Goal: Task Accomplishment & Management: Use online tool/utility

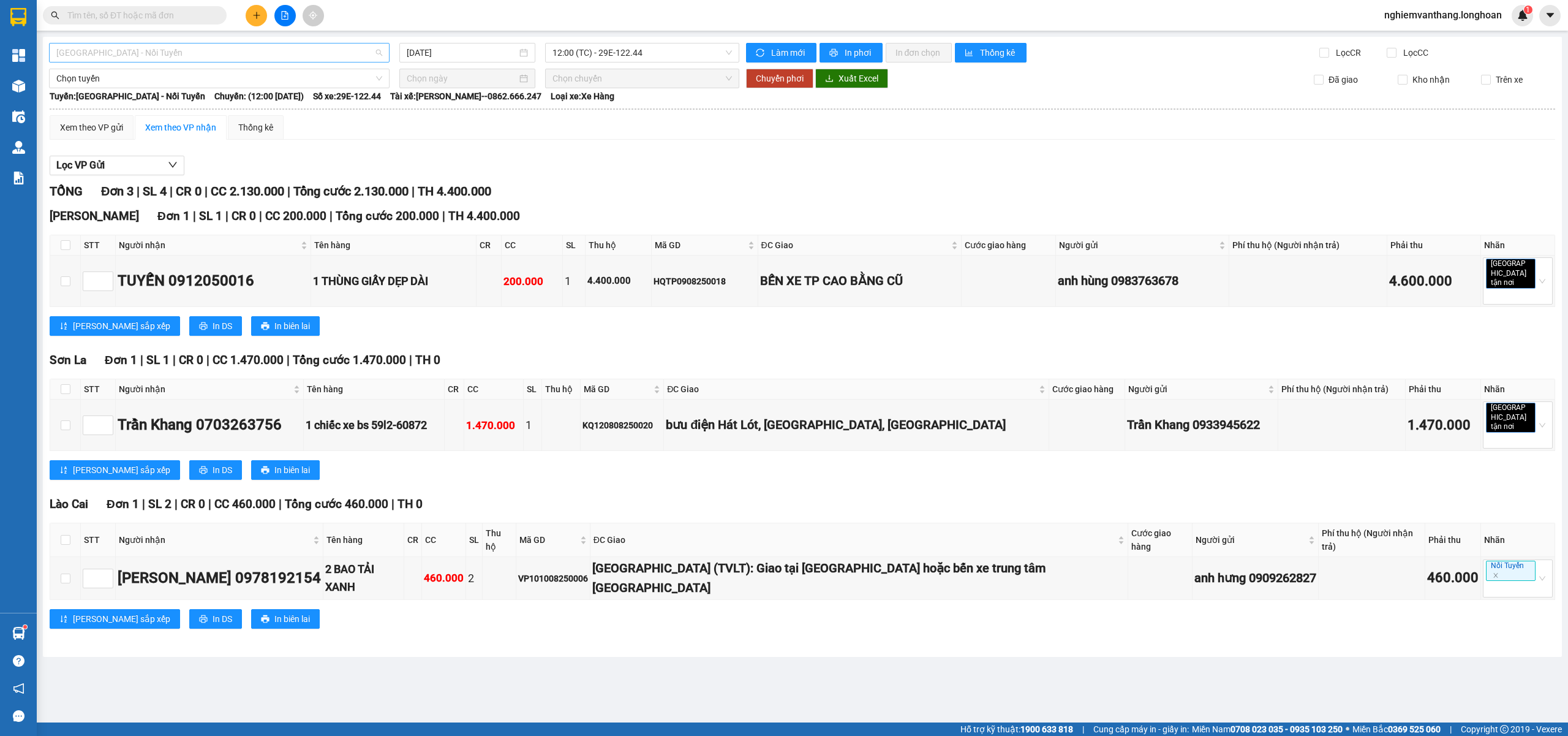
click at [141, 50] on span "[GEOGRAPHIC_DATA] - Nối Tuyến" at bounding box center [219, 53] width 326 height 19
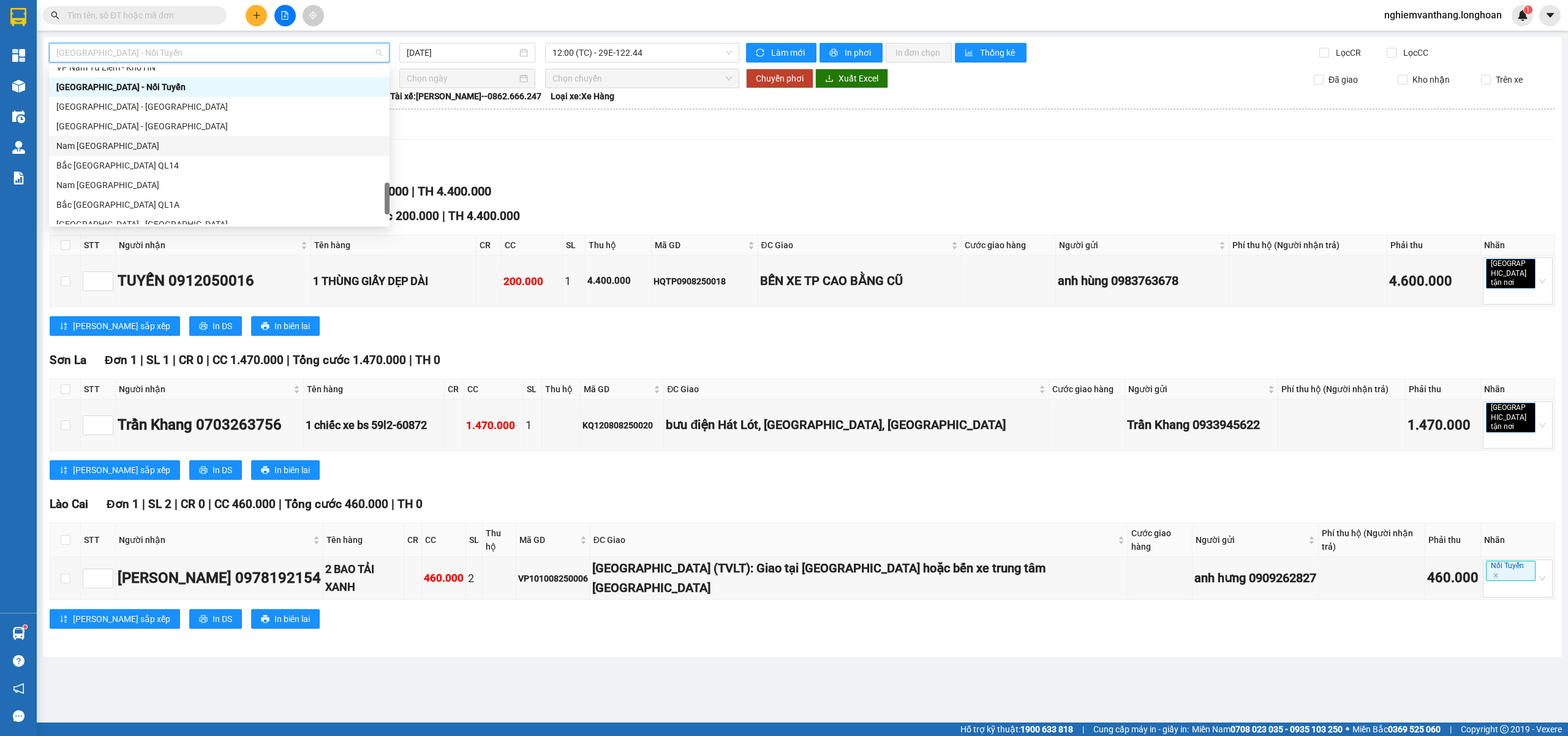
scroll to position [735, 0]
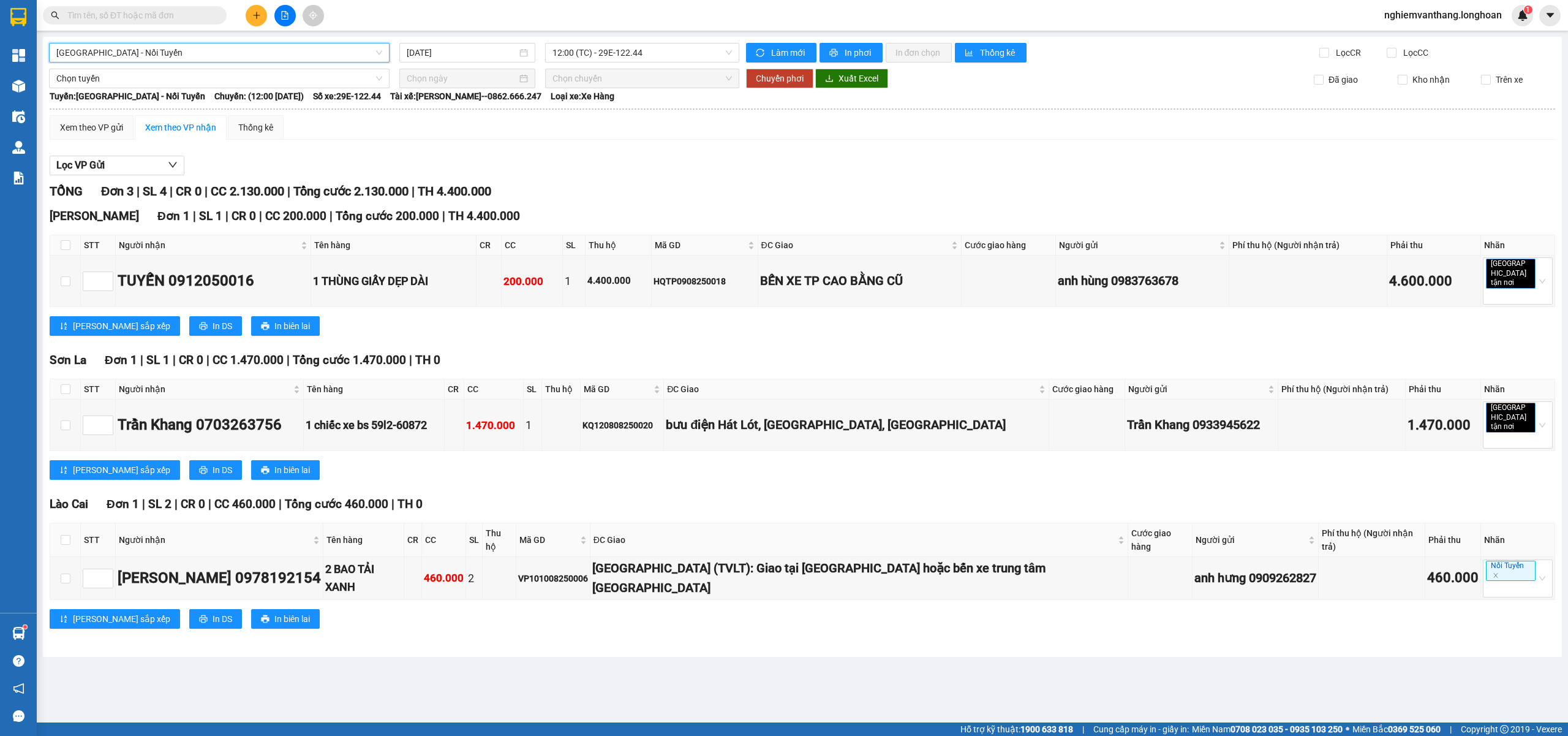
click at [150, 46] on span "[GEOGRAPHIC_DATA] - Nối Tuyến" at bounding box center [219, 53] width 326 height 19
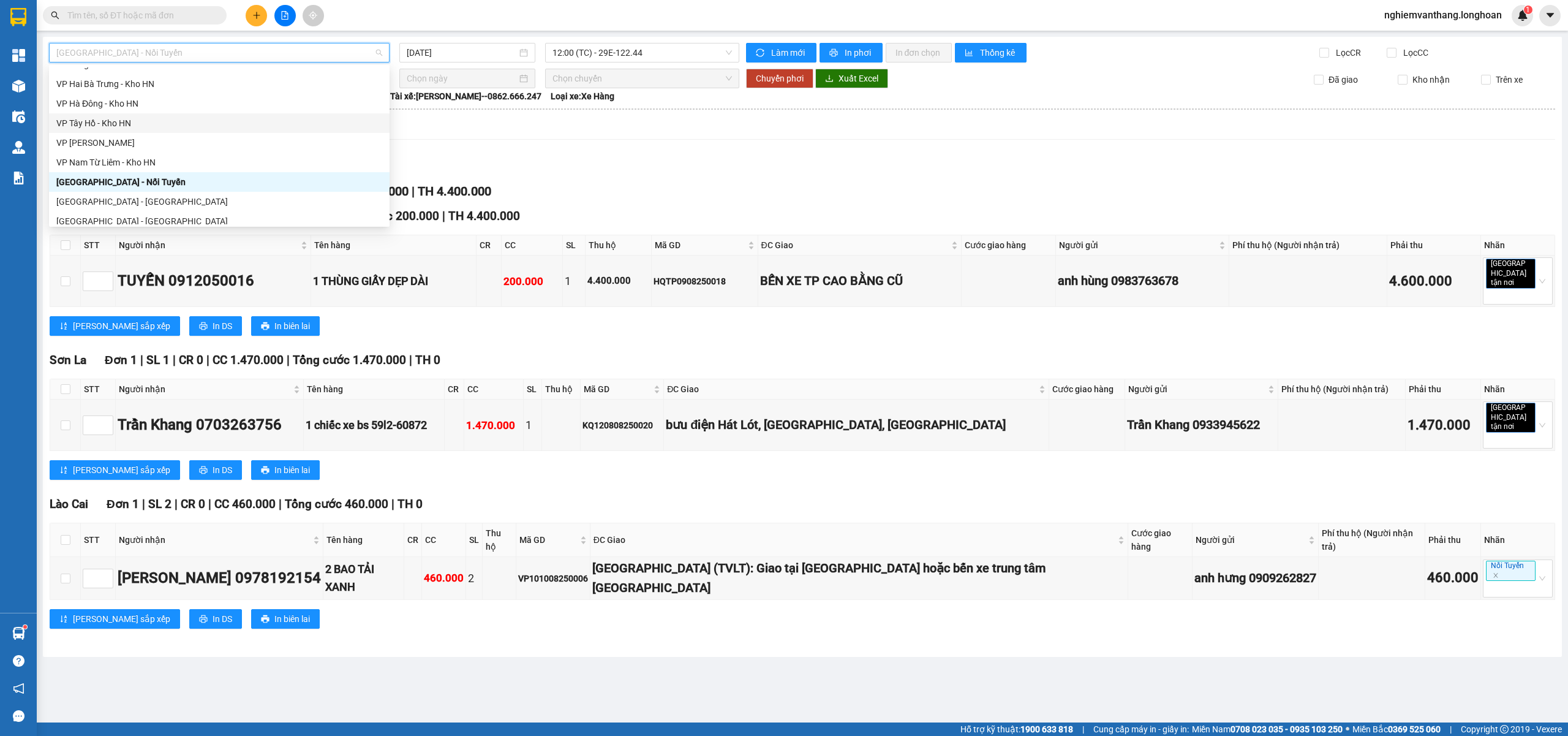
scroll to position [559, 0]
click at [141, 182] on div "VP Hà Đông - Kho HN" at bounding box center [219, 185] width 326 height 14
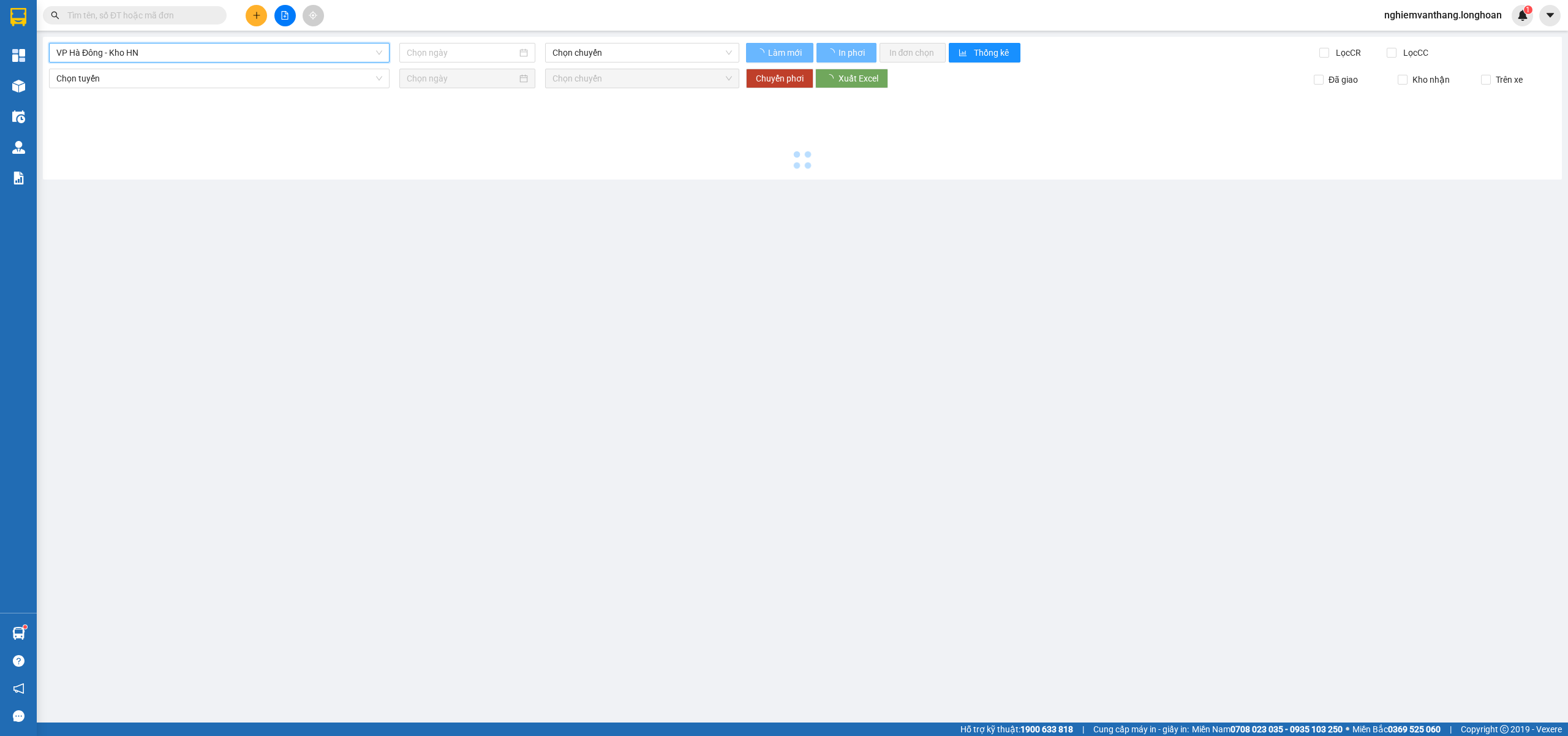
type input "[DATE]"
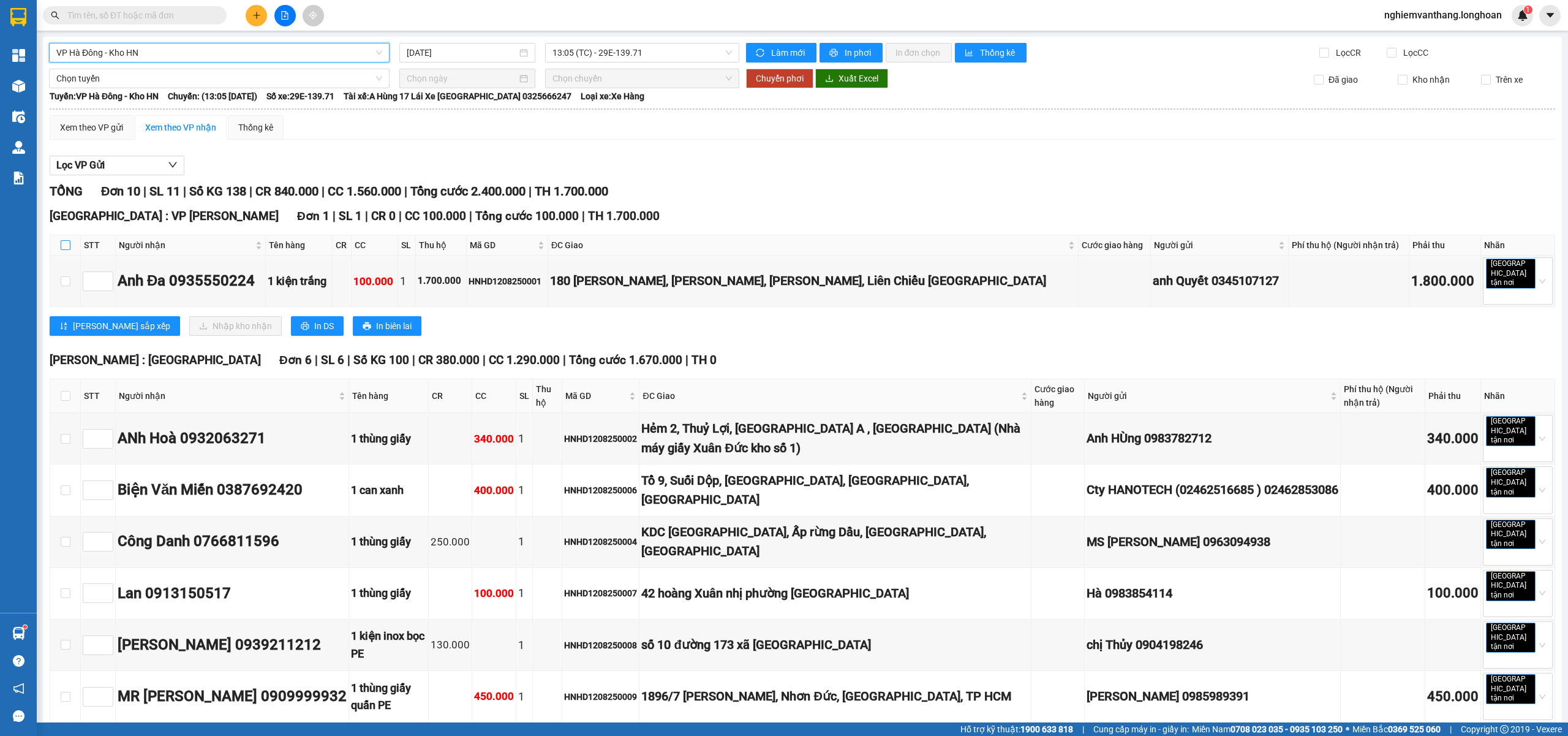
drag, startPoint x: 66, startPoint y: 248, endPoint x: 72, endPoint y: 252, distance: 7.2
click at [66, 247] on input "checkbox" at bounding box center [66, 246] width 10 height 10
checkbox input "true"
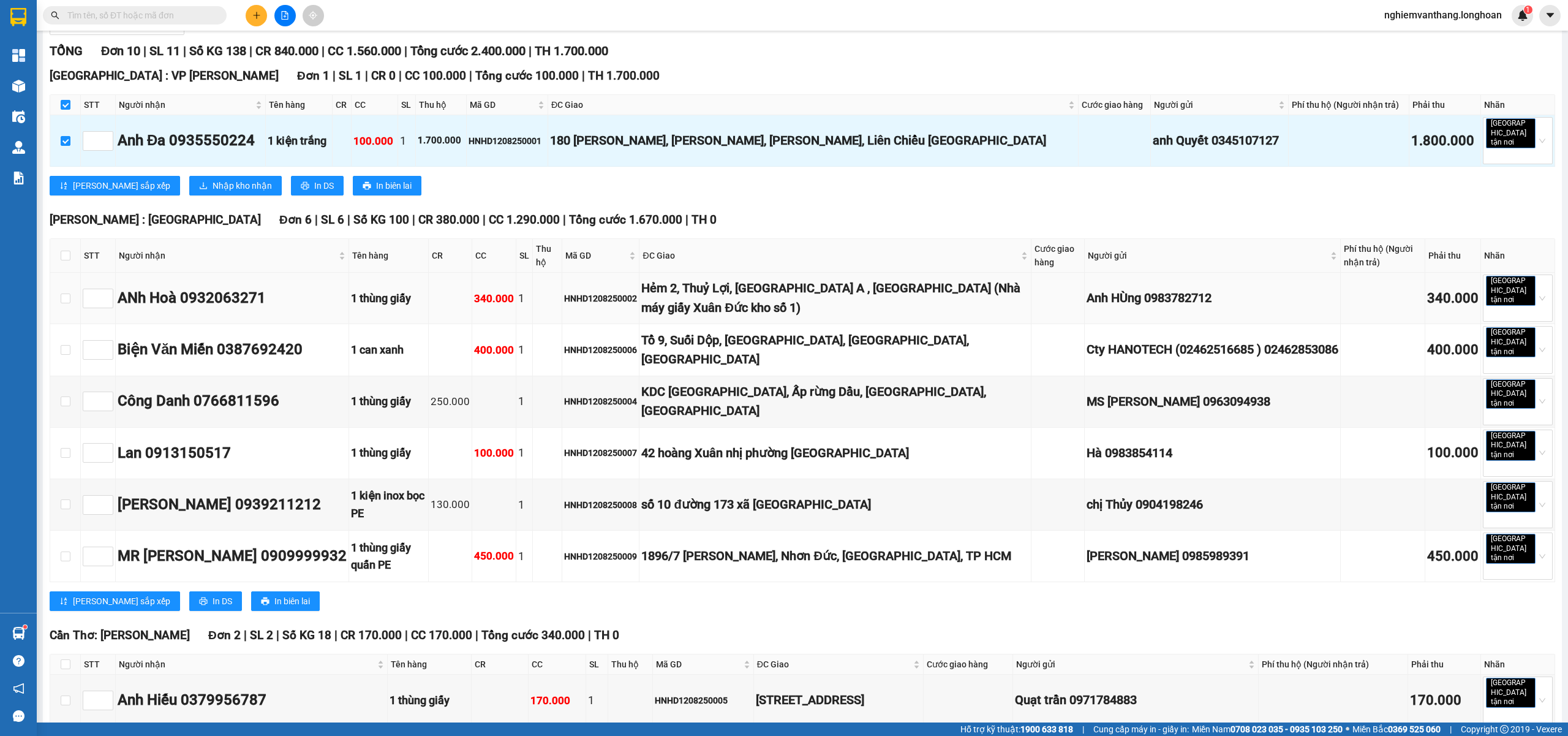
scroll to position [163, 0]
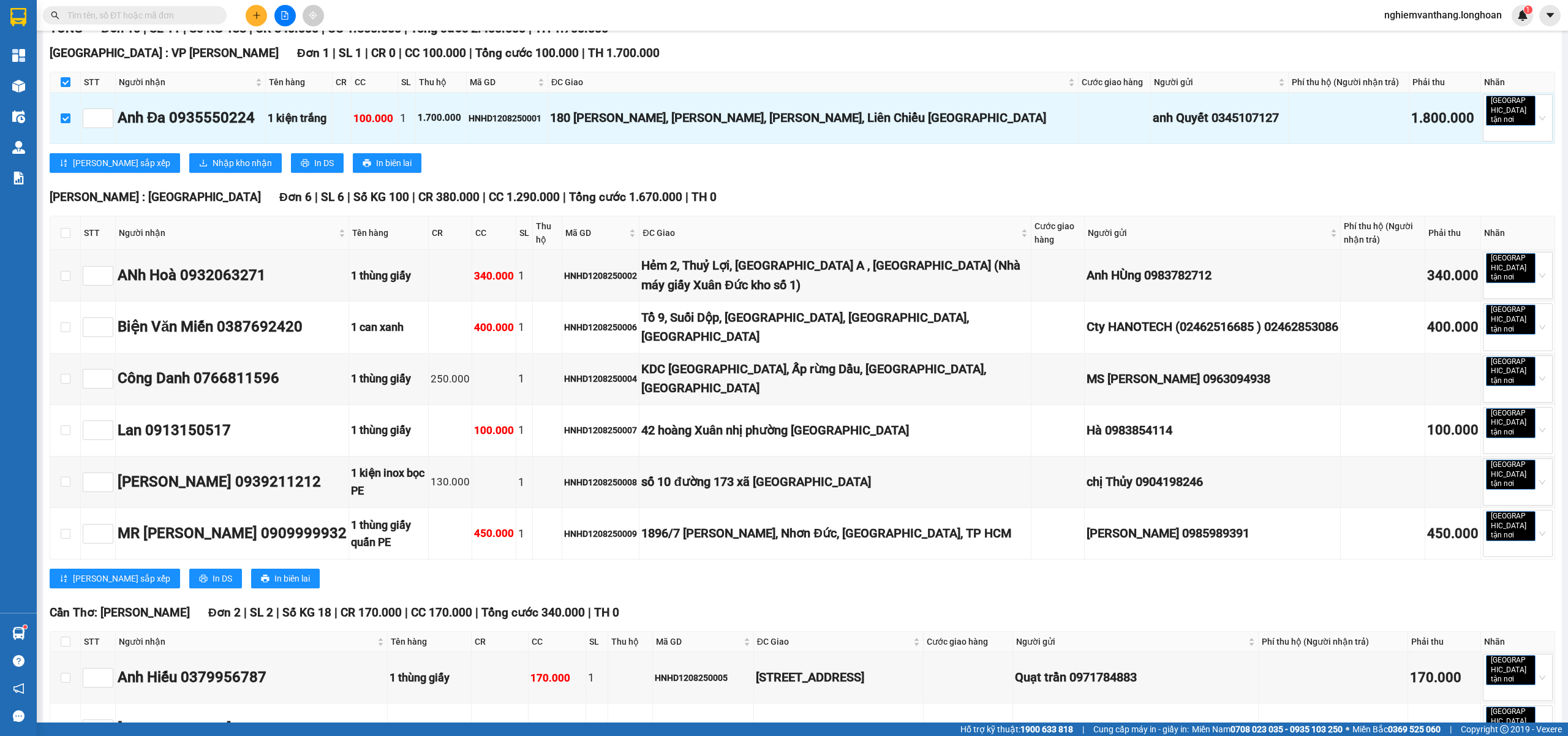
click at [57, 226] on th at bounding box center [65, 233] width 30 height 34
click at [59, 225] on th at bounding box center [65, 233] width 30 height 34
click at [68, 228] on input "checkbox" at bounding box center [66, 233] width 10 height 10
checkbox input "true"
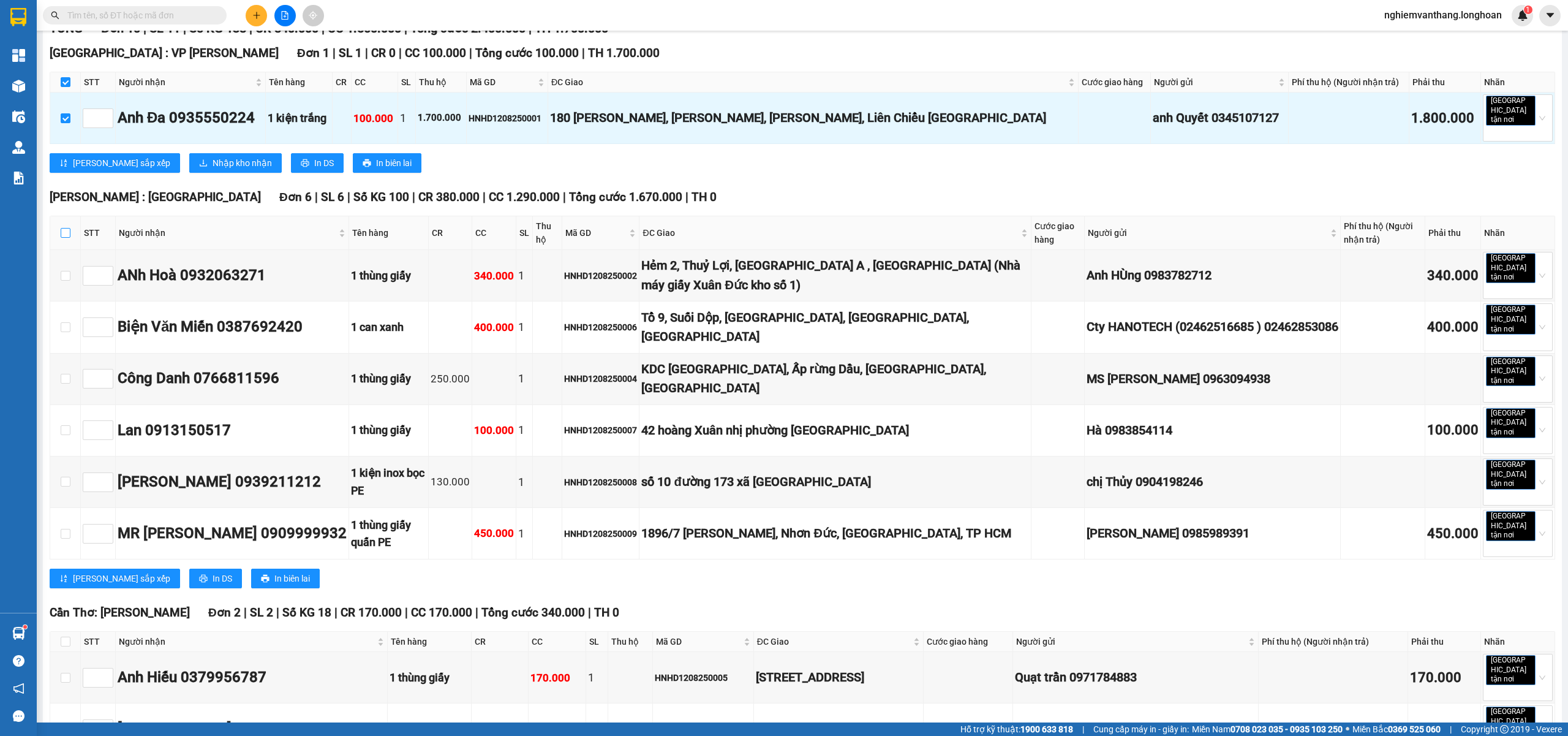
checkbox input "true"
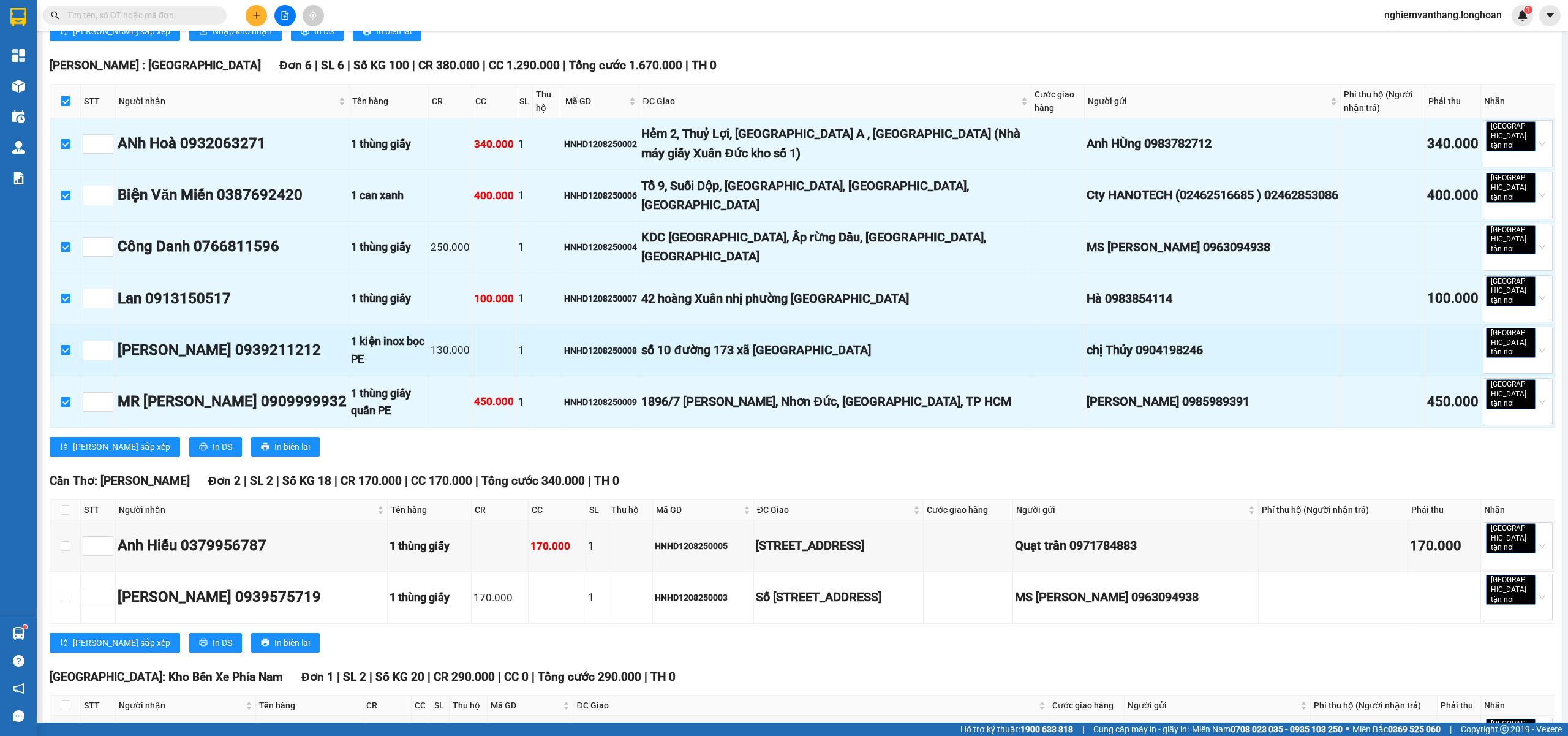
scroll to position [346, 0]
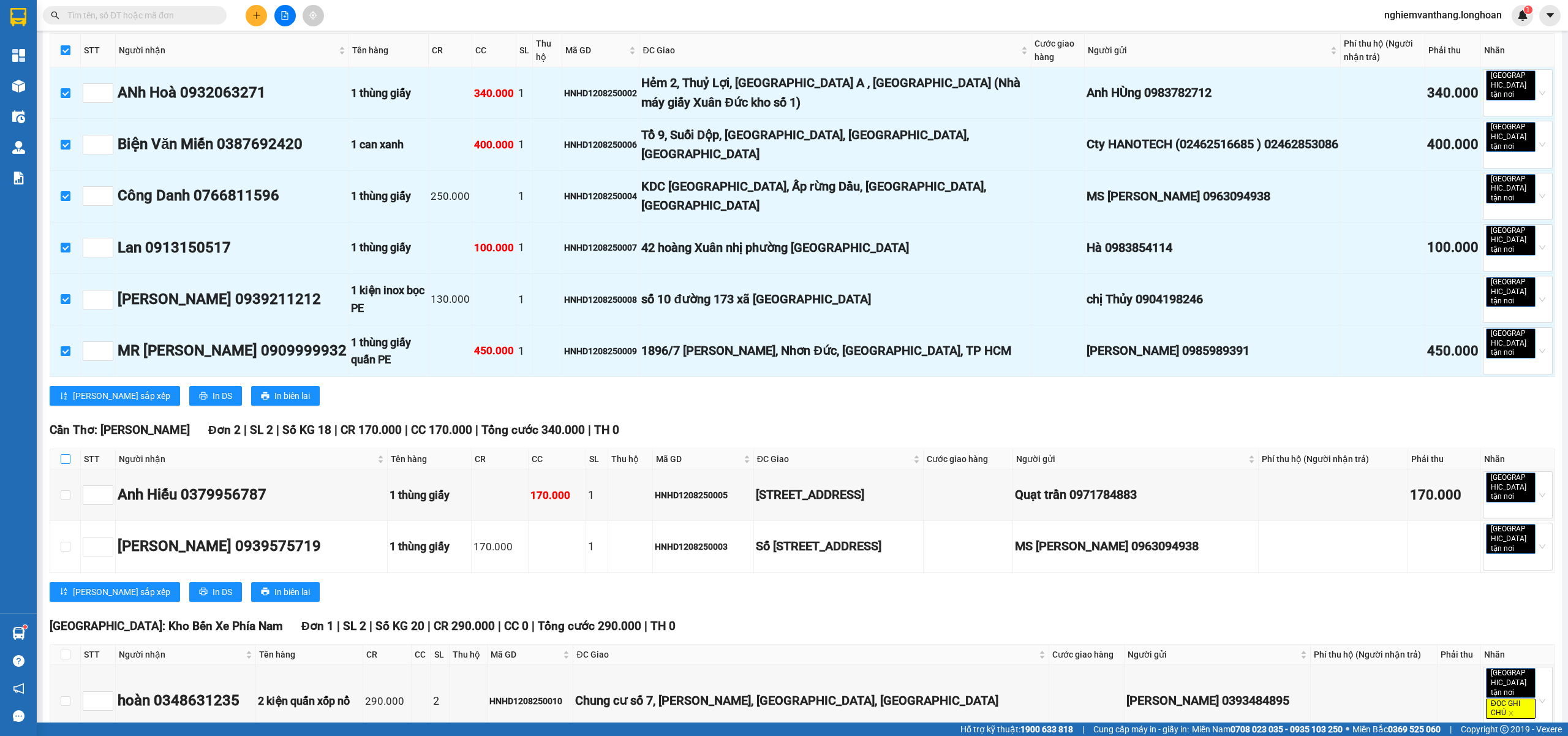
click at [67, 454] on input "checkbox" at bounding box center [66, 459] width 10 height 10
checkbox input "true"
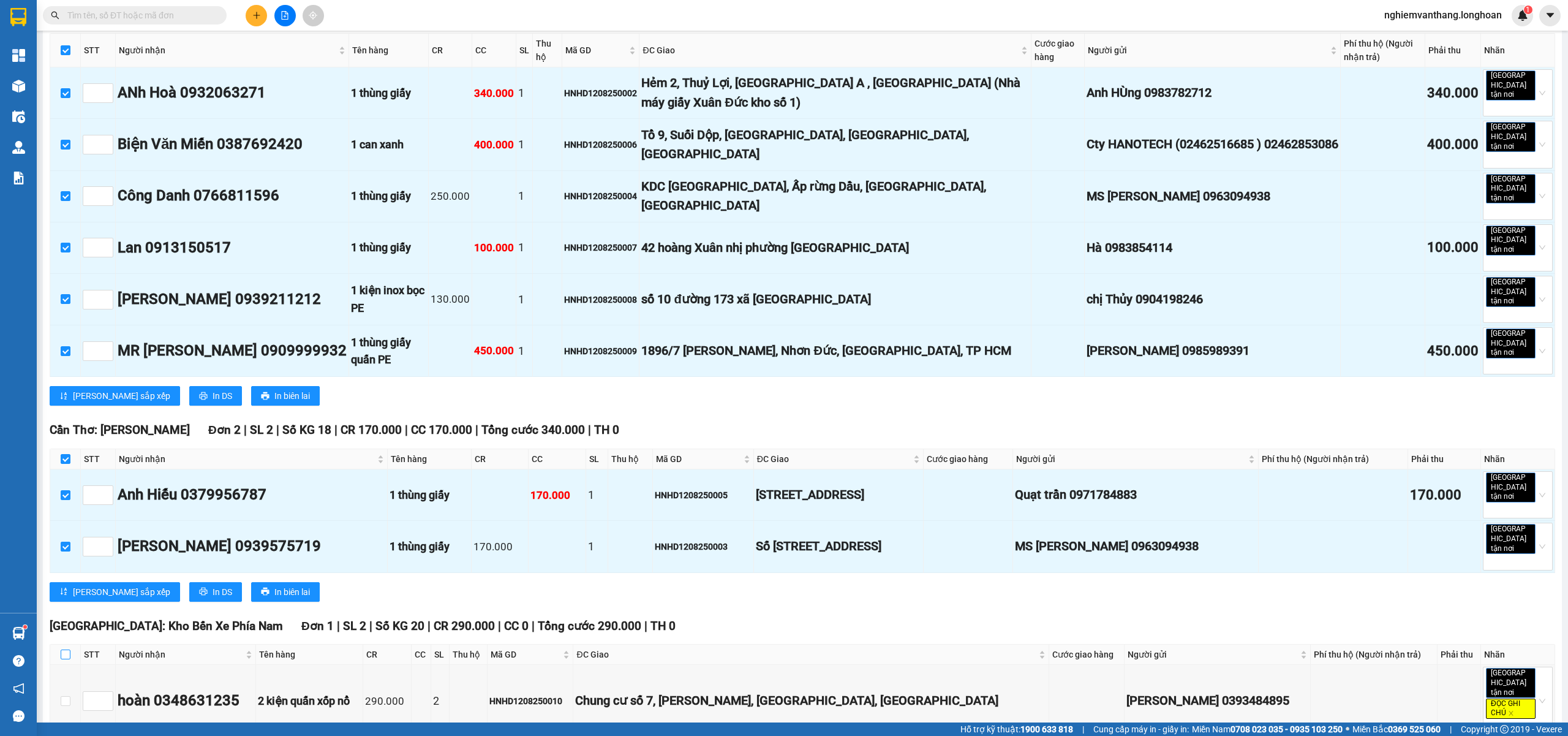
click at [69, 650] on input "checkbox" at bounding box center [66, 655] width 10 height 10
checkbox input "true"
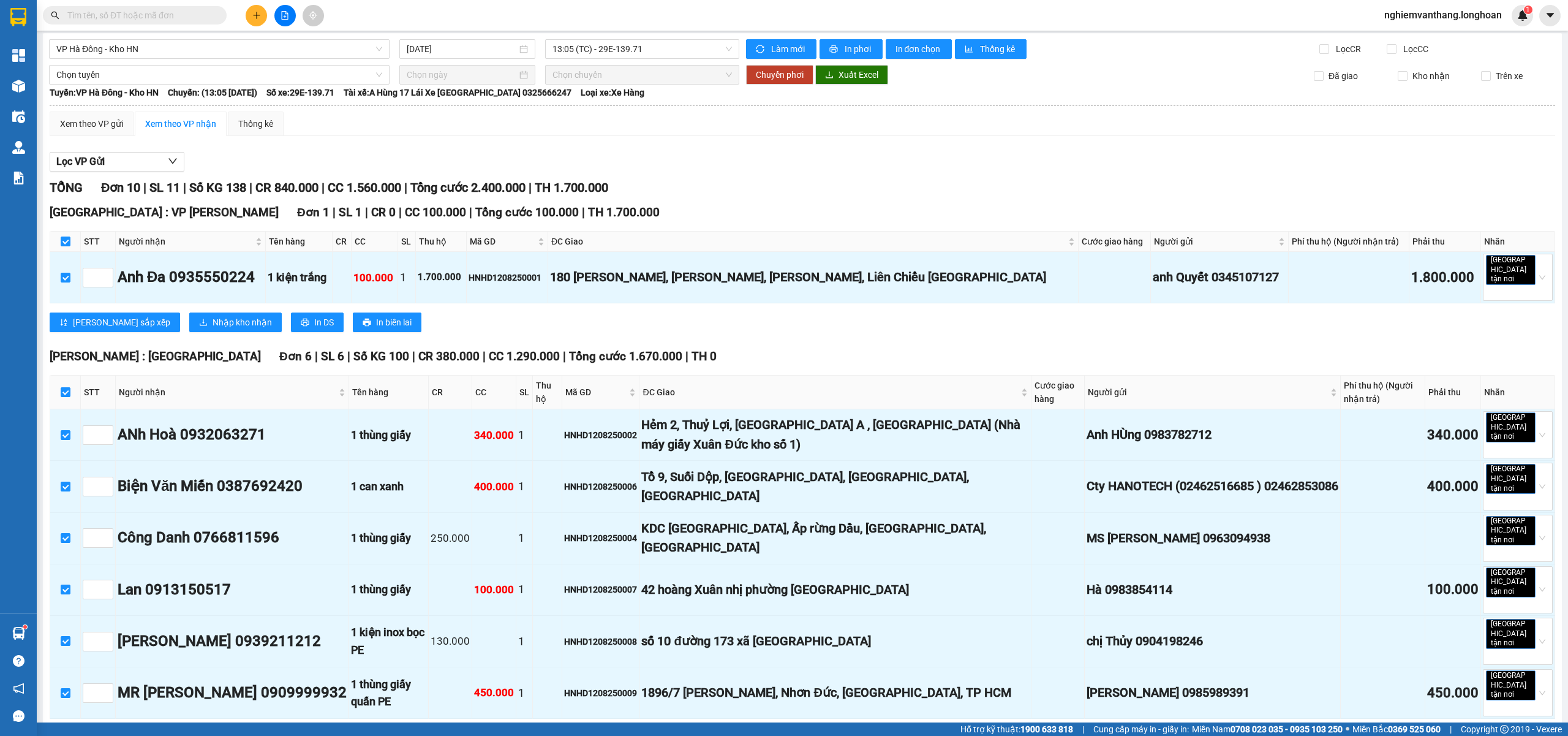
scroll to position [0, 0]
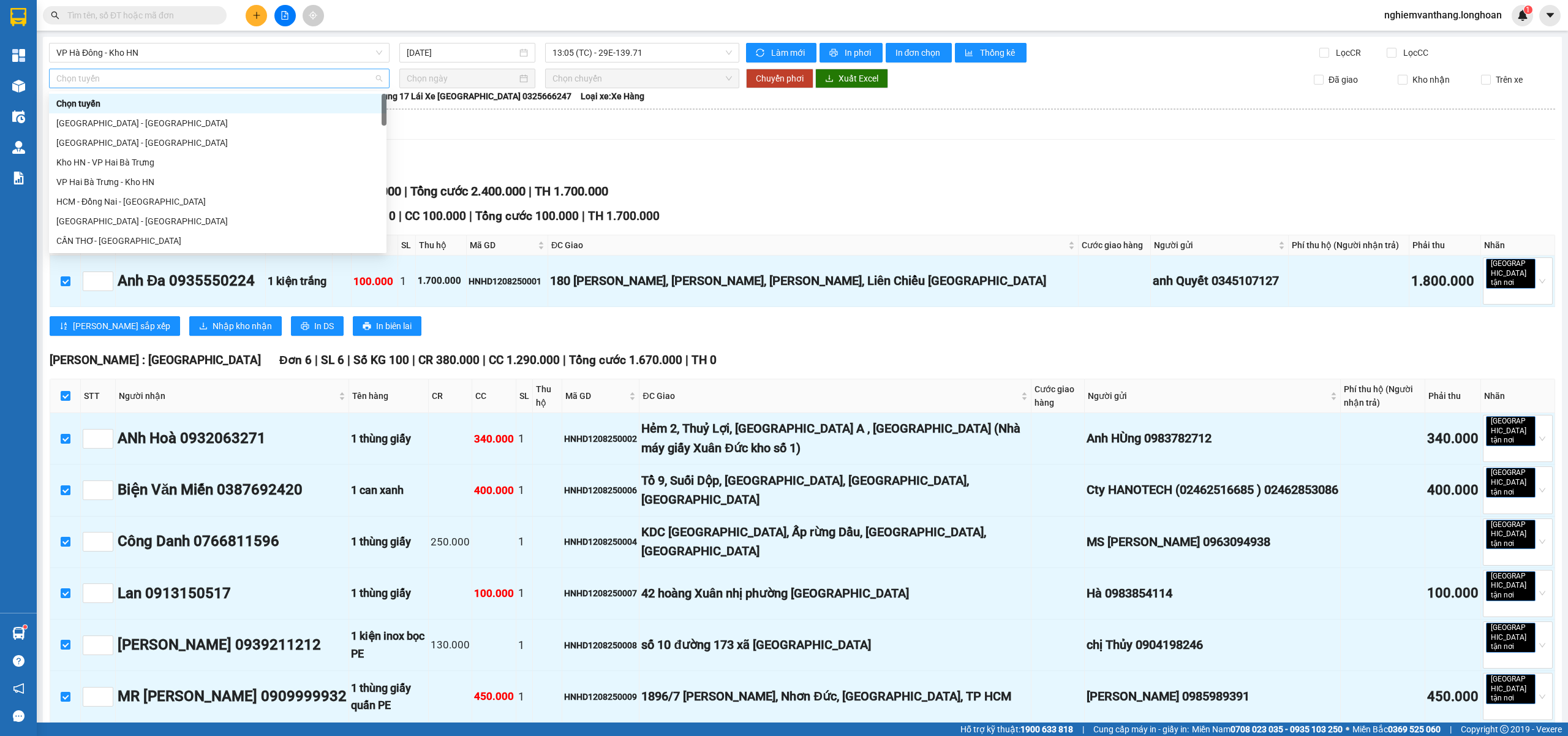
click at [125, 86] on span "Chọn tuyến" at bounding box center [219, 79] width 326 height 19
drag, startPoint x: 126, startPoint y: 167, endPoint x: 178, endPoint y: 165, distance: 52.0
click at [127, 165] on div "Bắc [GEOGRAPHIC_DATA] QL1A" at bounding box center [218, 163] width 323 height 14
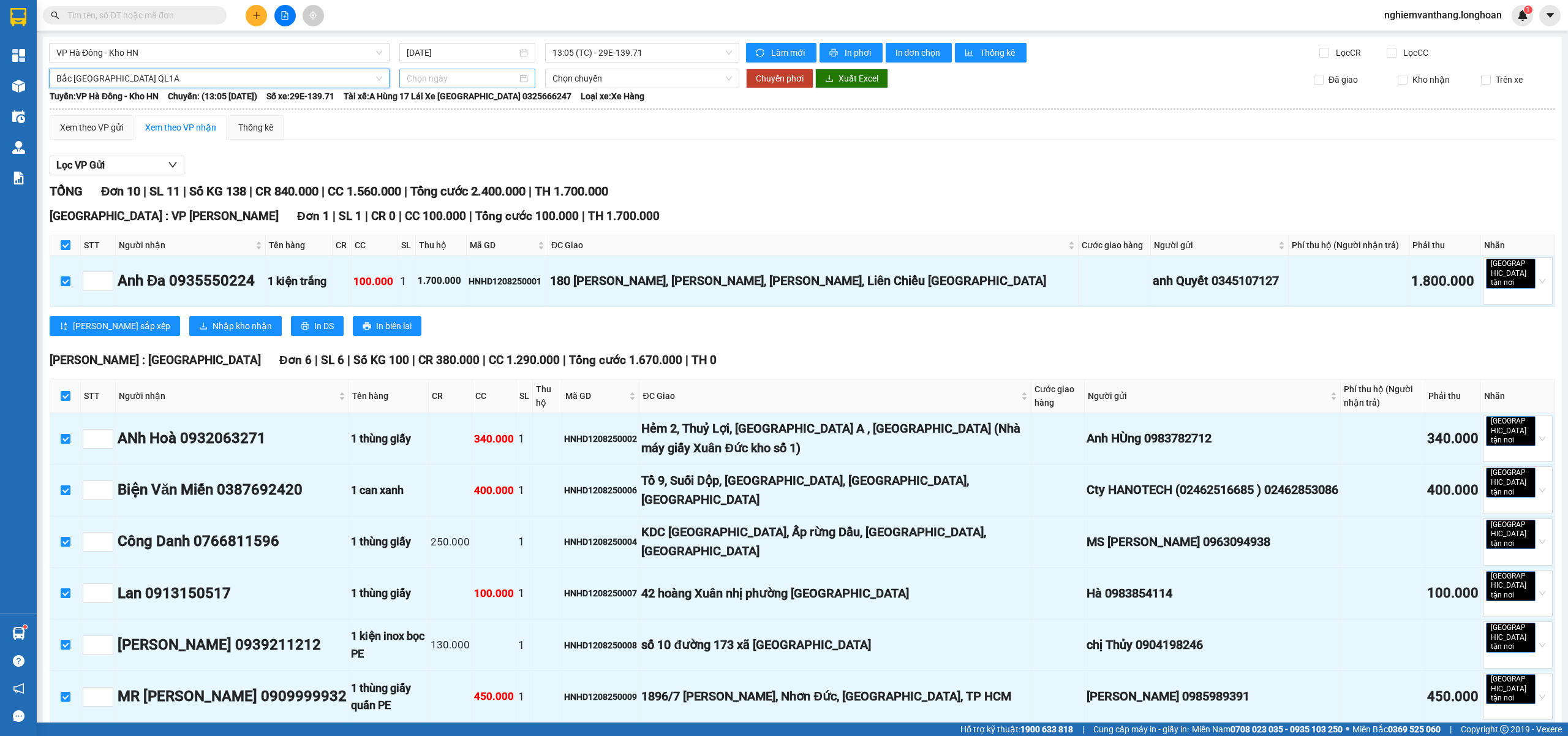
click at [463, 82] on input at bounding box center [462, 79] width 110 height 14
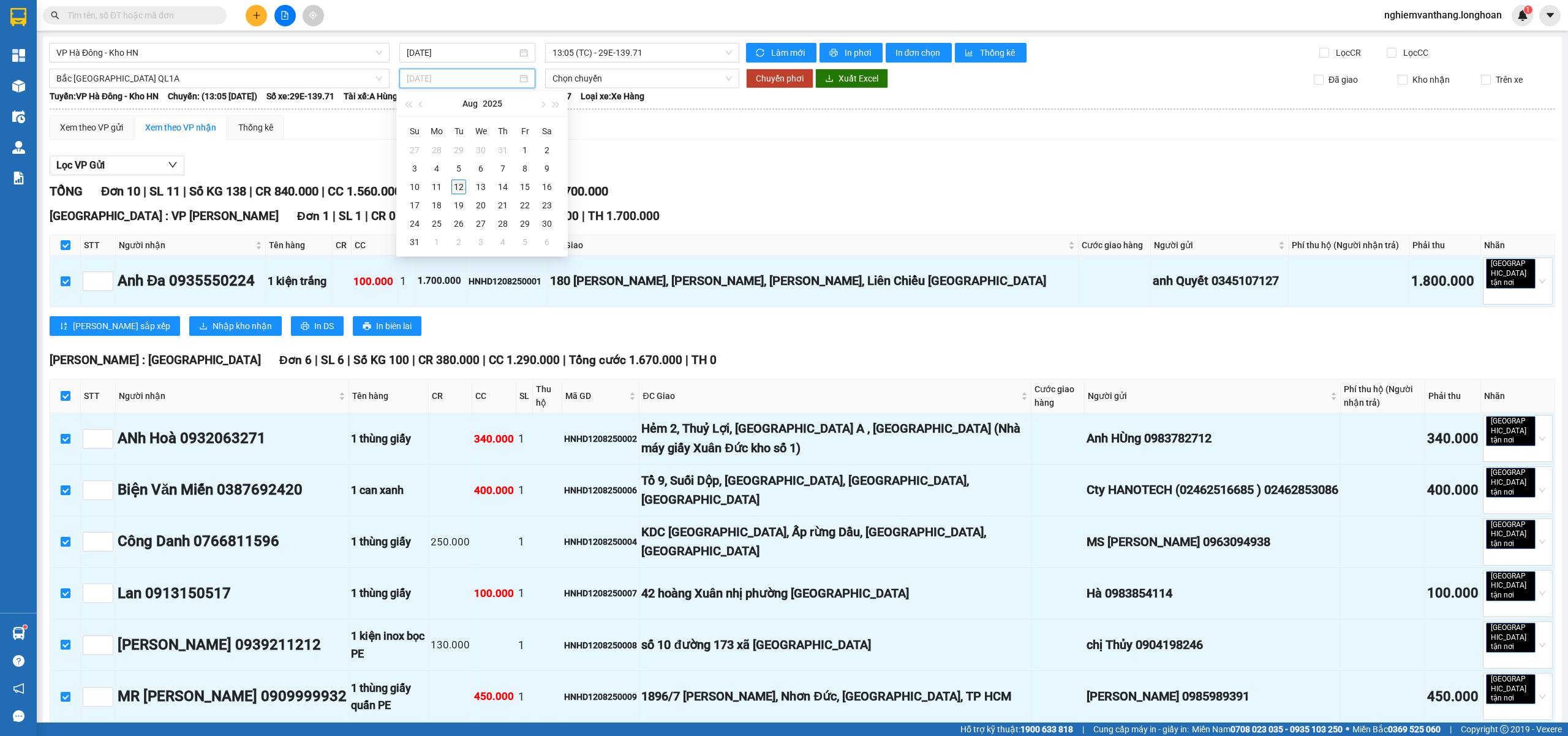
type input "[DATE]"
drag, startPoint x: 459, startPoint y: 186, endPoint x: 472, endPoint y: 179, distance: 14.8
click at [459, 187] on div "12" at bounding box center [458, 186] width 14 height 14
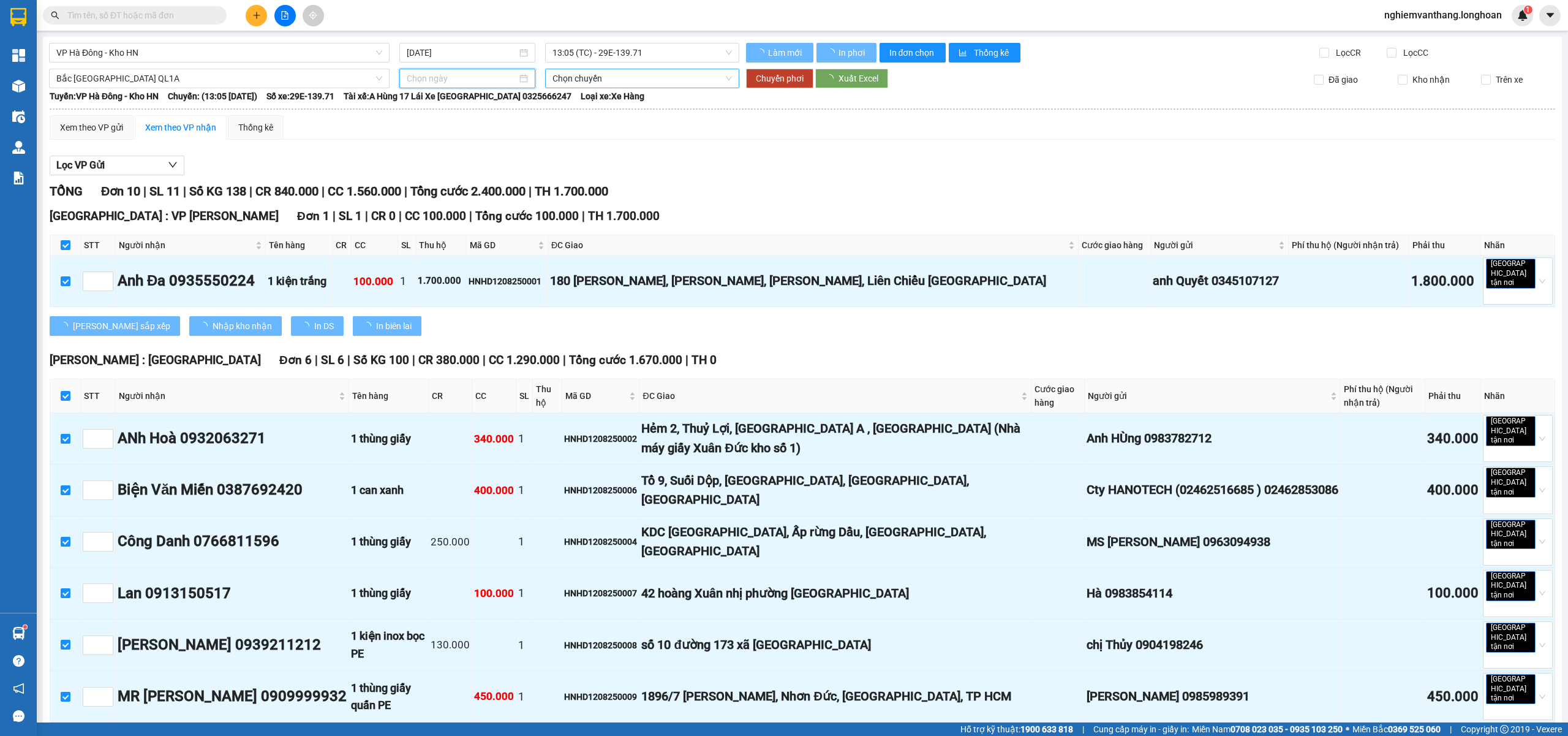
type input "[DATE]"
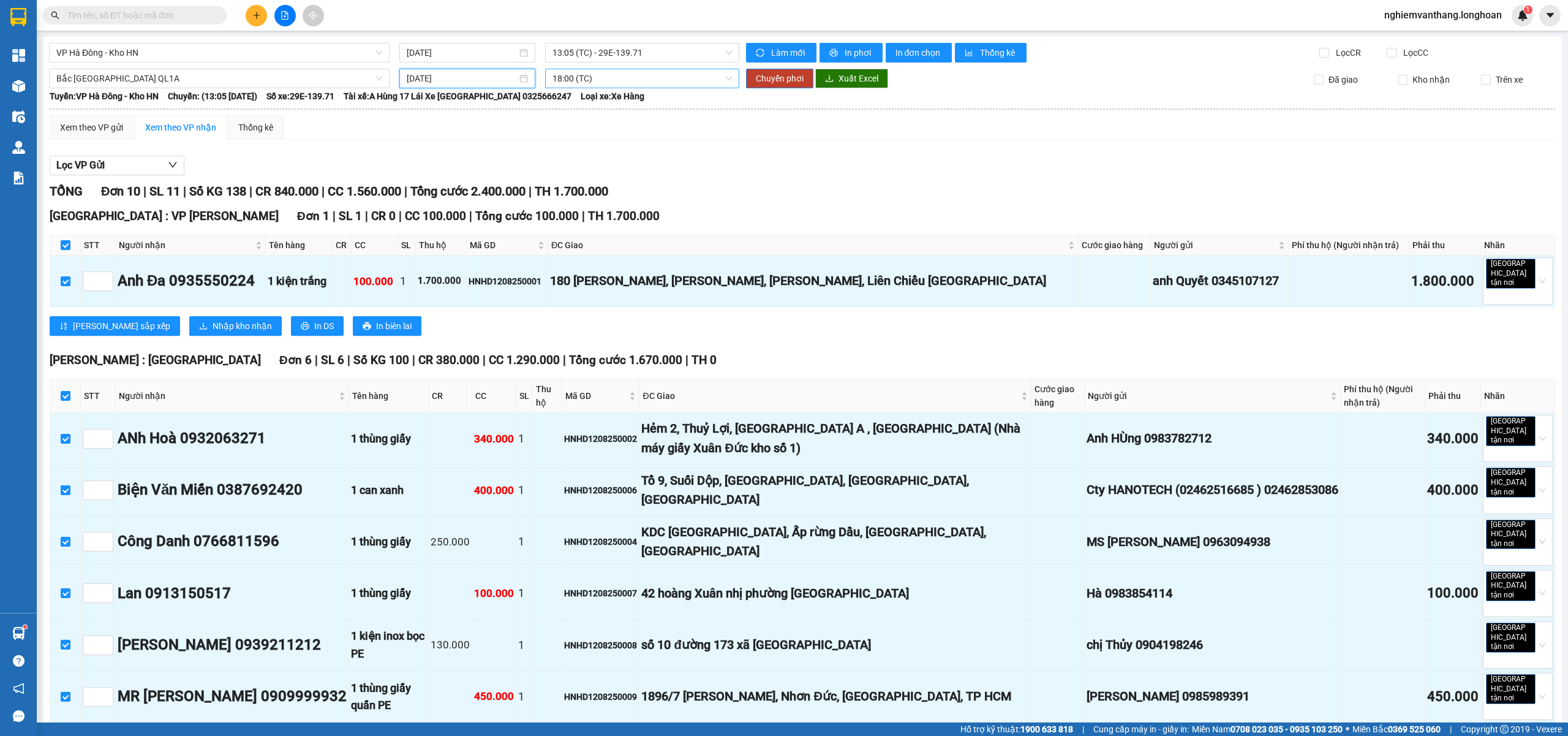
click at [594, 82] on span "18:00 (TC)" at bounding box center [642, 79] width 180 height 19
click at [573, 123] on div "18:00 (TC)" at bounding box center [596, 123] width 96 height 14
click at [758, 79] on span "Chuyển phơi" at bounding box center [779, 79] width 47 height 14
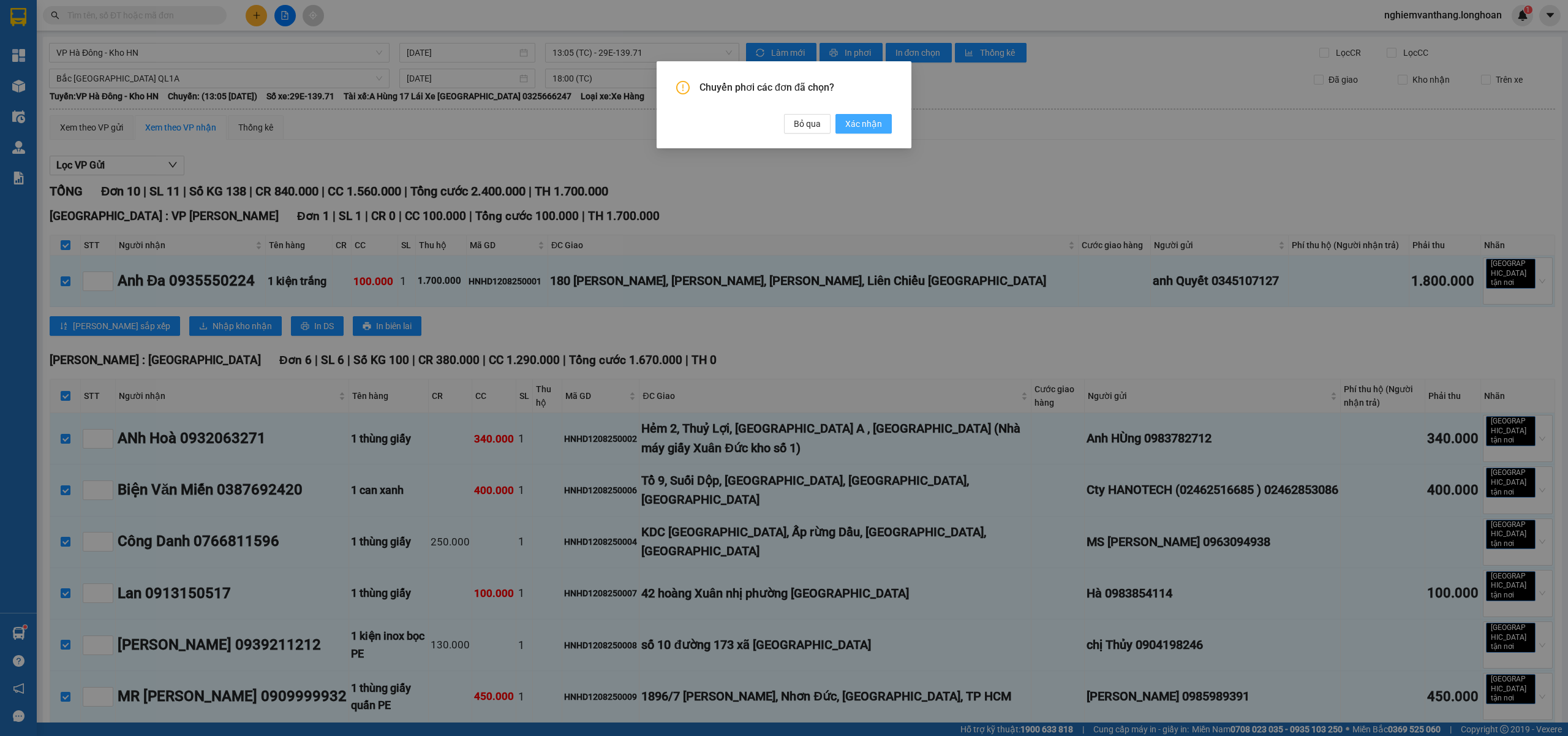
click at [875, 123] on span "Xác nhận" at bounding box center [863, 124] width 36 height 14
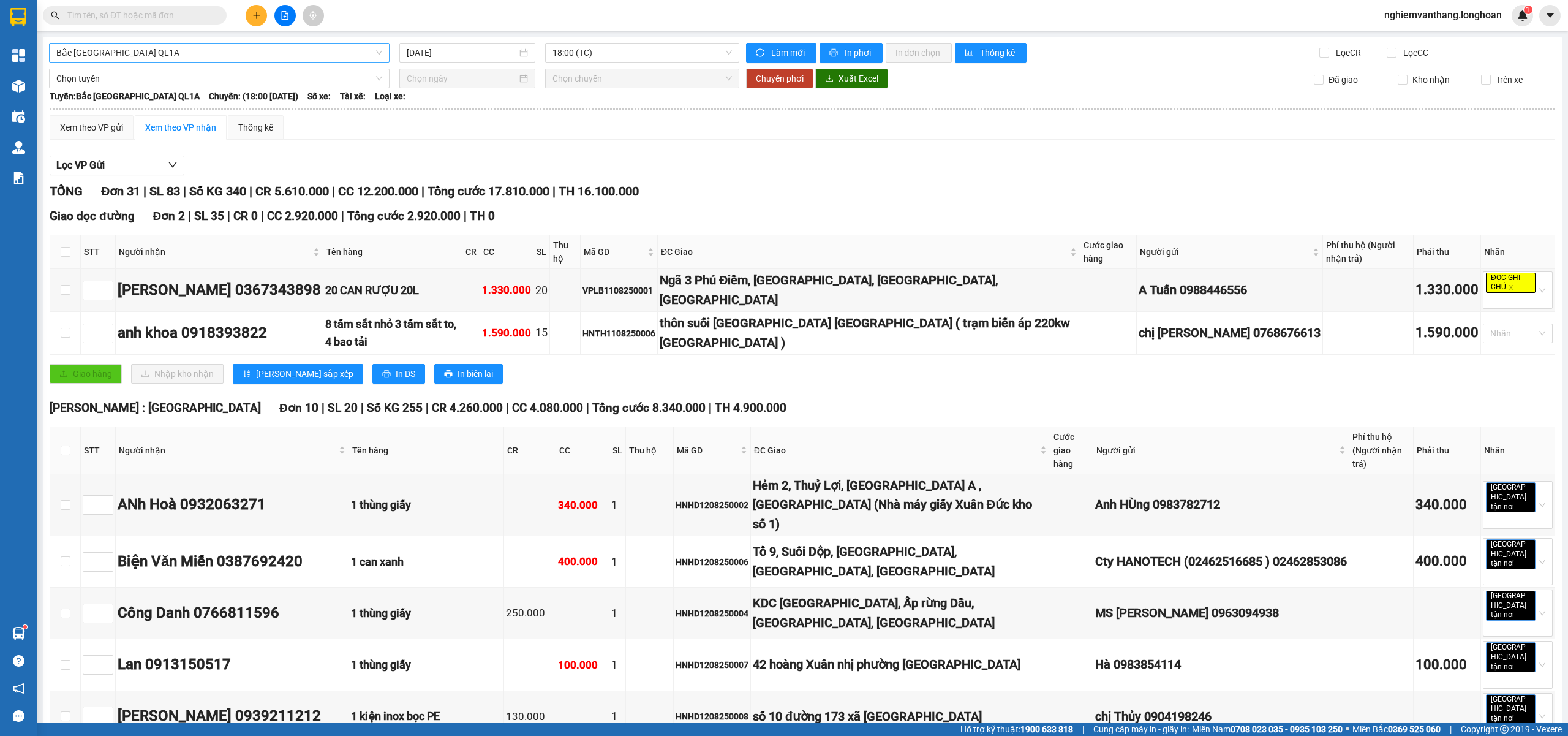
click at [274, 50] on span "Bắc [GEOGRAPHIC_DATA] QL1A" at bounding box center [219, 53] width 326 height 19
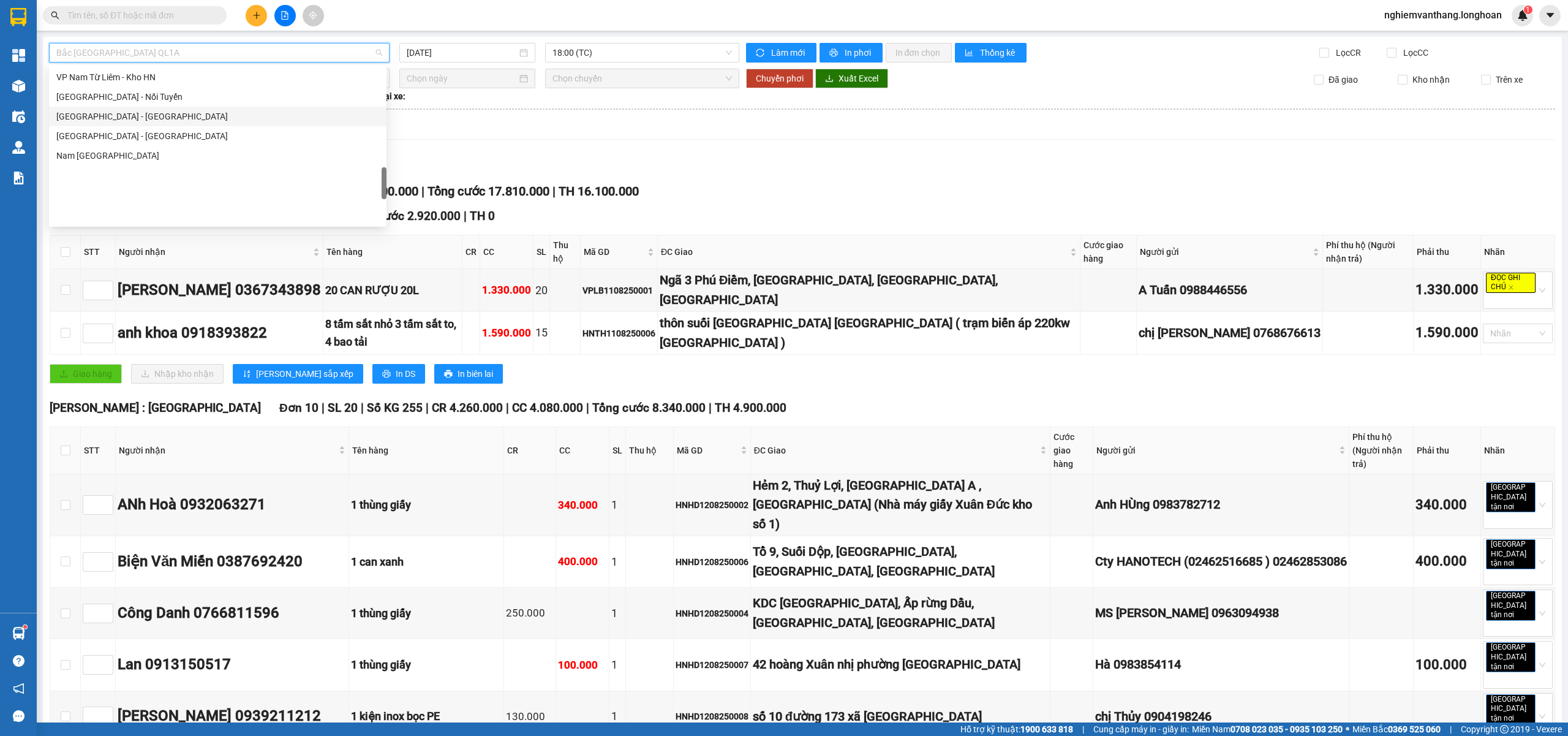
scroll to position [643, 0]
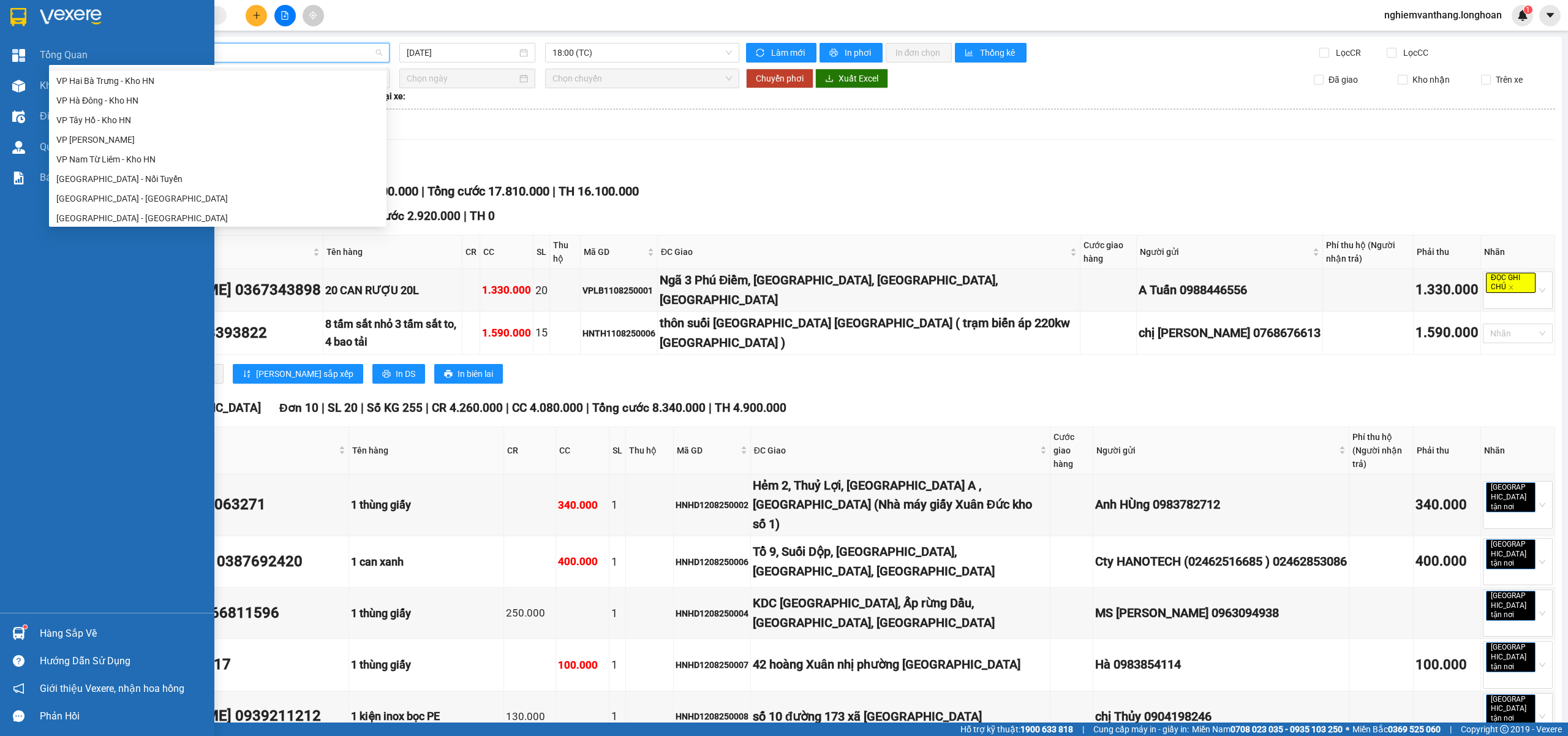
click at [18, 19] on img at bounding box center [18, 17] width 16 height 19
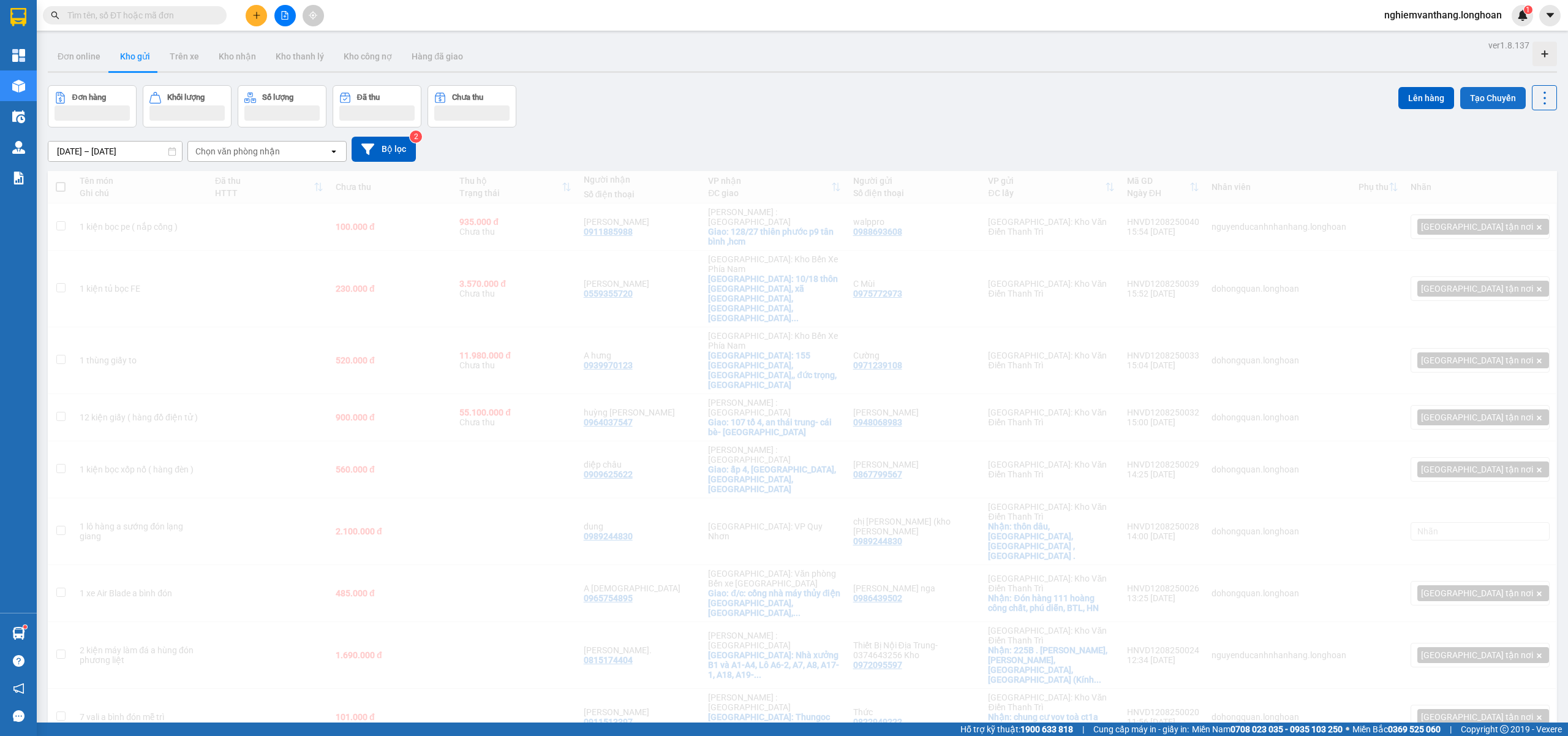
click at [1481, 98] on button "Tạo Chuyến" at bounding box center [1493, 98] width 65 height 22
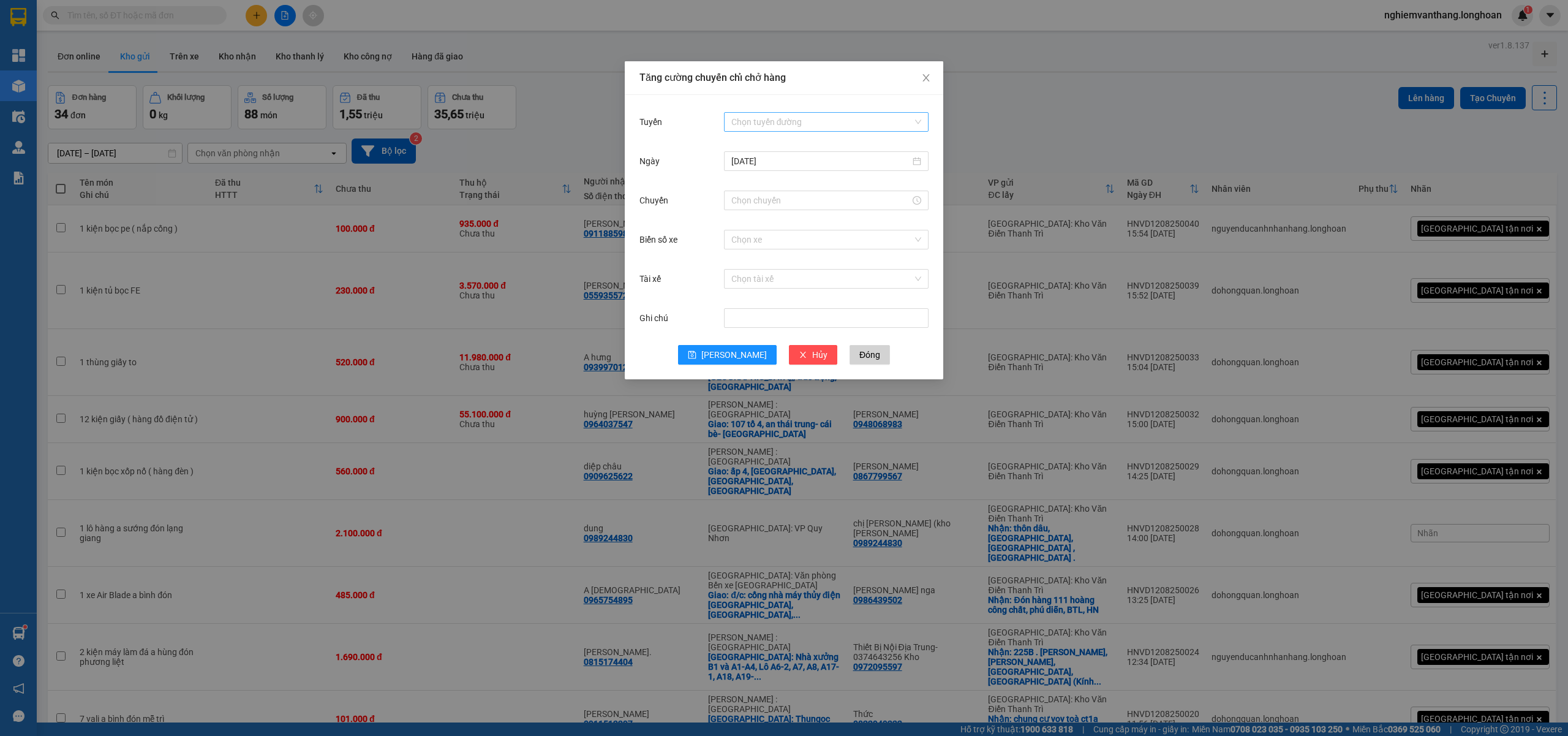
click at [751, 113] on input "Tuyến" at bounding box center [823, 122] width 181 height 19
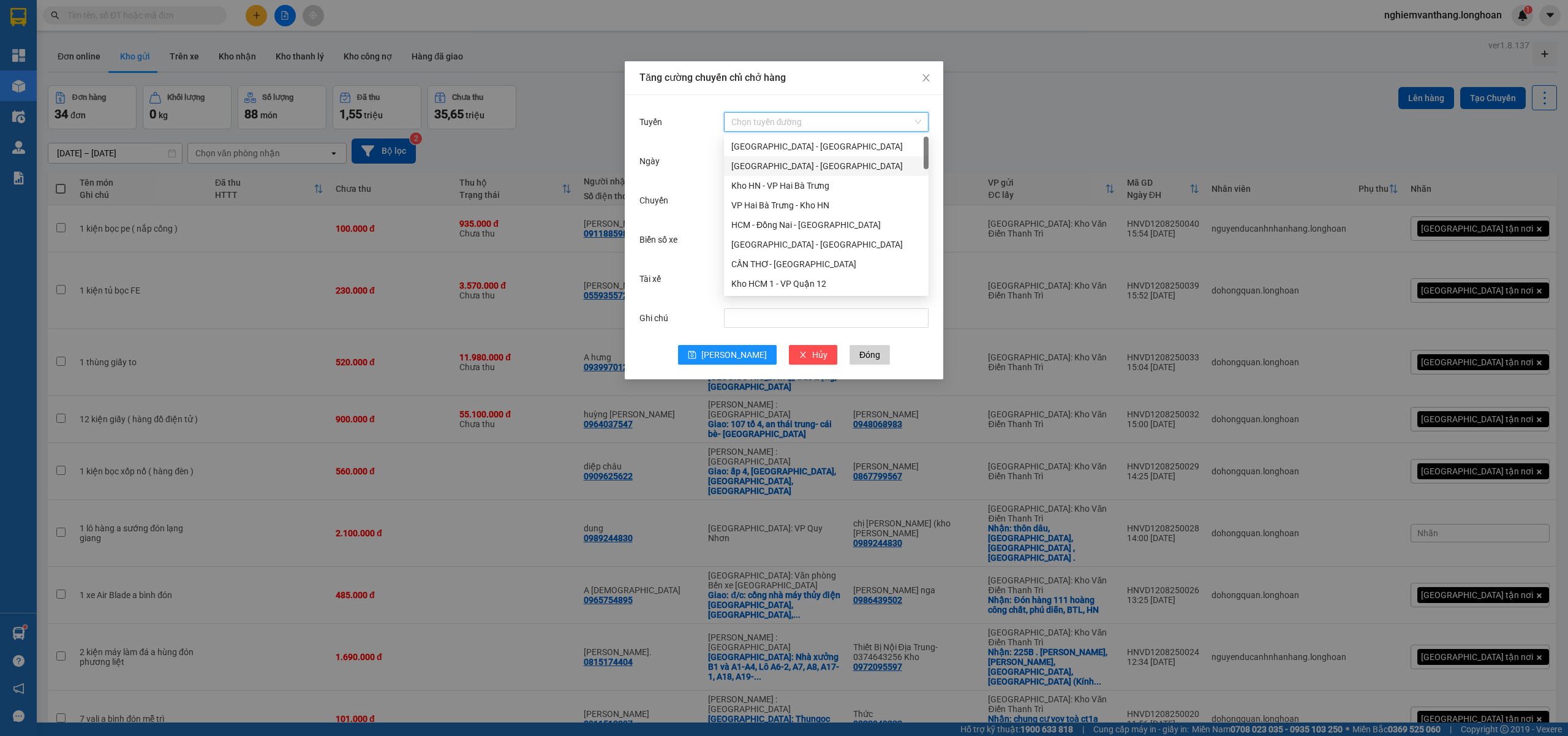
drag, startPoint x: 792, startPoint y: 163, endPoint x: 824, endPoint y: 167, distance: 32.2
click at [792, 163] on div "[GEOGRAPHIC_DATA] - [GEOGRAPHIC_DATA]" at bounding box center [827, 166] width 190 height 14
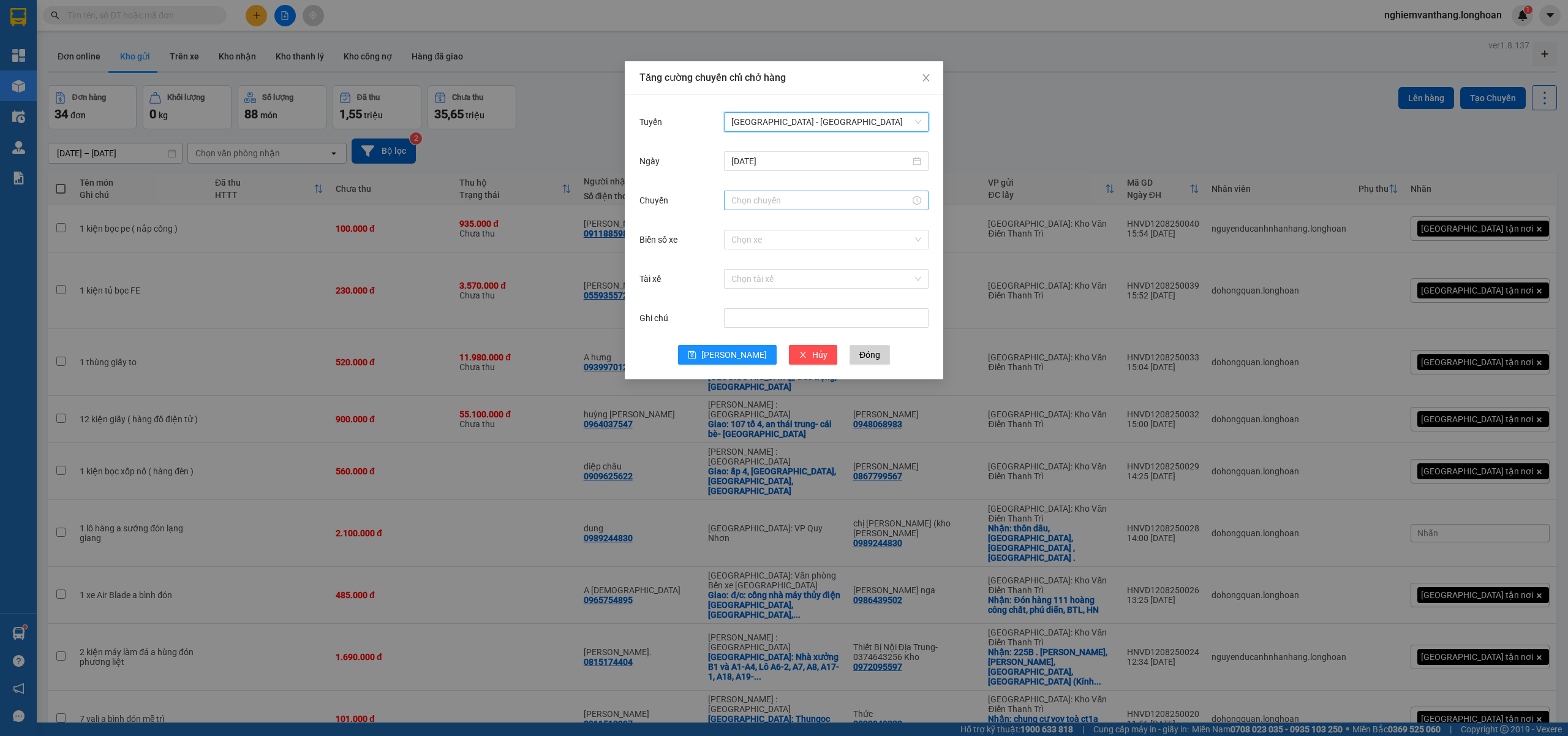
click at [783, 206] on input "Chuyến" at bounding box center [821, 201] width 179 height 14
click at [739, 321] on div "20" at bounding box center [741, 322] width 35 height 17
type input "20:00"
click at [778, 386] on span "OK" at bounding box center [775, 387] width 12 height 14
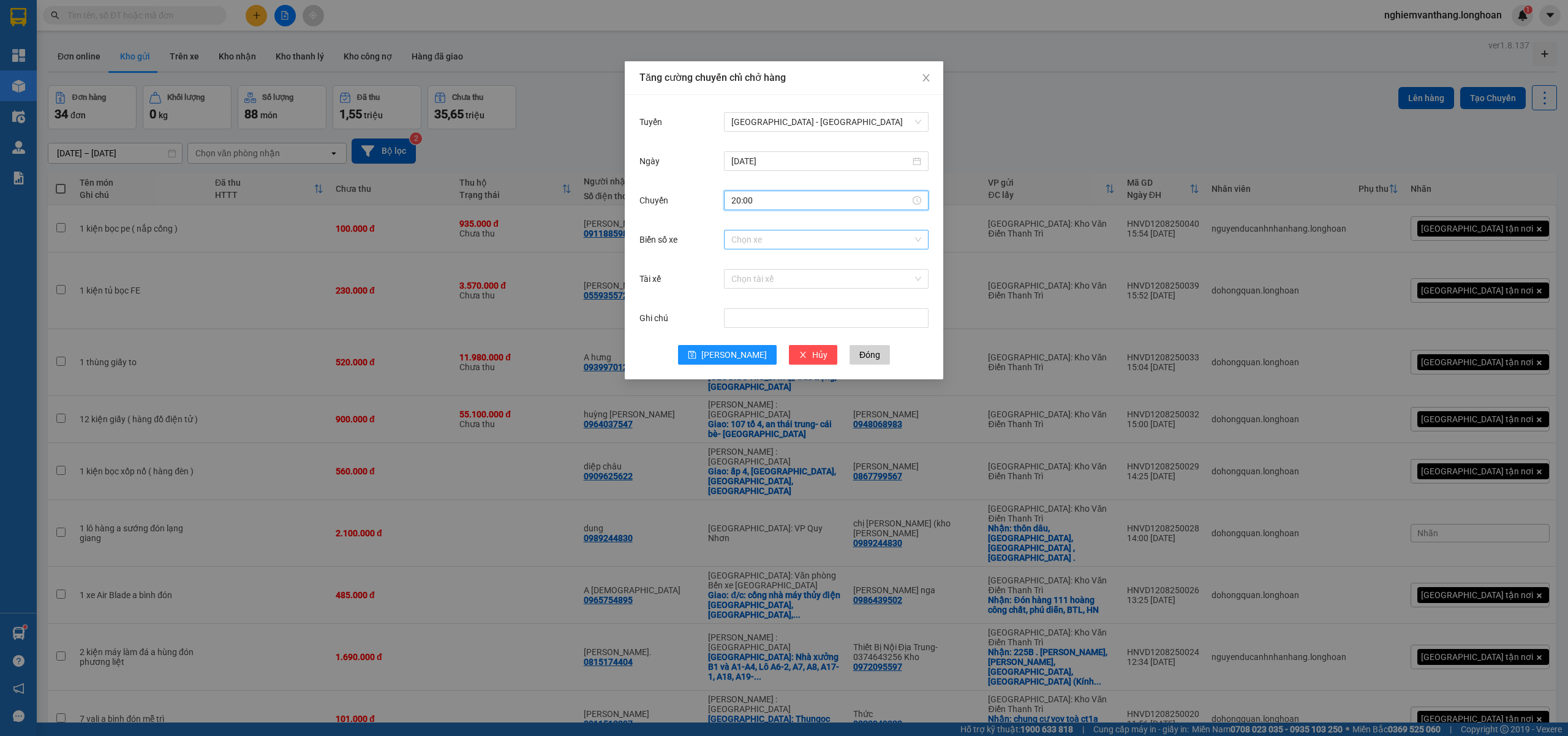
click at [755, 243] on input "Biển số xe" at bounding box center [823, 240] width 181 height 19
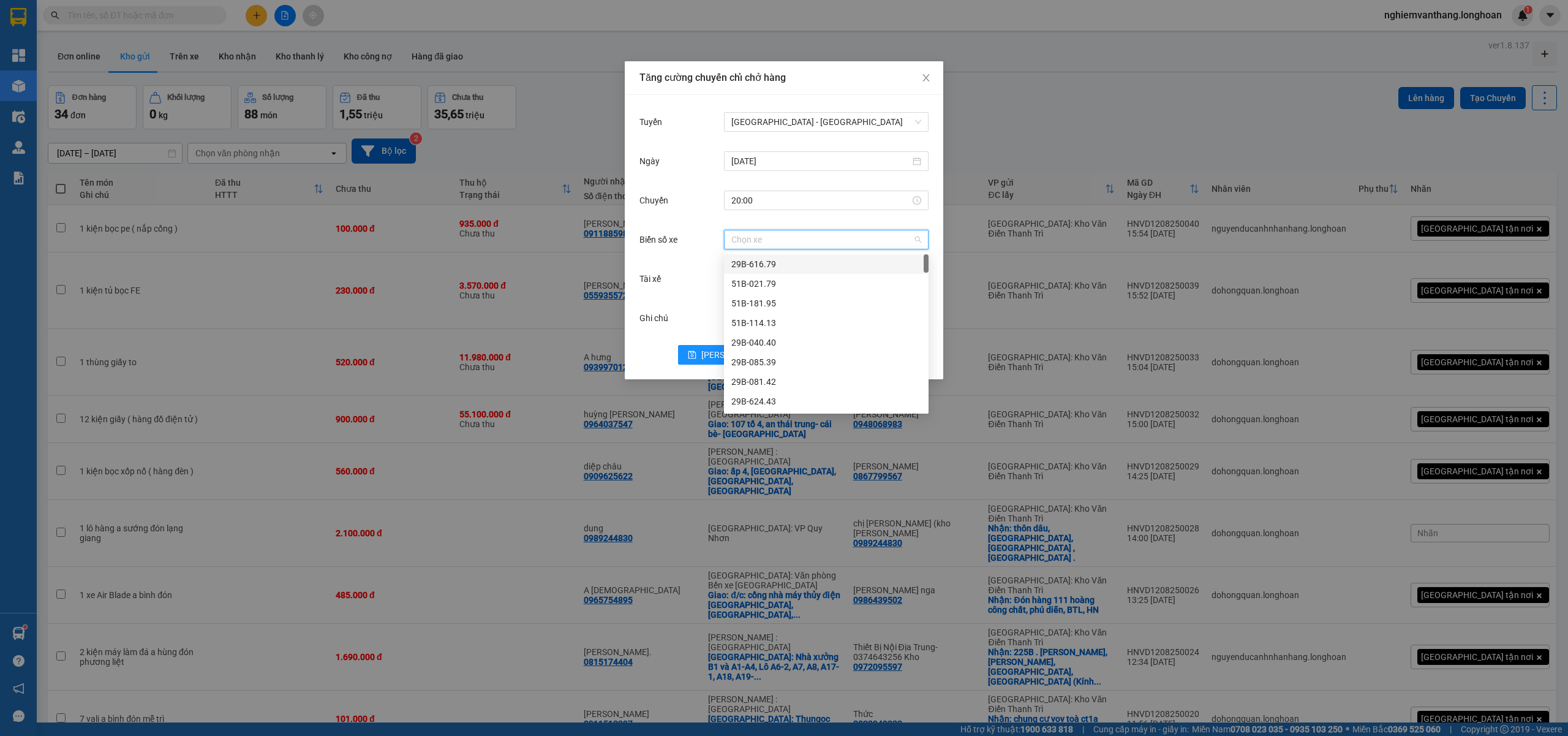
click at [806, 221] on div "Chuyến 20:00" at bounding box center [784, 208] width 289 height 39
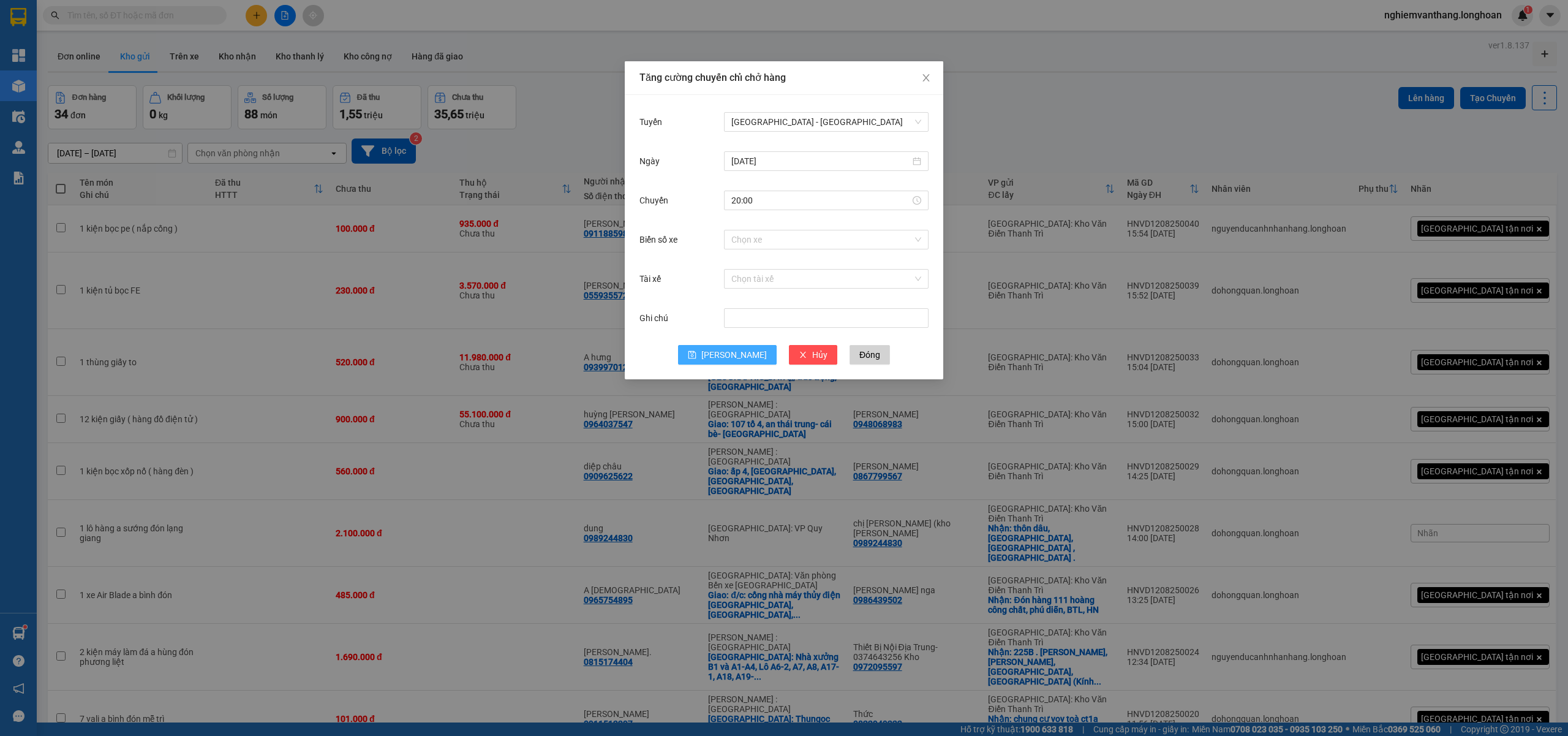
click at [725, 353] on button "[PERSON_NAME]" at bounding box center [728, 354] width 98 height 19
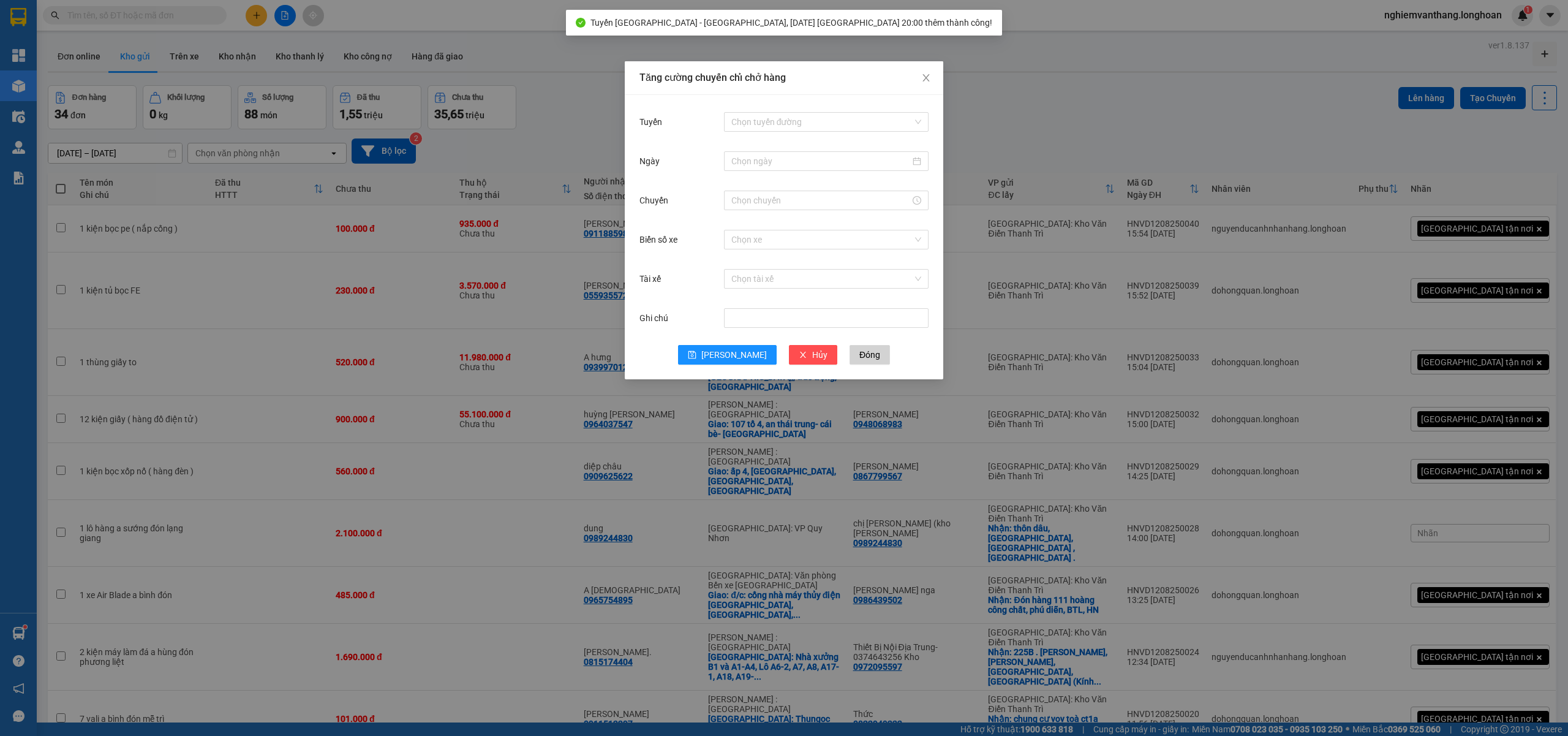
click at [1052, 124] on div "Tăng cường chuyến chỉ chở hàng Tuyến Chọn tuyến đường Ngày Chuyến Biển số xe Ch…" at bounding box center [784, 368] width 1568 height 736
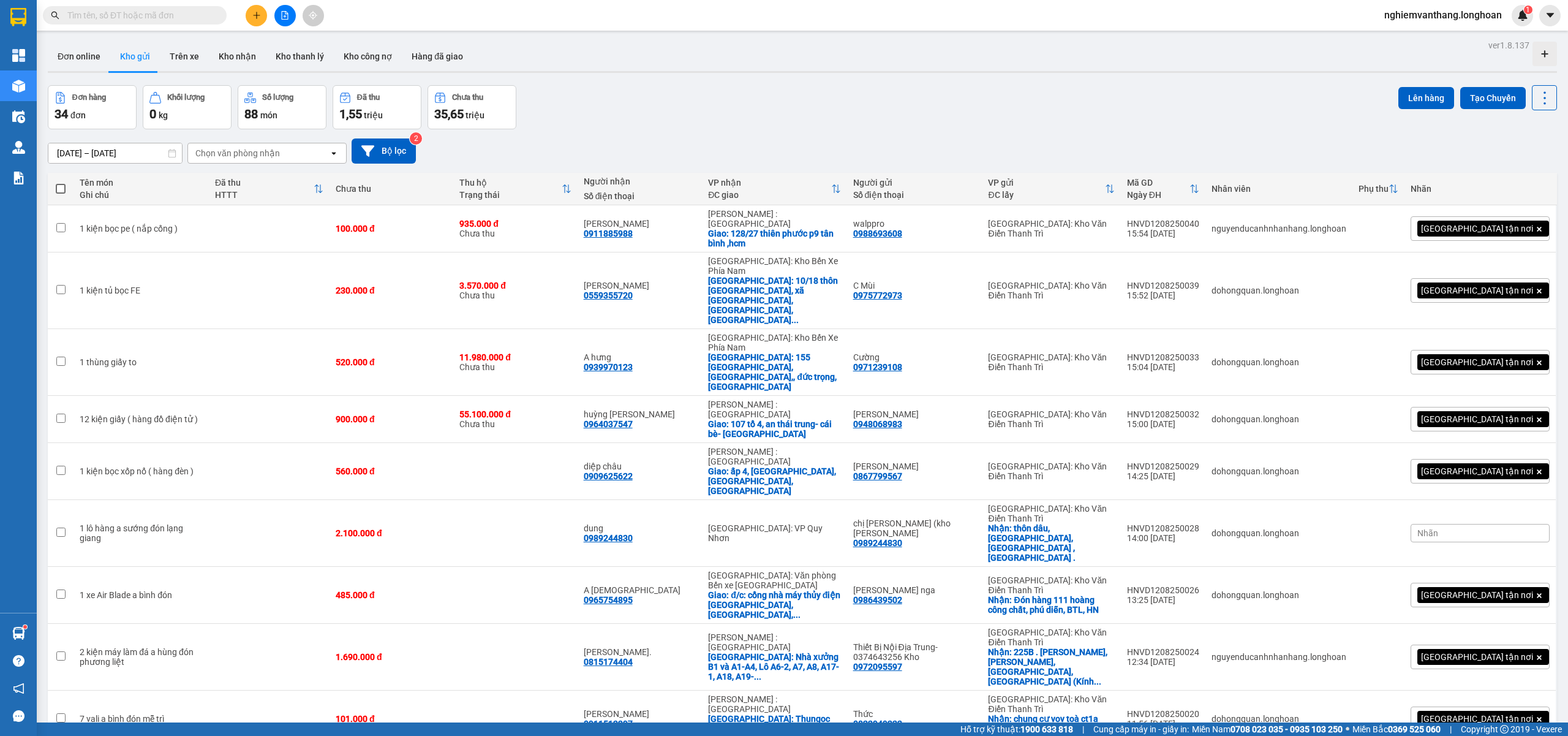
click at [291, 15] on button at bounding box center [285, 15] width 21 height 21
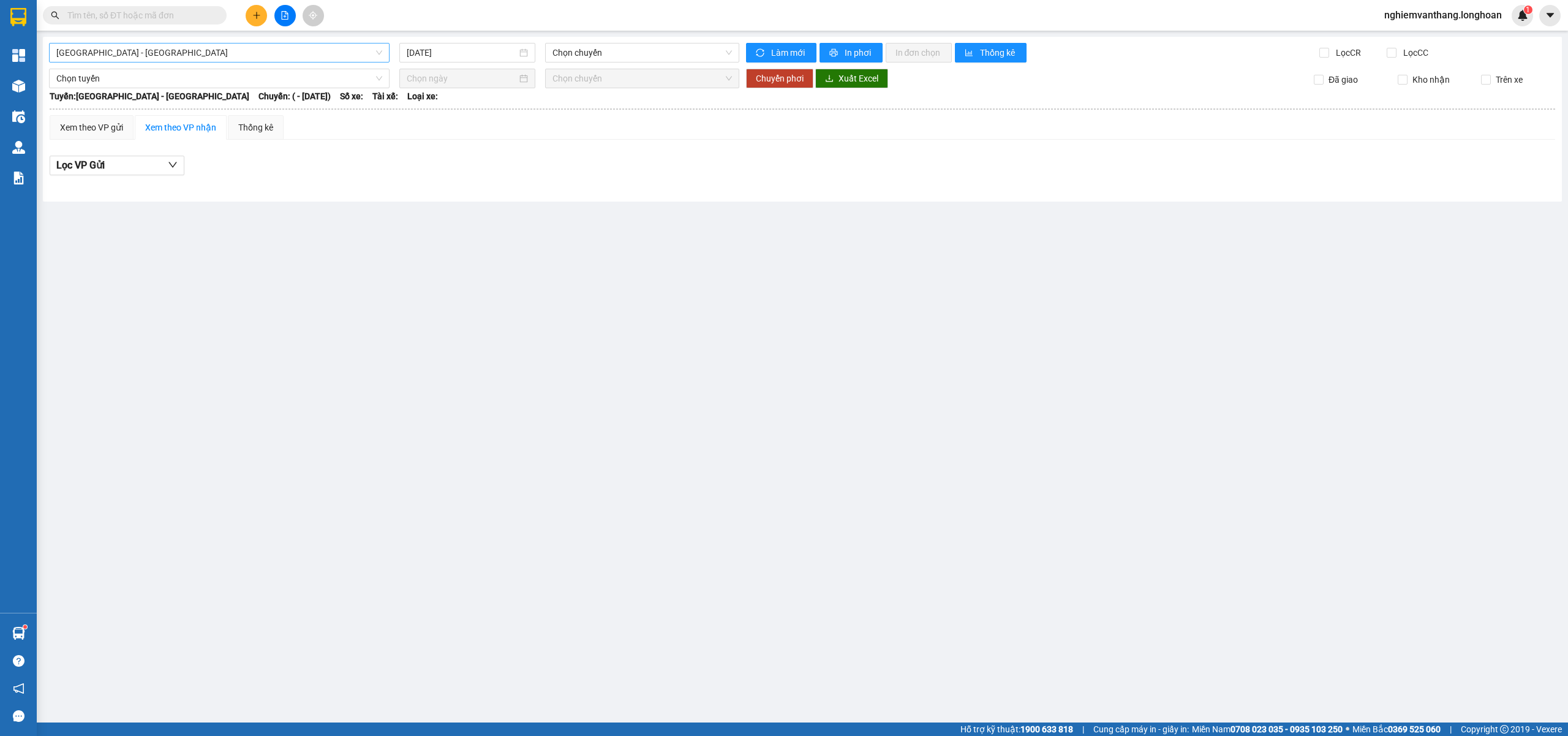
click at [167, 57] on span "[GEOGRAPHIC_DATA] - [GEOGRAPHIC_DATA]" at bounding box center [219, 53] width 326 height 19
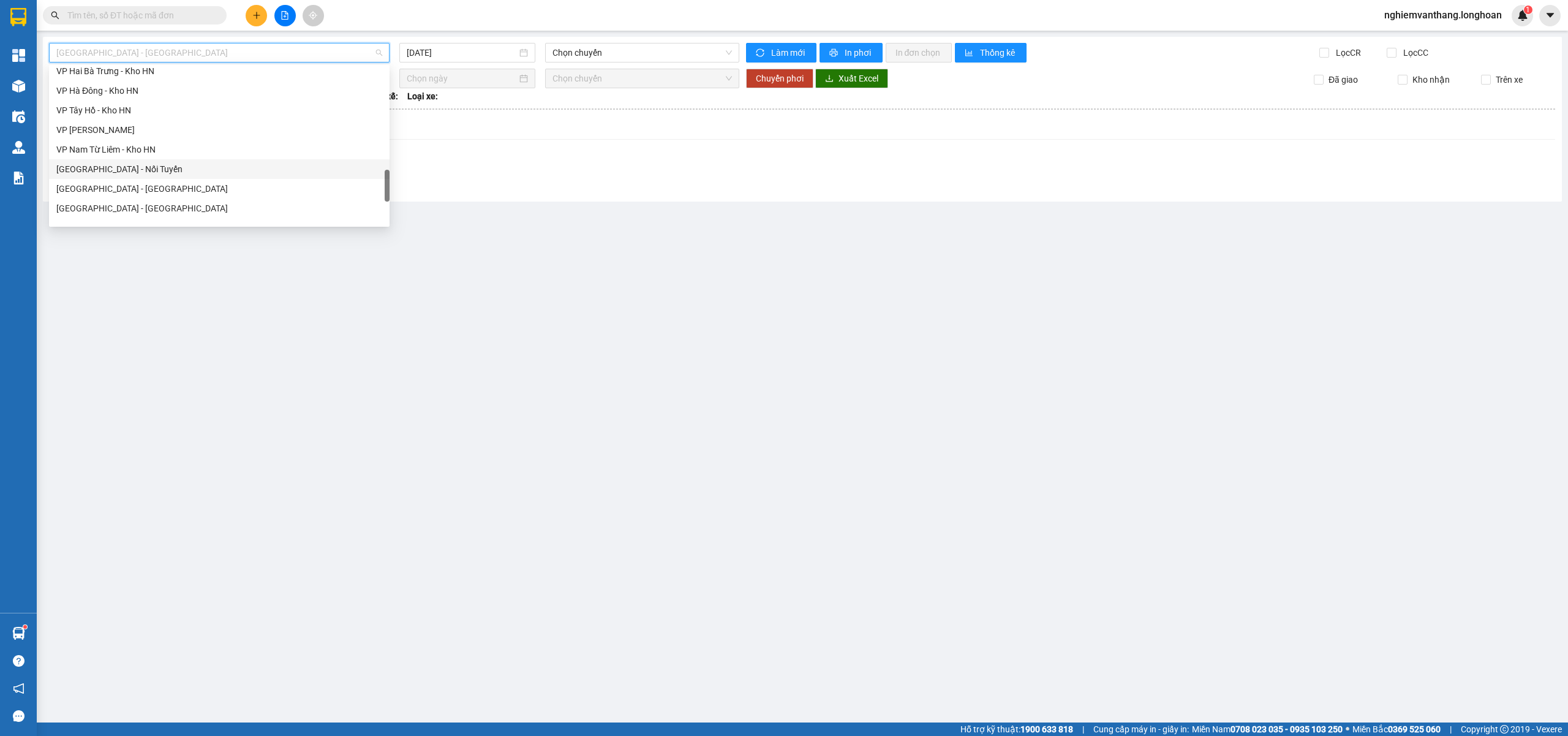
scroll to position [572, 0]
click at [124, 167] on div "VP Hà Đông - Kho HN" at bounding box center [219, 172] width 326 height 14
type input "[DATE]"
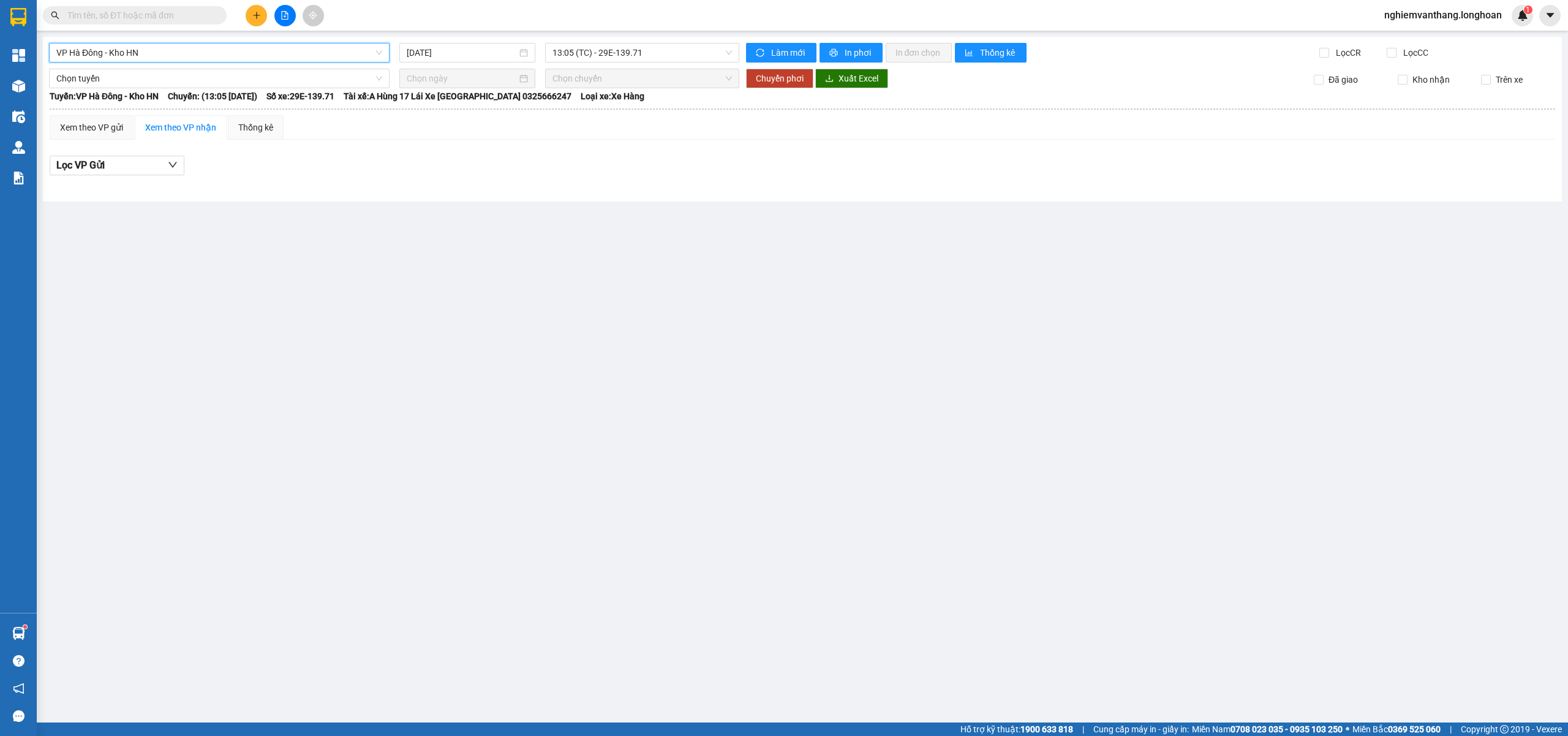
click at [187, 57] on span "VP Hà Đông - Kho HN" at bounding box center [219, 53] width 326 height 19
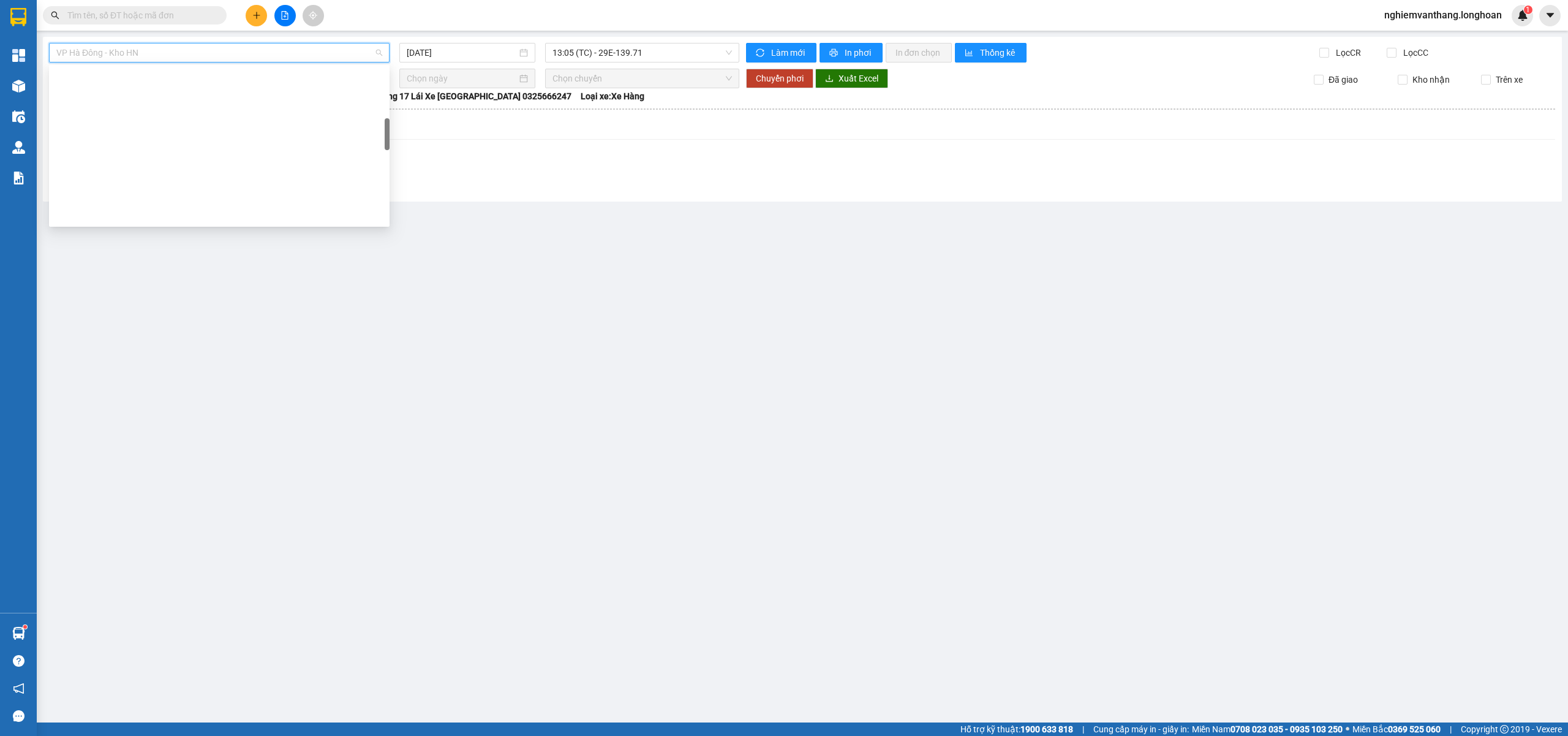
scroll to position [326, 0]
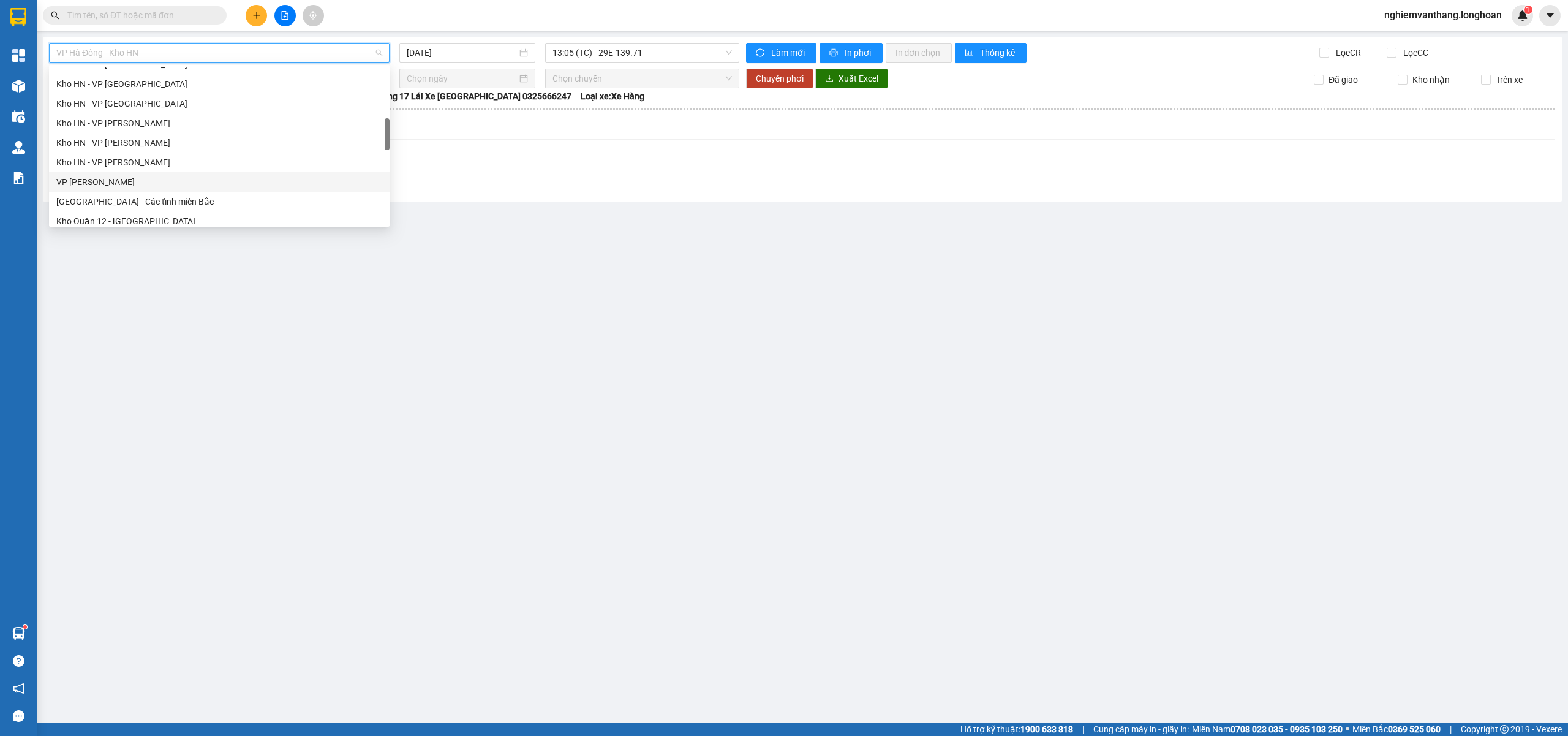
click at [154, 179] on div "VP [PERSON_NAME]" at bounding box center [219, 182] width 326 height 14
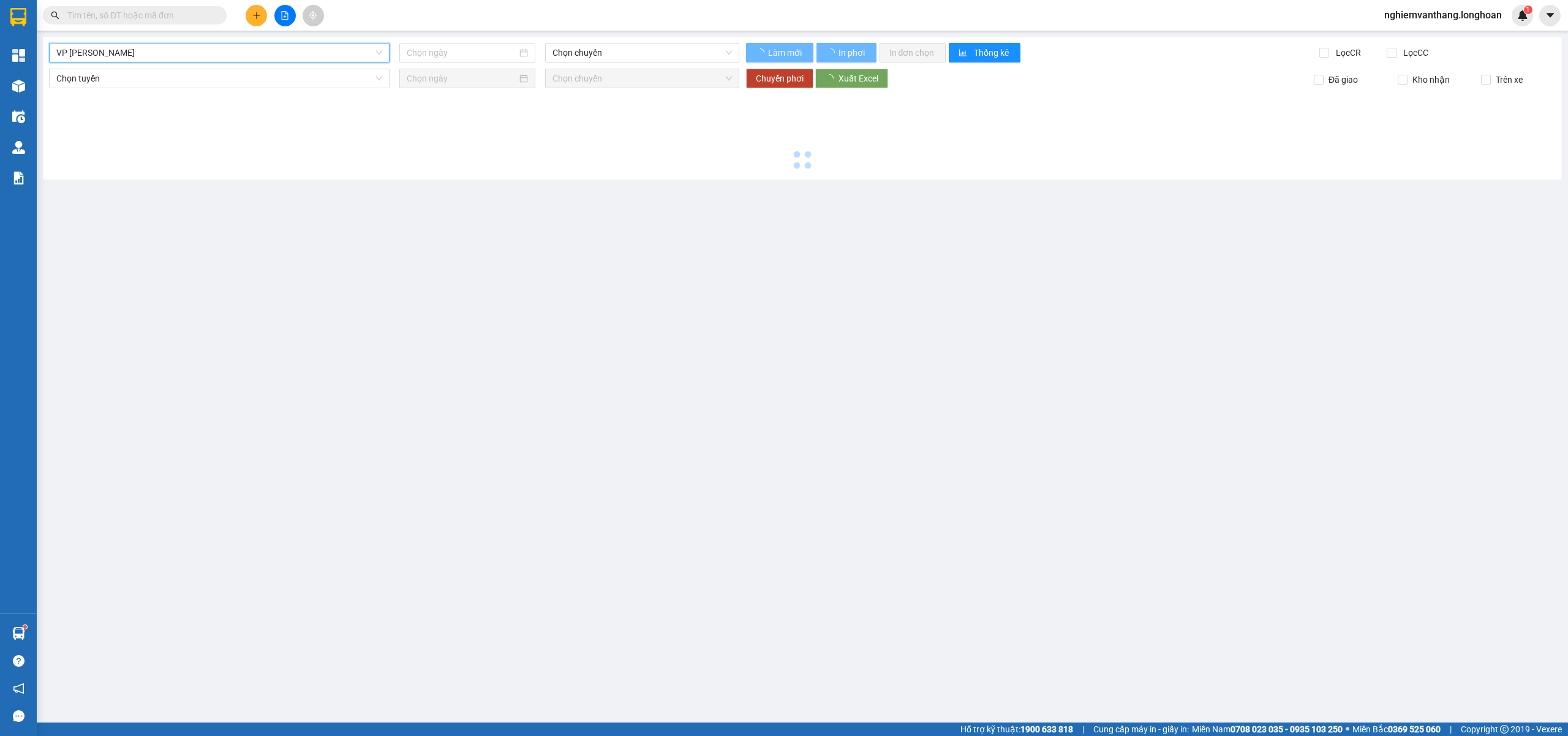
type input "[DATE]"
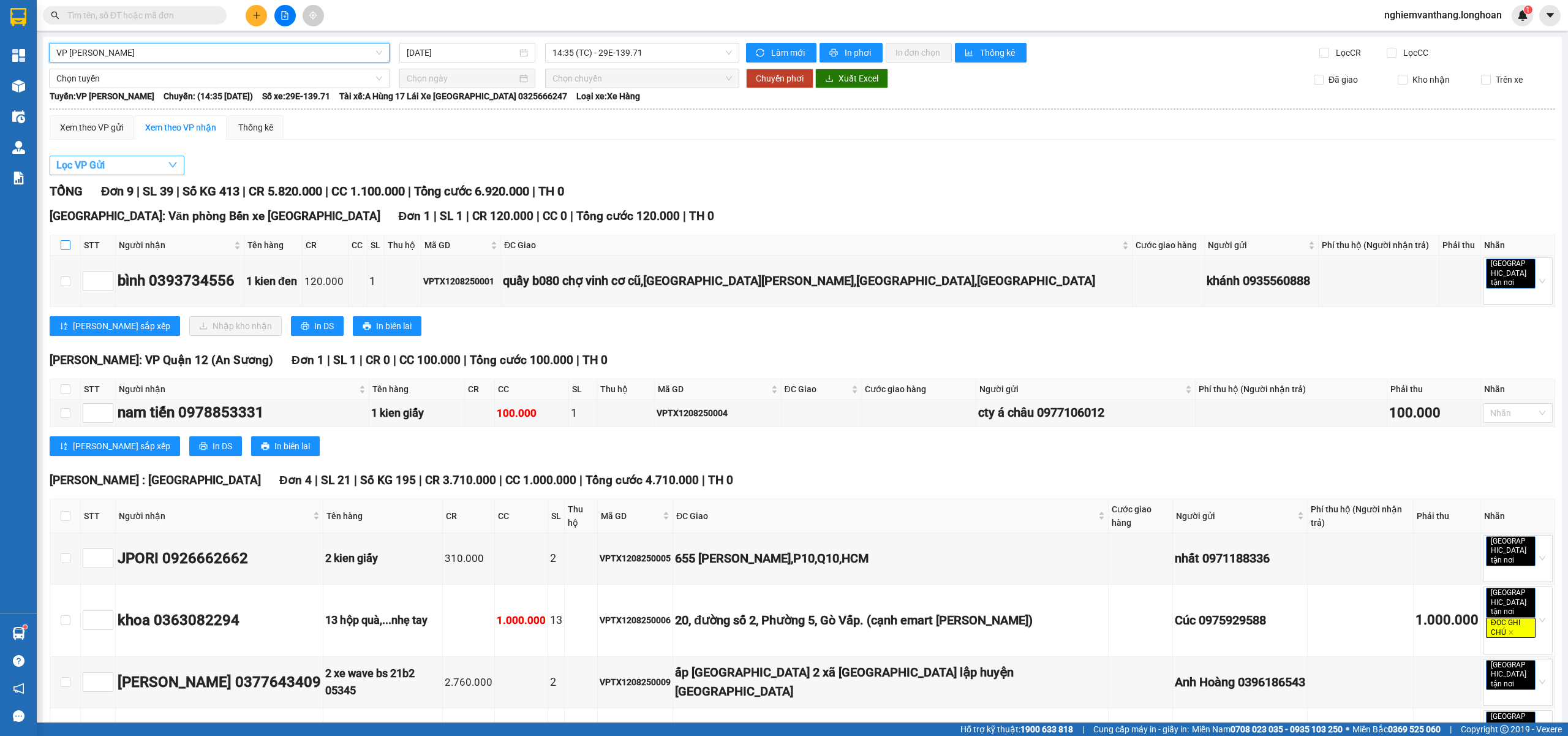
drag, startPoint x: 62, startPoint y: 247, endPoint x: 127, endPoint y: 158, distance: 110.2
click at [63, 247] on input "checkbox" at bounding box center [66, 246] width 10 height 10
checkbox input "true"
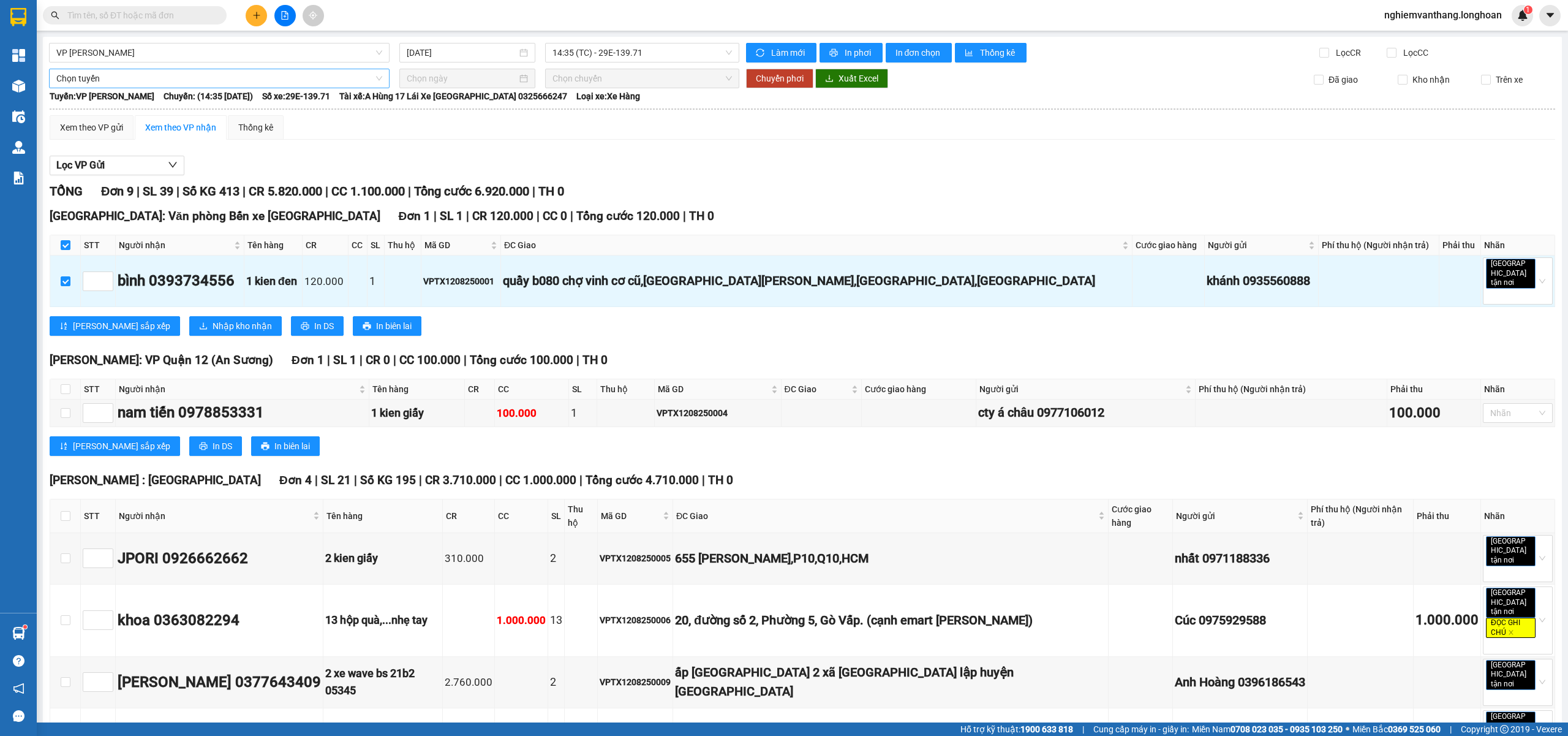
drag, startPoint x: 112, startPoint y: 76, endPoint x: 119, endPoint y: 88, distance: 13.9
click at [112, 75] on span "Chọn tuyến" at bounding box center [219, 79] width 326 height 19
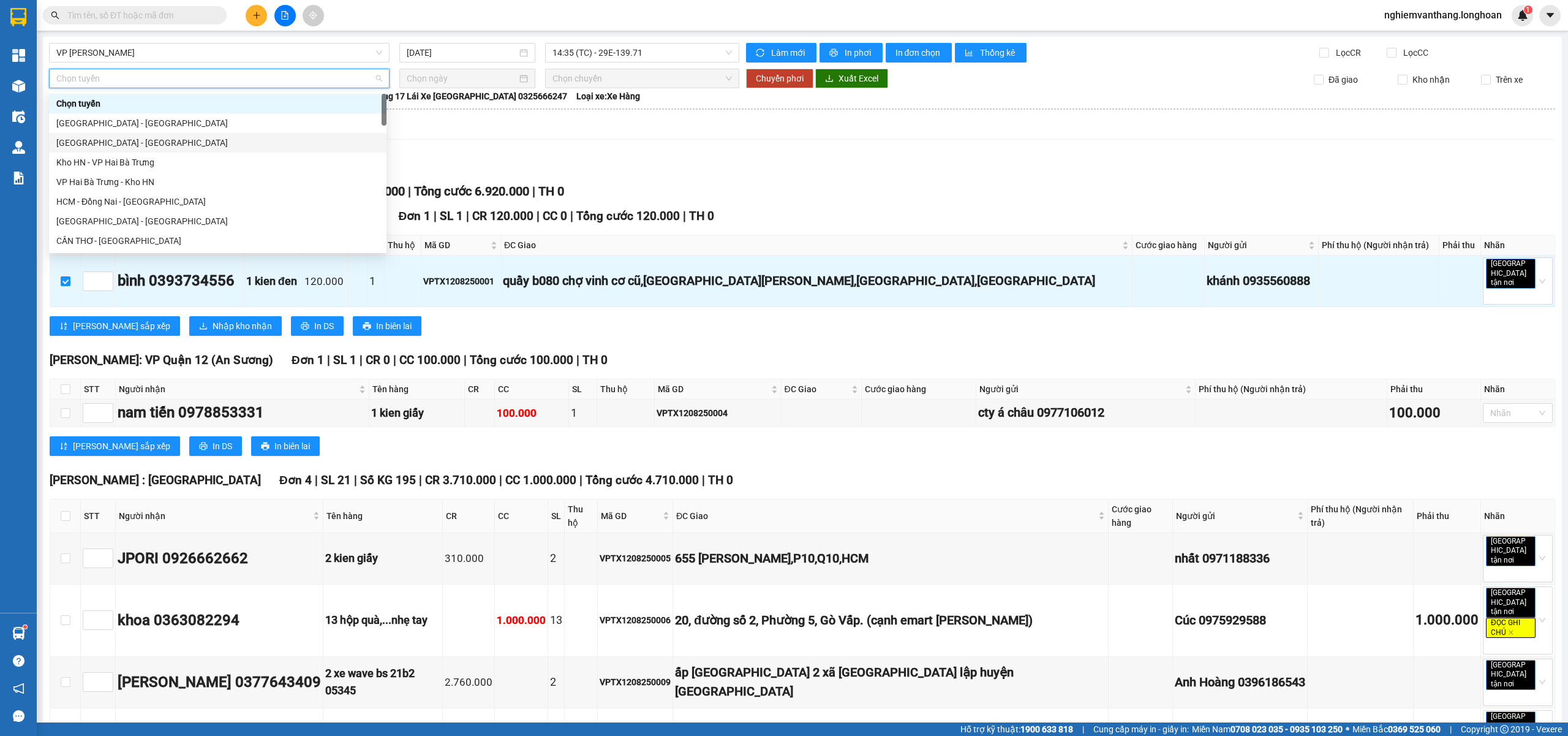
drag, startPoint x: 106, startPoint y: 142, endPoint x: 143, endPoint y: 134, distance: 37.9
click at [107, 142] on div "[GEOGRAPHIC_DATA] - [GEOGRAPHIC_DATA]" at bounding box center [218, 143] width 323 height 14
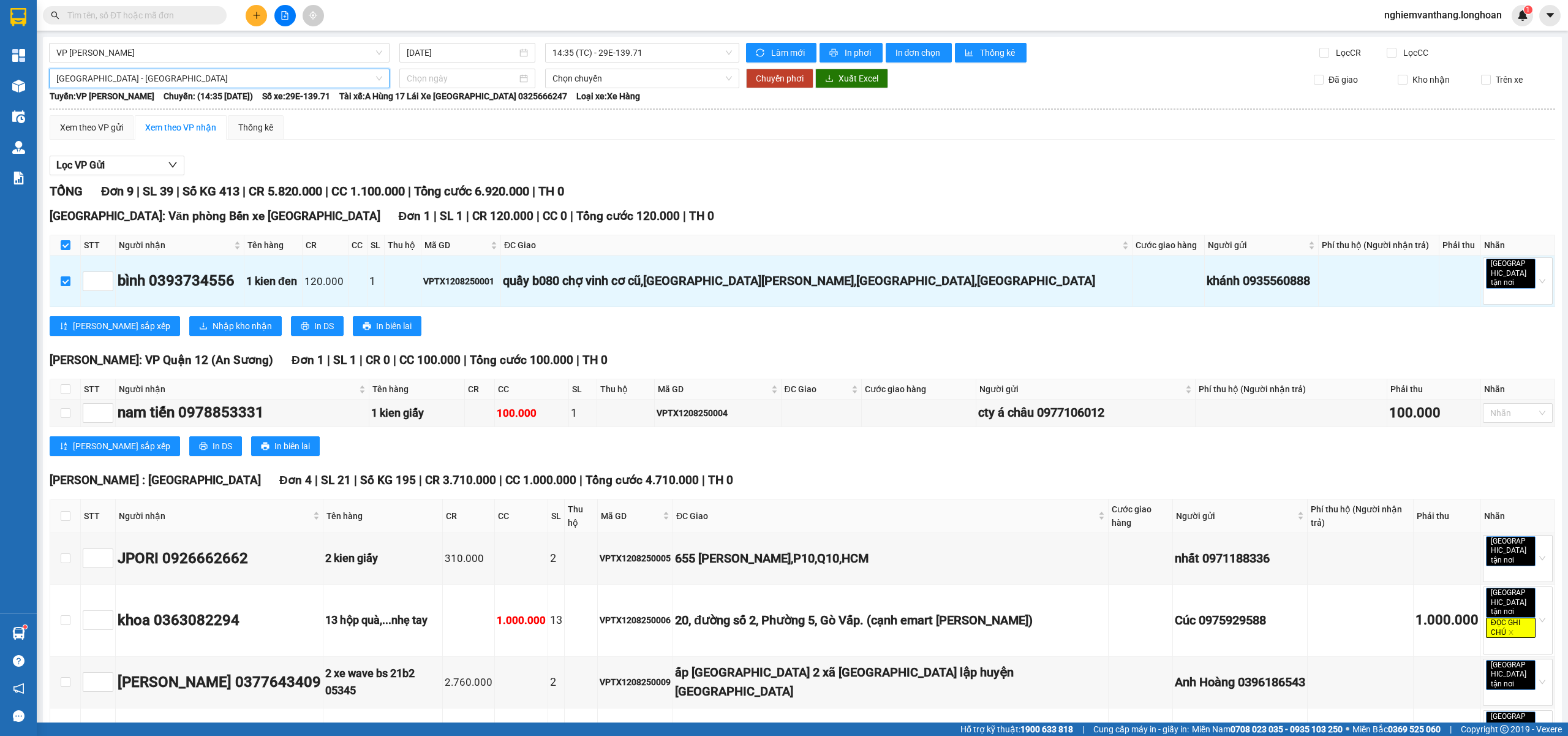
click at [427, 65] on div "VP [PERSON_NAME] - Kho HN [DATE] 14:35 (TC) - 29E-139.71 Làm mới In phơi In đơn…" at bounding box center [803, 642] width 1520 height 1212
drag, startPoint x: 424, startPoint y: 68, endPoint x: 424, endPoint y: 79, distance: 11.0
click at [424, 69] on div "VP [PERSON_NAME] - Kho HN [DATE] 14:35 (TC) - 29E-139.71 Làm mới In phơi In đơn…" at bounding box center [803, 642] width 1520 height 1212
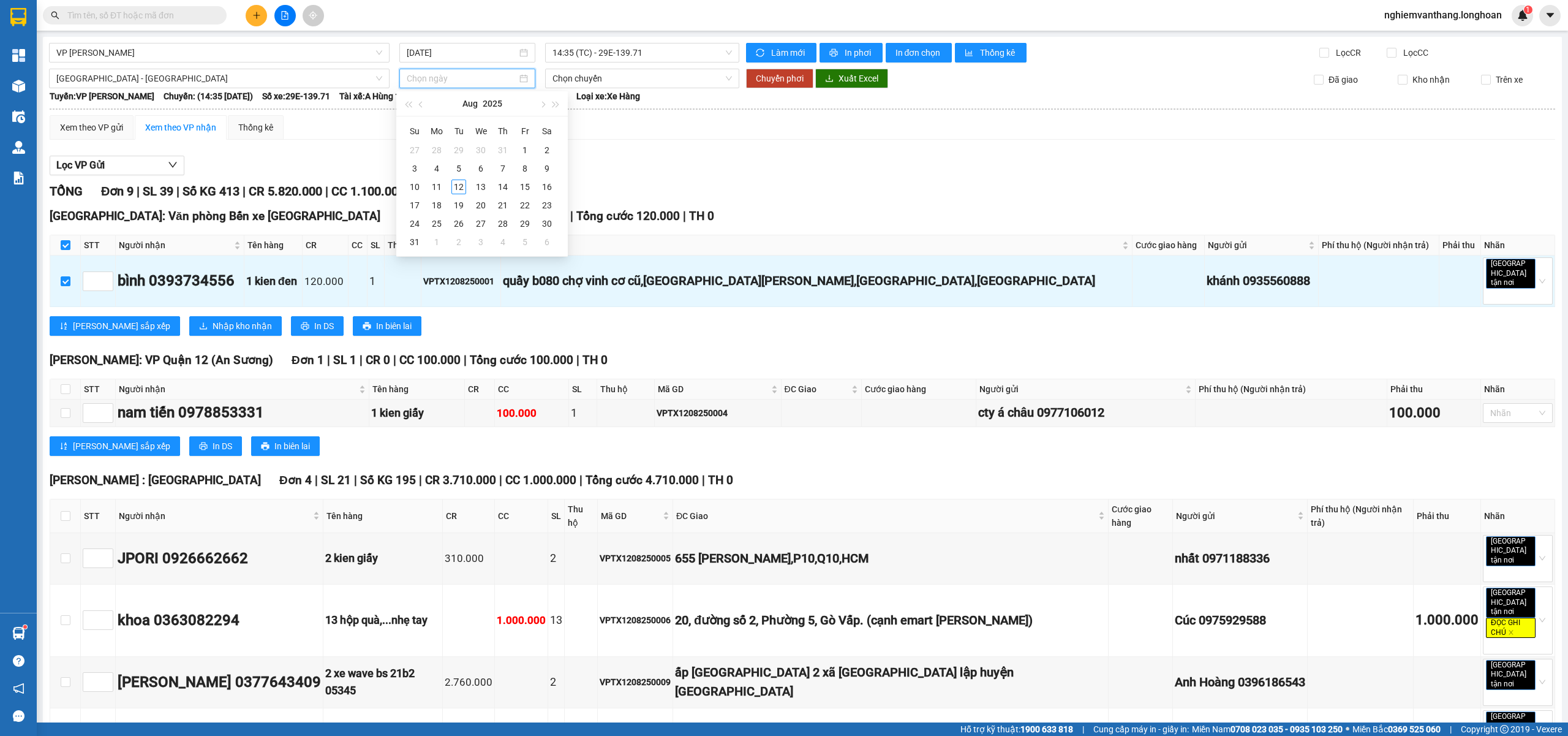
click at [424, 79] on input at bounding box center [462, 79] width 110 height 14
type input "[DATE]"
click at [459, 191] on div "12" at bounding box center [458, 186] width 14 height 14
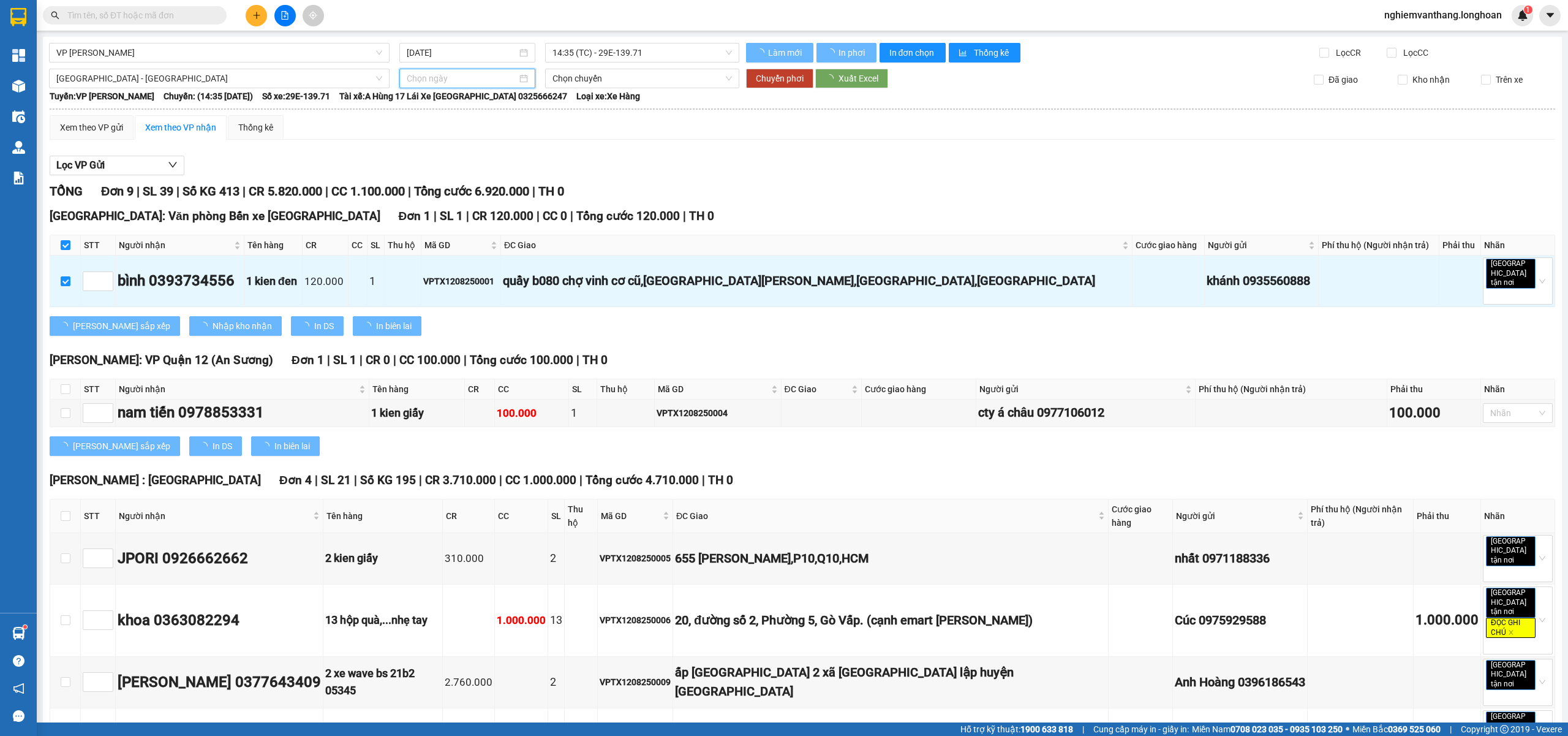
type input "[DATE]"
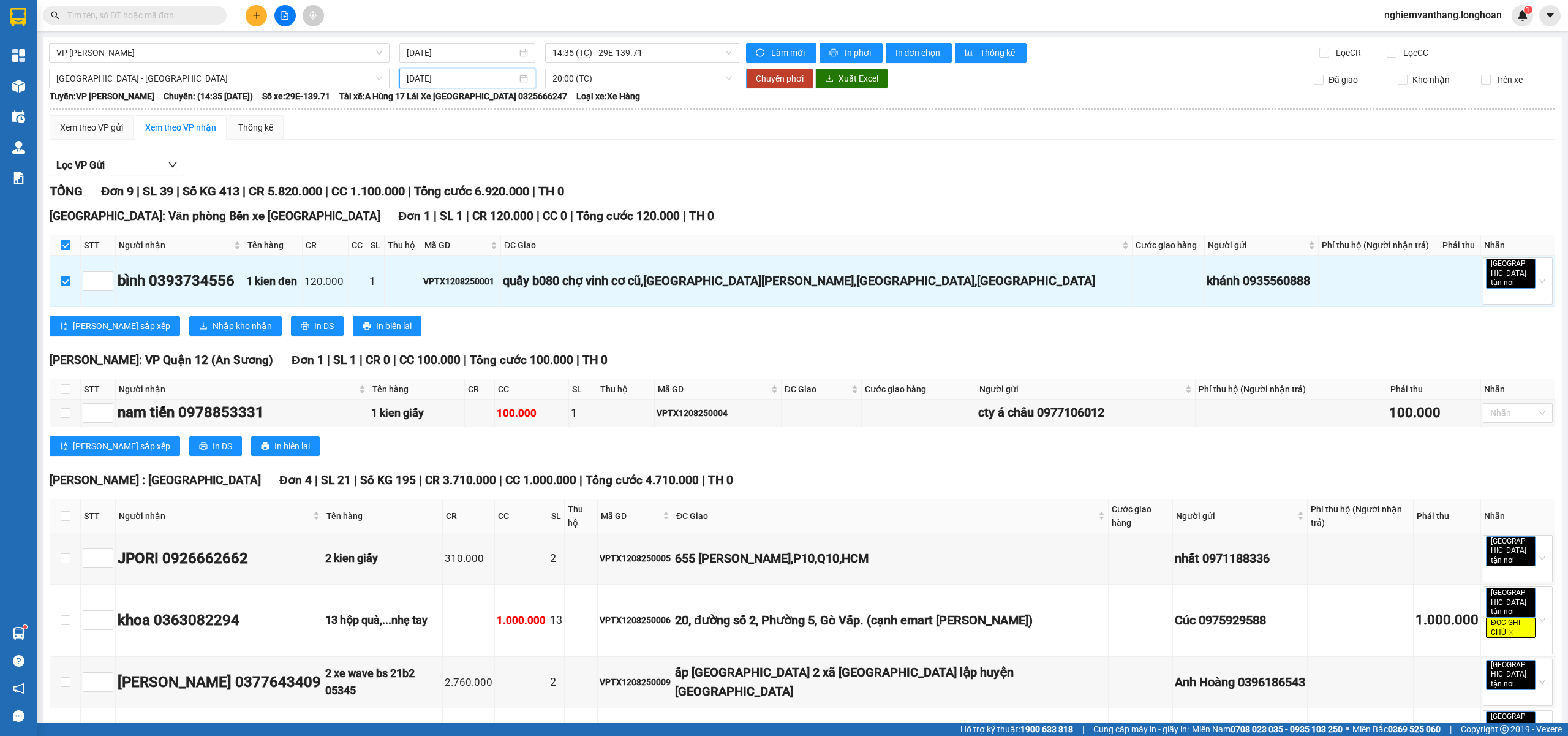
click at [769, 74] on span "Chuyển phơi" at bounding box center [779, 79] width 47 height 14
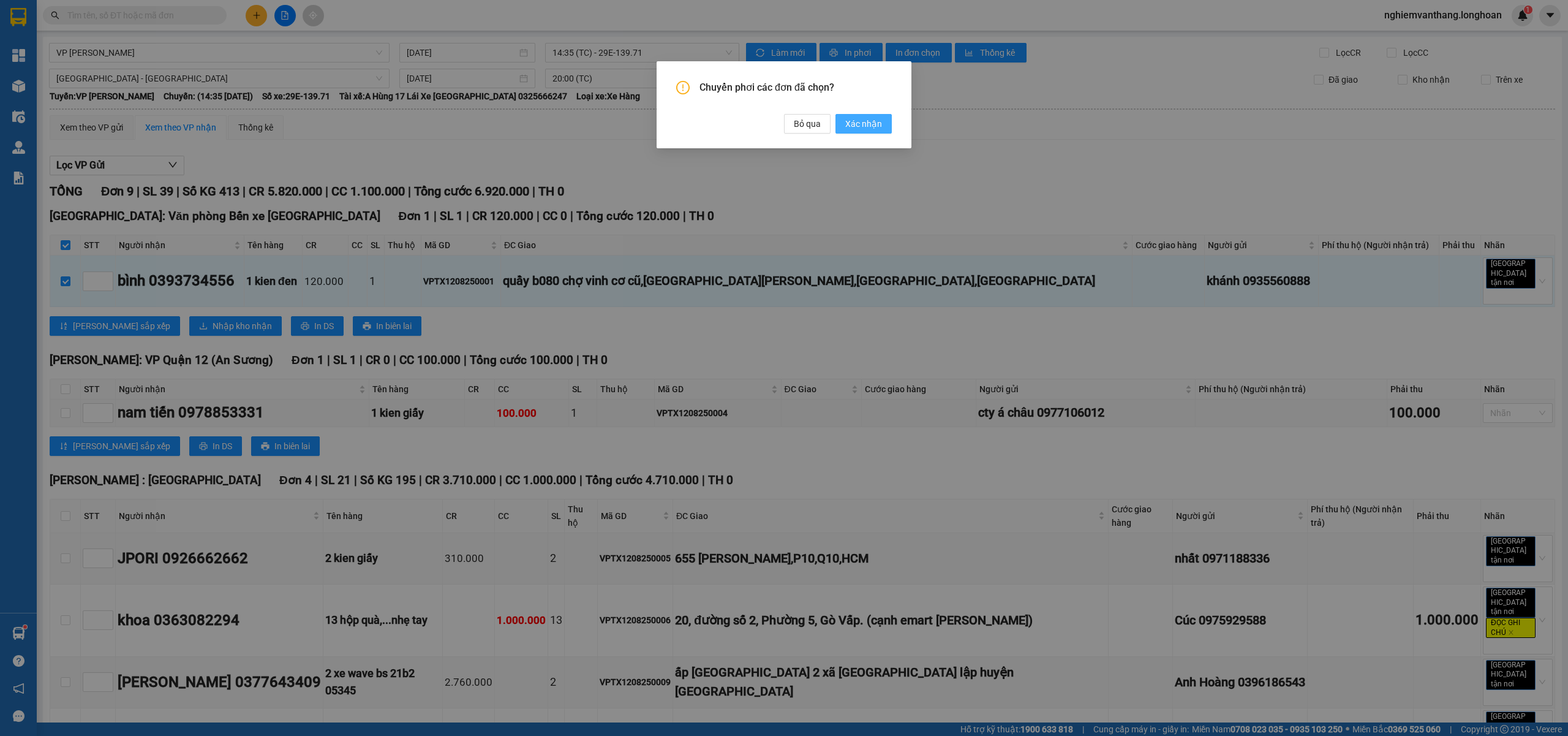
click at [887, 123] on button "Xác nhận" at bounding box center [863, 124] width 57 height 19
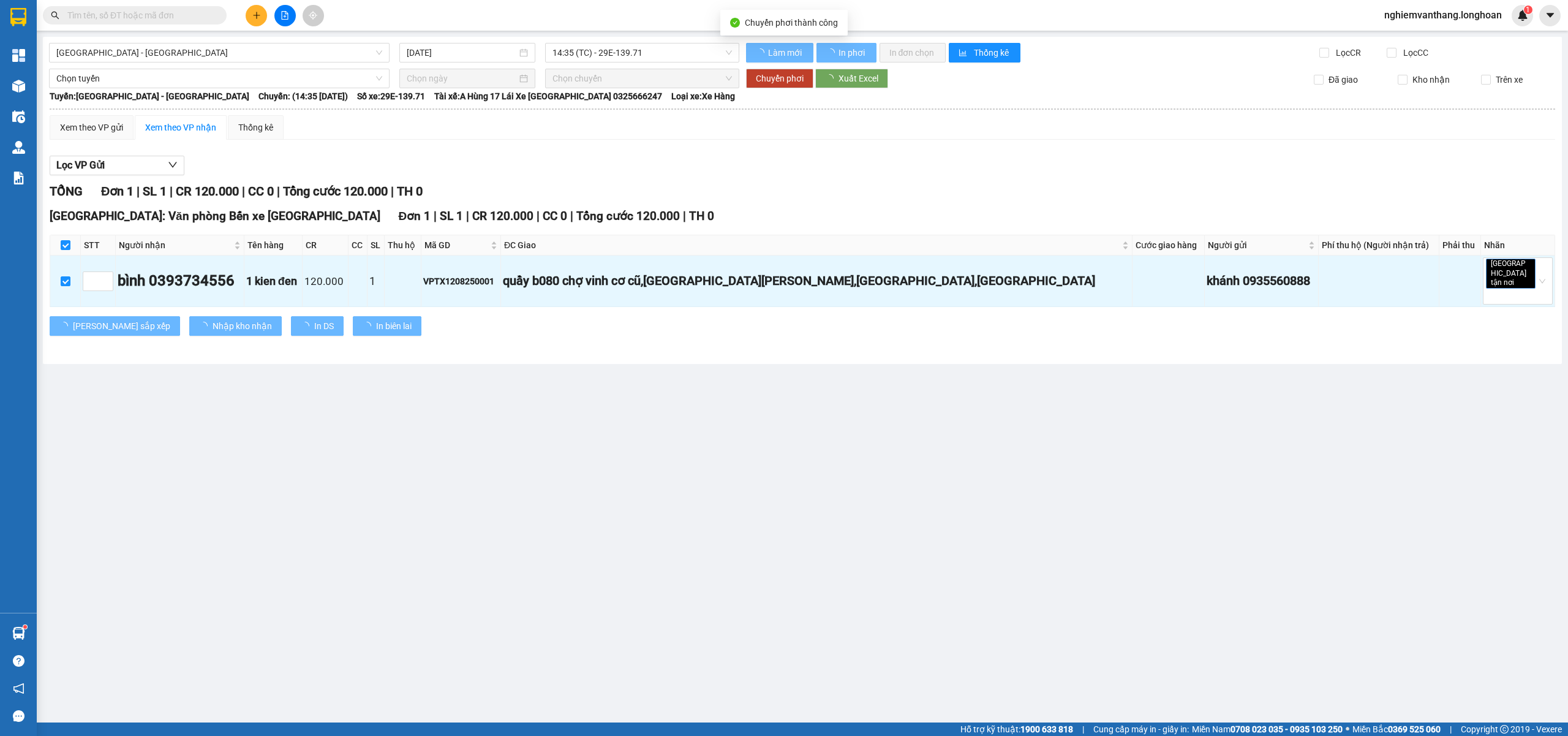
checkbox input "false"
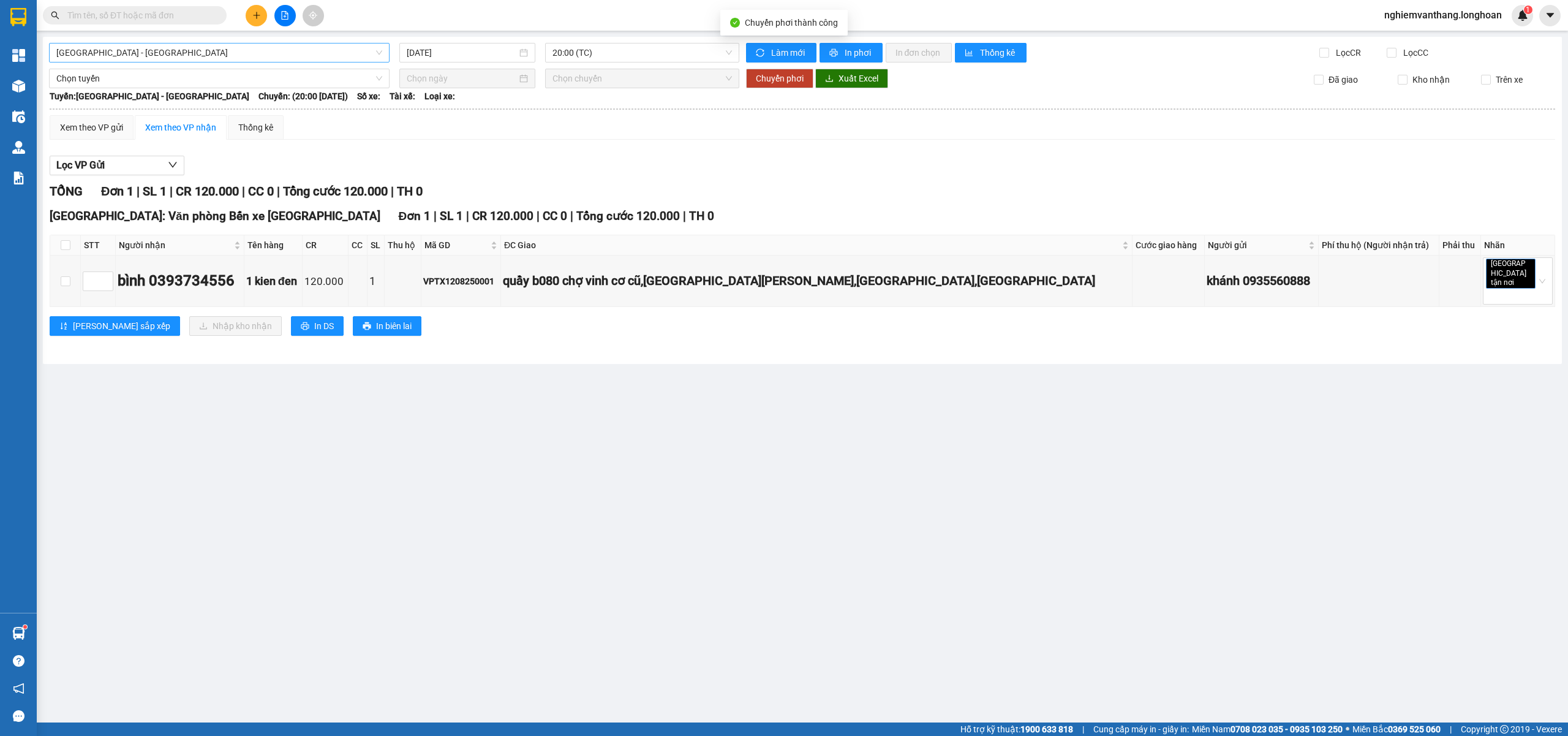
click at [84, 55] on span "[GEOGRAPHIC_DATA] - [GEOGRAPHIC_DATA]" at bounding box center [219, 53] width 326 height 19
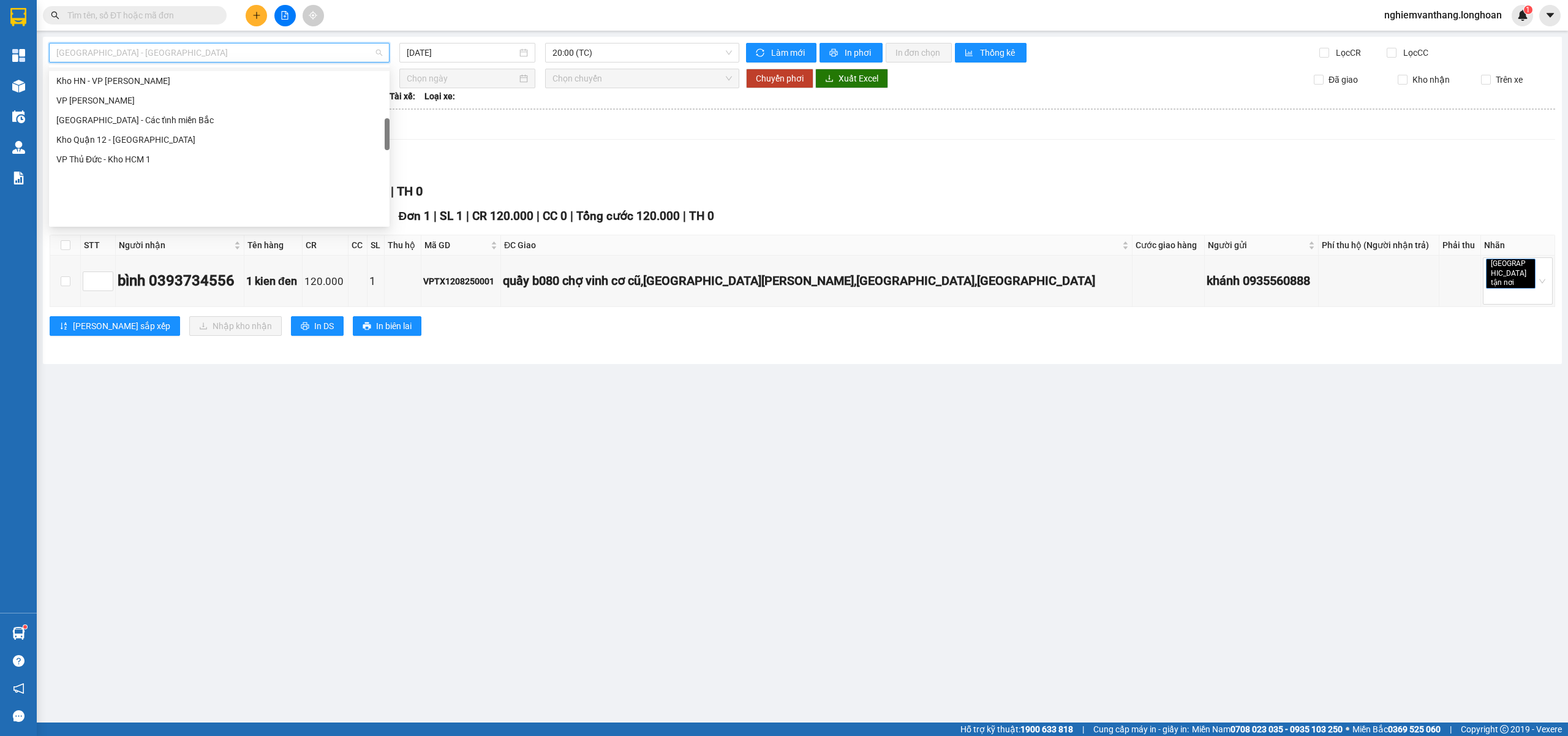
scroll to position [326, 0]
click at [140, 175] on div "VP [PERSON_NAME]" at bounding box center [219, 182] width 326 height 14
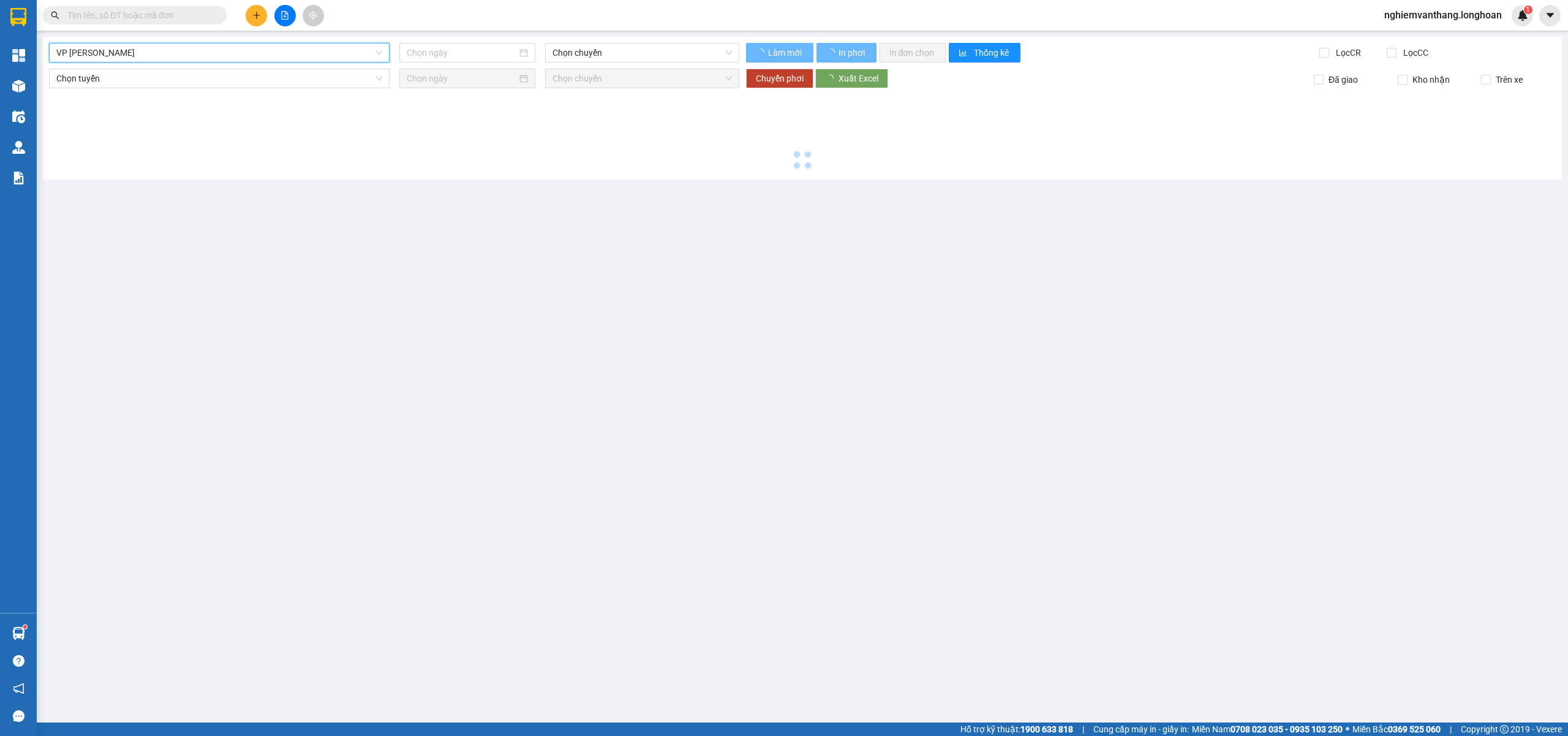
type input "[DATE]"
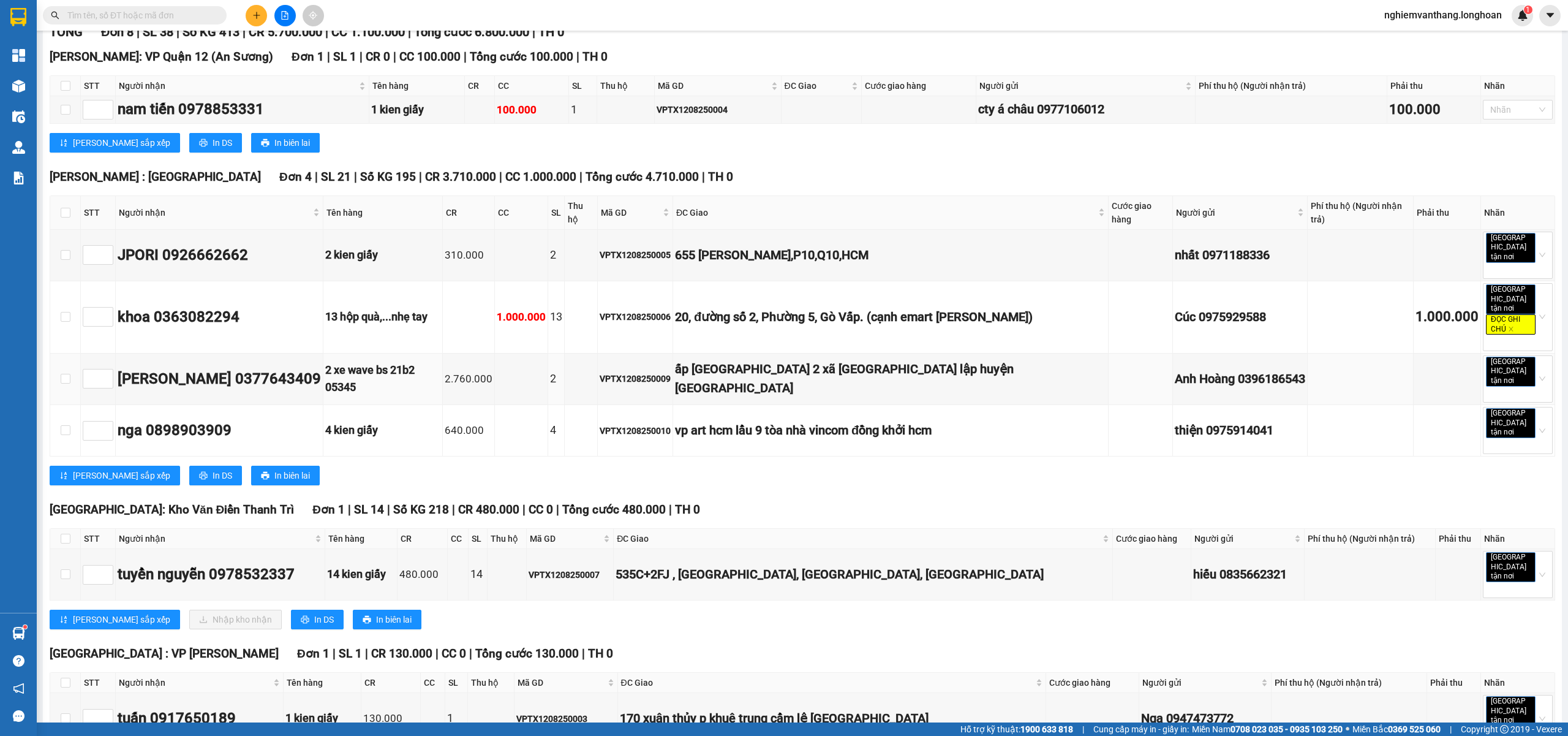
scroll to position [245, 0]
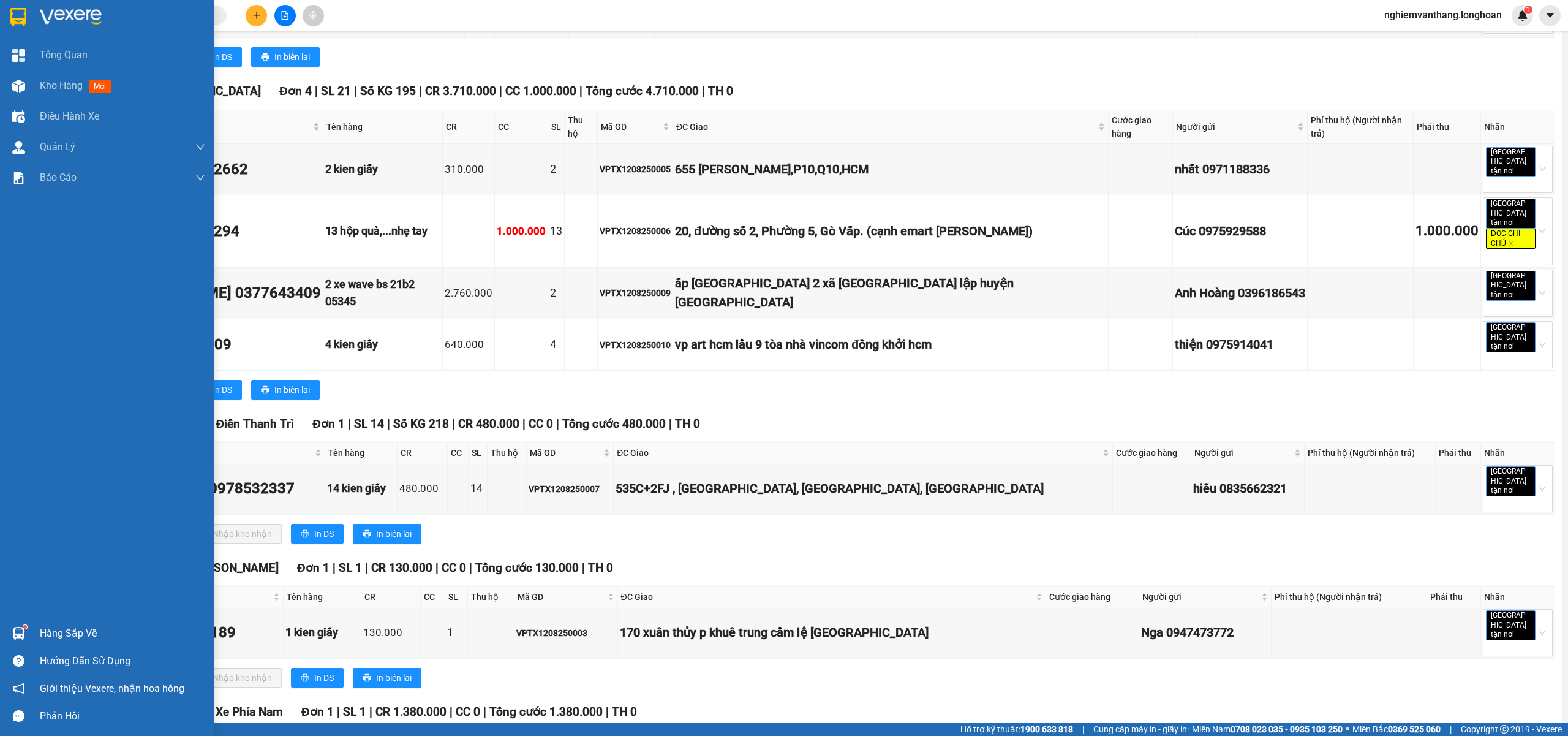
click at [25, 8] on img at bounding box center [18, 17] width 16 height 19
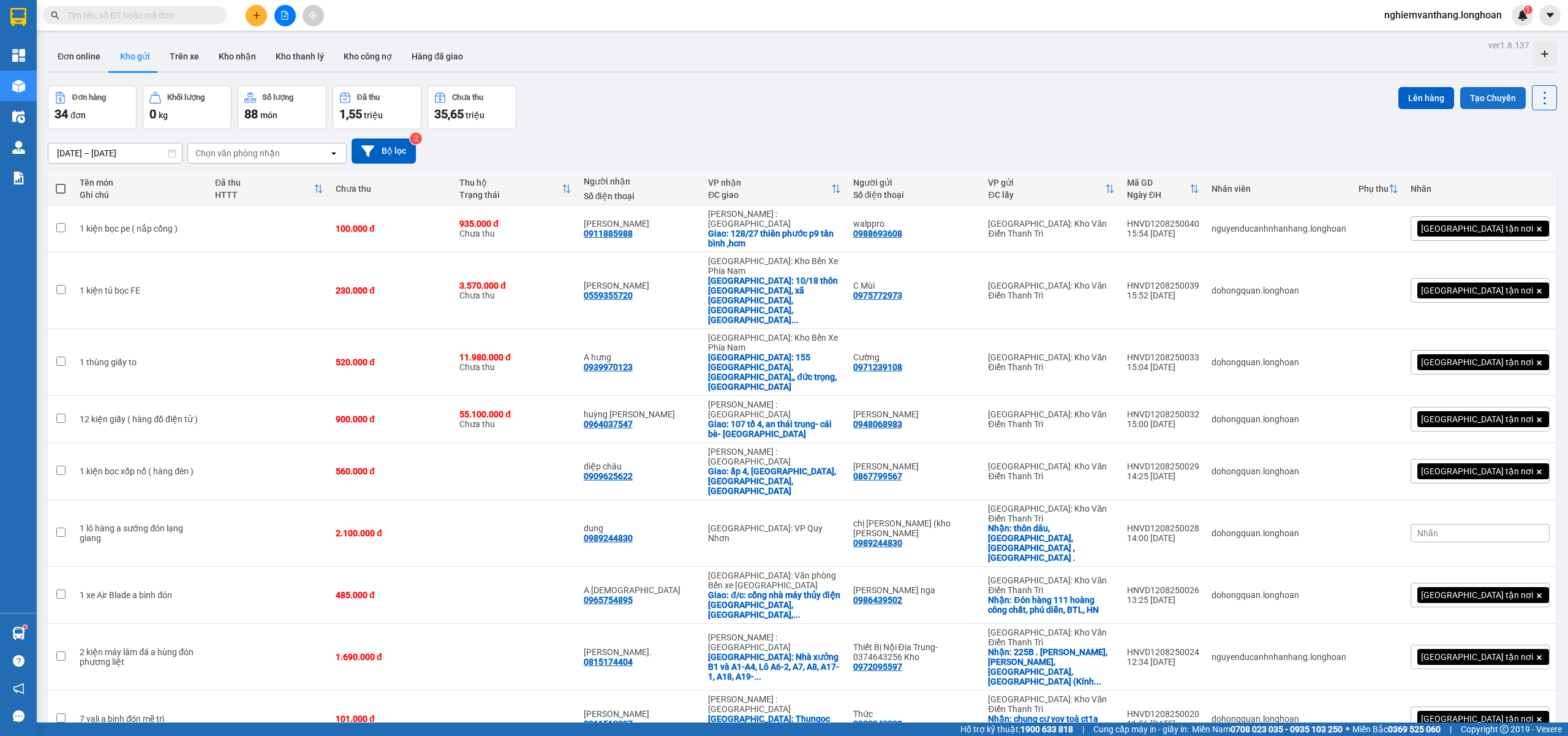
click at [1466, 97] on button "Tạo Chuyến" at bounding box center [1493, 98] width 65 height 22
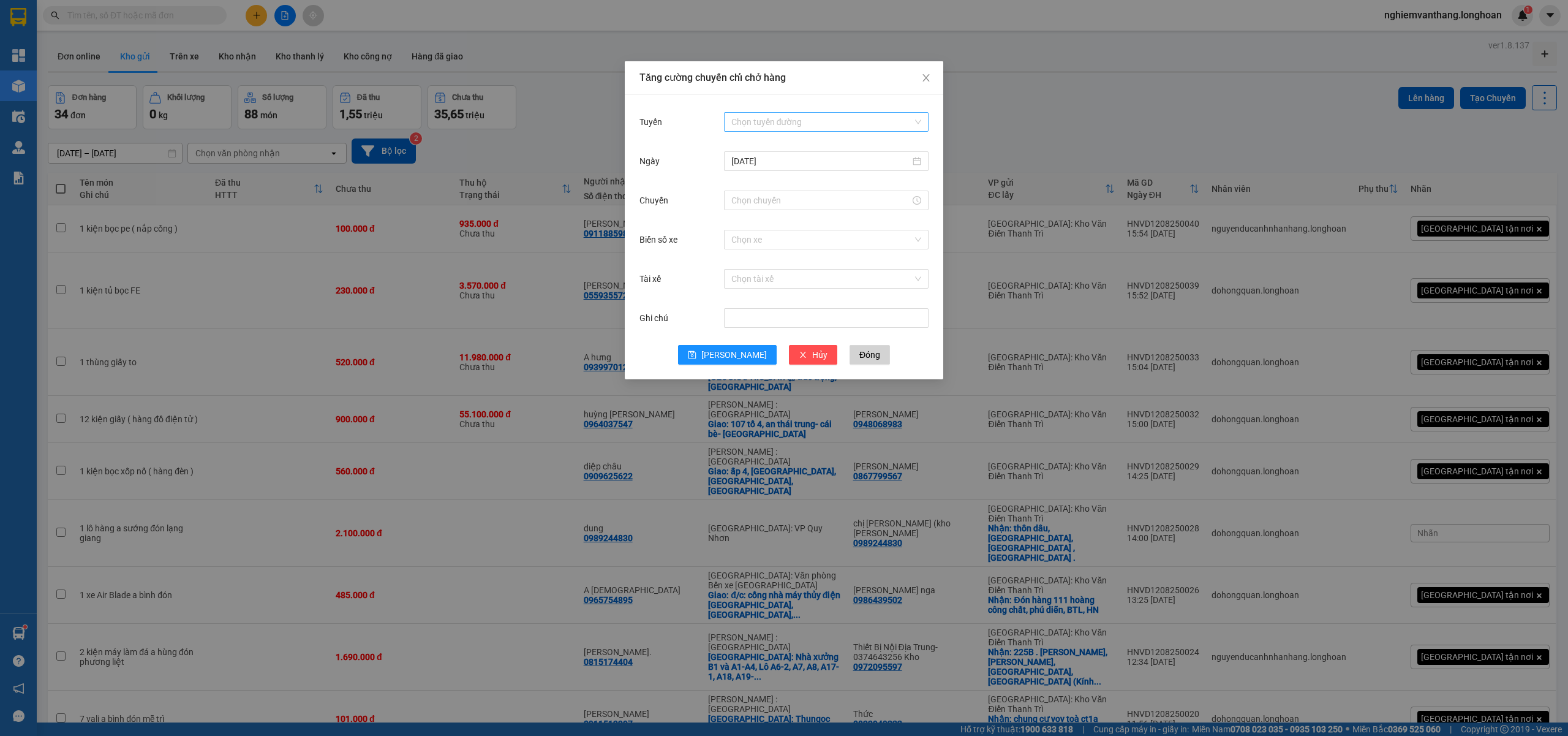
click at [812, 120] on input "Tuyến" at bounding box center [823, 122] width 181 height 19
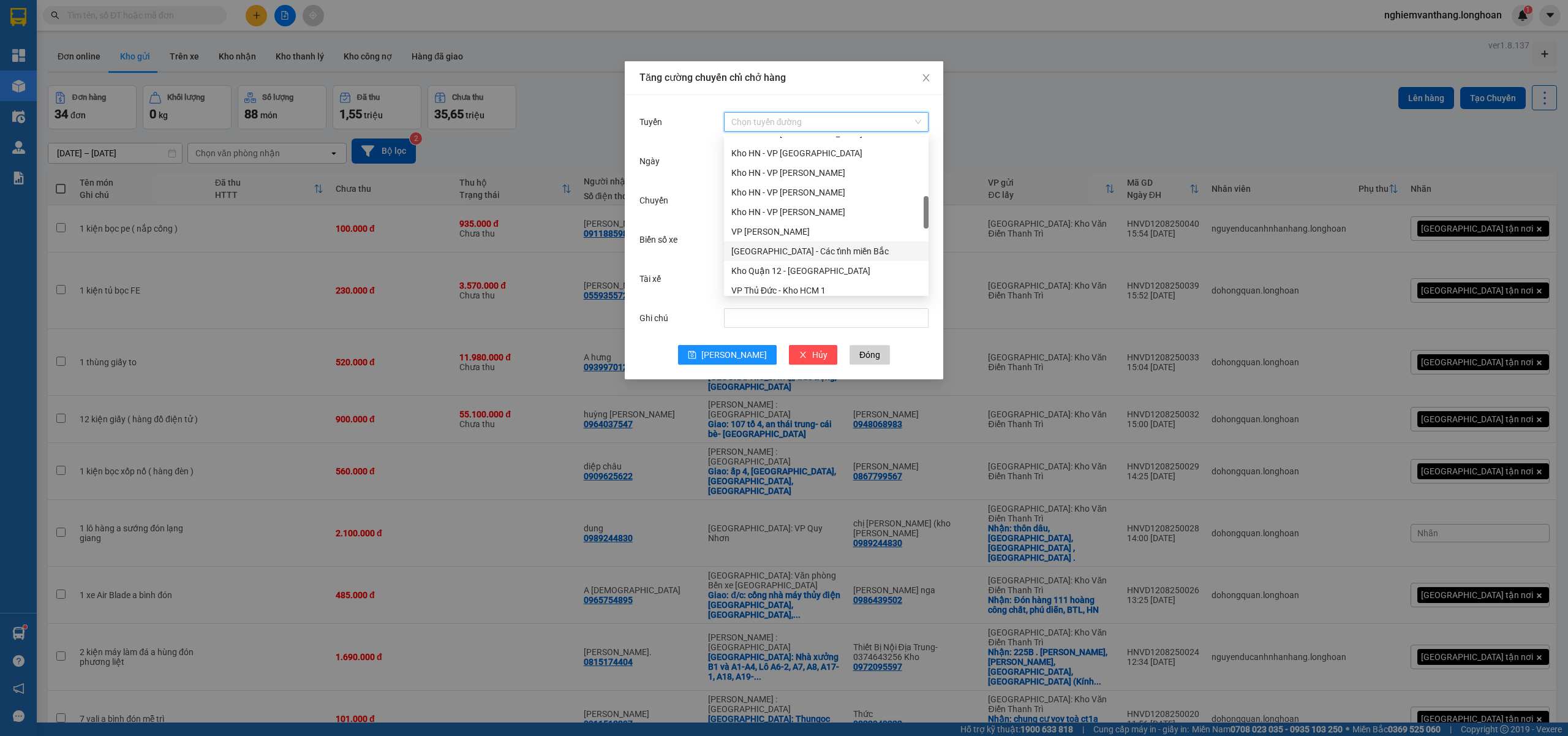
click at [826, 256] on div "[GEOGRAPHIC_DATA] - Các tỉnh miền Bắc" at bounding box center [827, 252] width 190 height 14
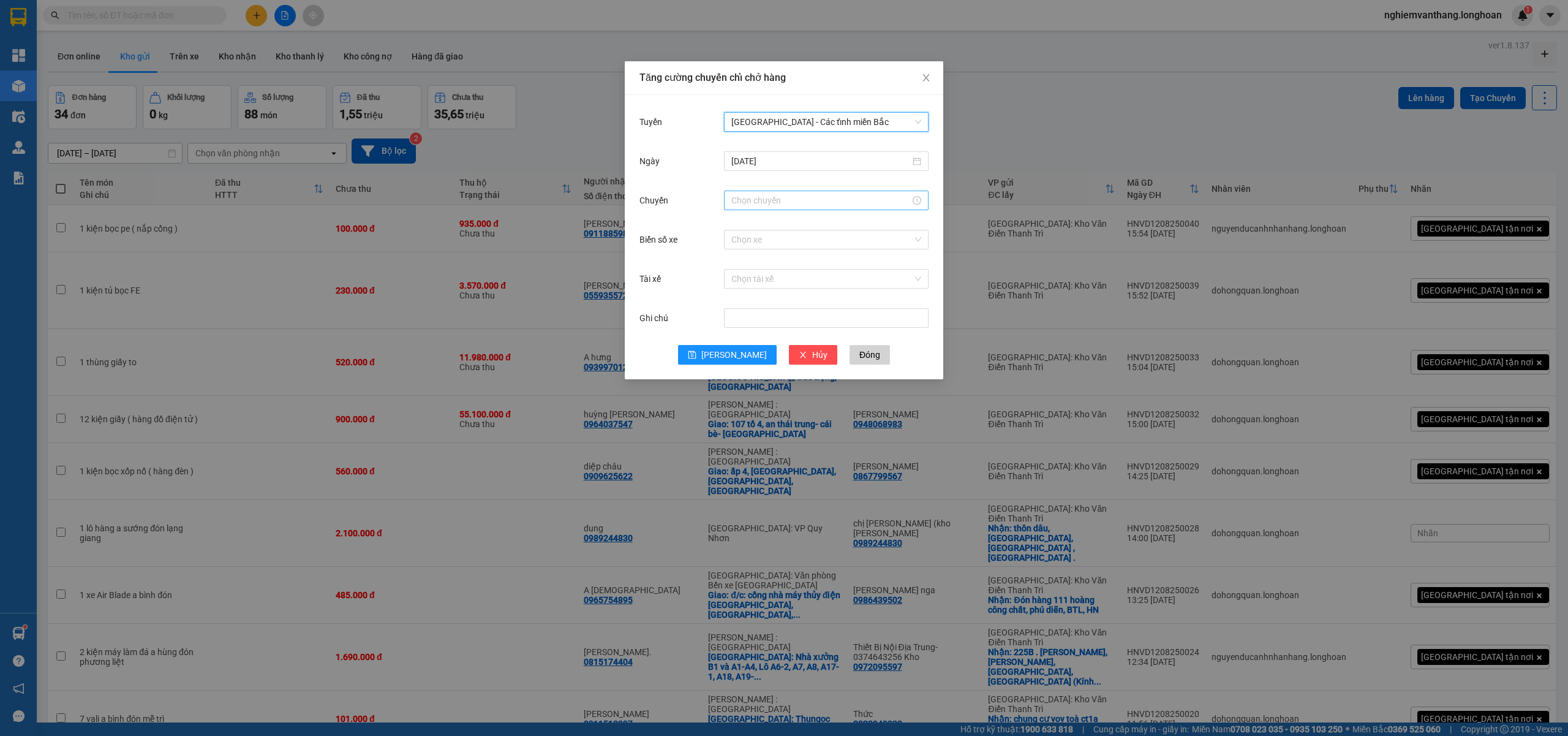
click at [773, 196] on input "Chuyến" at bounding box center [821, 201] width 179 height 14
drag, startPoint x: 758, startPoint y: 165, endPoint x: 763, endPoint y: 169, distance: 6.4
click at [761, 164] on input "[DATE]" at bounding box center [821, 161] width 179 height 14
type input "[DATE]"
click at [805, 267] on div "13" at bounding box center [808, 269] width 14 height 14
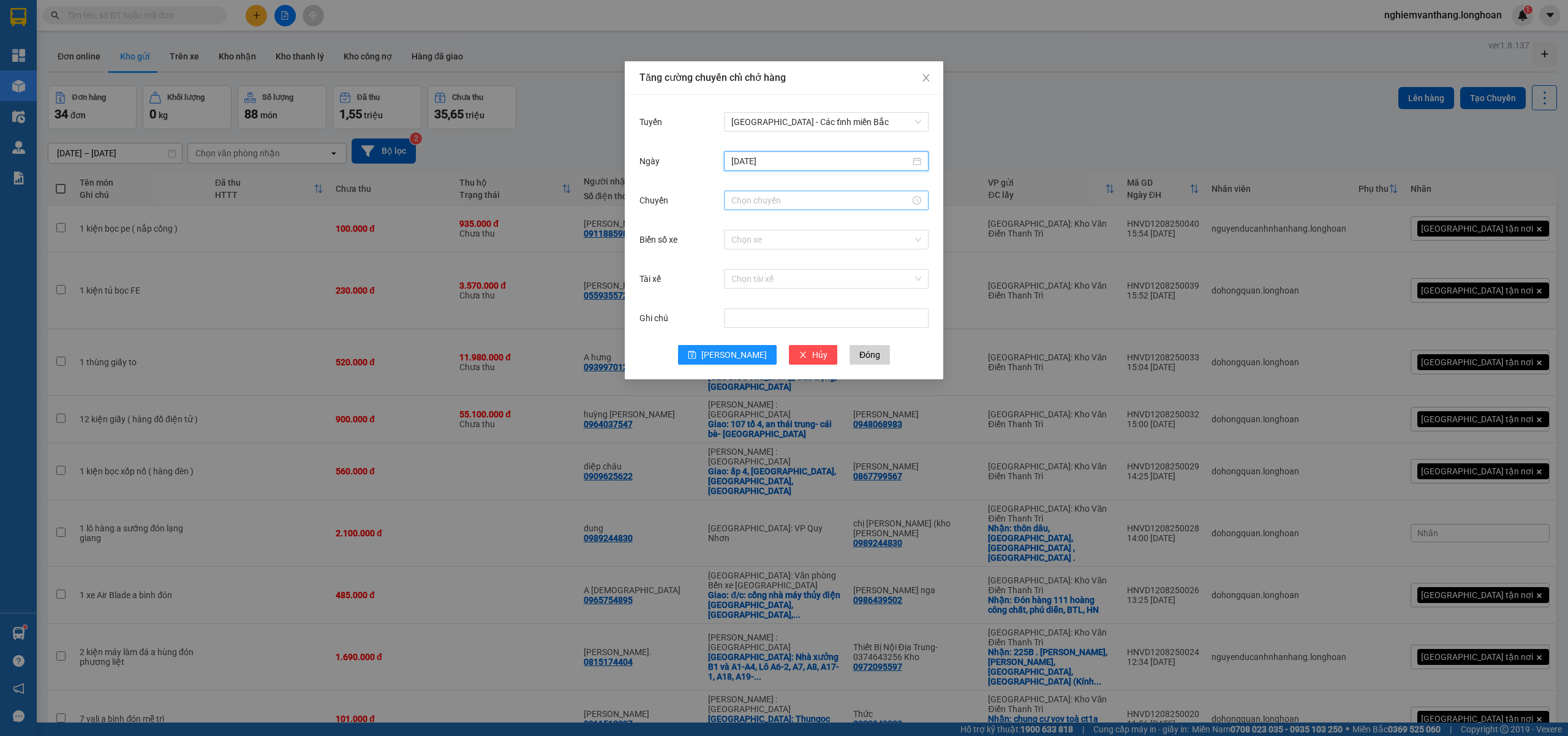
click at [767, 198] on input "Chuyến" at bounding box center [821, 201] width 179 height 14
click at [738, 241] on div "06" at bounding box center [741, 246] width 35 height 17
type input "06:00"
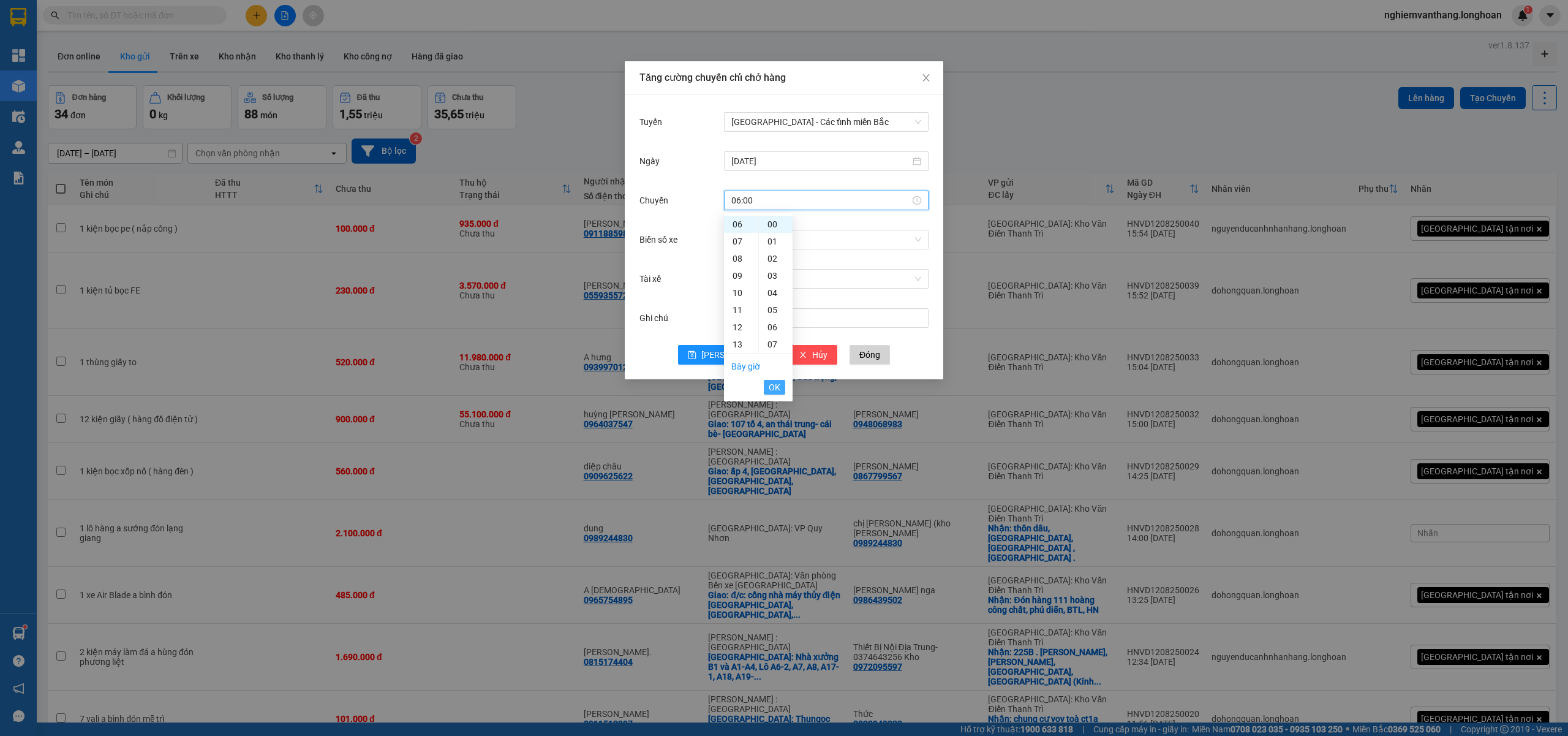
click at [775, 381] on span "OK" at bounding box center [775, 387] width 12 height 14
click at [740, 355] on button "[PERSON_NAME]" at bounding box center [728, 354] width 98 height 19
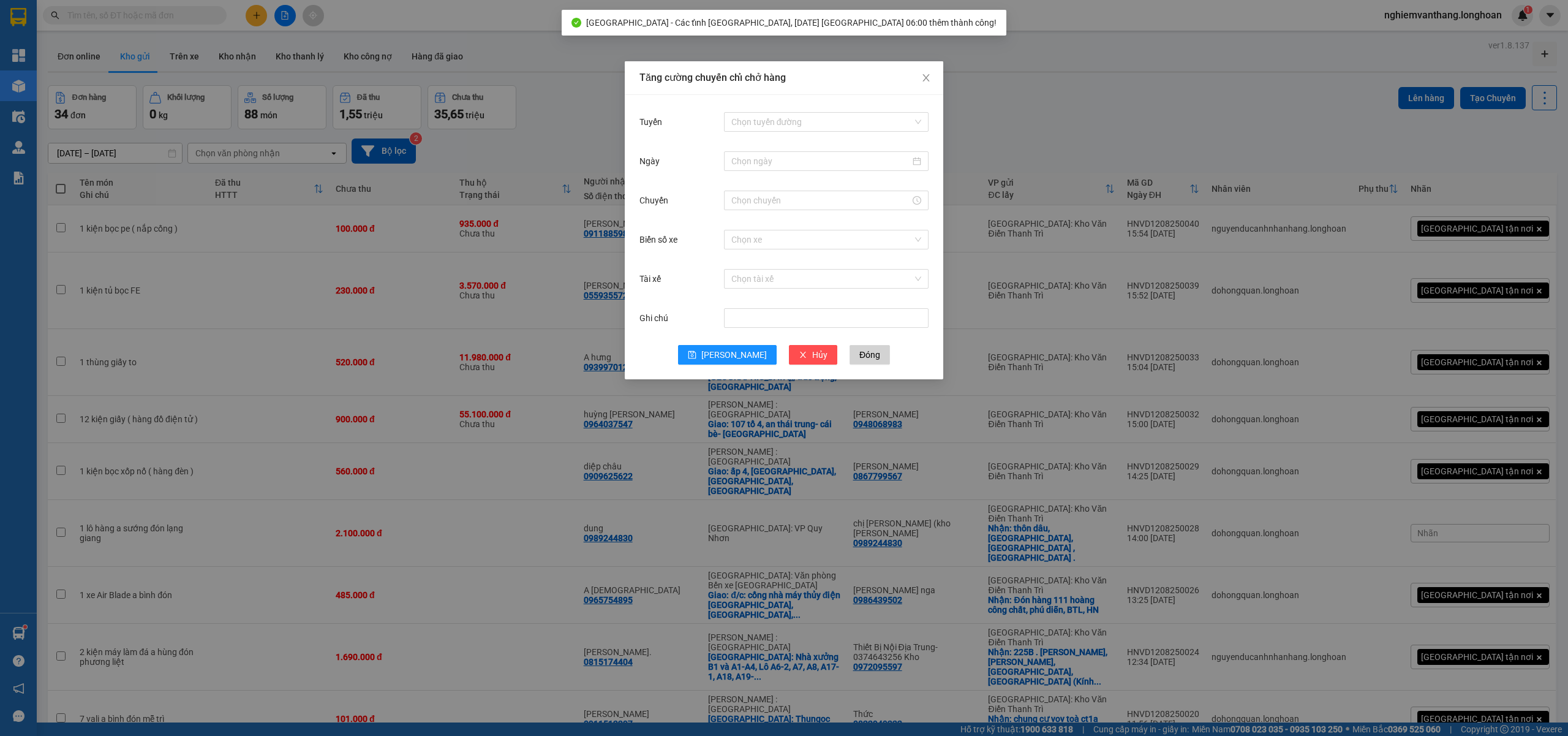
click at [1096, 75] on div "Tăng cường chuyến chỉ chở hàng Tuyến Chọn tuyến đường Ngày Chuyến Biển số xe Ch…" at bounding box center [784, 368] width 1568 height 736
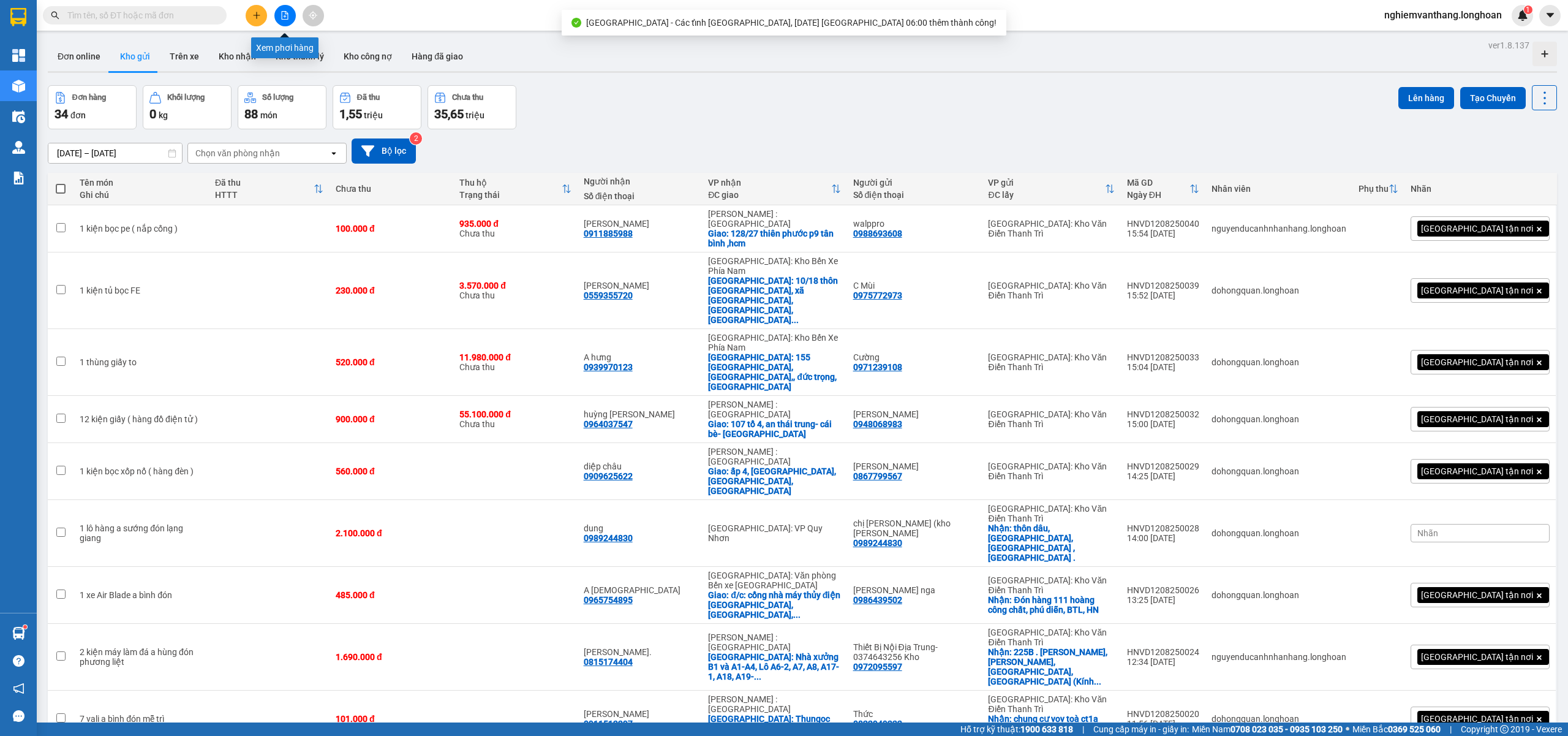
click at [283, 18] on icon "file-add" at bounding box center [285, 15] width 8 height 8
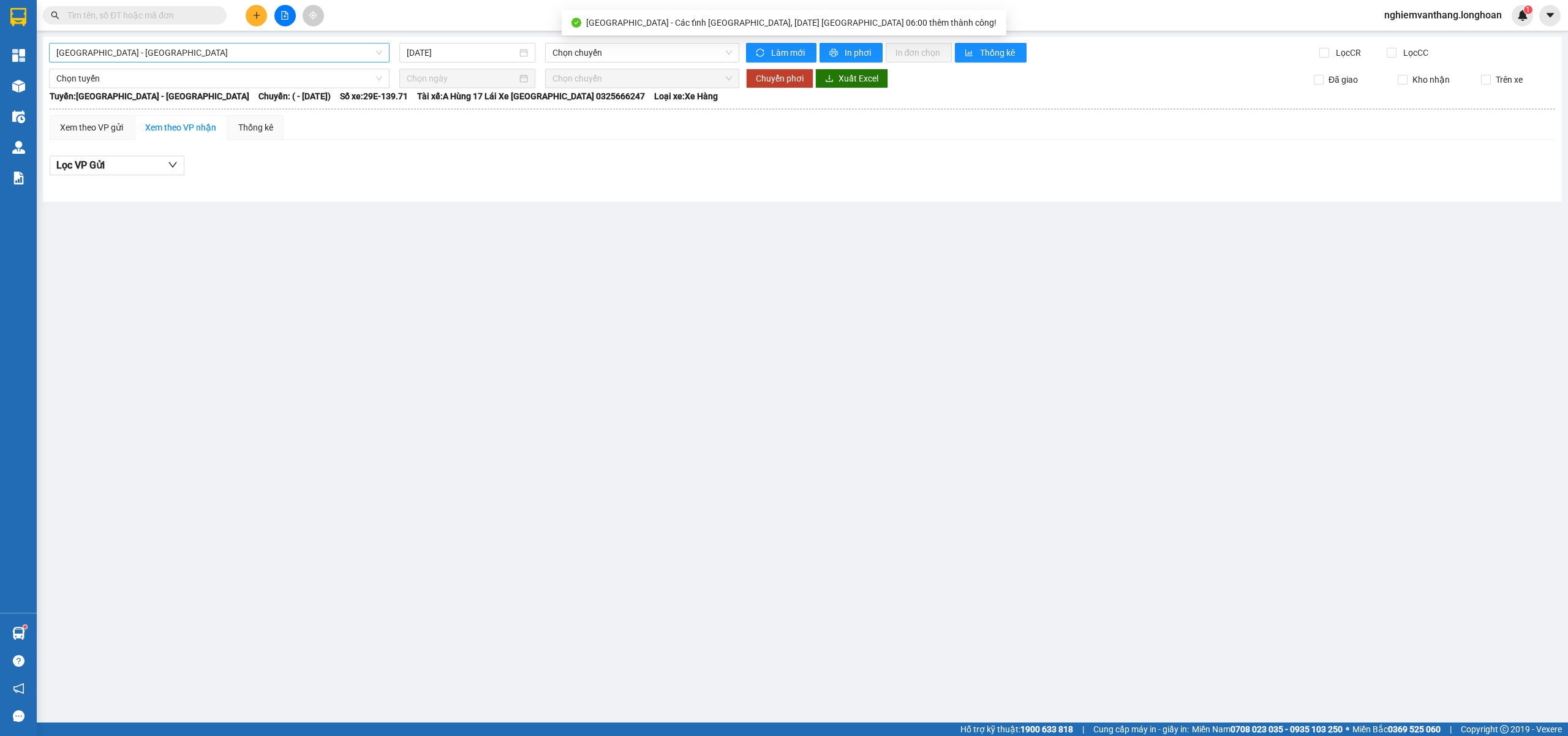
click at [108, 57] on span "[GEOGRAPHIC_DATA] - [GEOGRAPHIC_DATA]" at bounding box center [219, 53] width 326 height 19
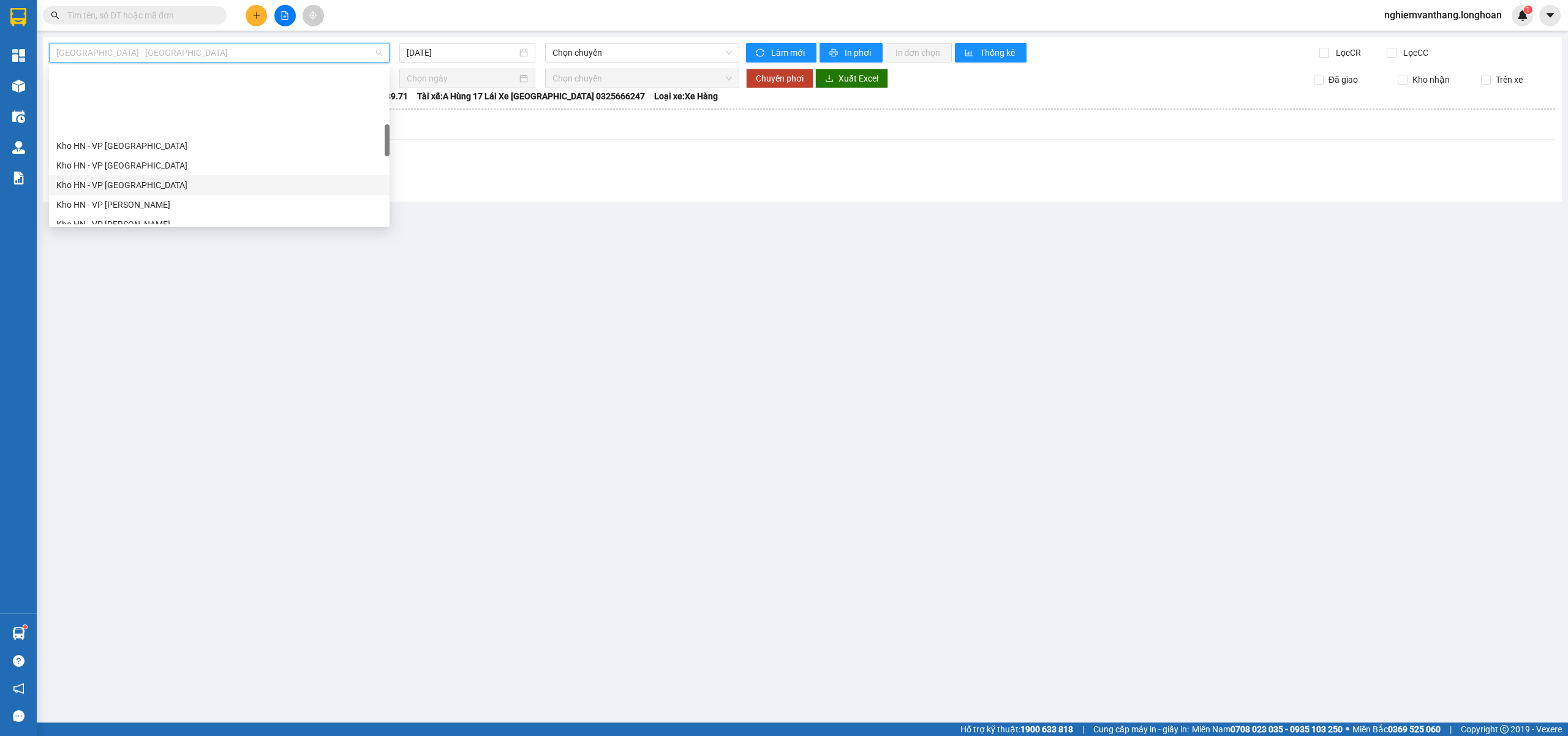
scroll to position [326, 0]
drag, startPoint x: 155, startPoint y: 179, endPoint x: 169, endPoint y: 180, distance: 14.0
click at [153, 180] on div "VP [PERSON_NAME]" at bounding box center [219, 182] width 326 height 14
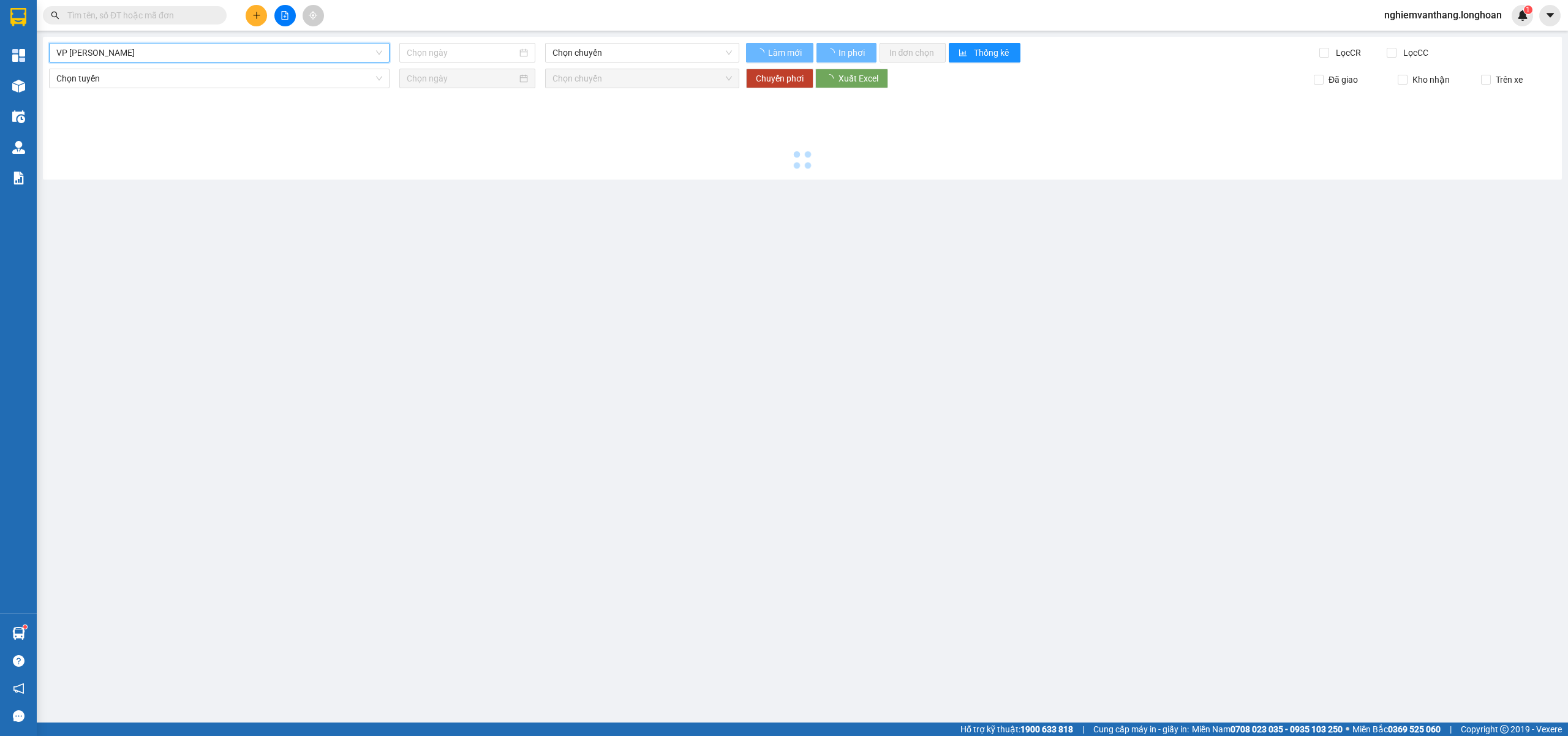
type input "[DATE]"
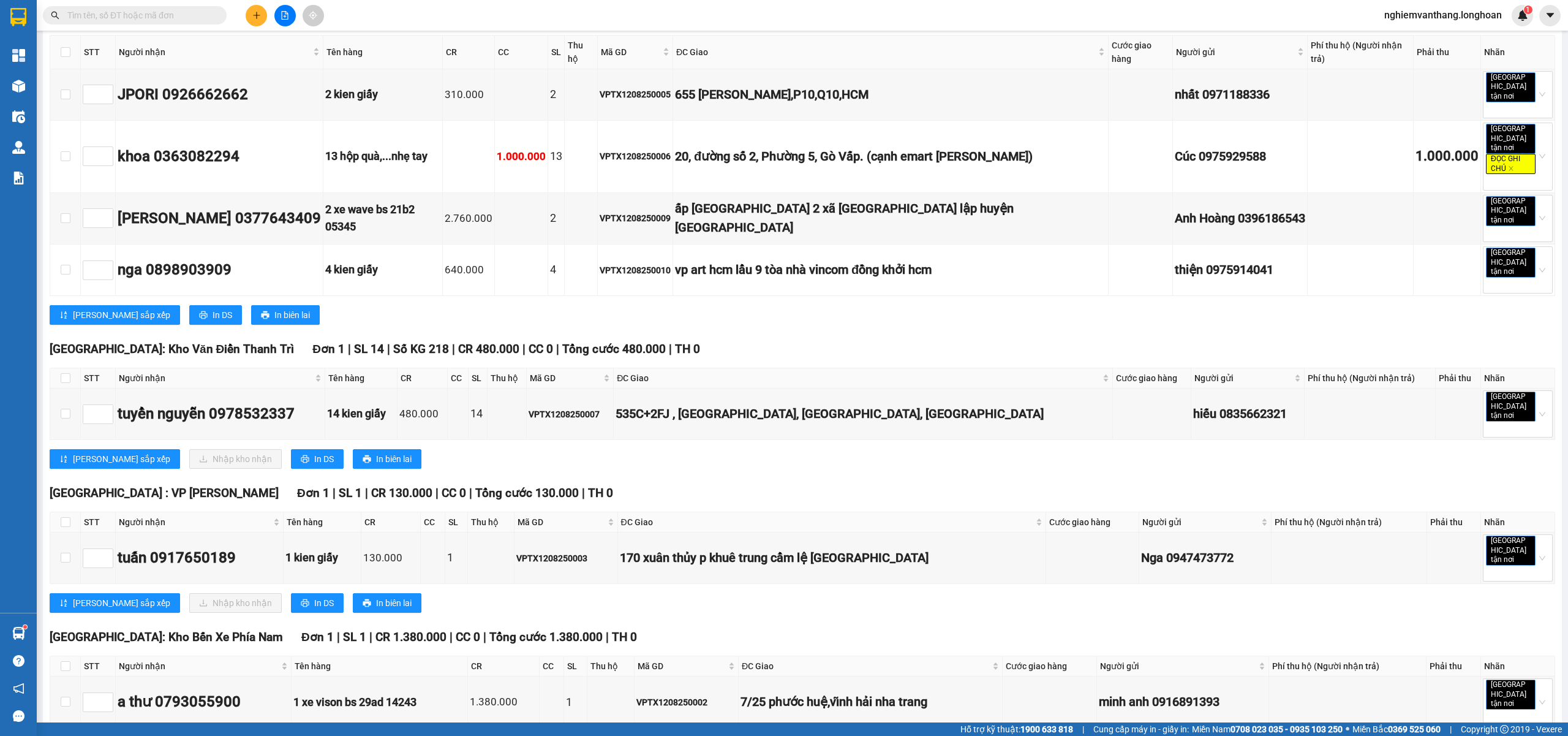
scroll to position [322, 0]
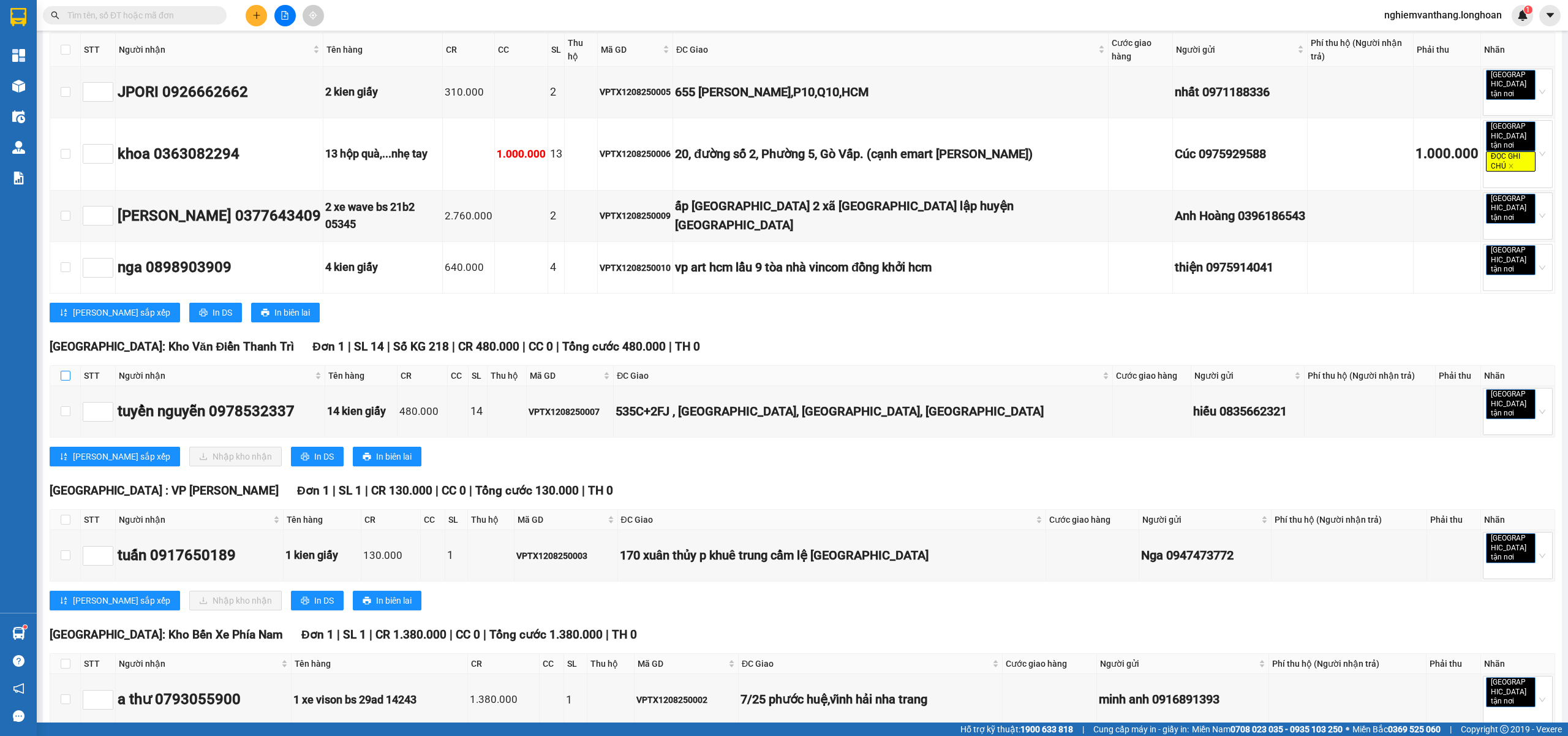
click at [61, 371] on input "checkbox" at bounding box center [66, 376] width 10 height 10
checkbox input "true"
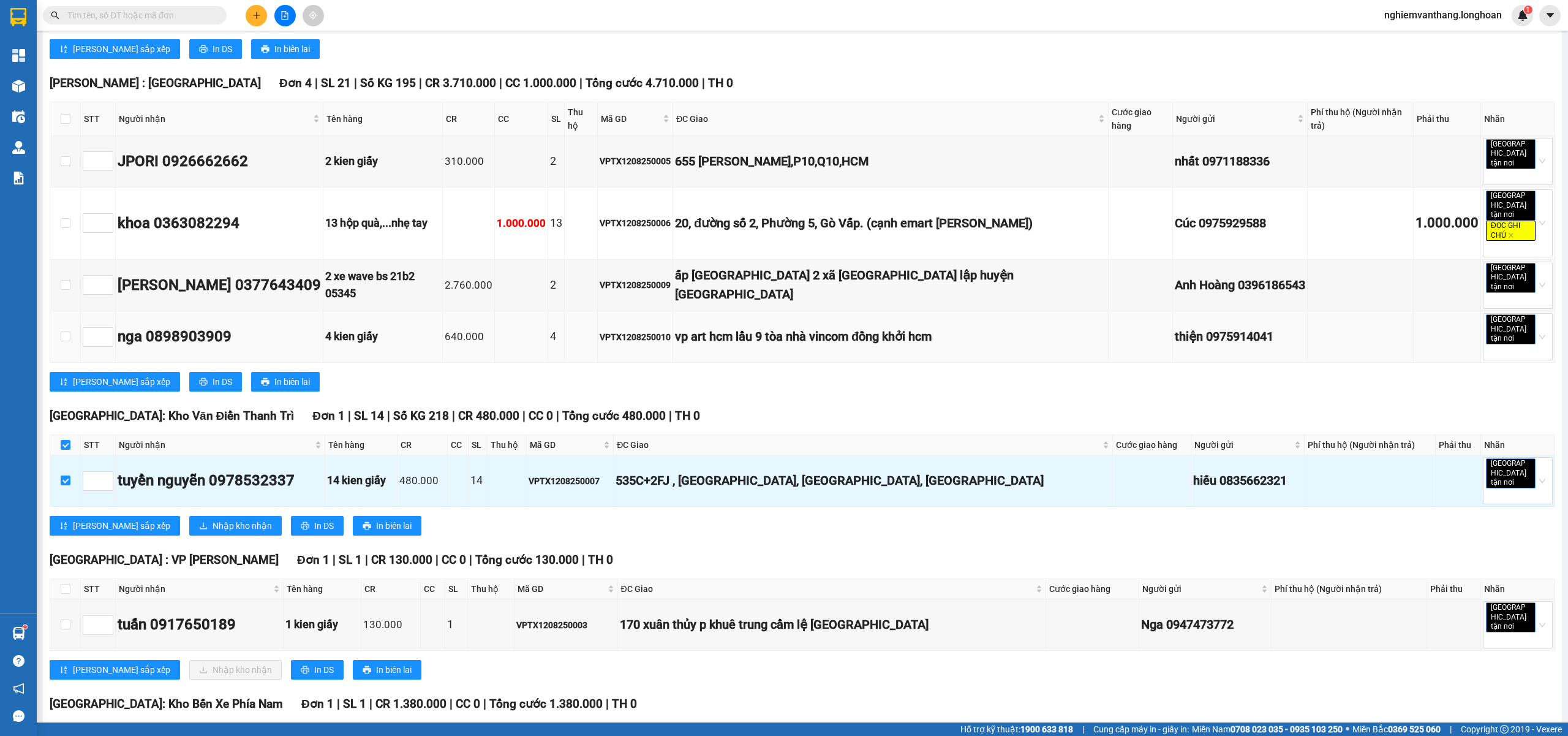
scroll to position [0, 0]
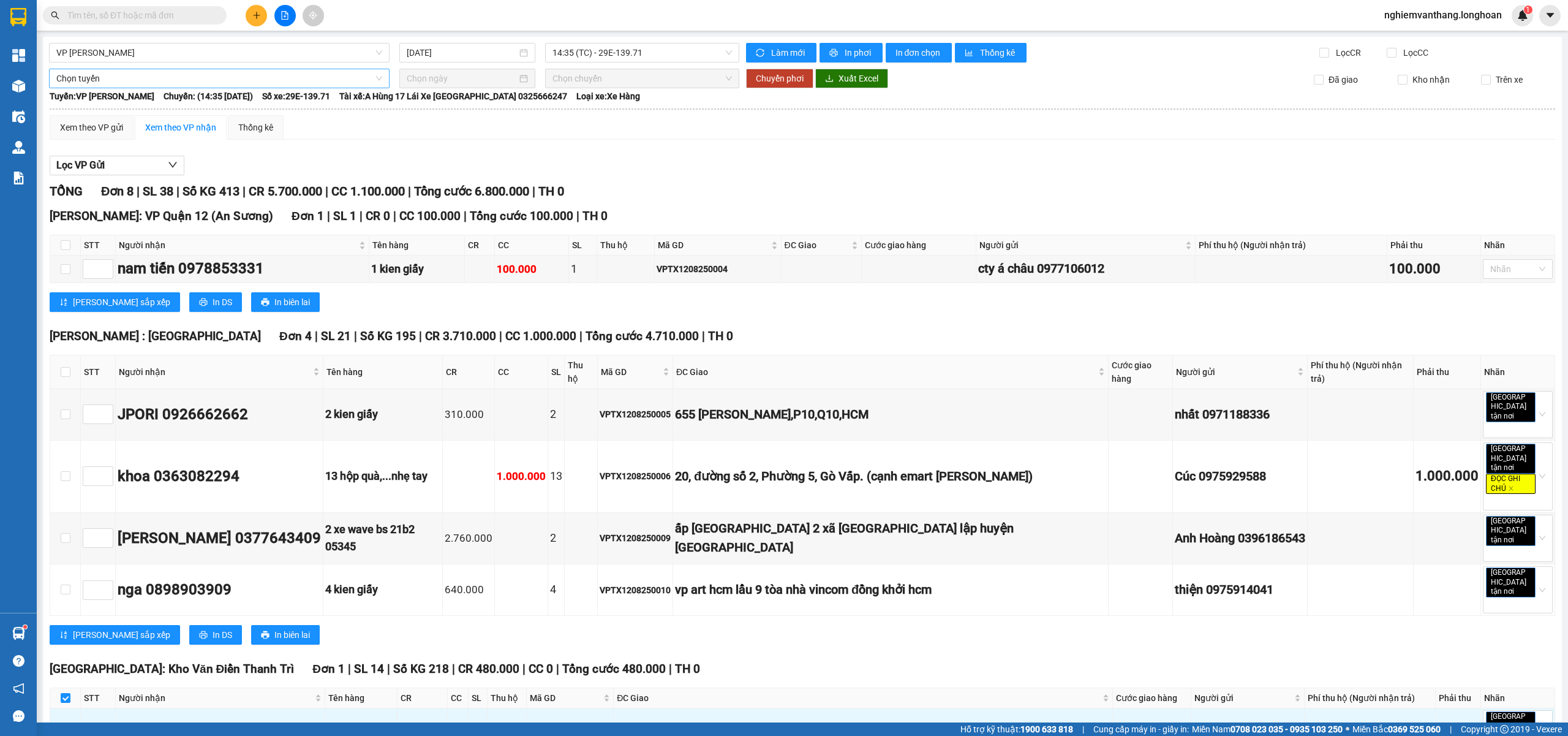
drag, startPoint x: 97, startPoint y: 85, endPoint x: 128, endPoint y: 84, distance: 31.0
click at [97, 84] on span "Chọn tuyến" at bounding box center [219, 79] width 326 height 19
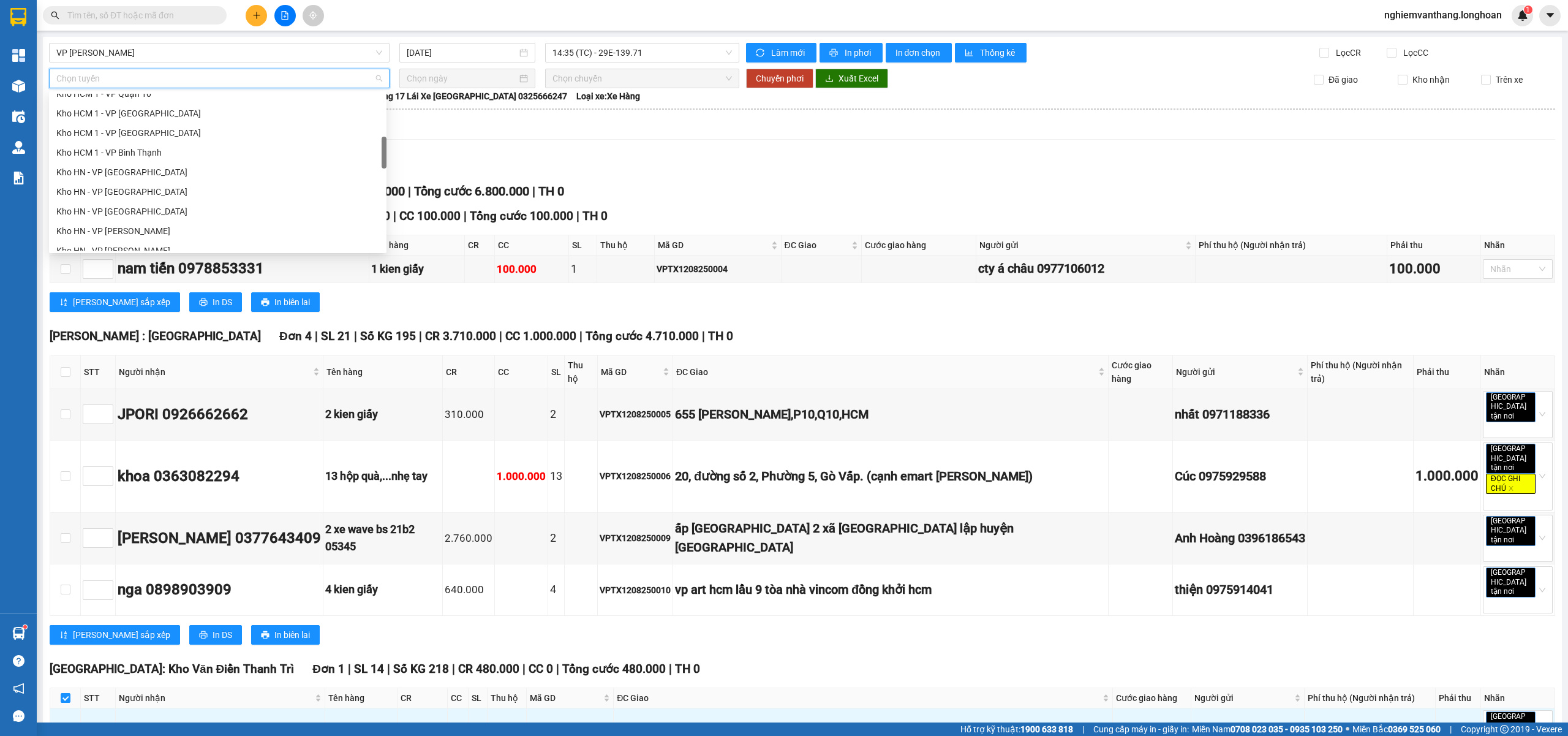
scroll to position [326, 0]
click at [173, 235] on div "[GEOGRAPHIC_DATA] - Các tỉnh miền Bắc" at bounding box center [218, 227] width 337 height 19
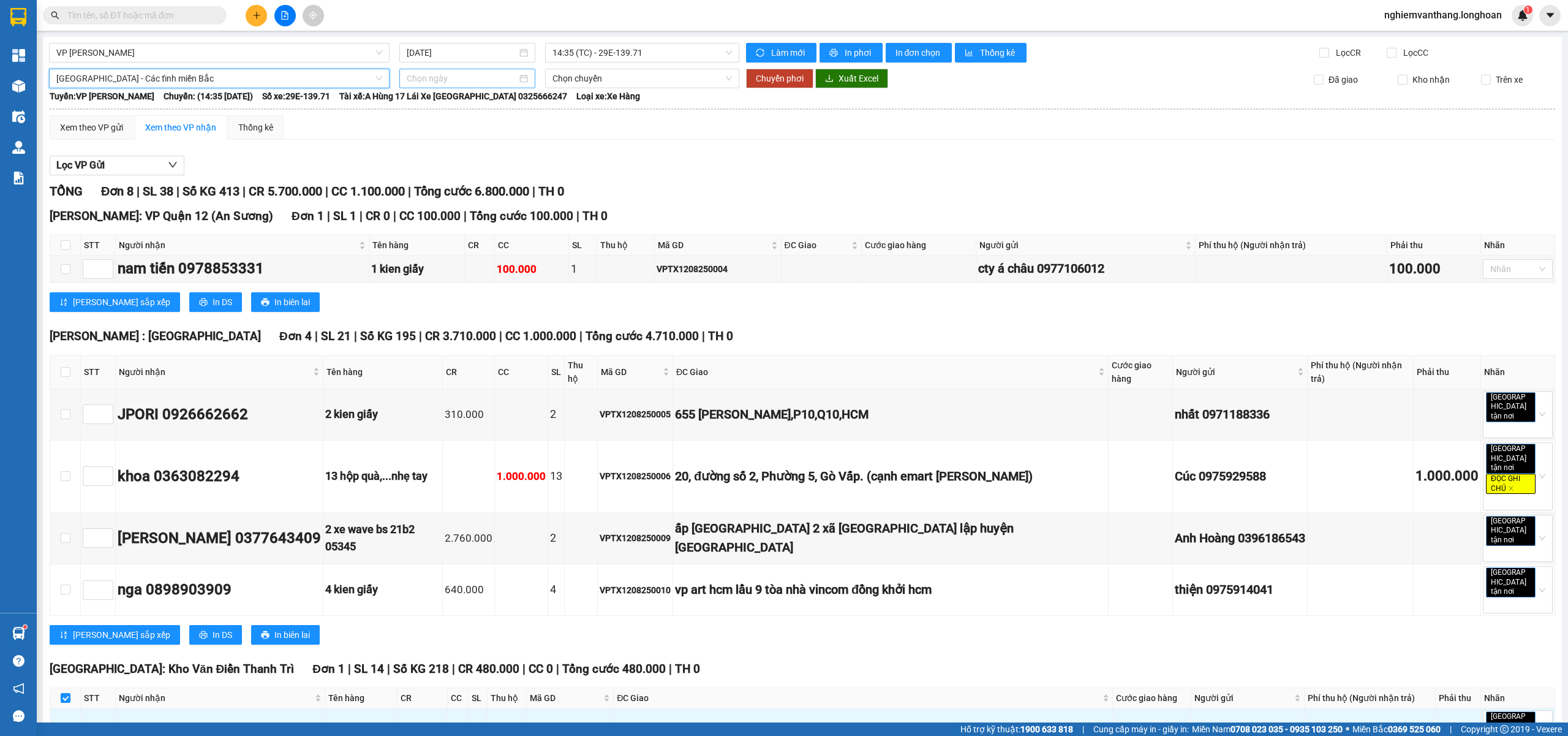
click at [441, 88] on div at bounding box center [468, 78] width 136 height 19
type input "[DATE]"
drag, startPoint x: 476, startPoint y: 189, endPoint x: 479, endPoint y: 174, distance: 15.3
click at [477, 187] on div "13" at bounding box center [480, 186] width 14 height 14
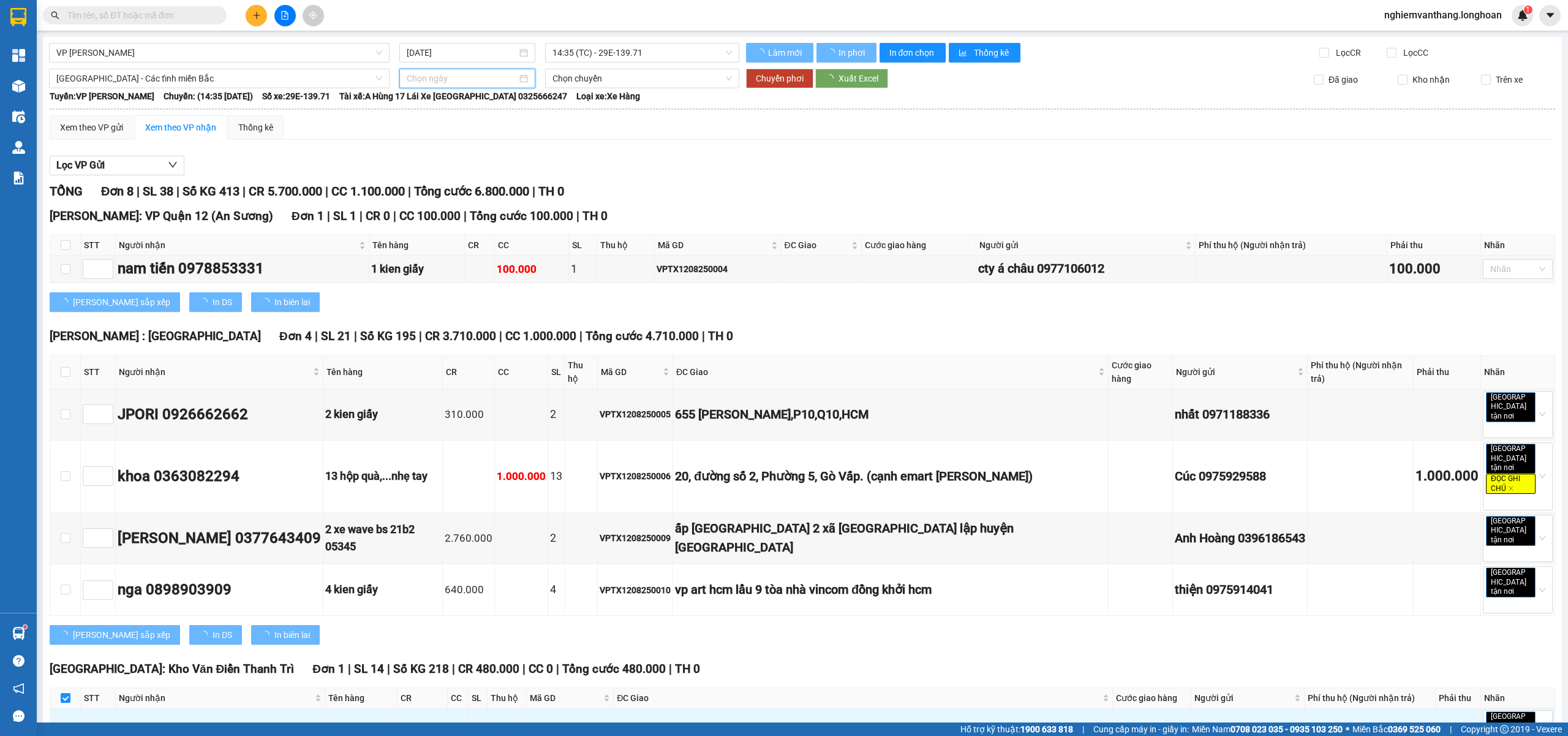
type input "[DATE]"
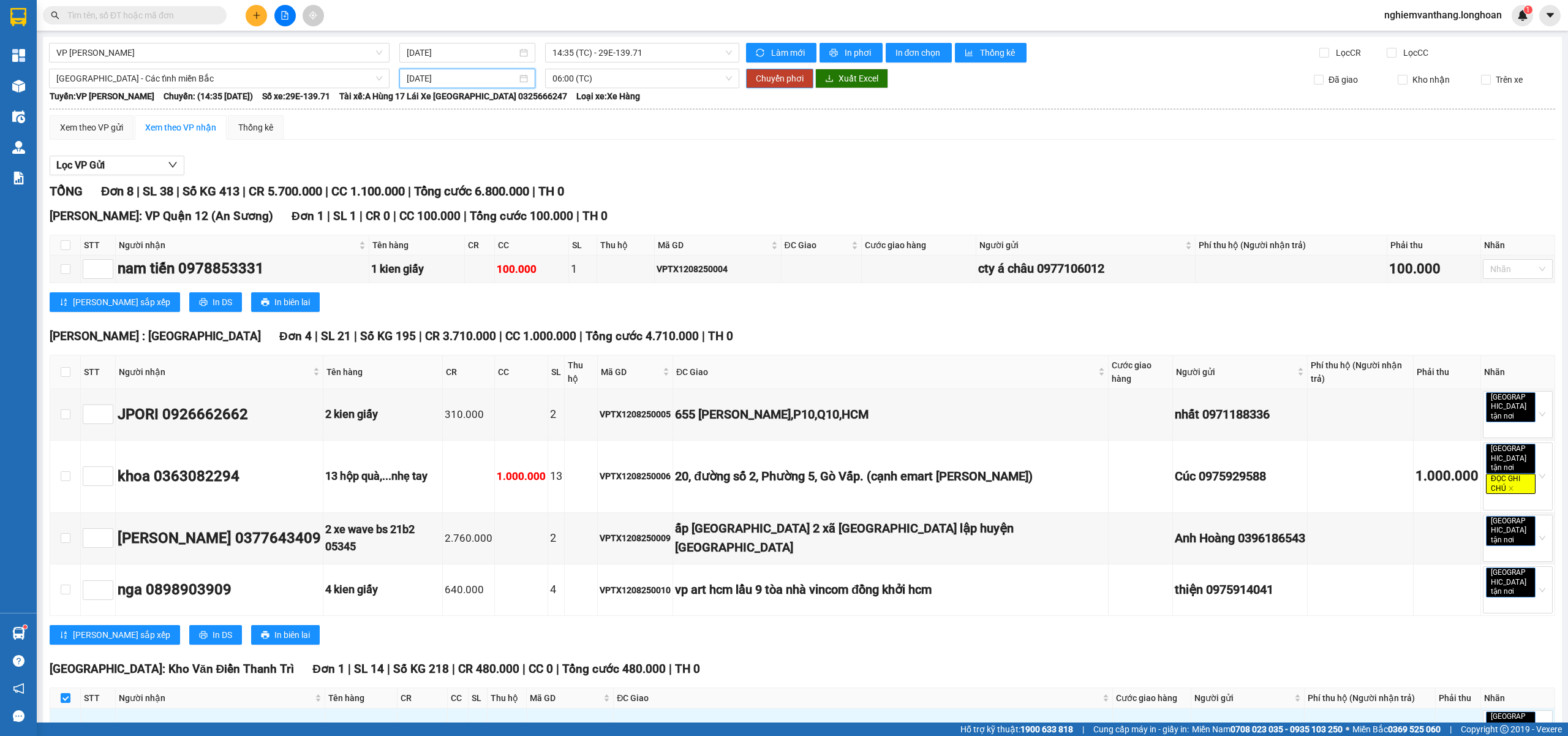
click at [780, 82] on span "Chuyển phơi" at bounding box center [779, 79] width 47 height 14
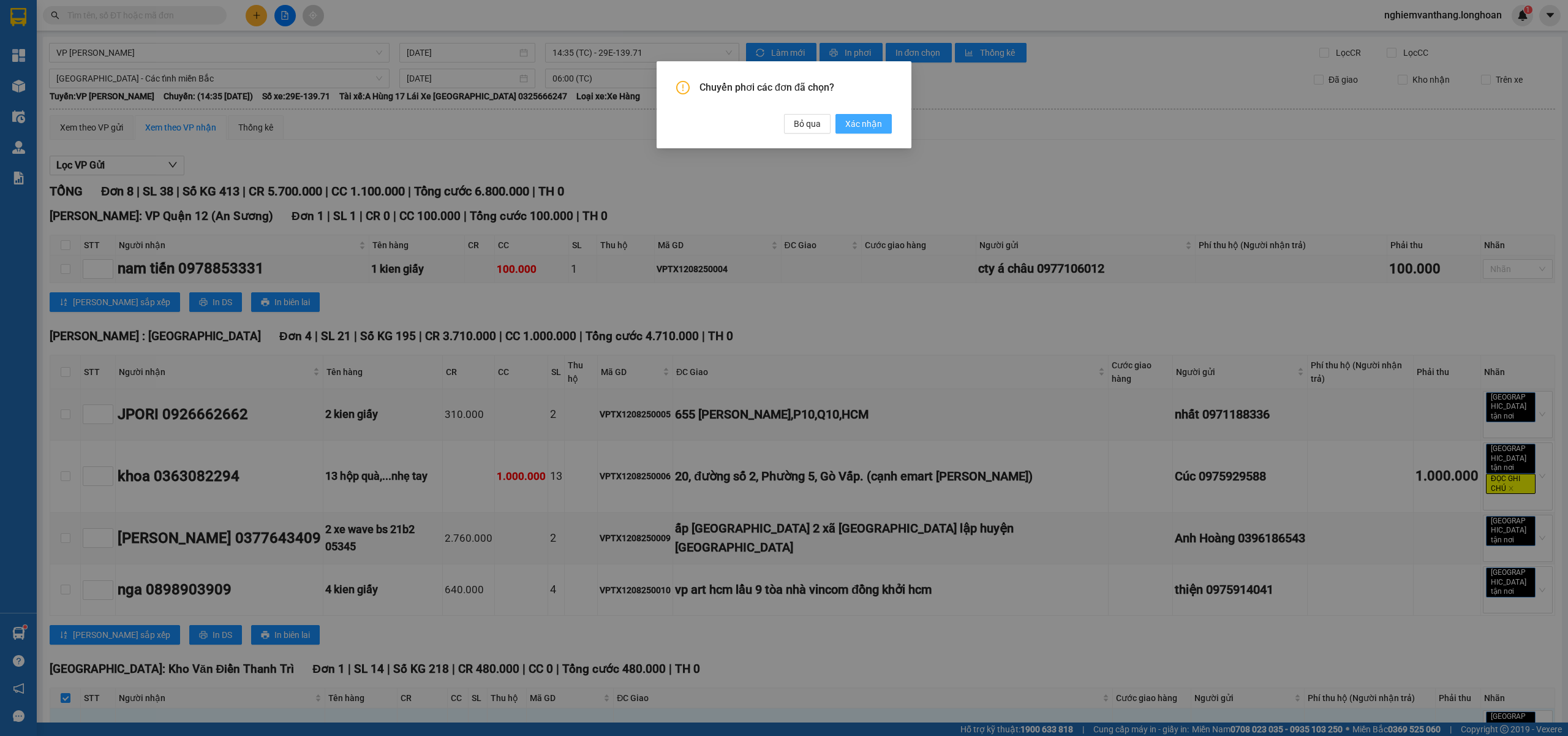
click at [858, 130] on span "Xác nhận" at bounding box center [863, 124] width 36 height 14
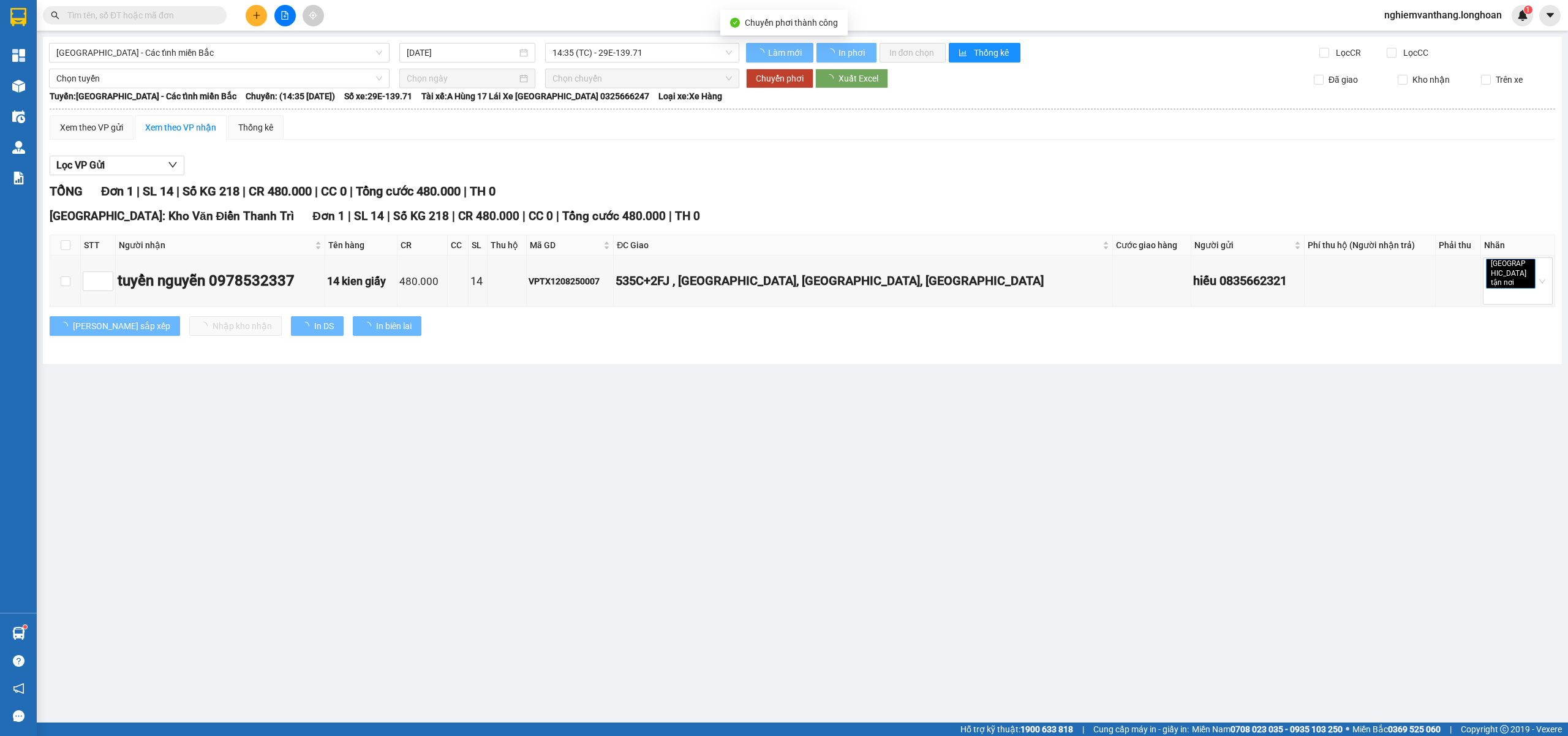
type input "[DATE]"
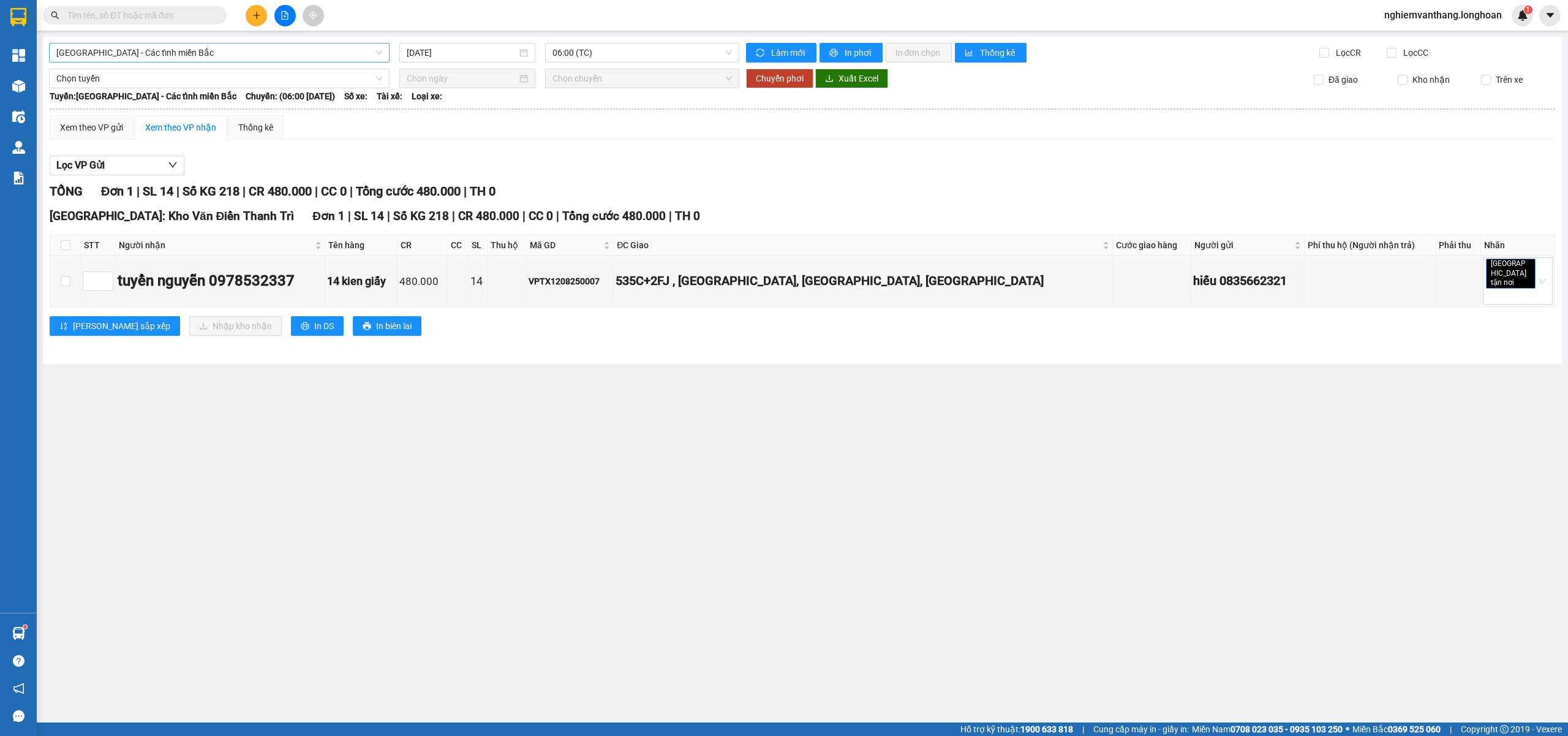
click at [160, 53] on span "[GEOGRAPHIC_DATA] - Các tỉnh miền Bắc" at bounding box center [219, 53] width 326 height 19
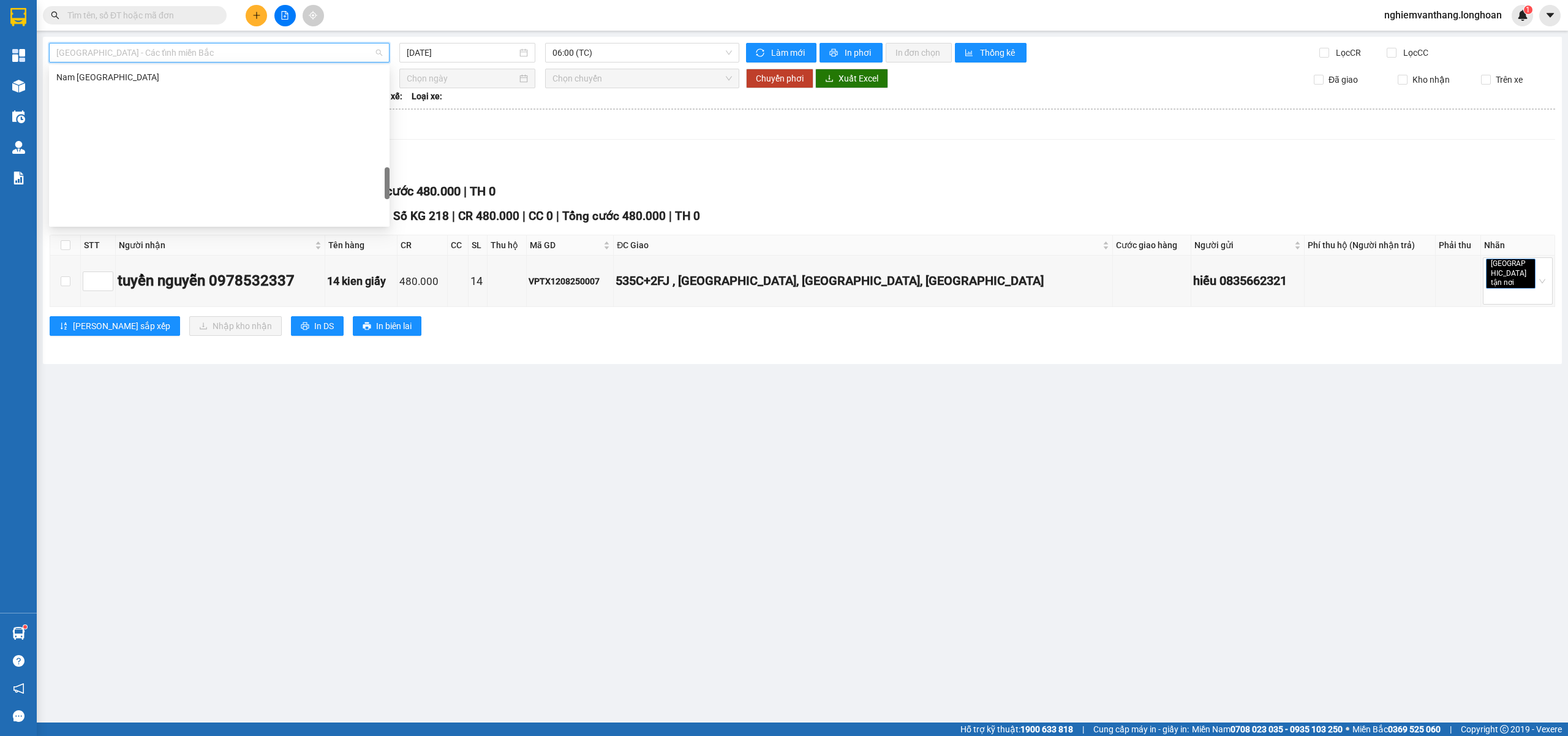
scroll to position [559, 0]
click at [124, 191] on div "VP Hà Đông - Kho HN" at bounding box center [219, 185] width 326 height 14
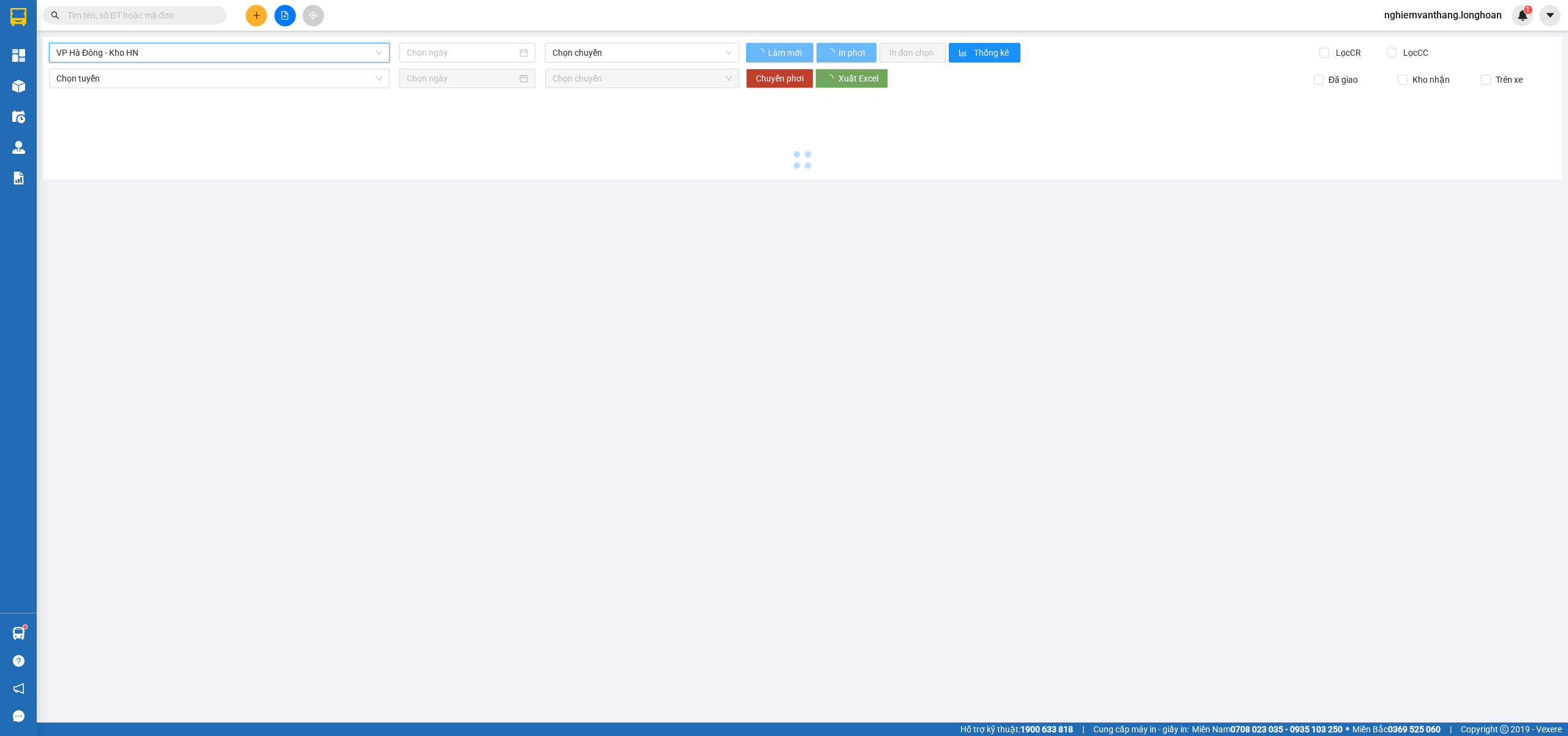
type input "[DATE]"
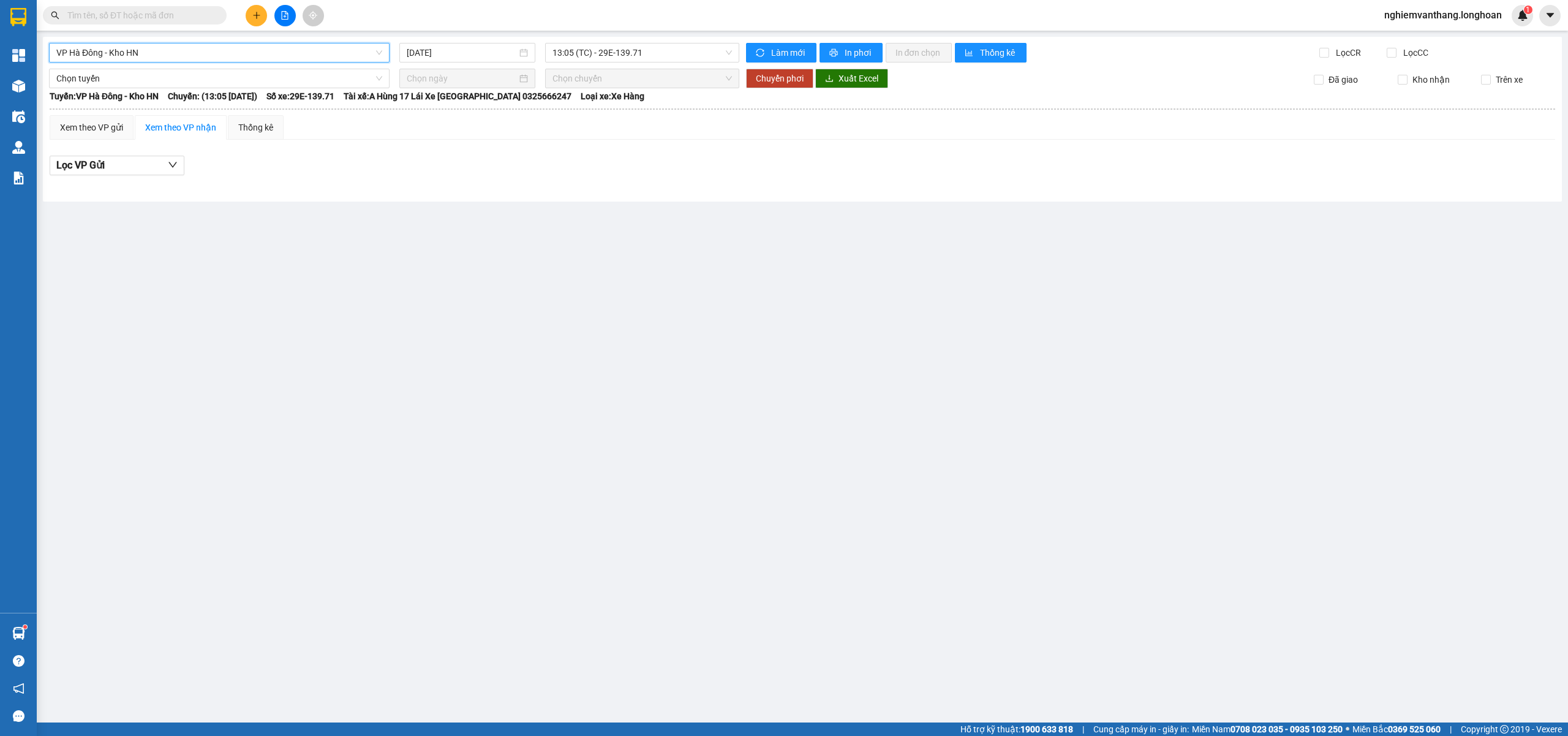
click at [224, 63] on div "VP Hà Đông - Kho HN VP Hà Đông - Kho HN [DATE] 13:05 (TC) - 29E-139.71 Làm mới …" at bounding box center [803, 119] width 1520 height 165
click at [222, 58] on span "VP Hà Đông - Kho HN" at bounding box center [219, 53] width 326 height 19
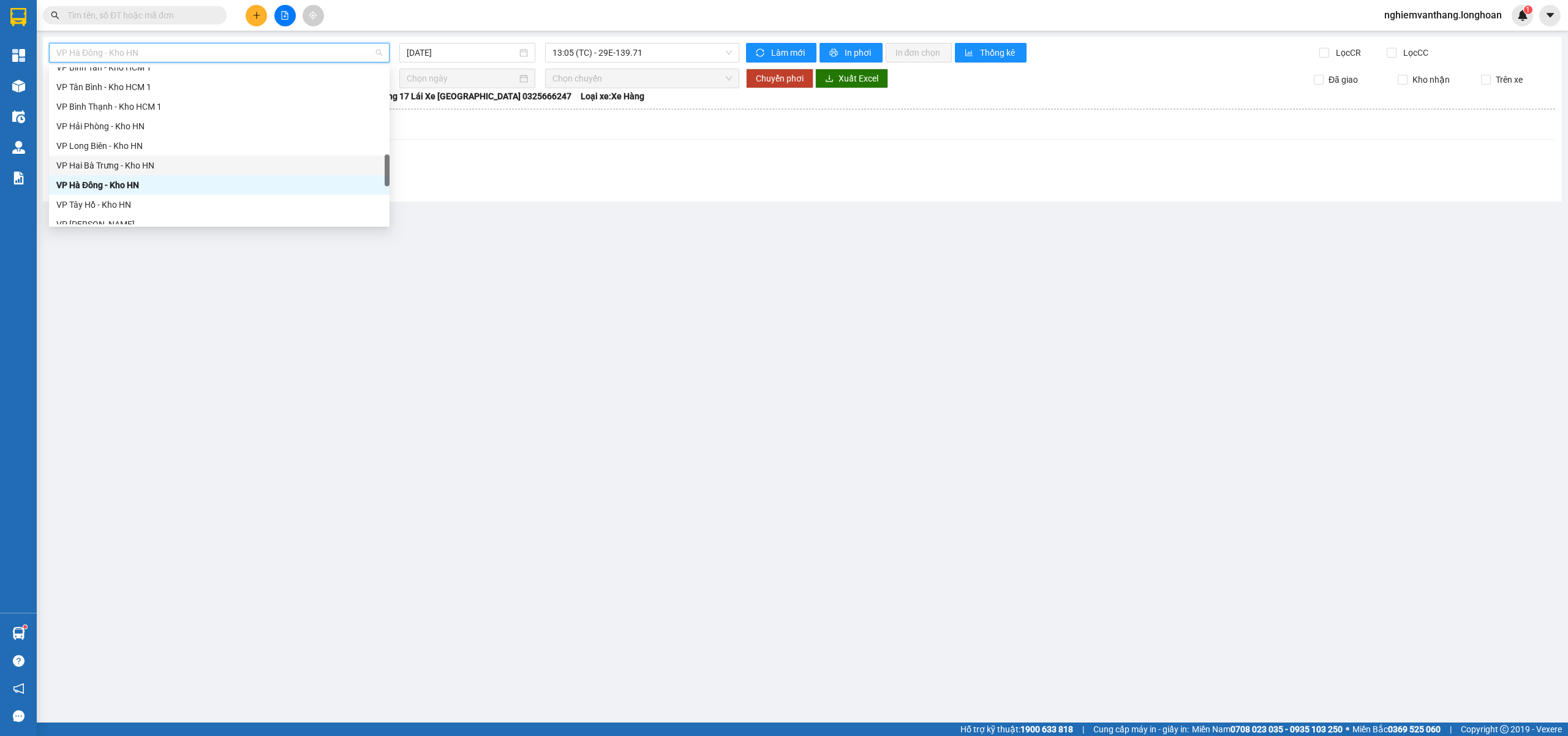
scroll to position [395, 0]
click at [138, 116] on div "VP [PERSON_NAME]" at bounding box center [219, 113] width 326 height 14
type input "[DATE]"
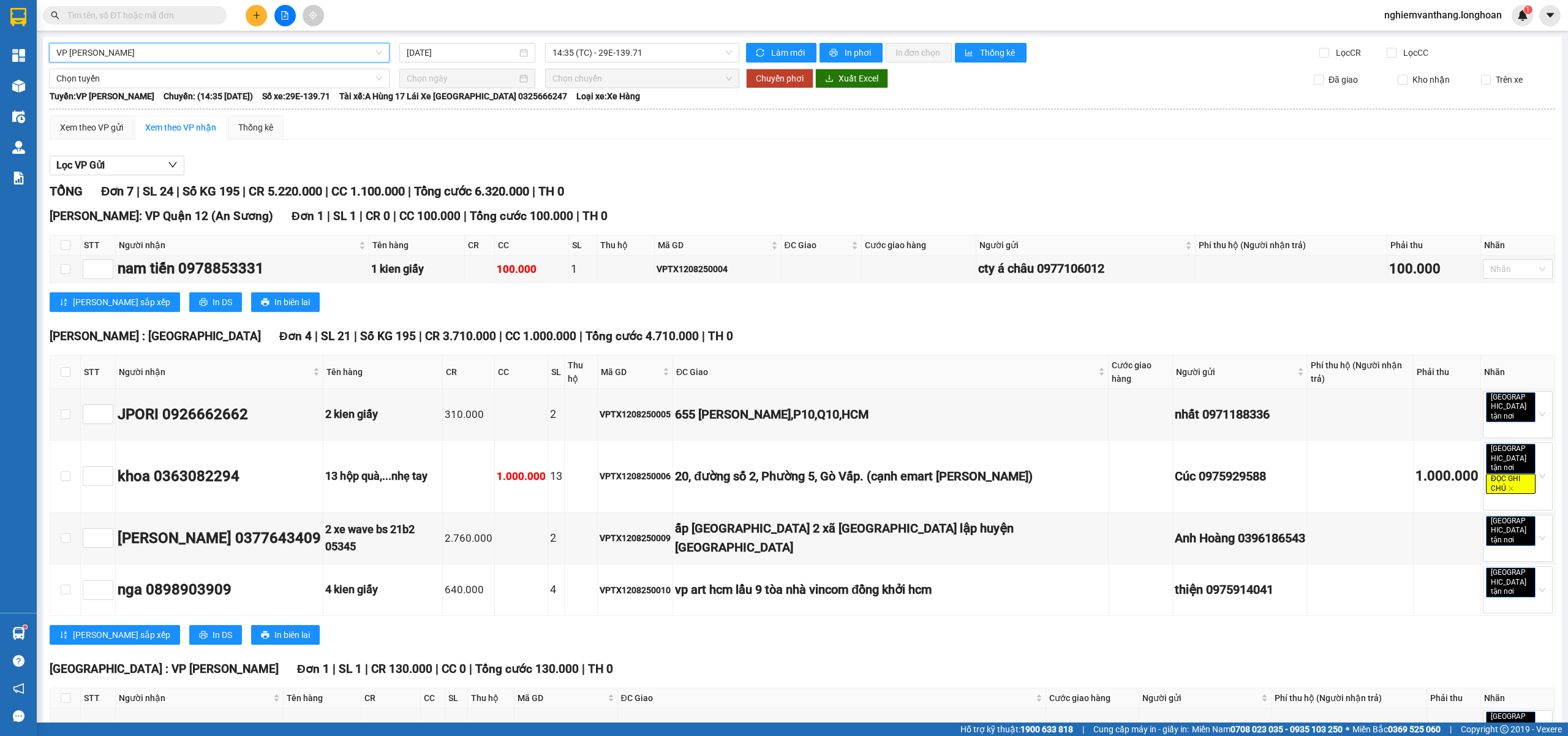
click at [74, 243] on th at bounding box center [65, 246] width 30 height 20
click at [72, 243] on th at bounding box center [65, 246] width 30 height 20
click at [69, 243] on input "checkbox" at bounding box center [66, 246] width 10 height 10
checkbox input "true"
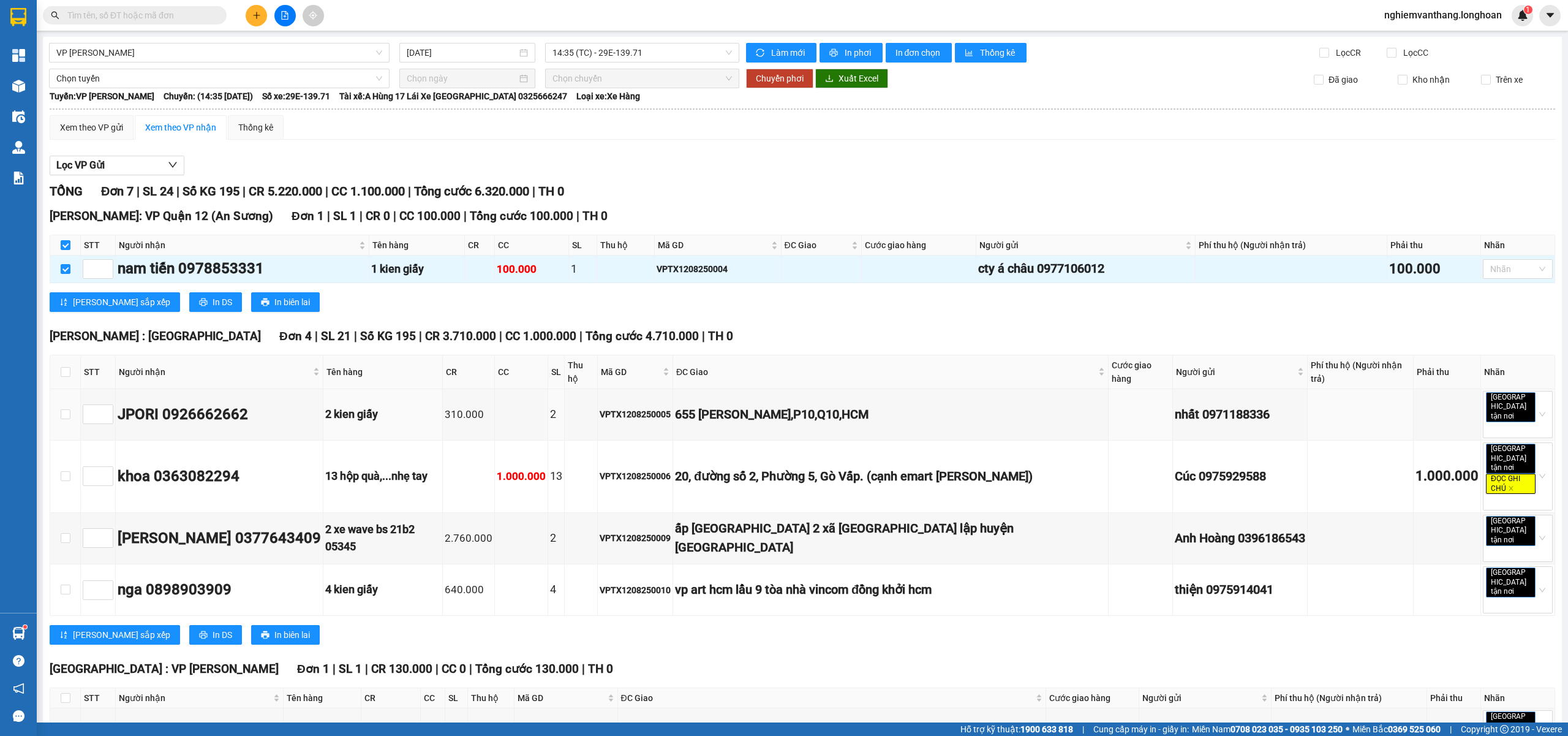
click at [77, 376] on th at bounding box center [65, 372] width 30 height 34
click at [72, 371] on th at bounding box center [65, 372] width 30 height 34
click at [69, 370] on input "checkbox" at bounding box center [66, 372] width 10 height 10
checkbox input "true"
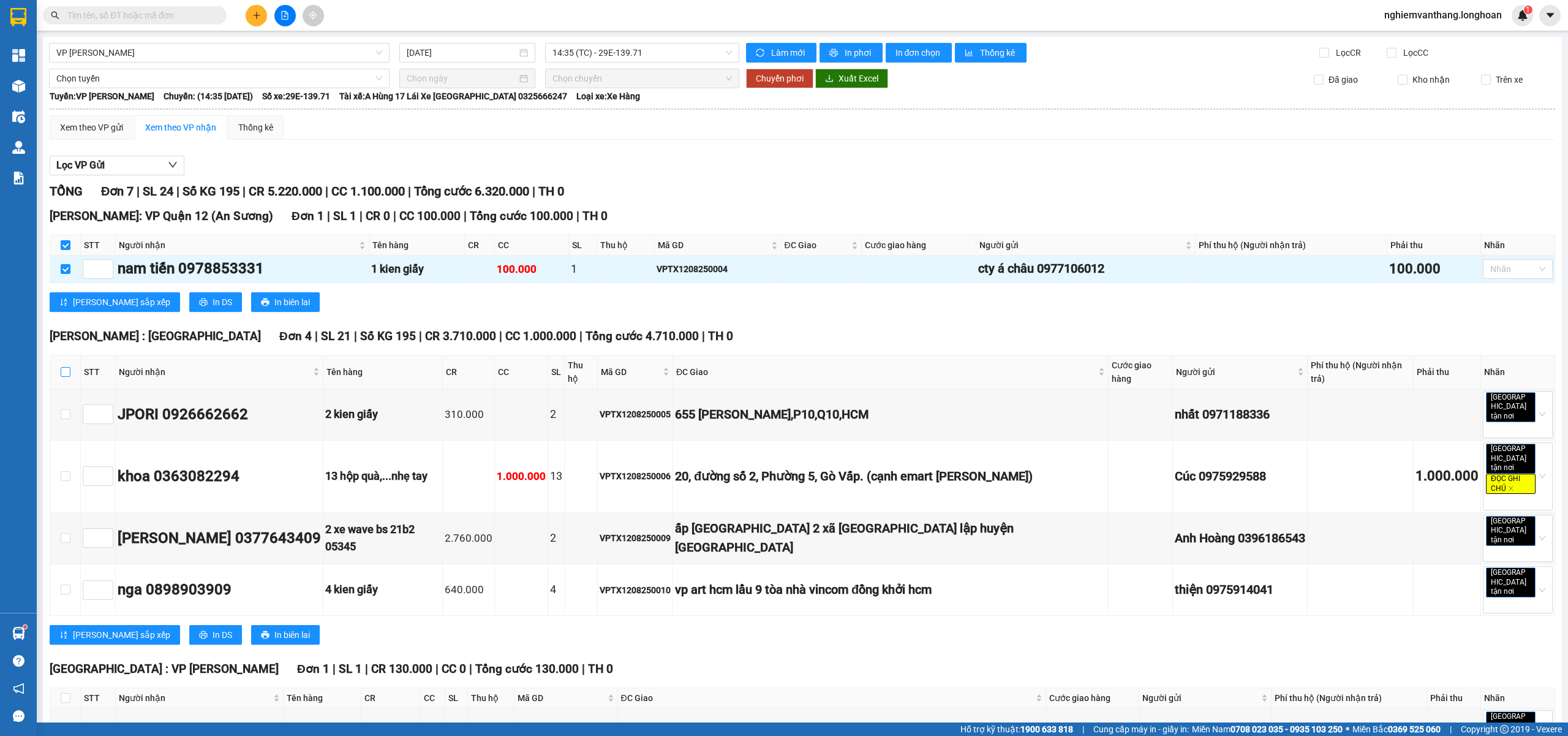
checkbox input "true"
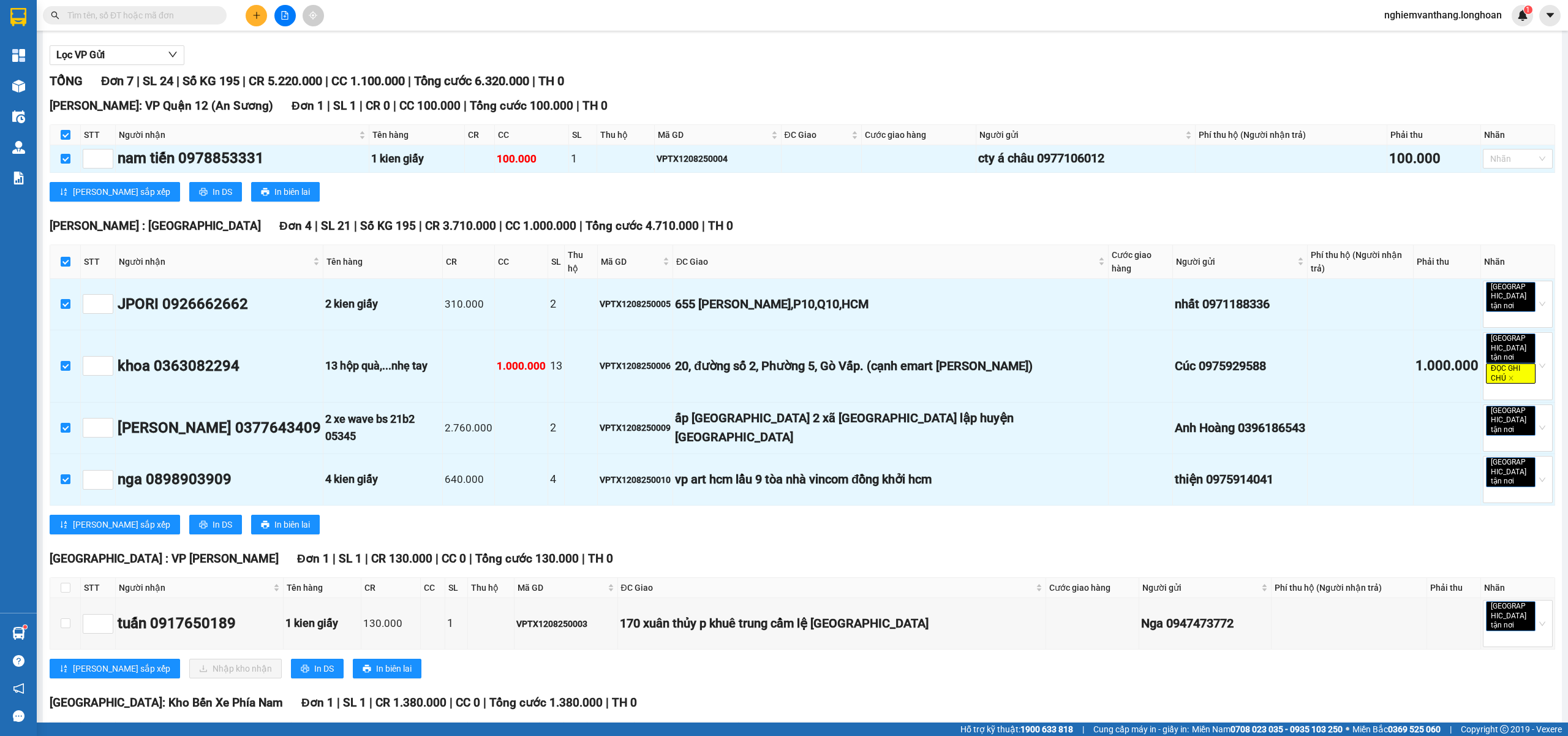
scroll to position [186, 0]
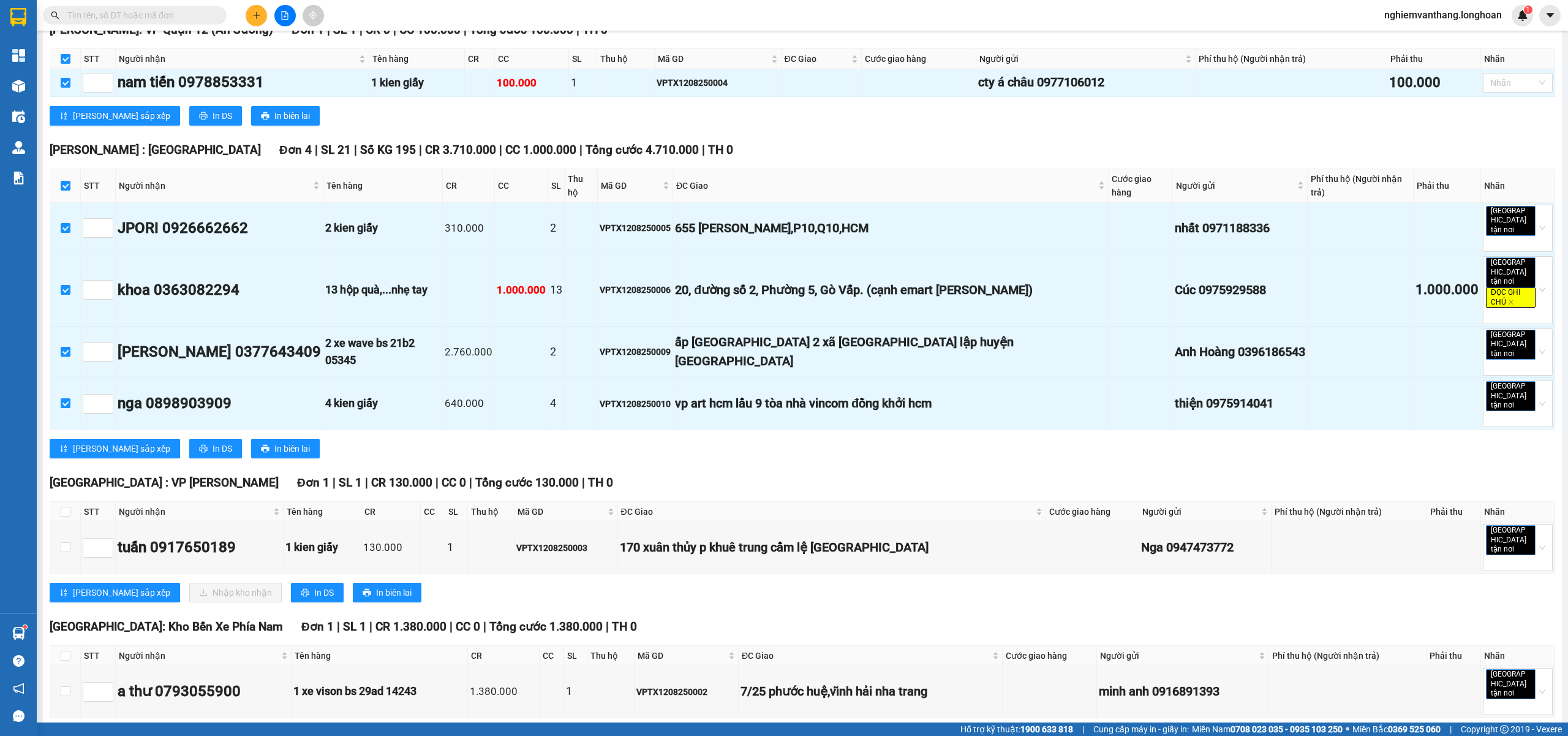
click at [64, 501] on th at bounding box center [65, 512] width 30 height 20
click at [63, 501] on th at bounding box center [65, 512] width 30 height 20
click at [63, 506] on input "checkbox" at bounding box center [66, 512] width 10 height 10
checkbox input "true"
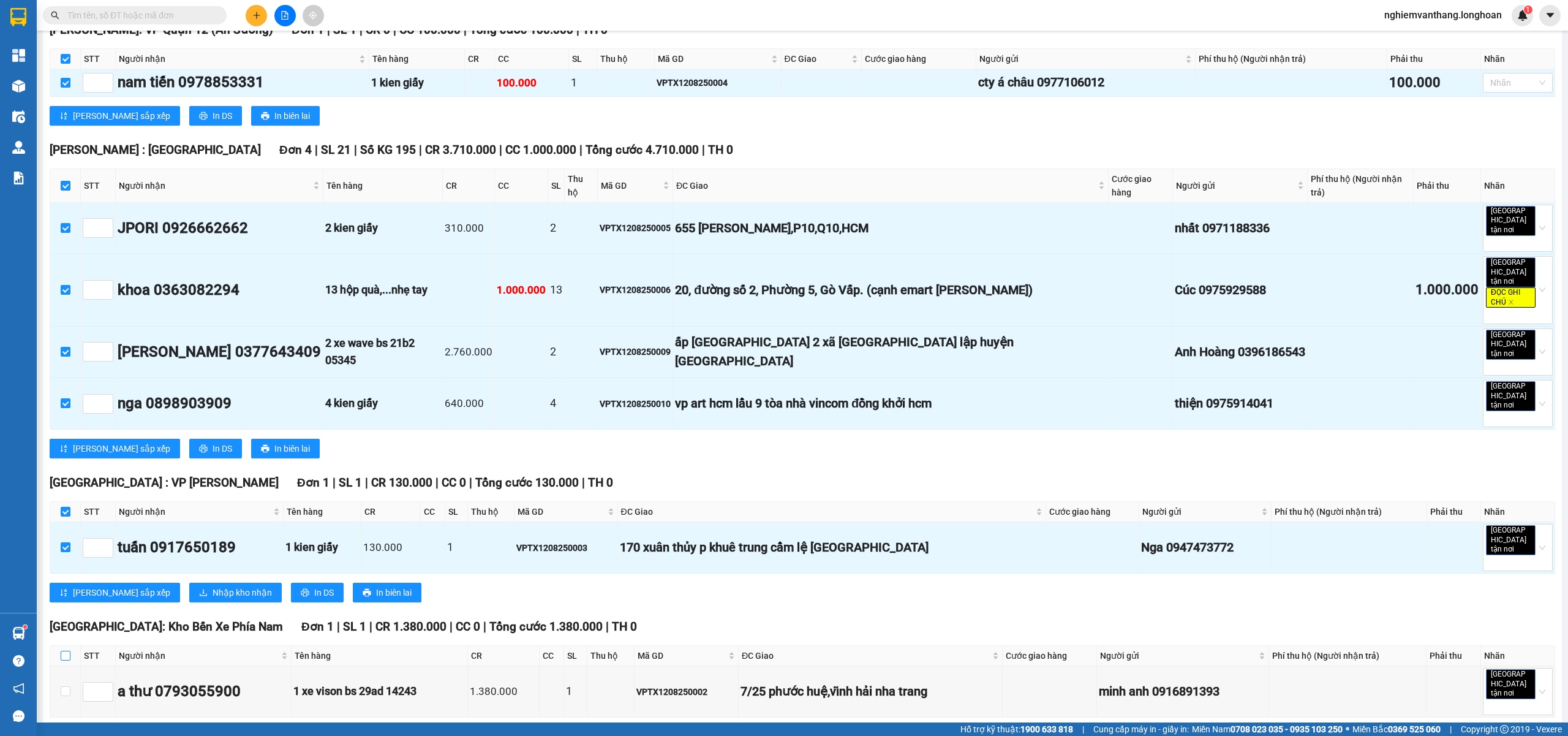
click at [69, 650] on input "checkbox" at bounding box center [66, 656] width 10 height 10
checkbox input "true"
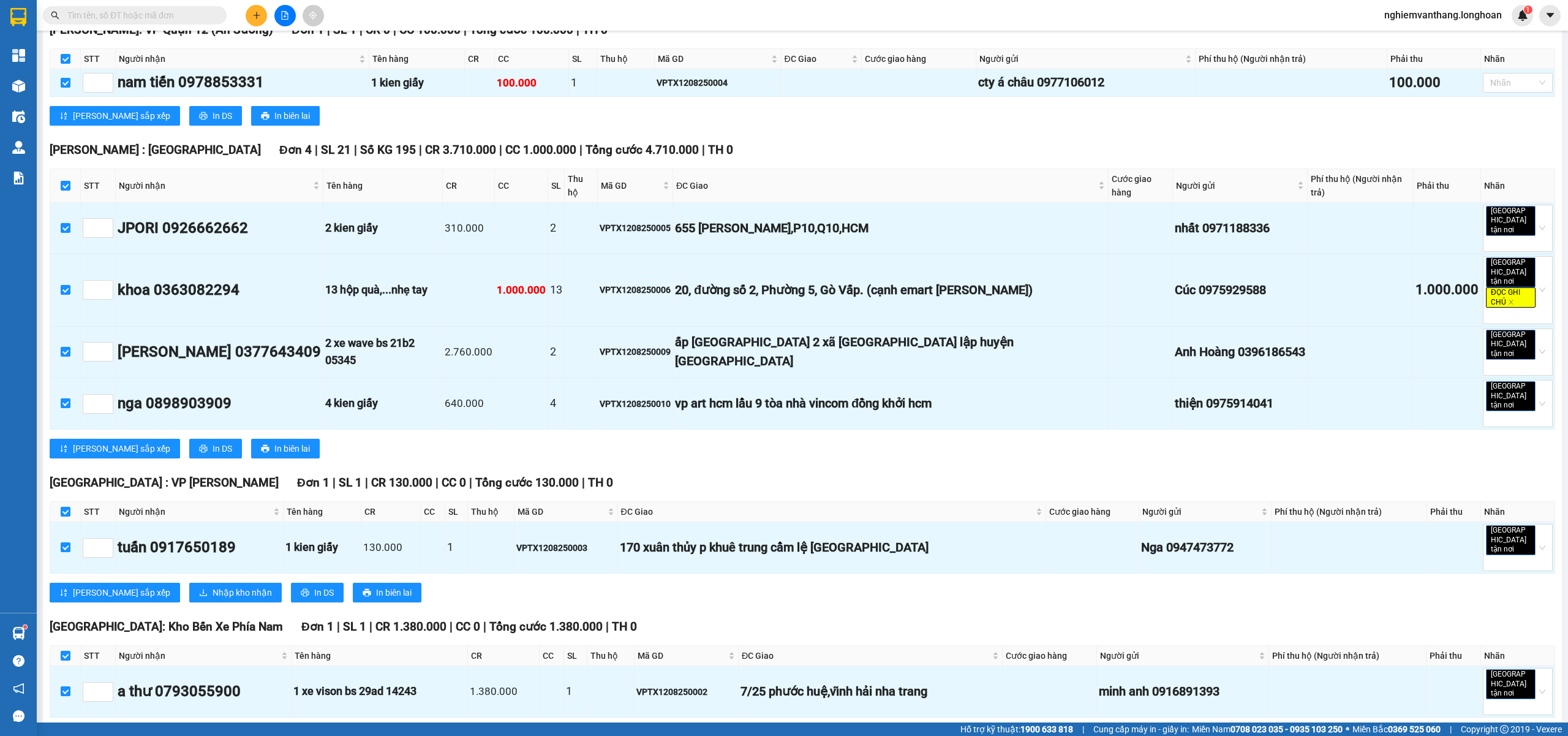
scroll to position [0, 0]
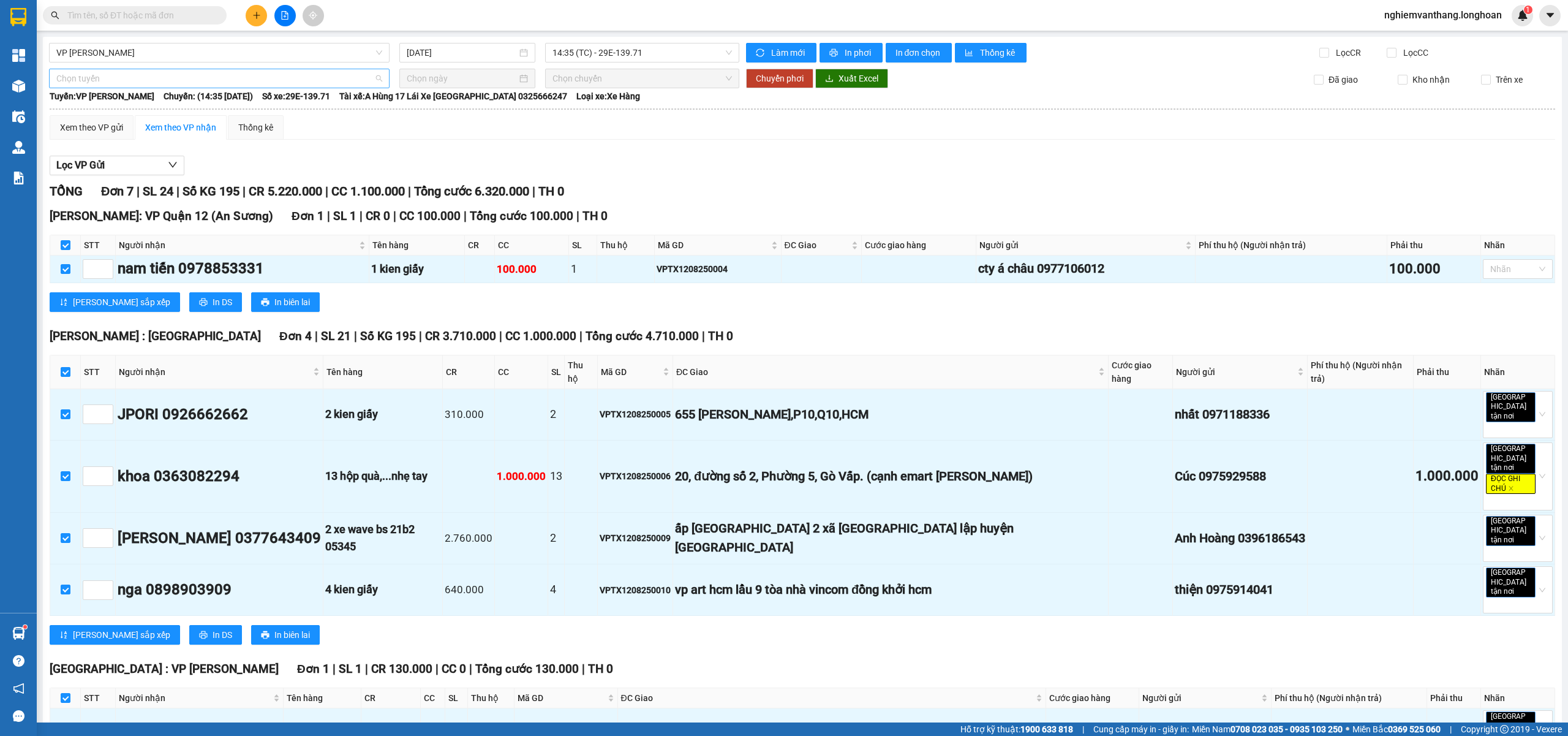
click at [91, 83] on span "Chọn tuyến" at bounding box center [219, 79] width 326 height 19
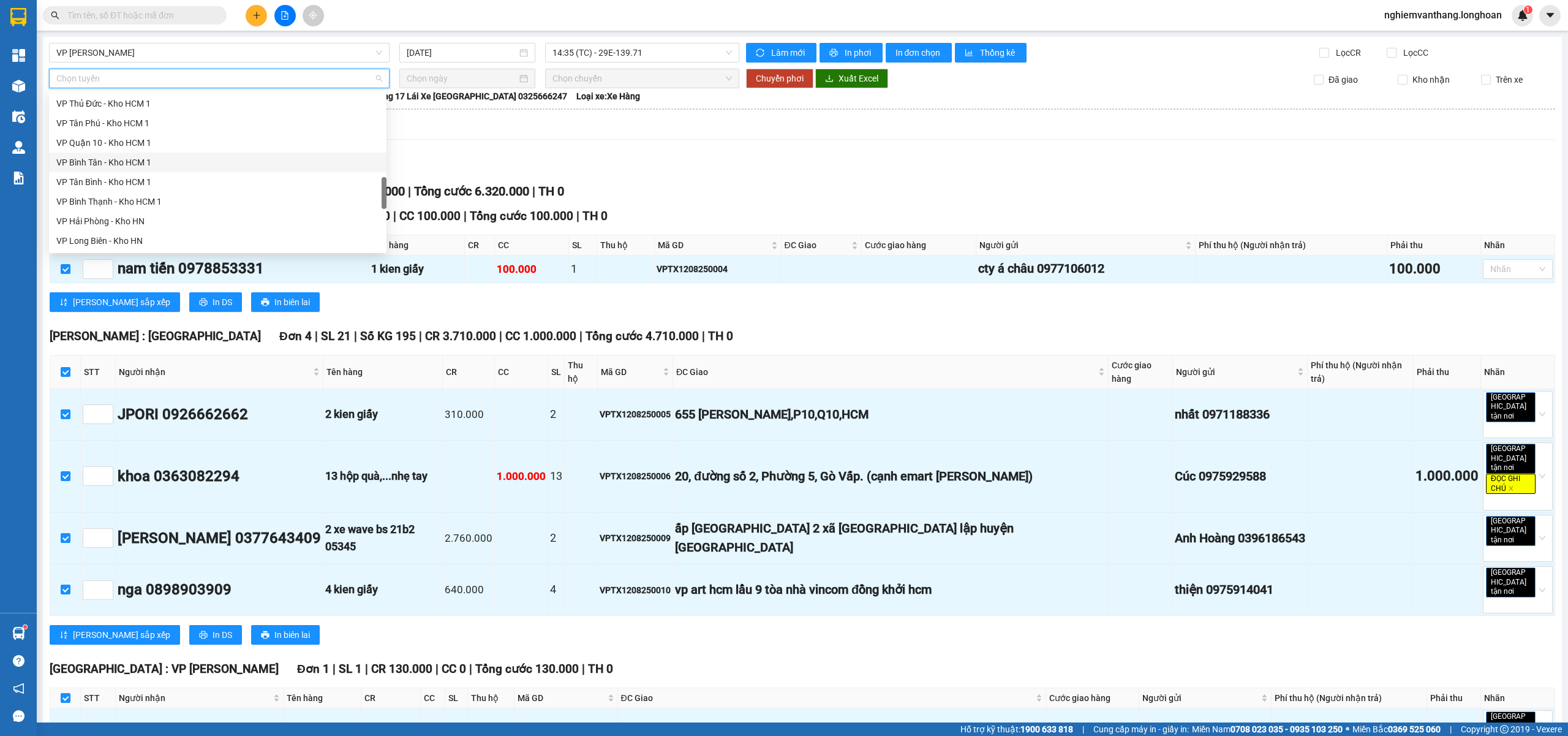
scroll to position [804, 0]
click at [131, 158] on div "Bắc [GEOGRAPHIC_DATA] QL1A" at bounding box center [218, 163] width 323 height 14
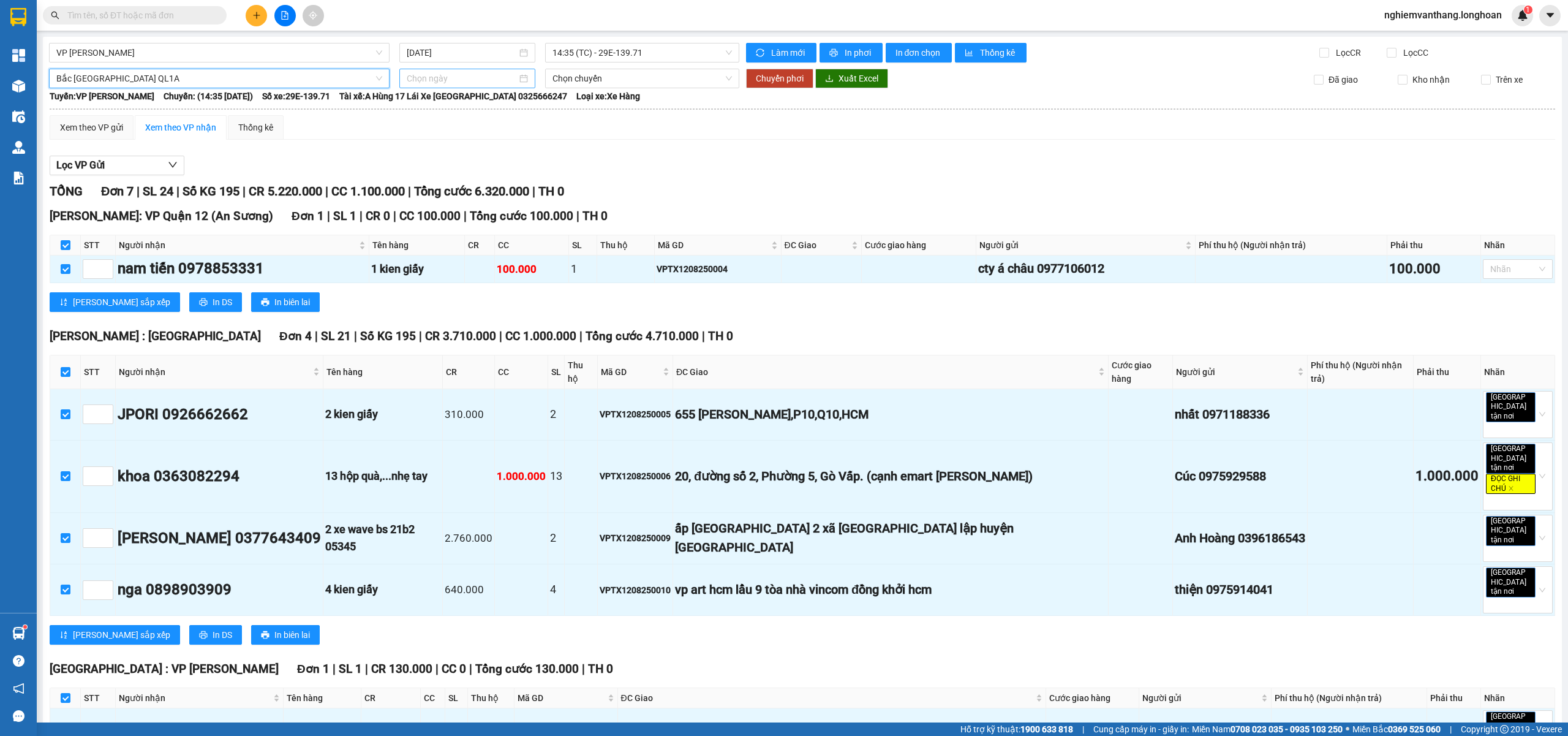
click at [499, 85] on input at bounding box center [462, 79] width 110 height 14
type input "[DATE]"
click at [461, 189] on div "12" at bounding box center [458, 186] width 14 height 14
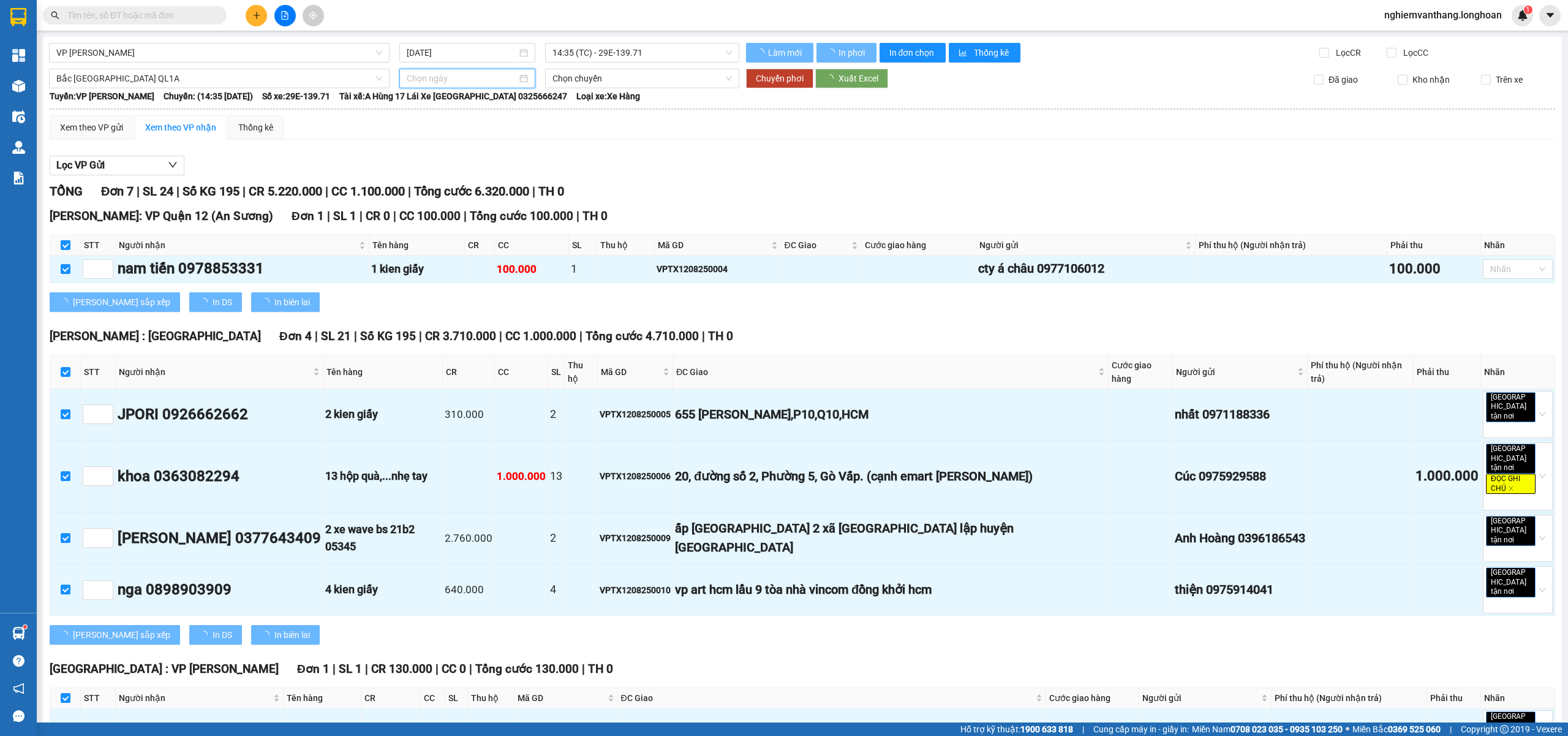
type input "[DATE]"
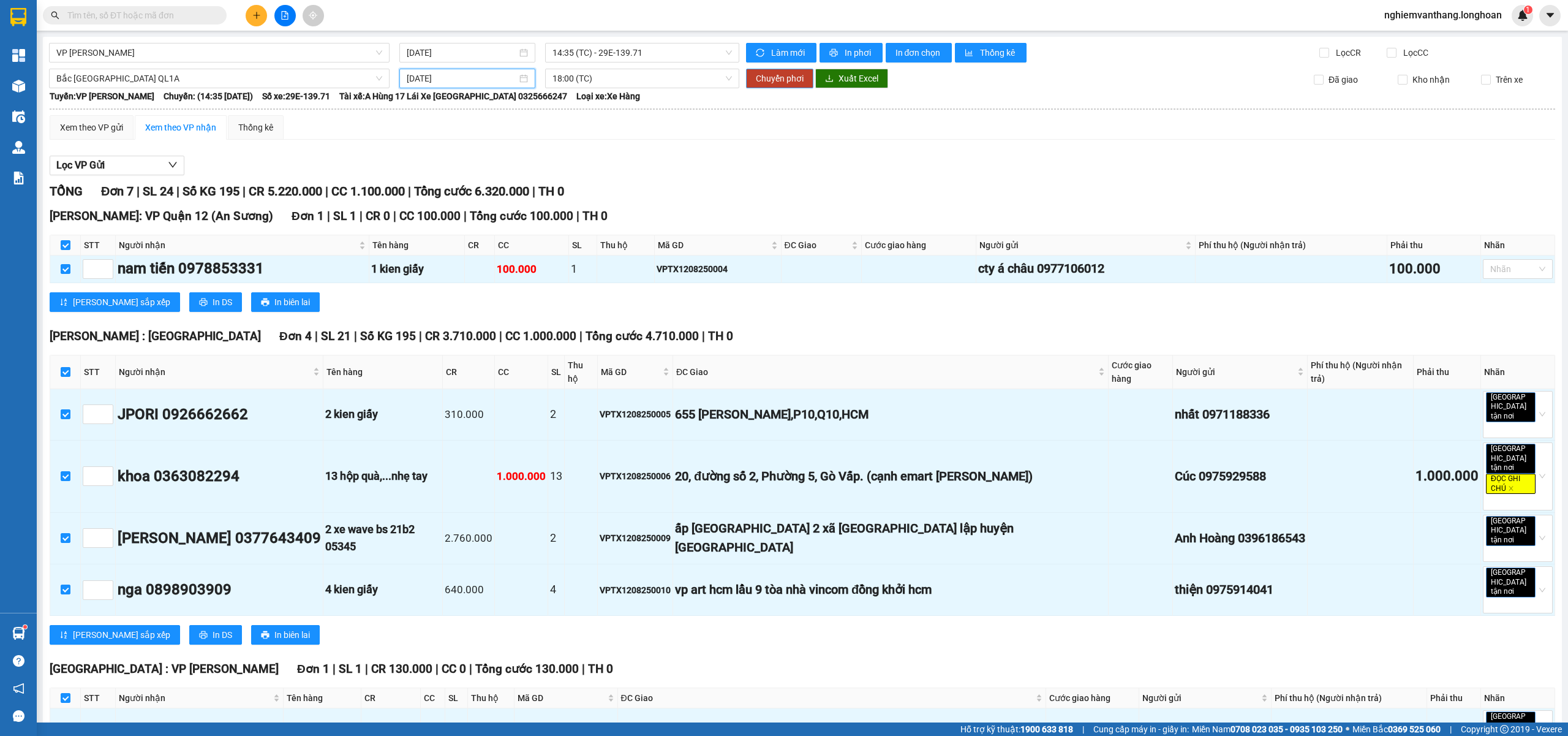
click at [784, 75] on span "Chuyển phơi" at bounding box center [779, 79] width 47 height 14
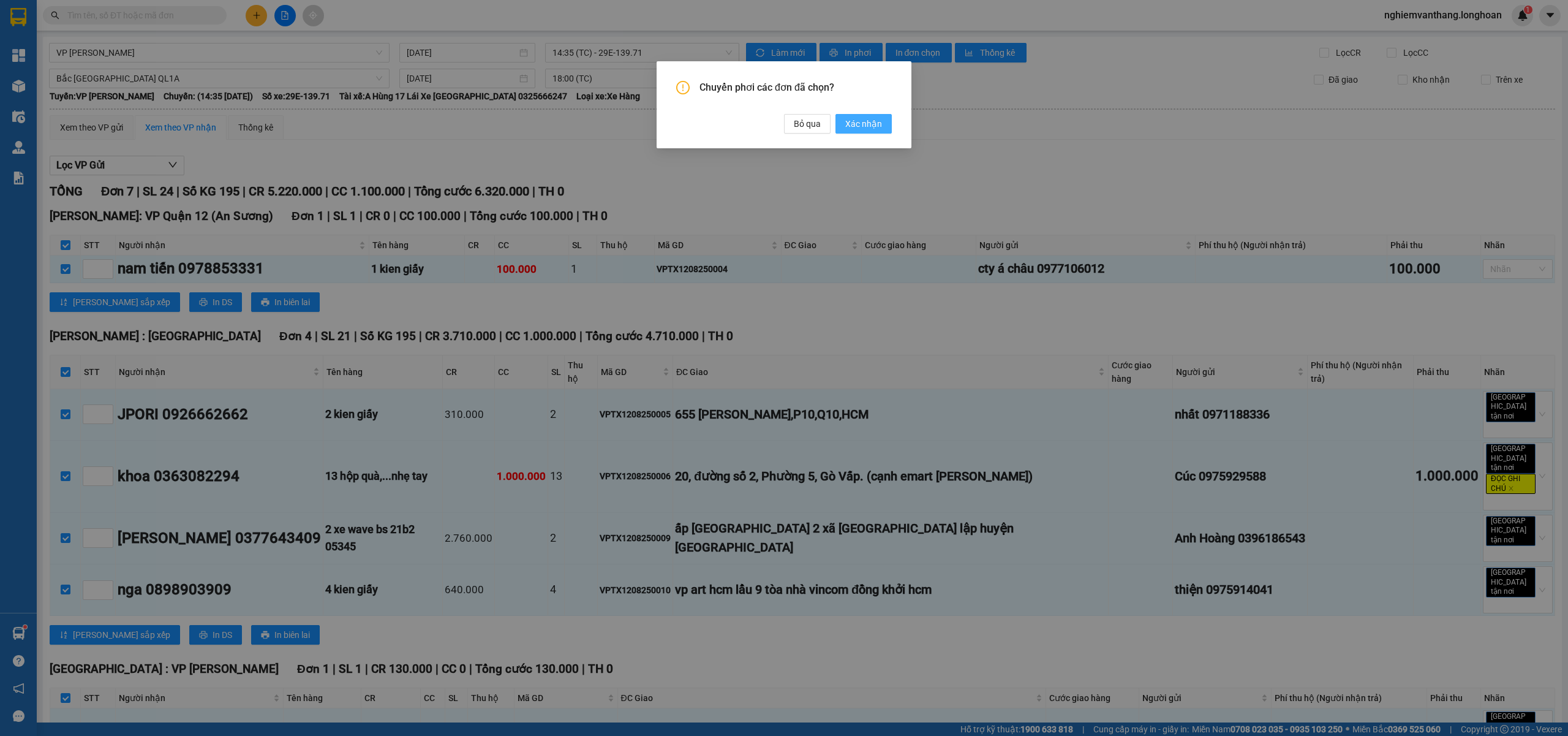
click at [871, 121] on span "Xác nhận" at bounding box center [863, 124] width 36 height 14
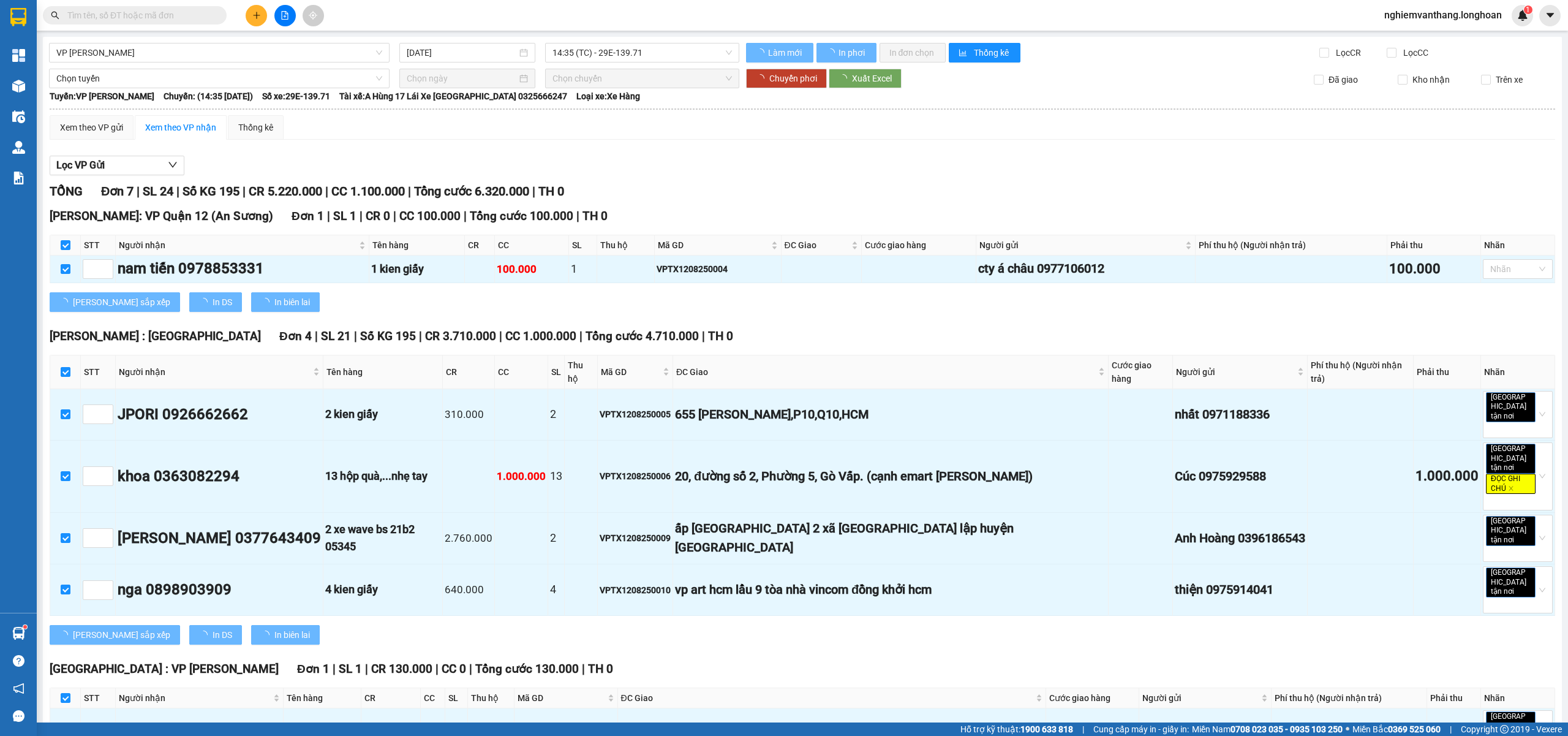
checkbox input "false"
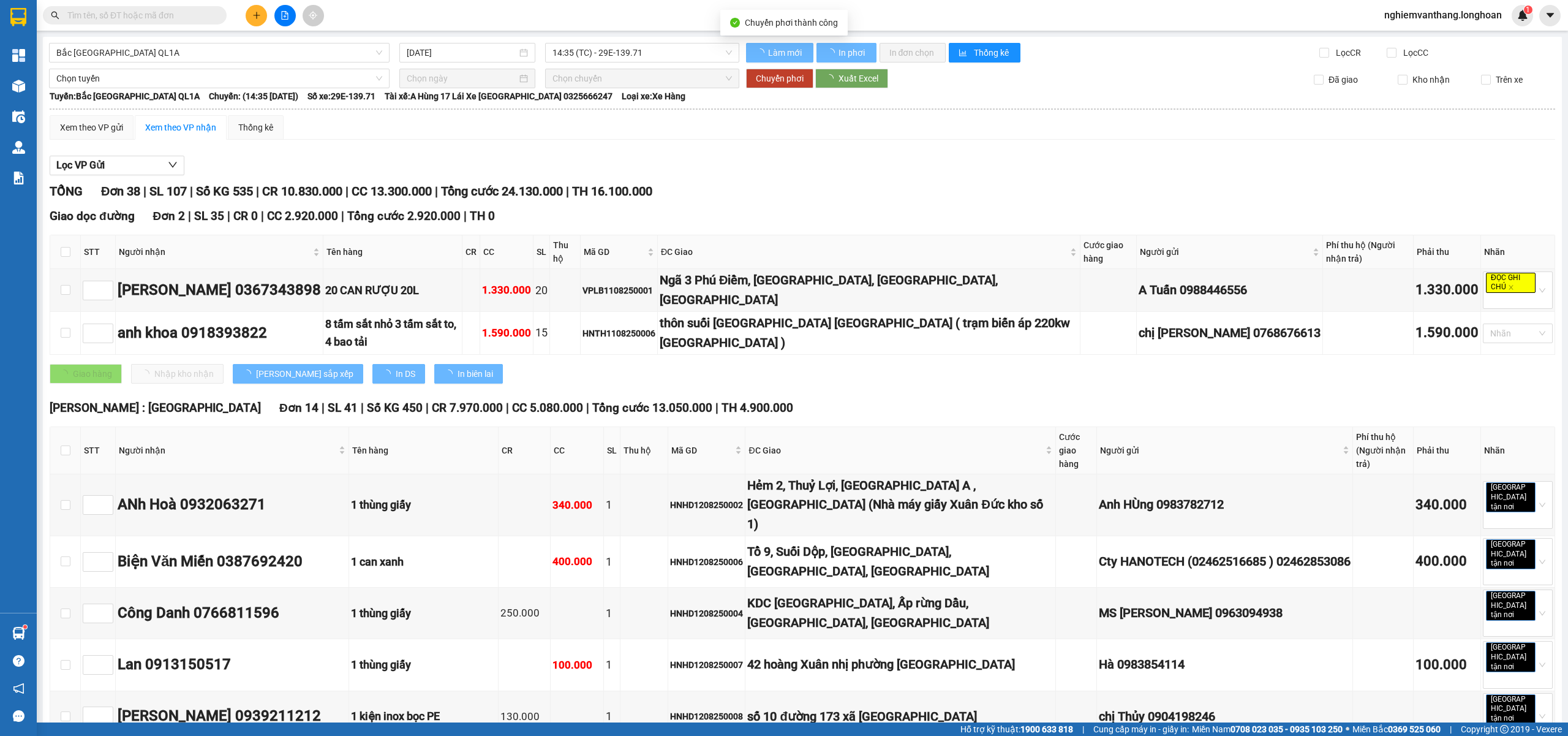
checkbox input "false"
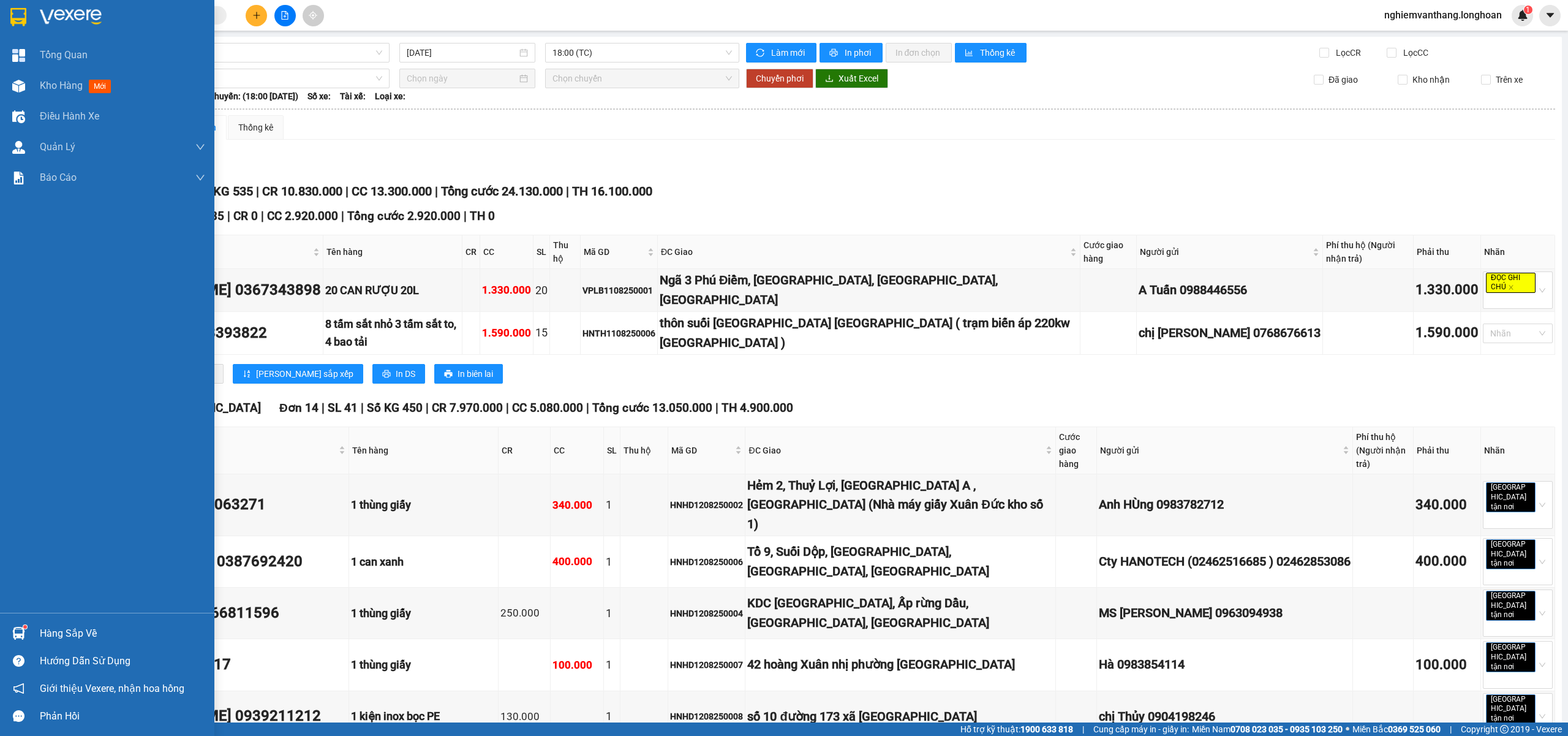
click at [30, 12] on div at bounding box center [107, 19] width 214 height 40
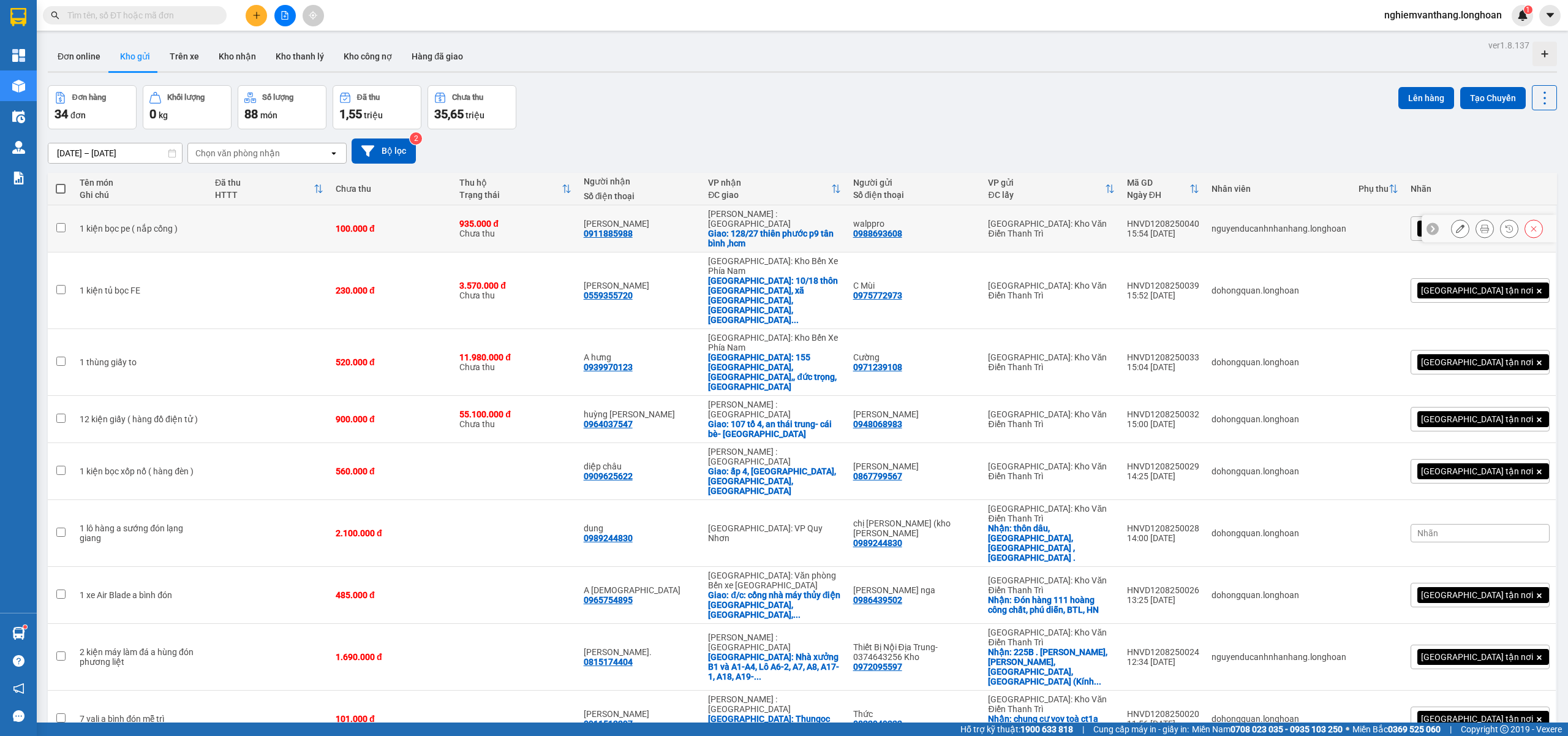
click at [250, 227] on td at bounding box center [269, 229] width 120 height 47
checkbox input "true"
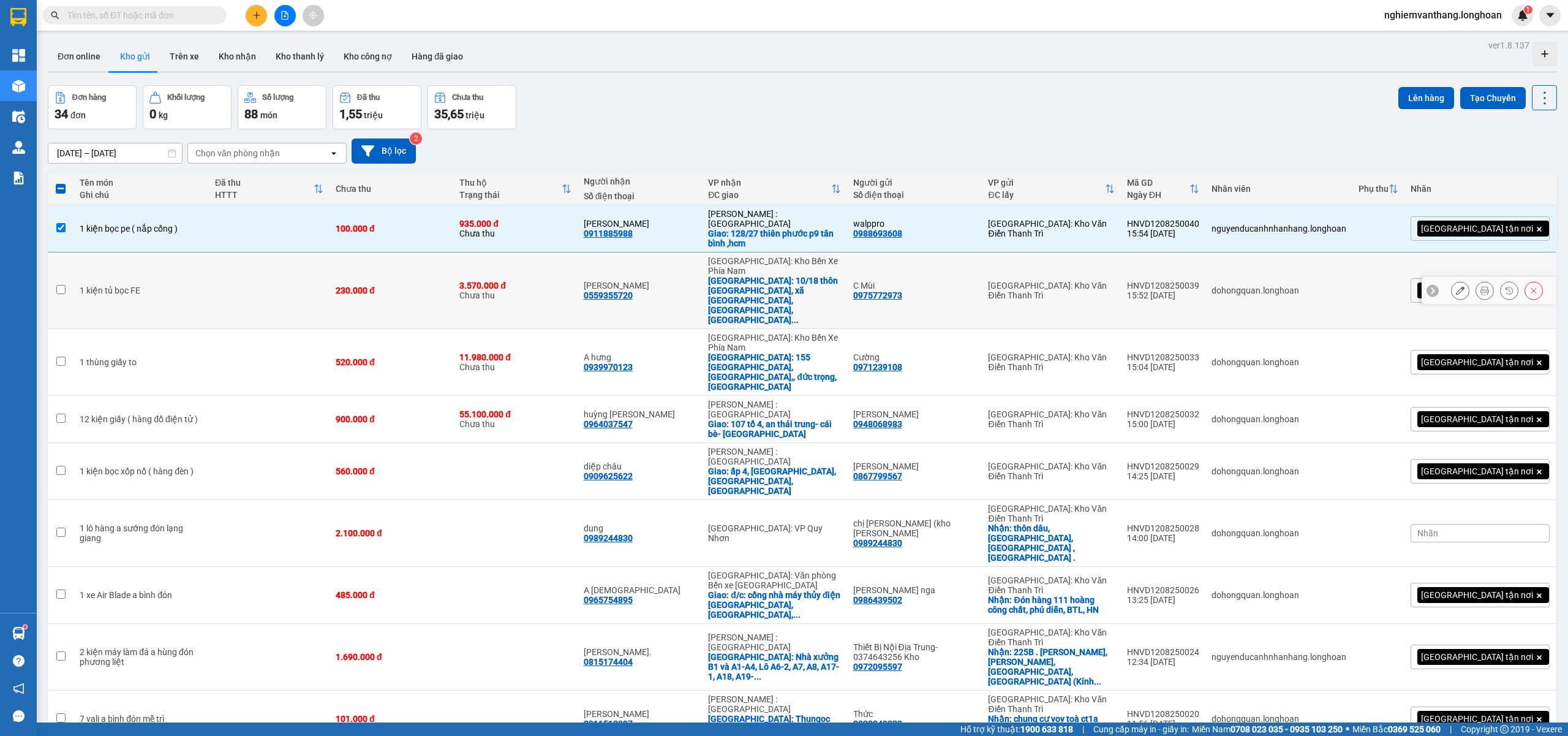
click at [453, 252] on td "230.000 đ" at bounding box center [391, 291] width 124 height 76
checkbox input "true"
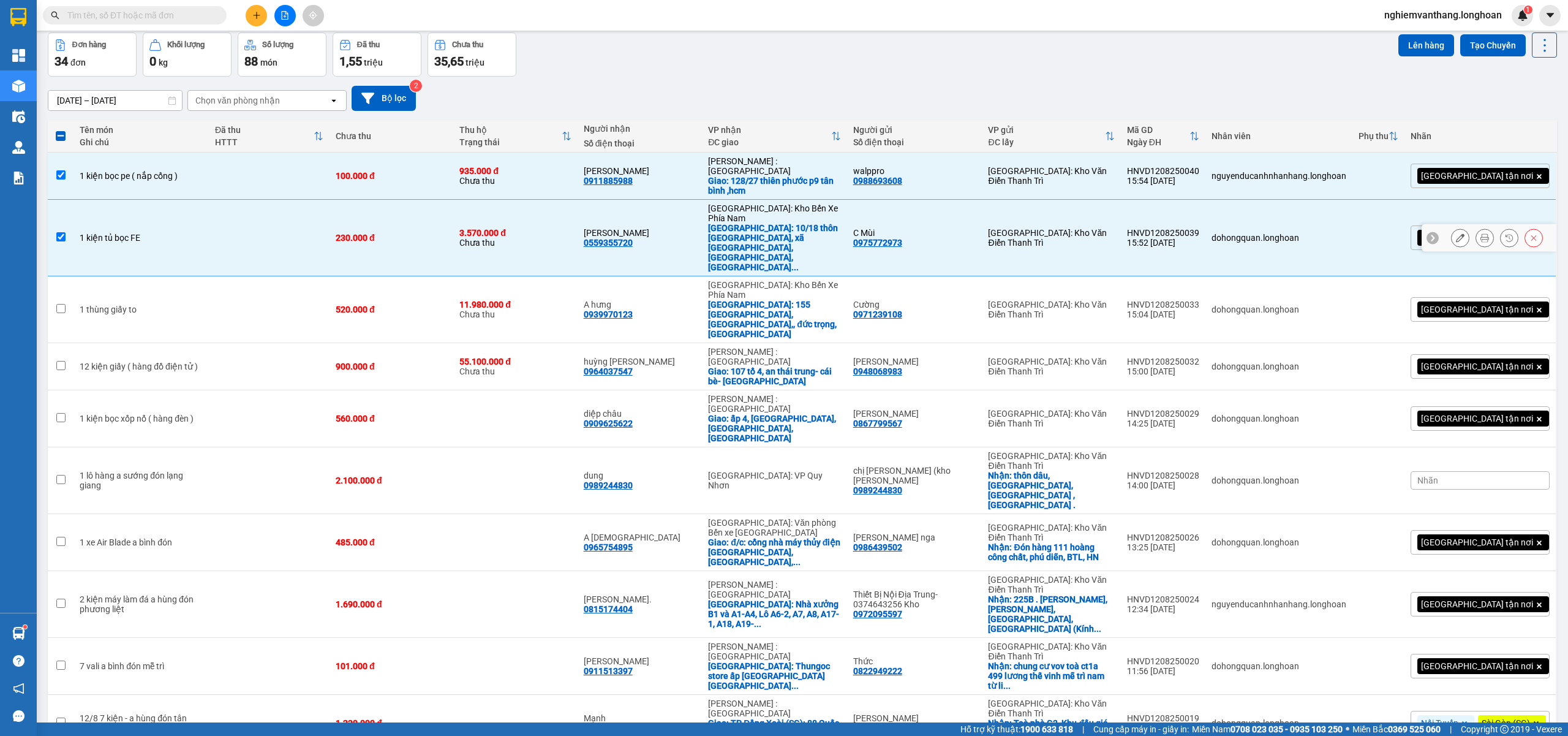
scroll to position [81, 0]
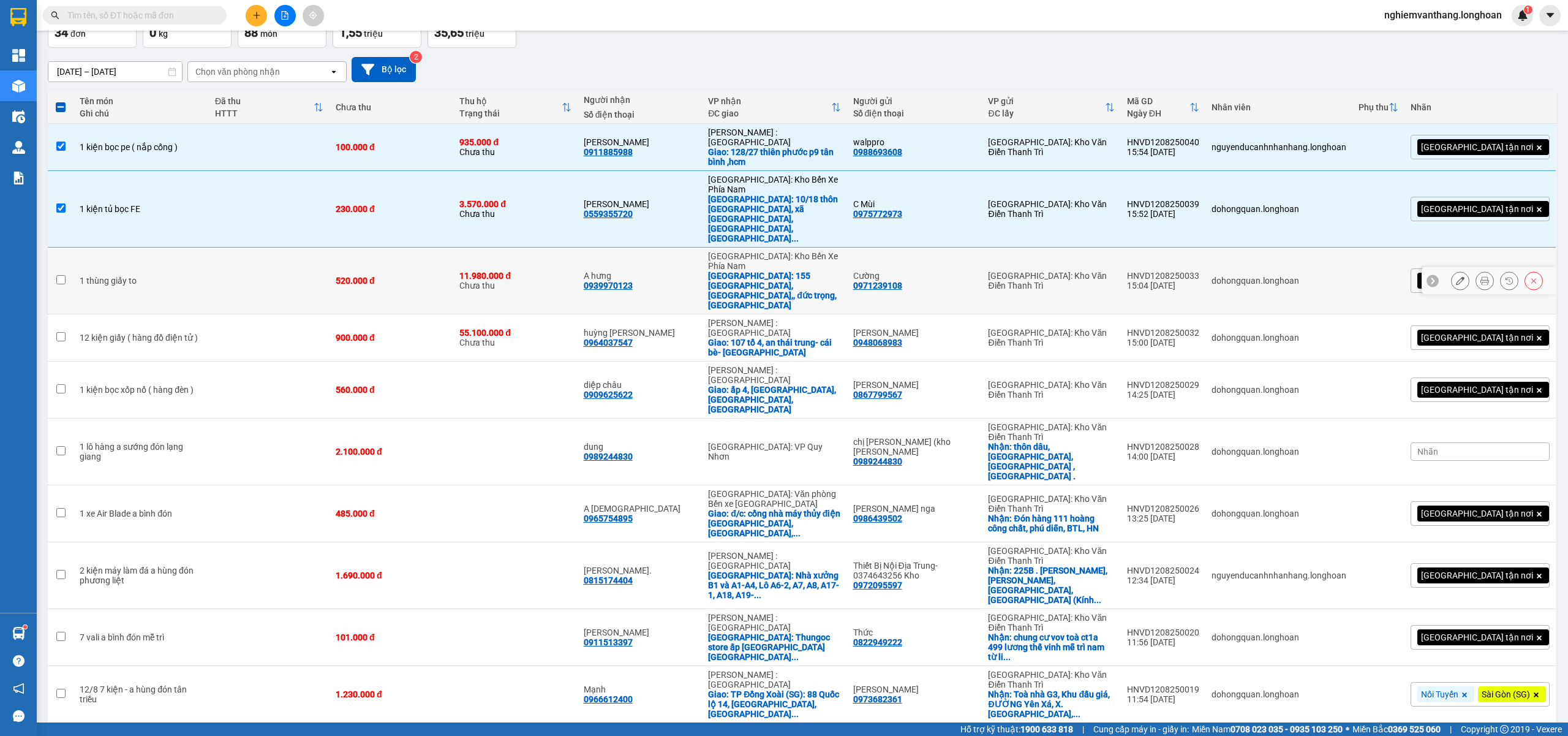
click at [440, 247] on td "520.000 đ" at bounding box center [391, 280] width 124 height 67
checkbox input "true"
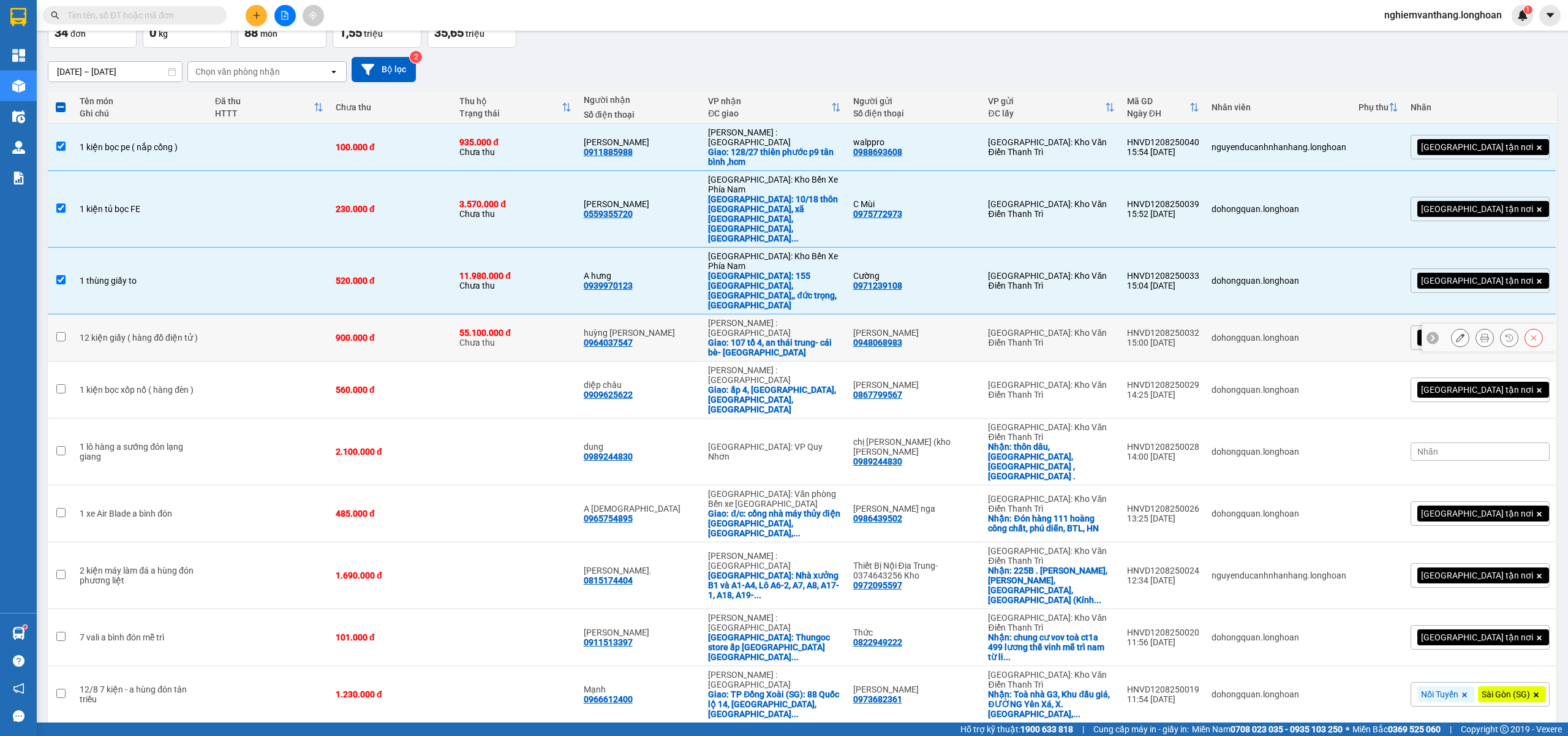
click at [383, 333] on div "900.000 đ" at bounding box center [391, 338] width 112 height 10
checkbox input "true"
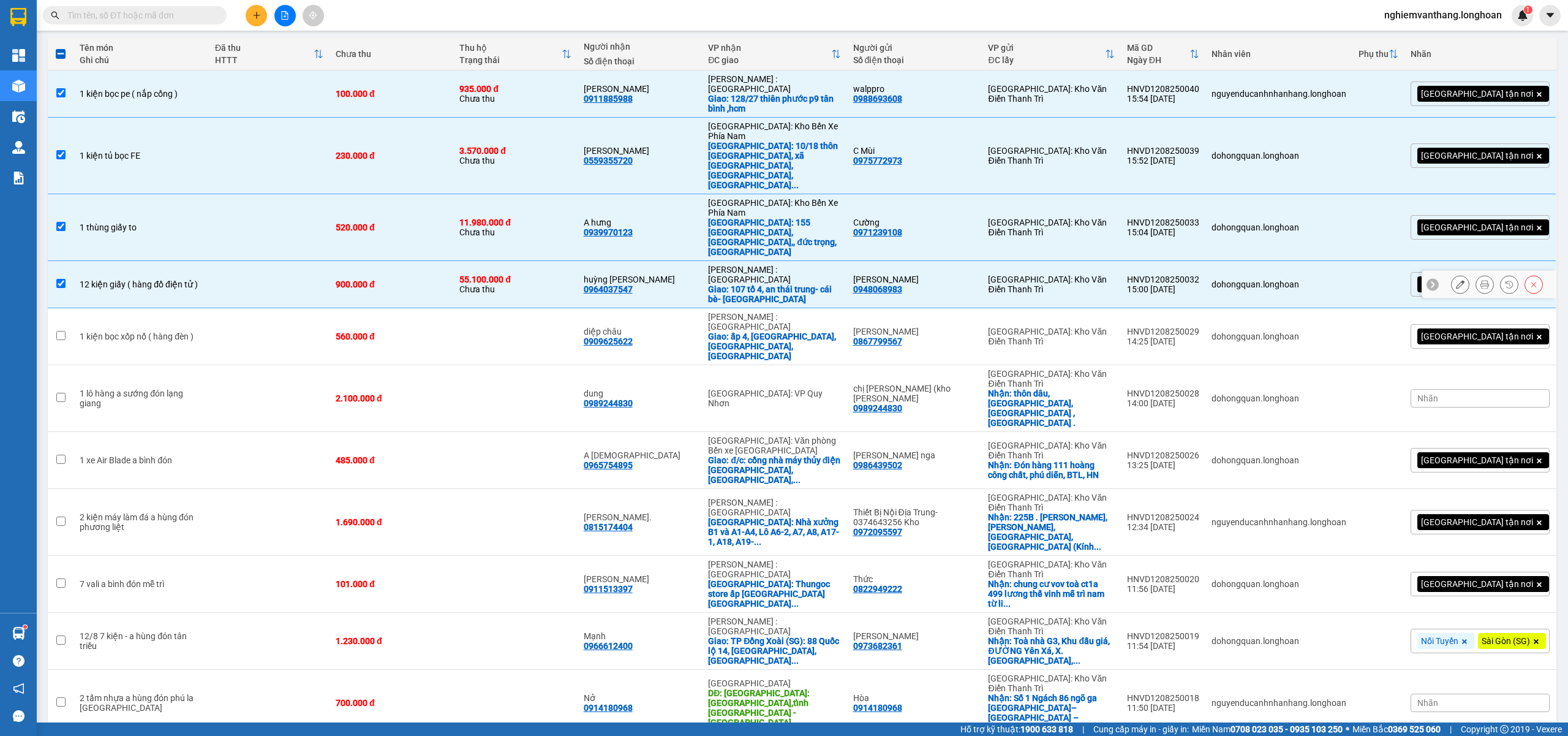
scroll to position [163, 0]
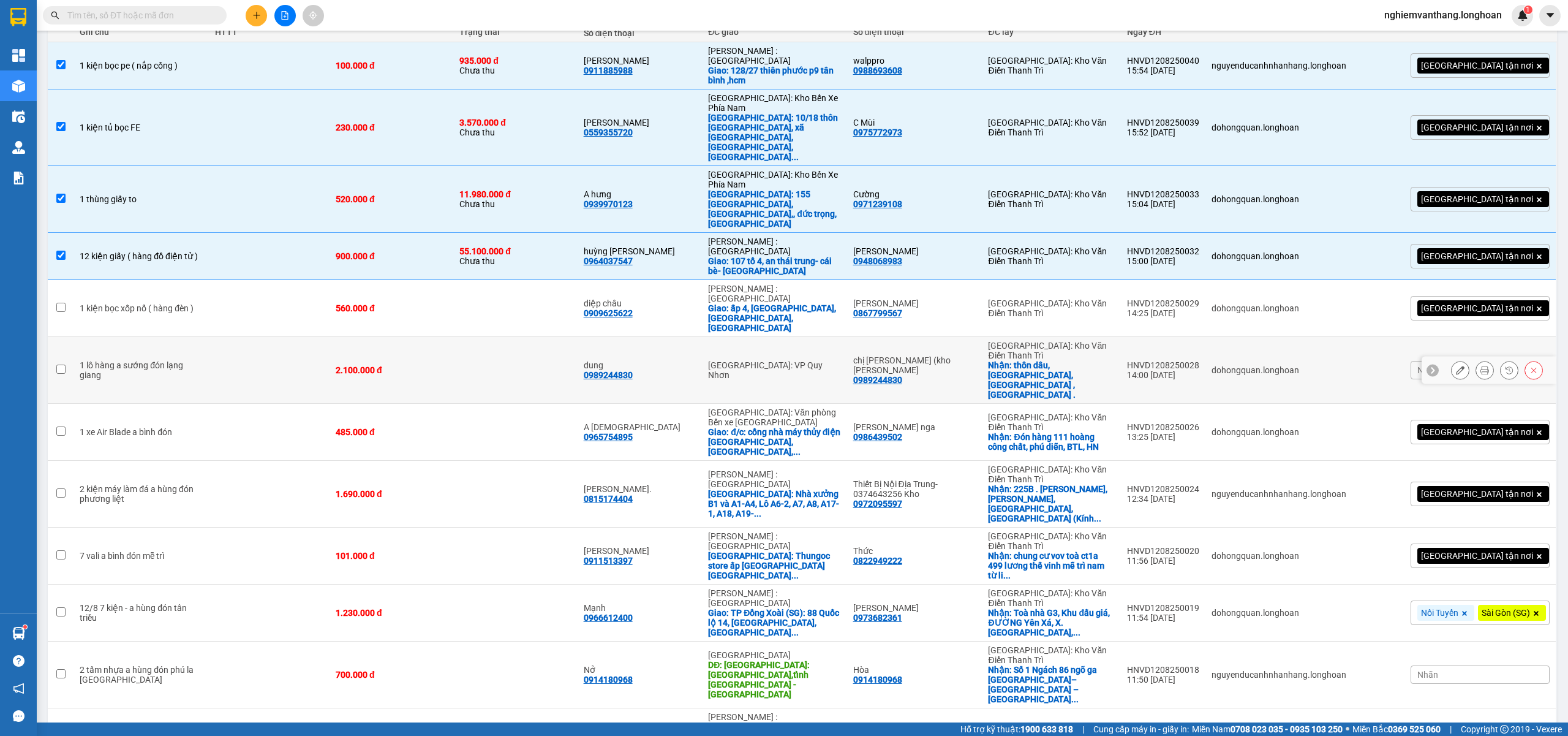
click at [452, 280] on td "560.000 đ" at bounding box center [391, 308] width 124 height 57
checkbox input "true"
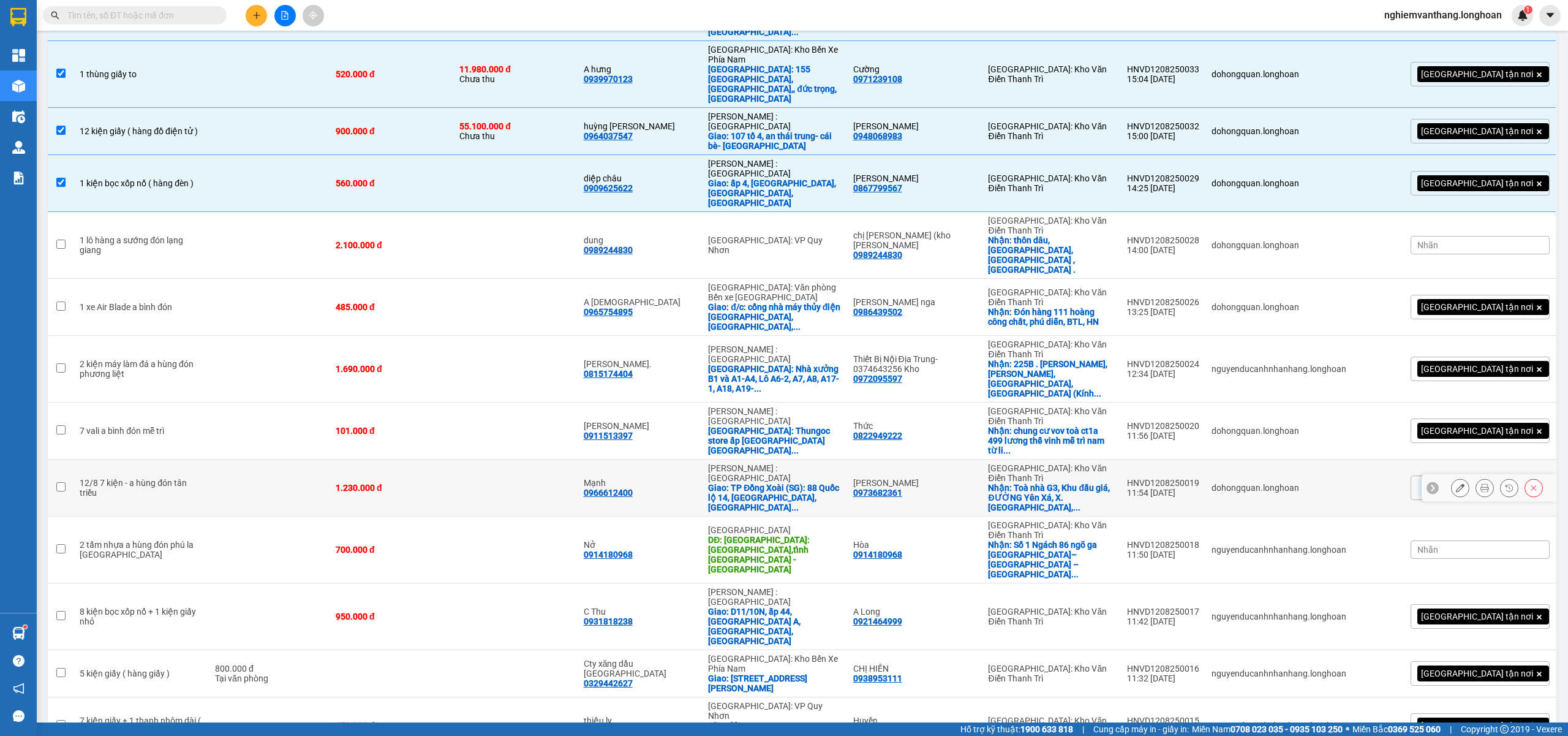
scroll to position [326, 0]
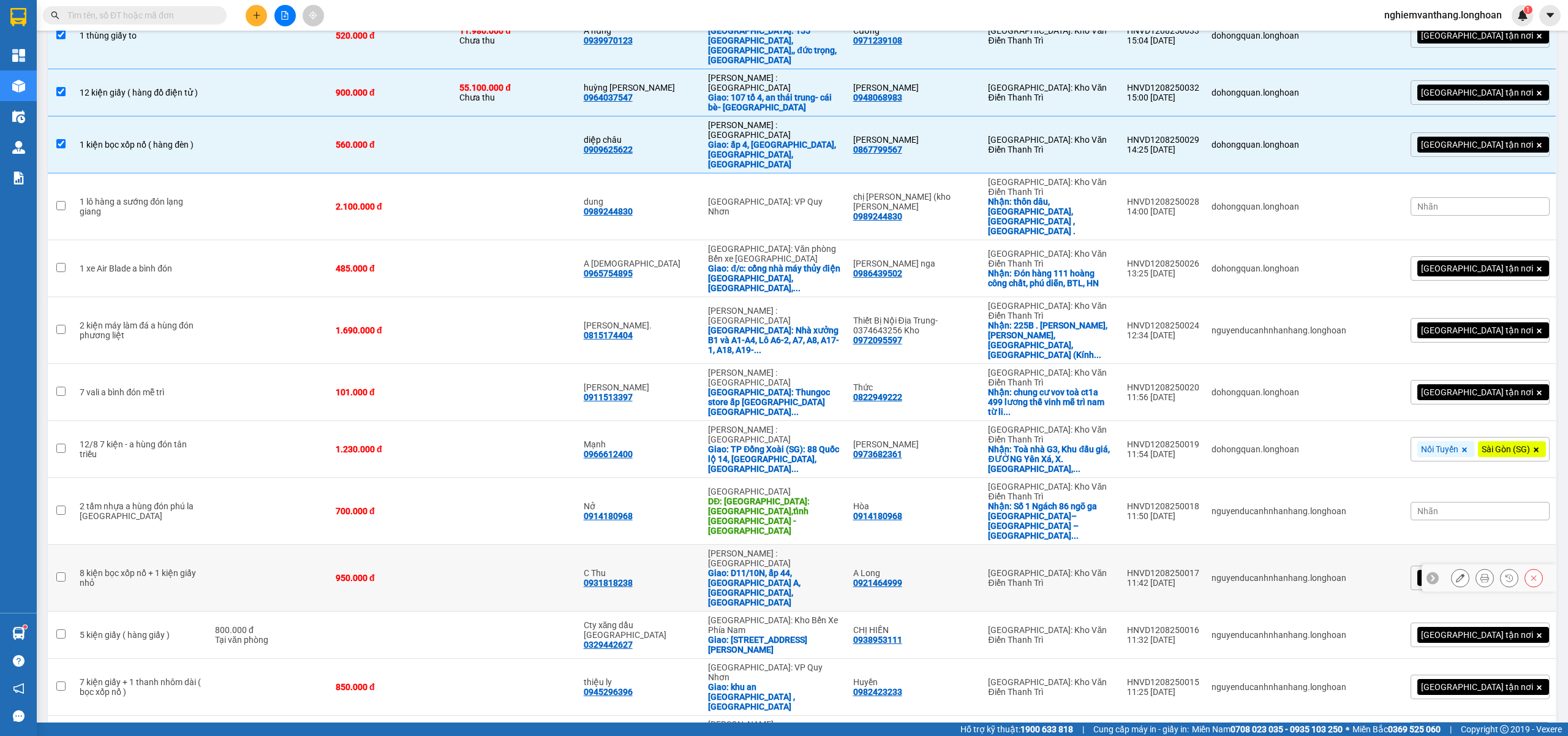
click at [234, 545] on td at bounding box center [269, 578] width 120 height 67
checkbox input "true"
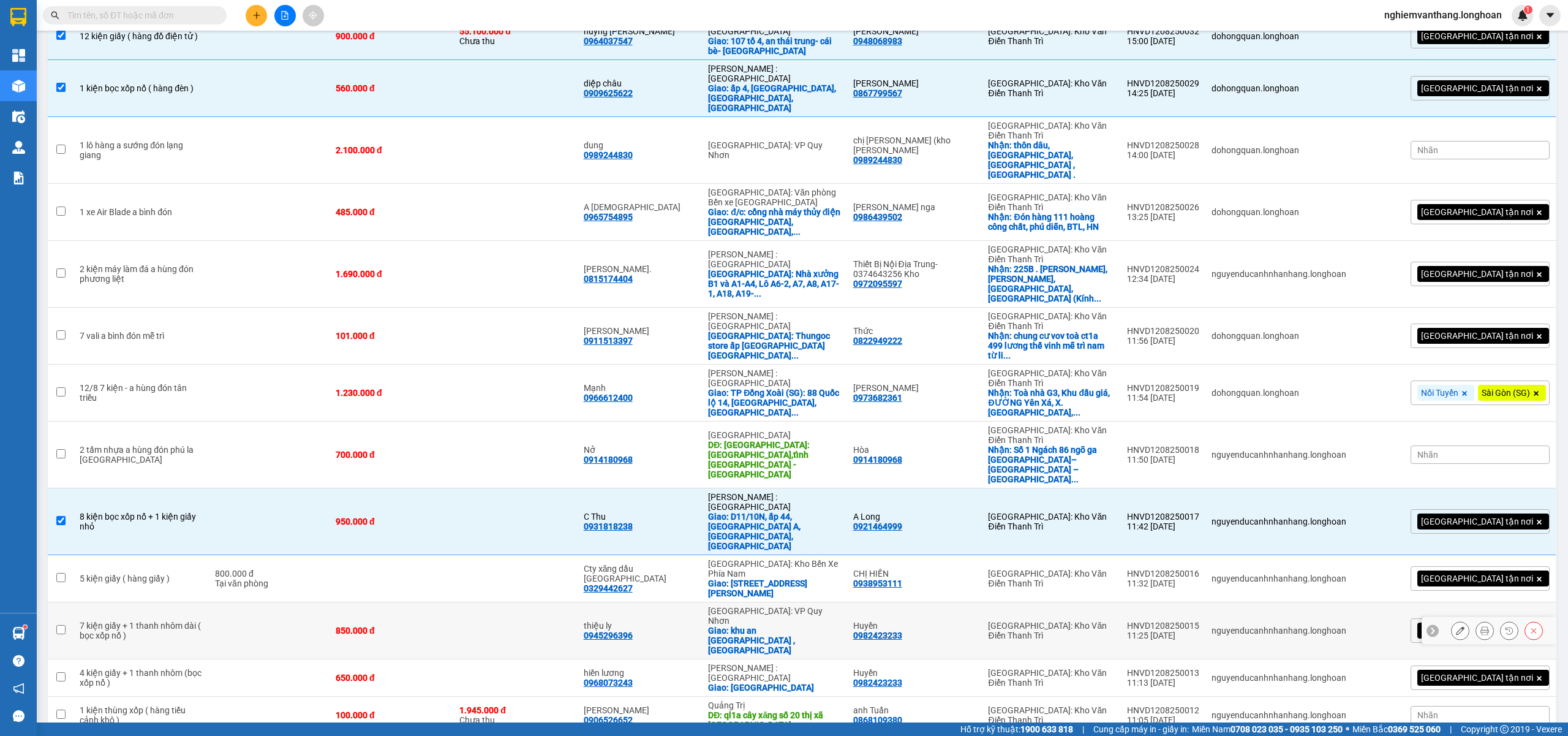
scroll to position [408, 0]
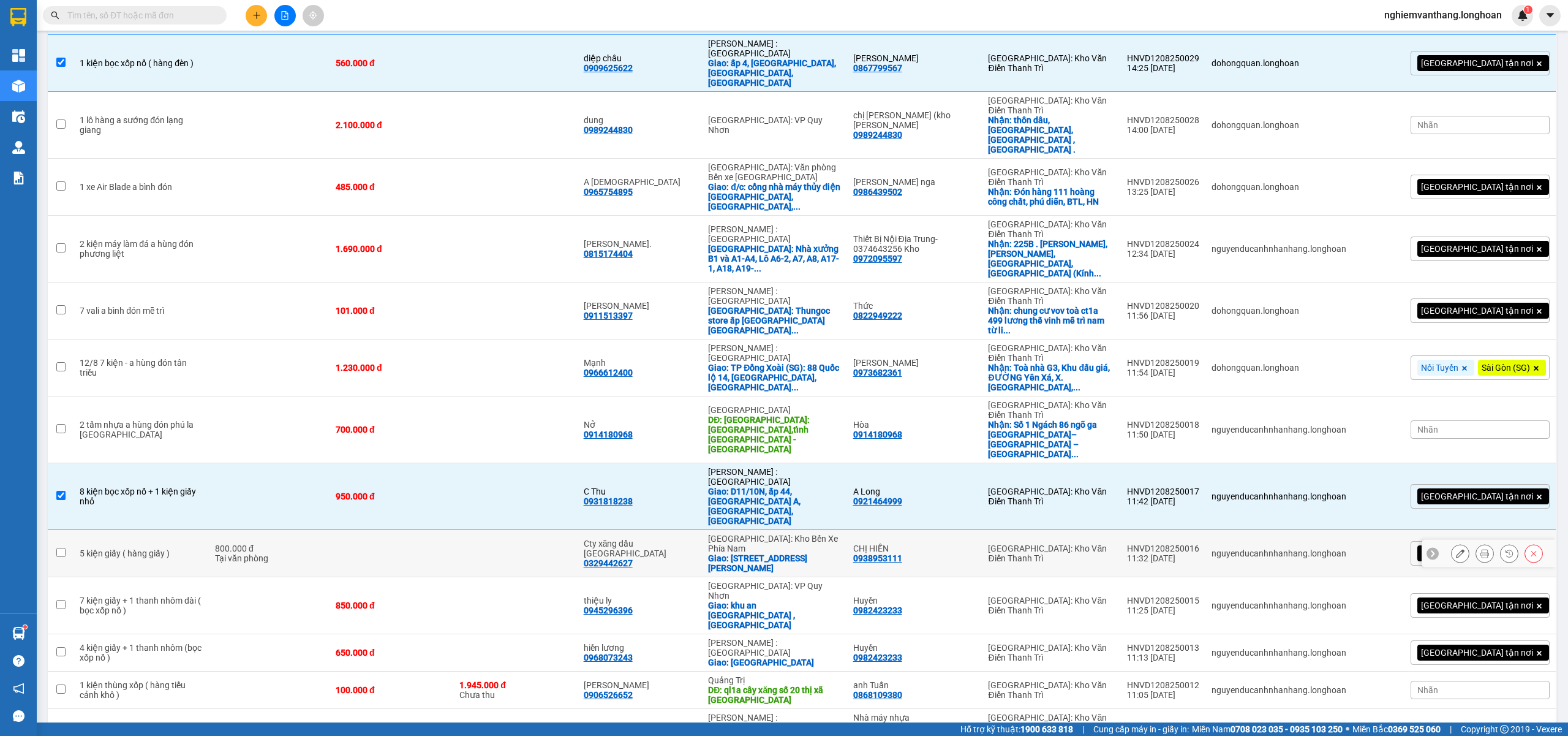
click at [453, 530] on td at bounding box center [391, 554] width 124 height 47
checkbox input "true"
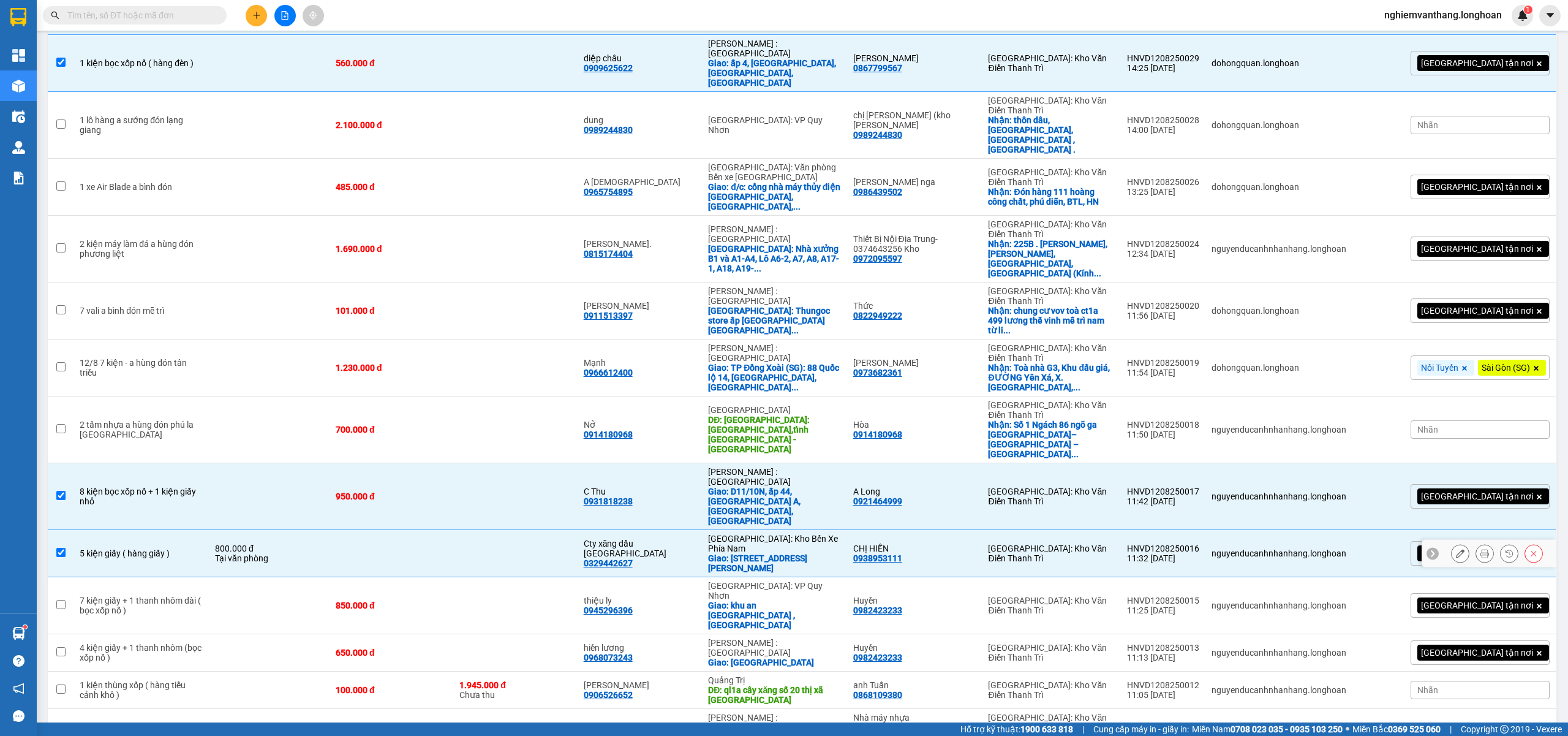
scroll to position [490, 0]
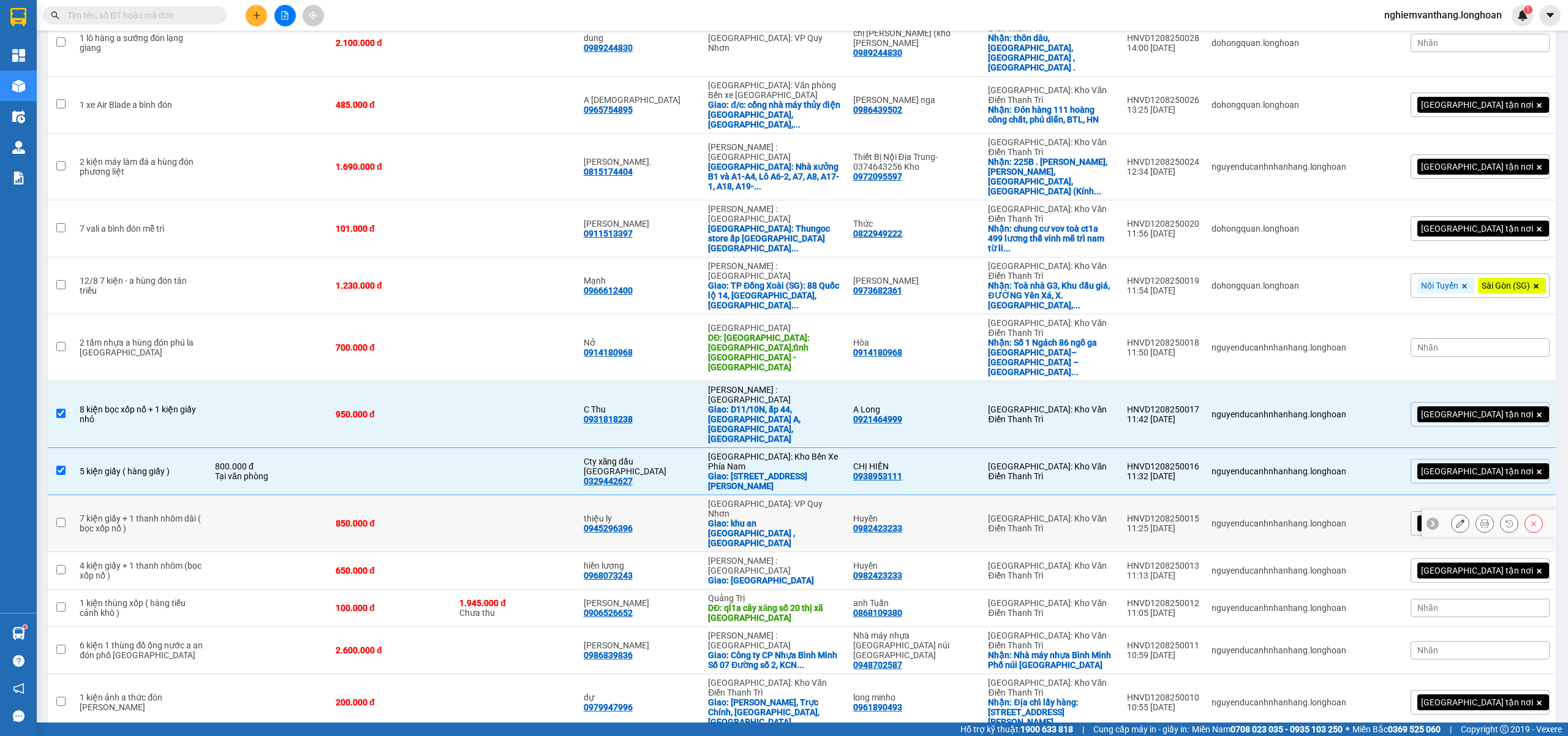
click at [526, 495] on td at bounding box center [515, 523] width 124 height 57
checkbox input "true"
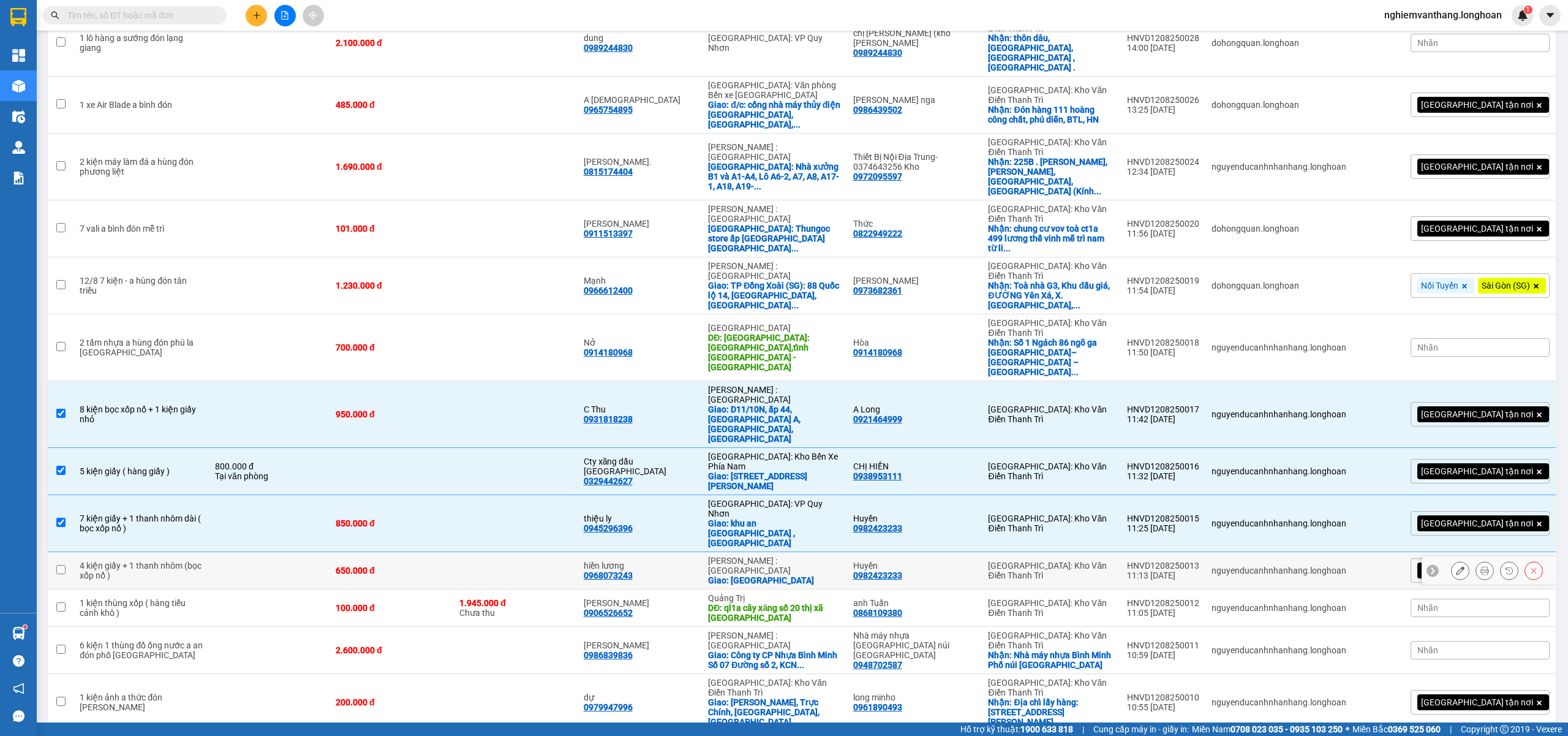
click at [270, 552] on td at bounding box center [269, 571] width 120 height 37
checkbox input "true"
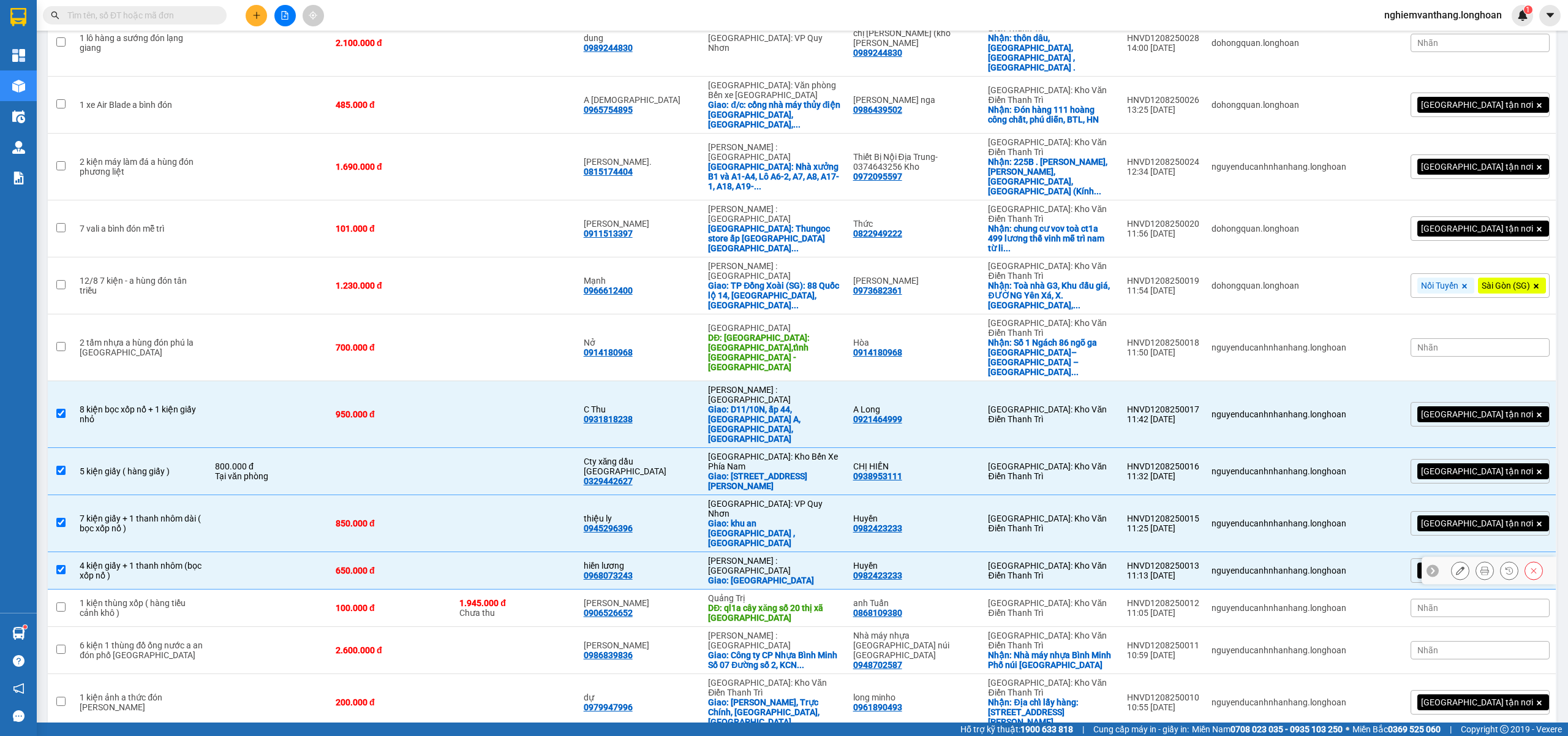
scroll to position [572, 0]
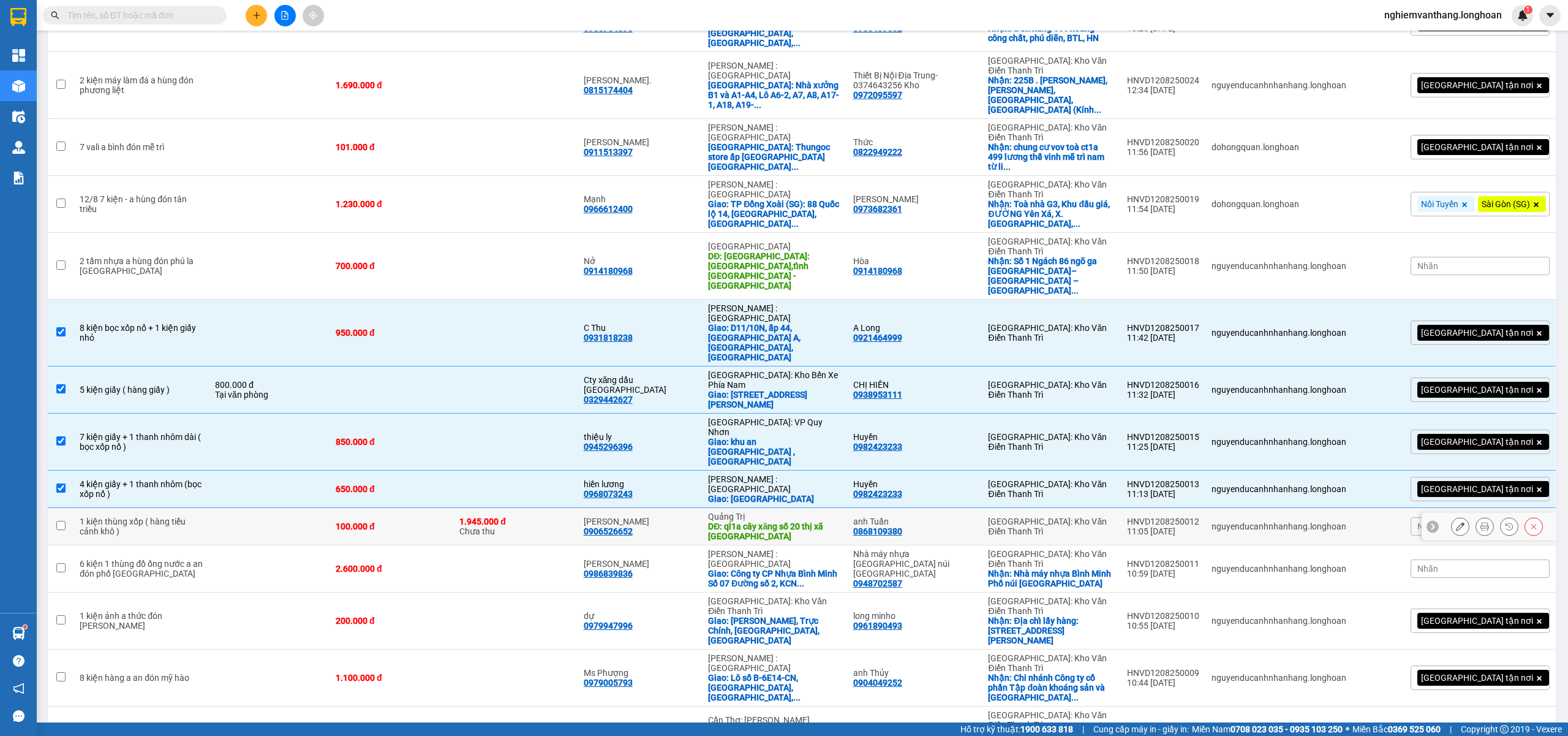
click at [219, 508] on td at bounding box center [269, 527] width 120 height 37
checkbox input "true"
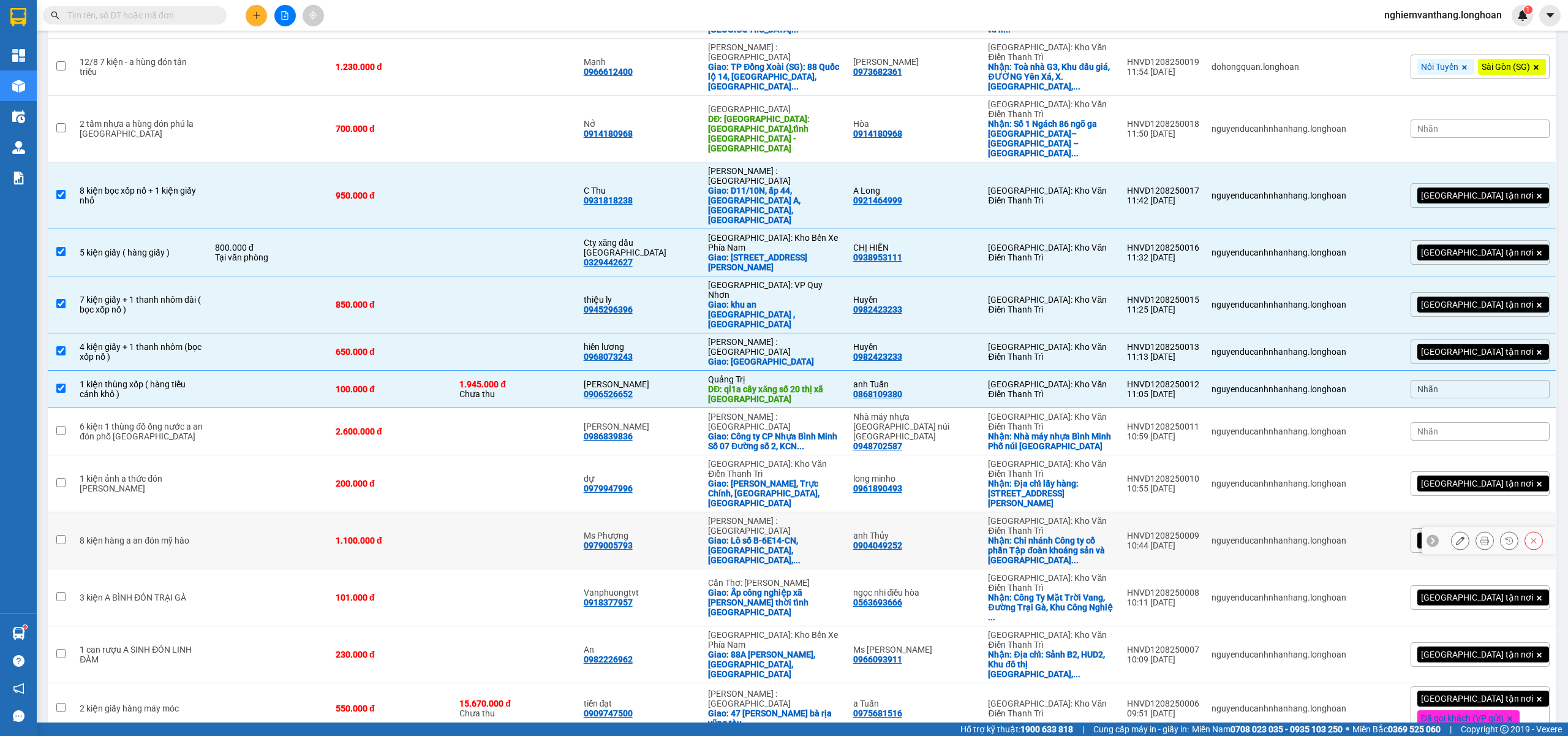
scroll to position [735, 0]
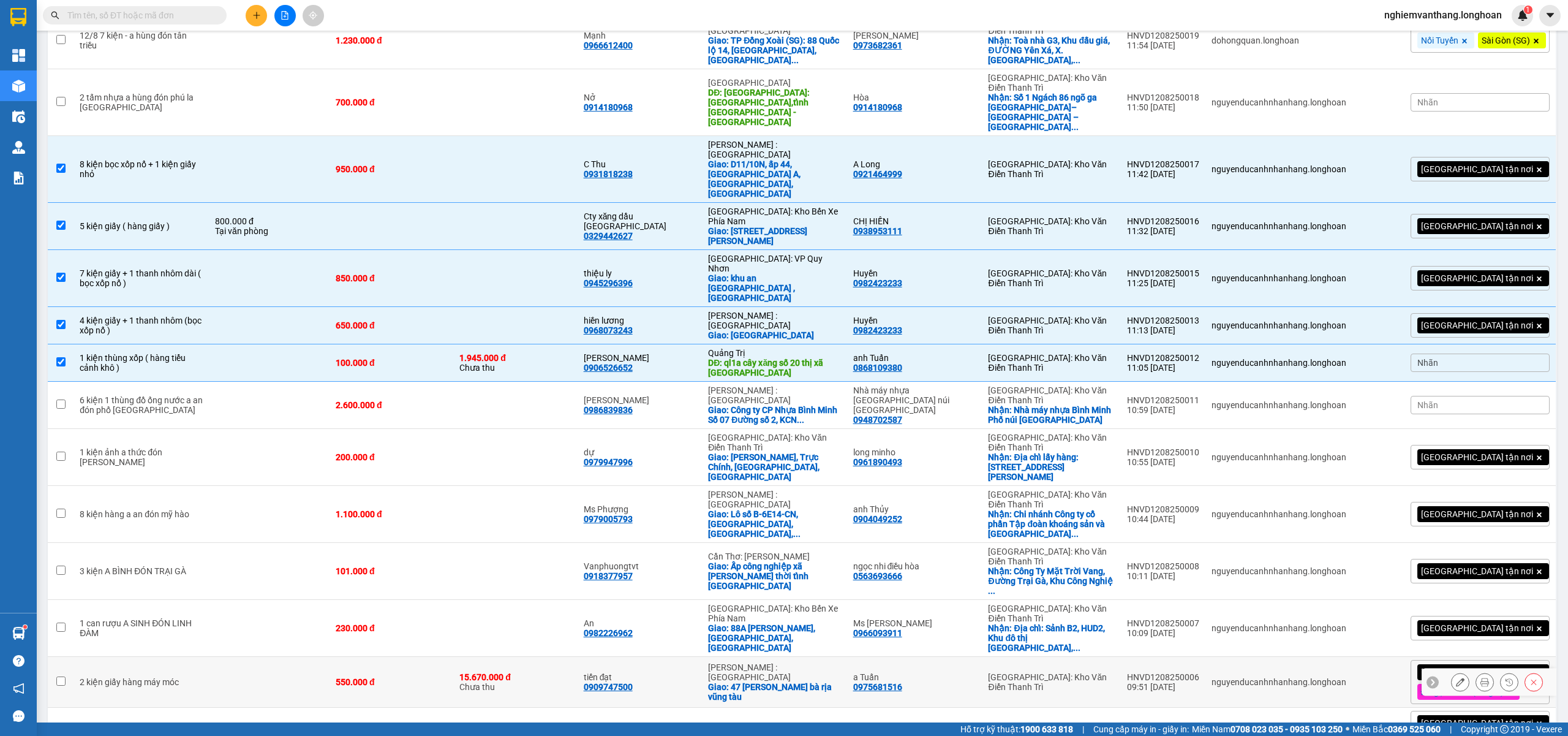
click at [493, 672] on div "15.670.000 đ" at bounding box center [515, 677] width 112 height 10
checkbox input "true"
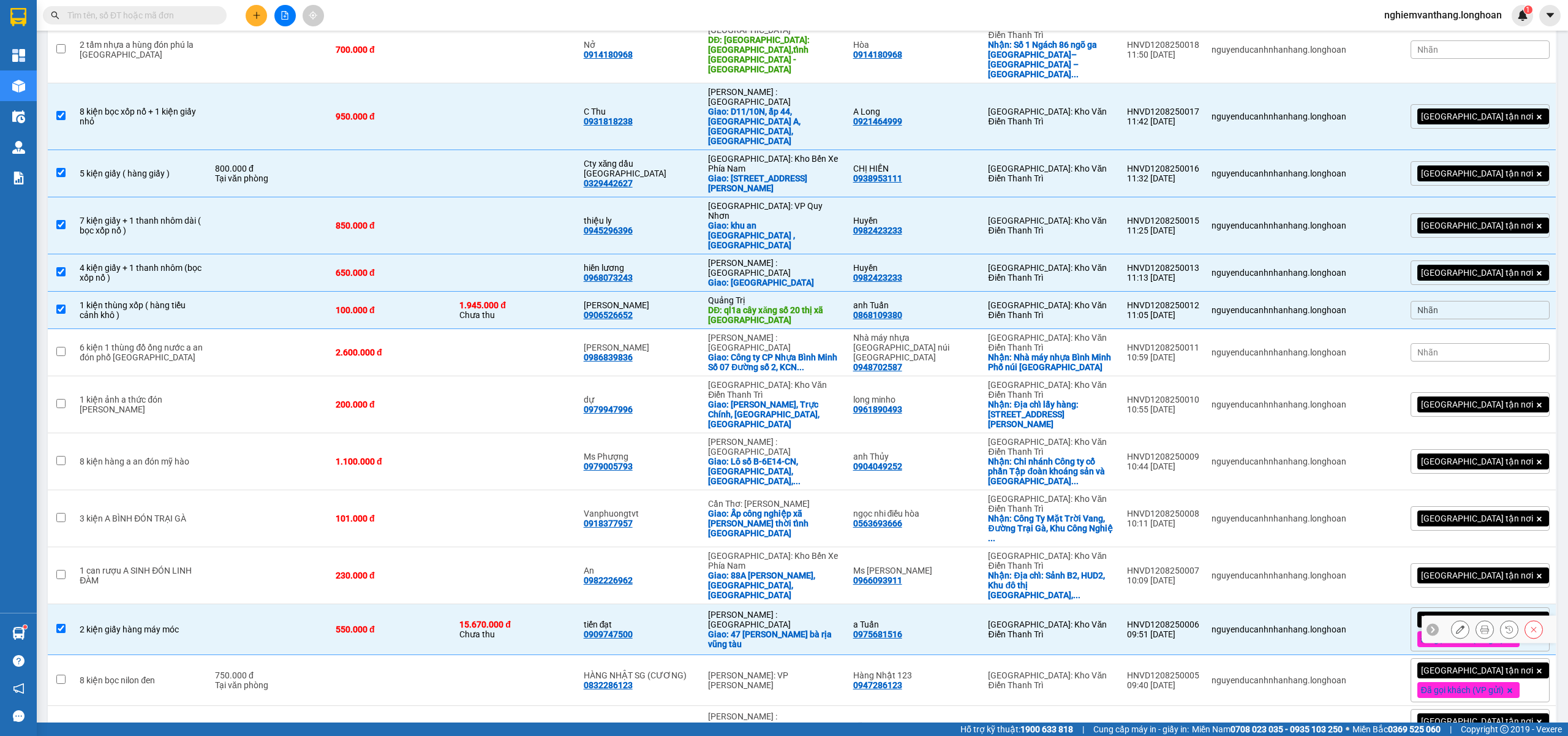
scroll to position [816, 0]
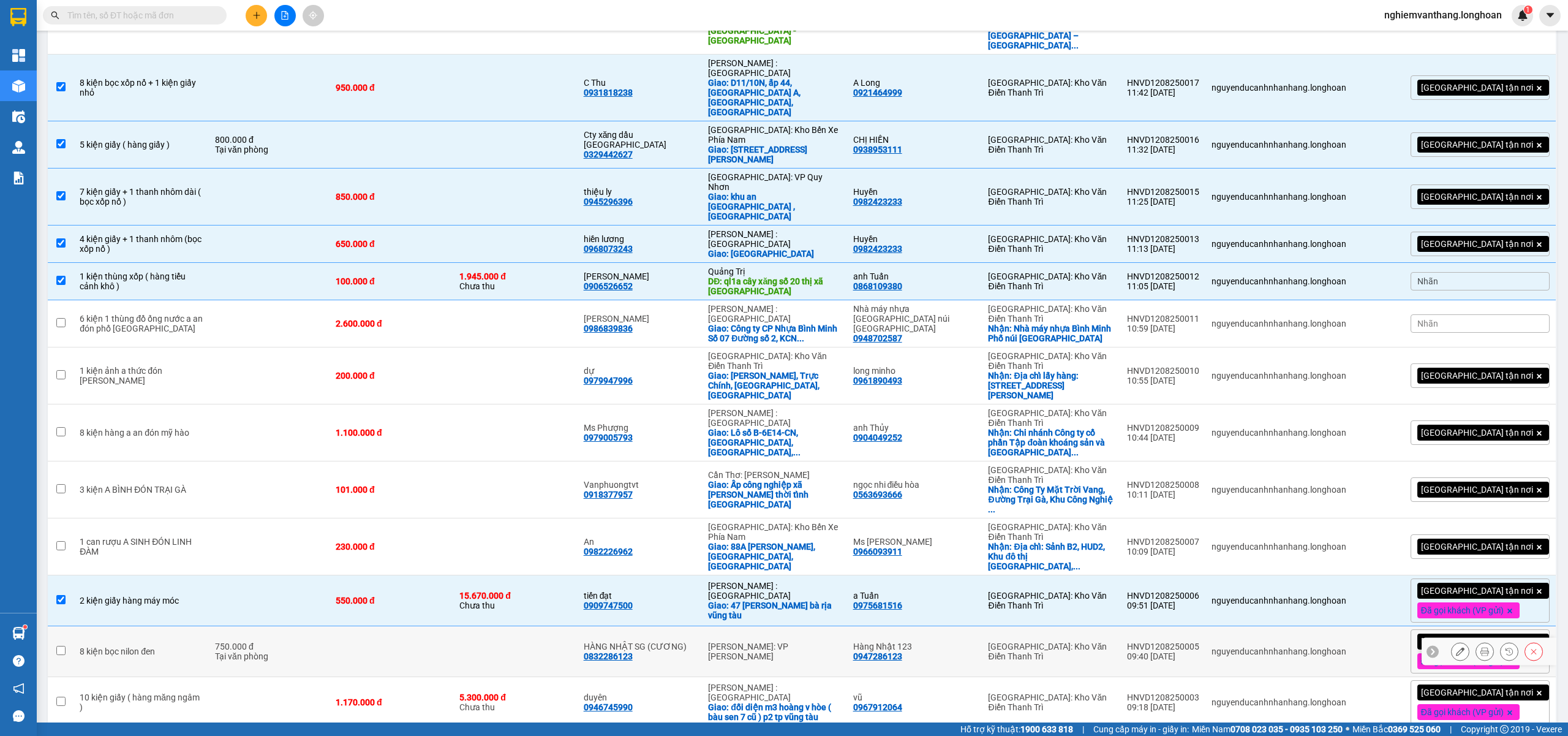
drag, startPoint x: 446, startPoint y: 337, endPoint x: 451, endPoint y: 329, distance: 9.4
click at [447, 626] on td at bounding box center [391, 651] width 124 height 51
checkbox input "true"
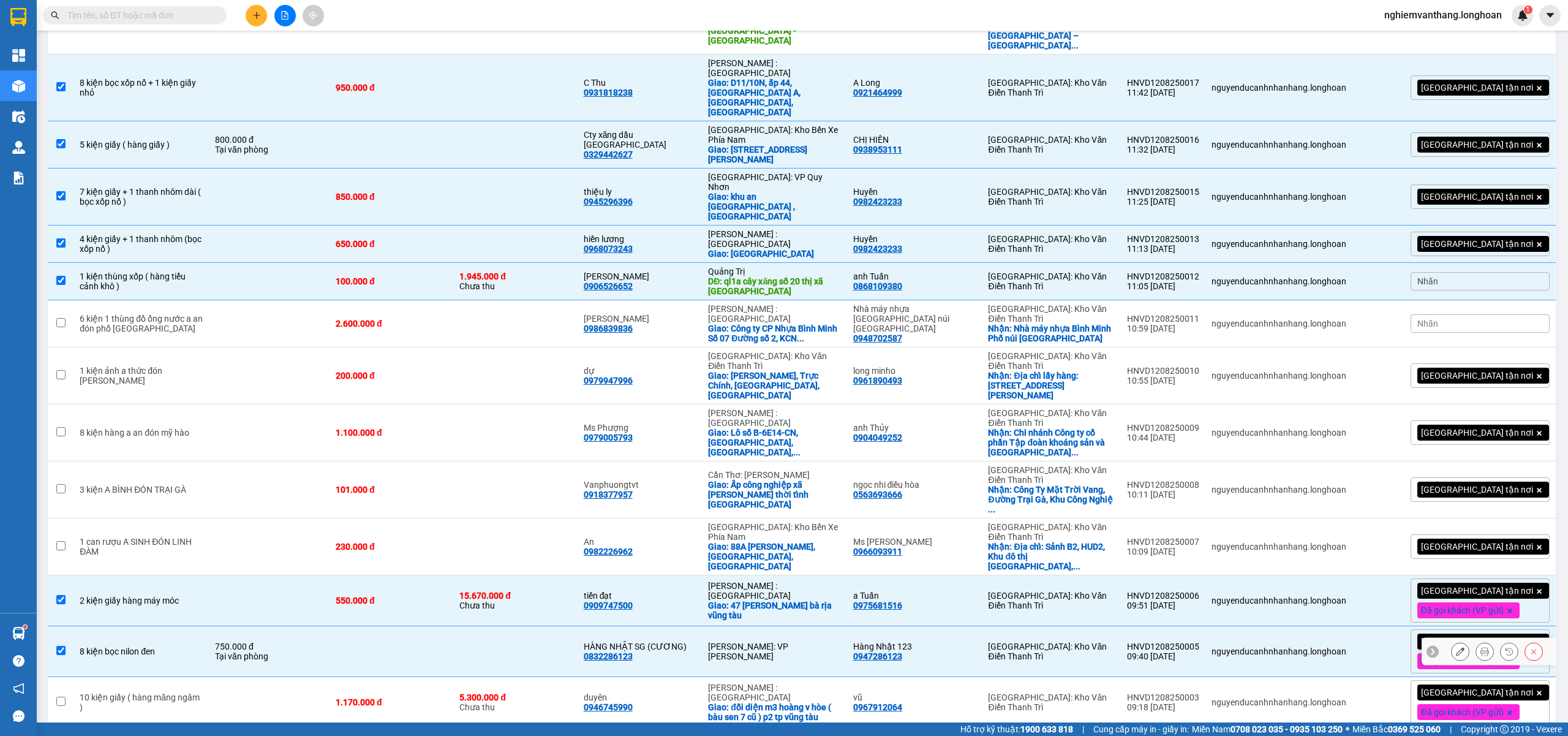
scroll to position [898, 0]
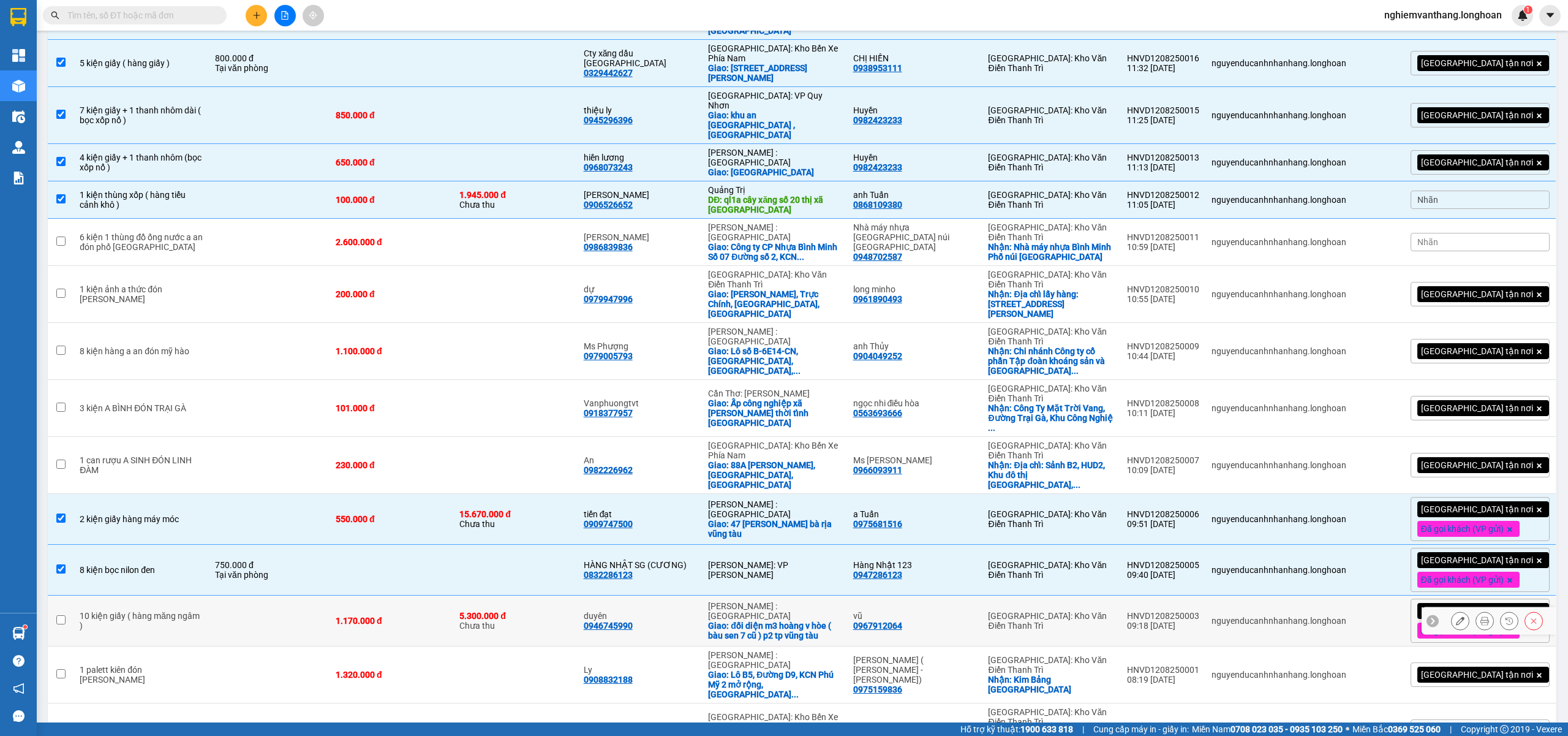
click at [291, 595] on td at bounding box center [269, 621] width 120 height 51
checkbox input "true"
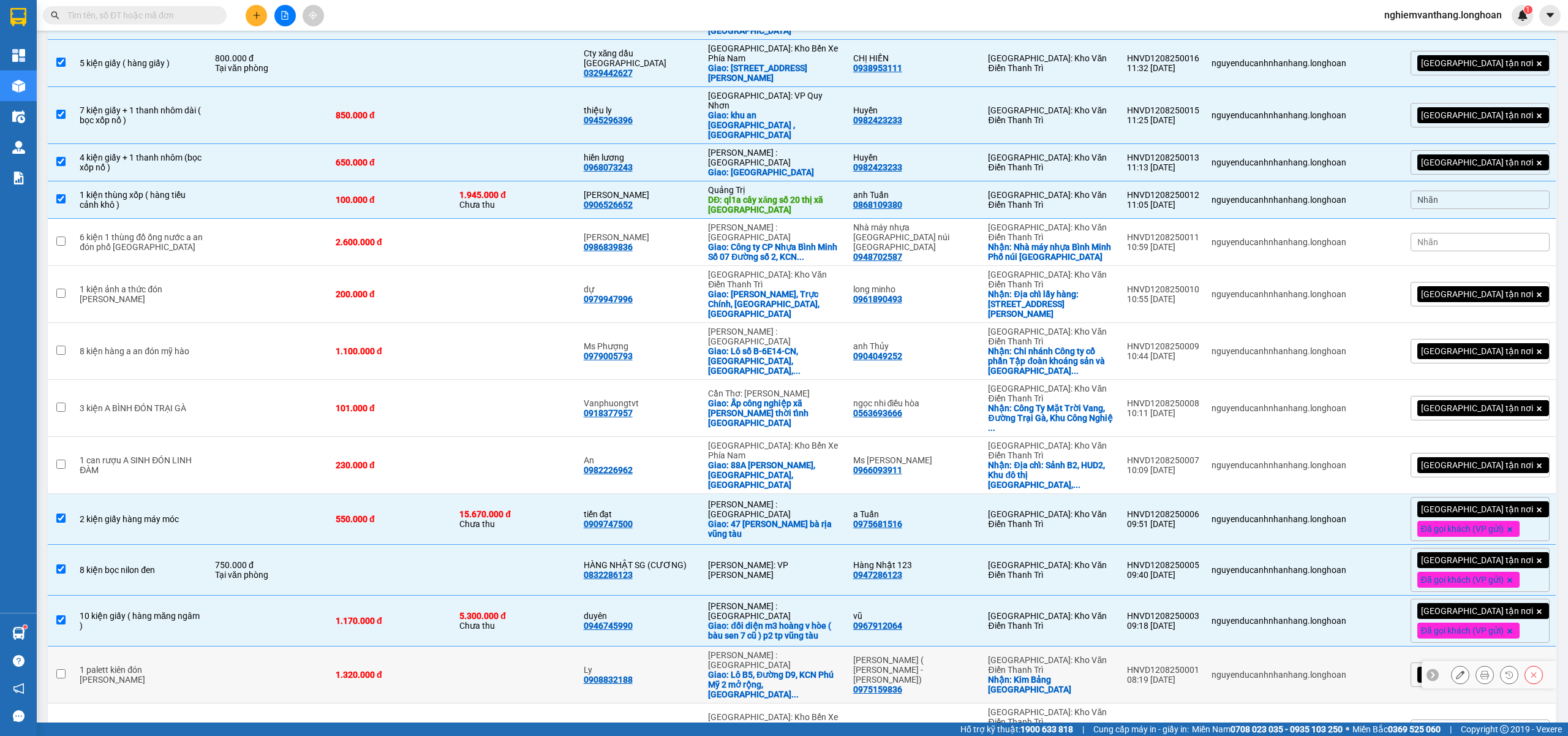
scroll to position [980, 0]
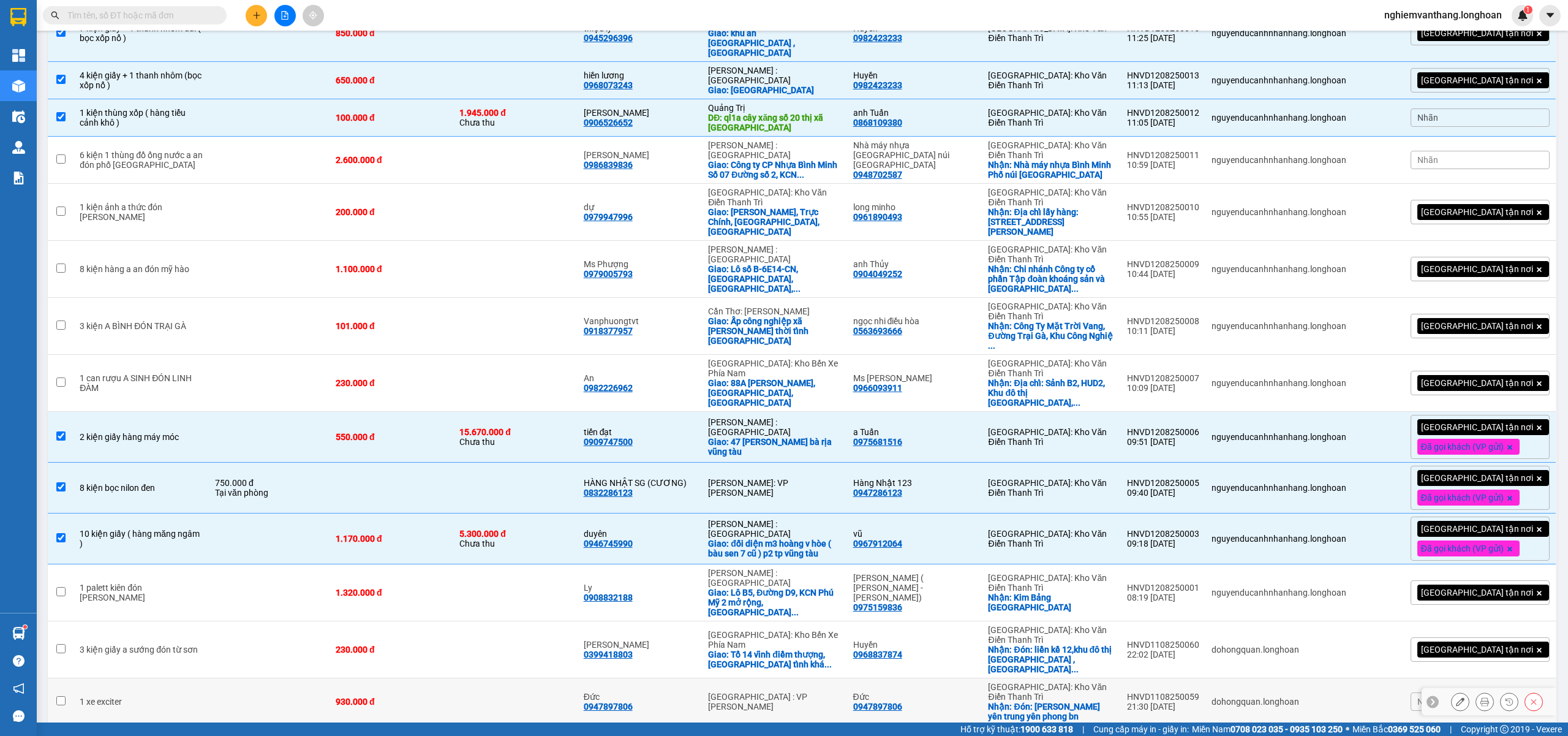
click at [322, 678] on td at bounding box center [269, 702] width 120 height 47
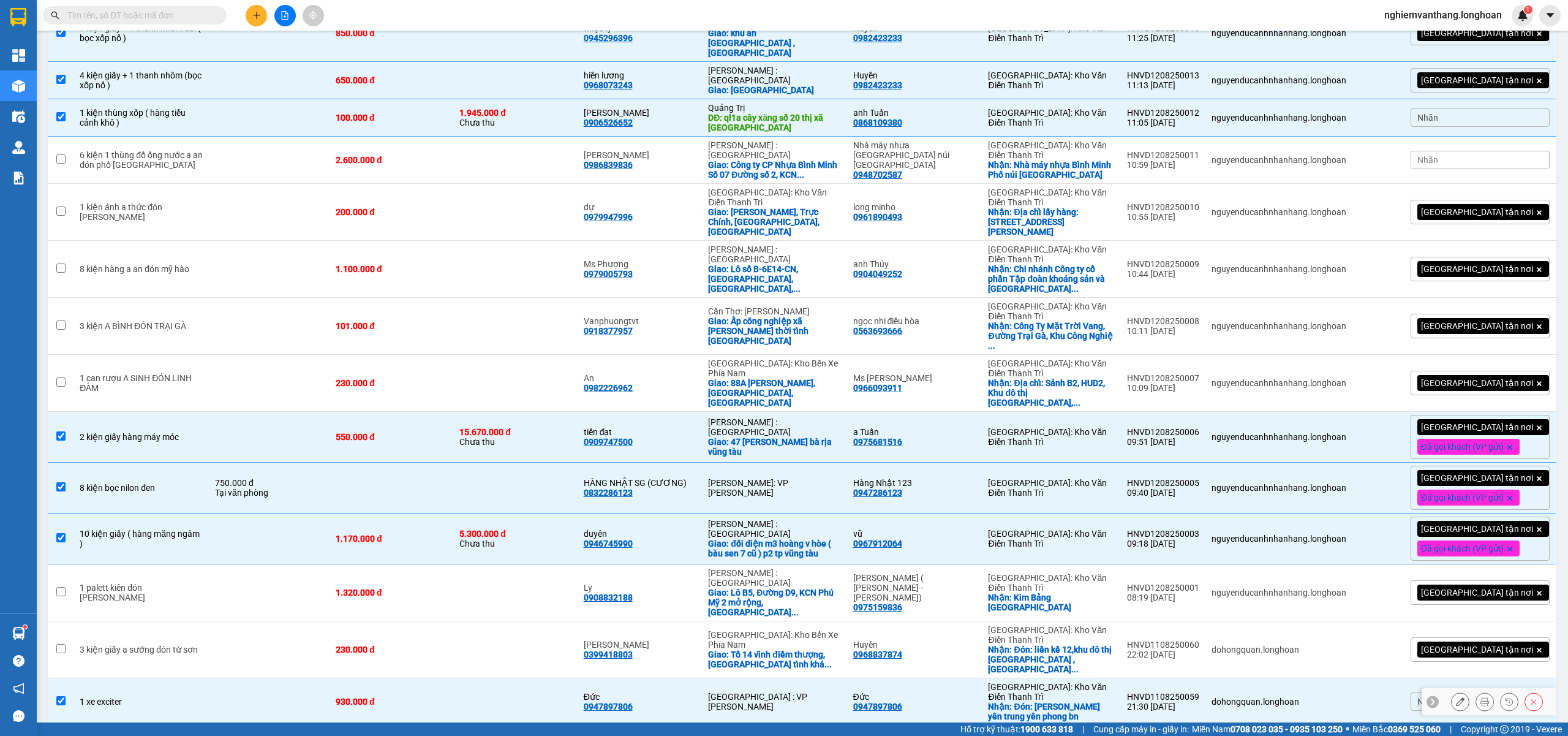
click at [302, 678] on td at bounding box center [269, 702] width 120 height 47
checkbox input "false"
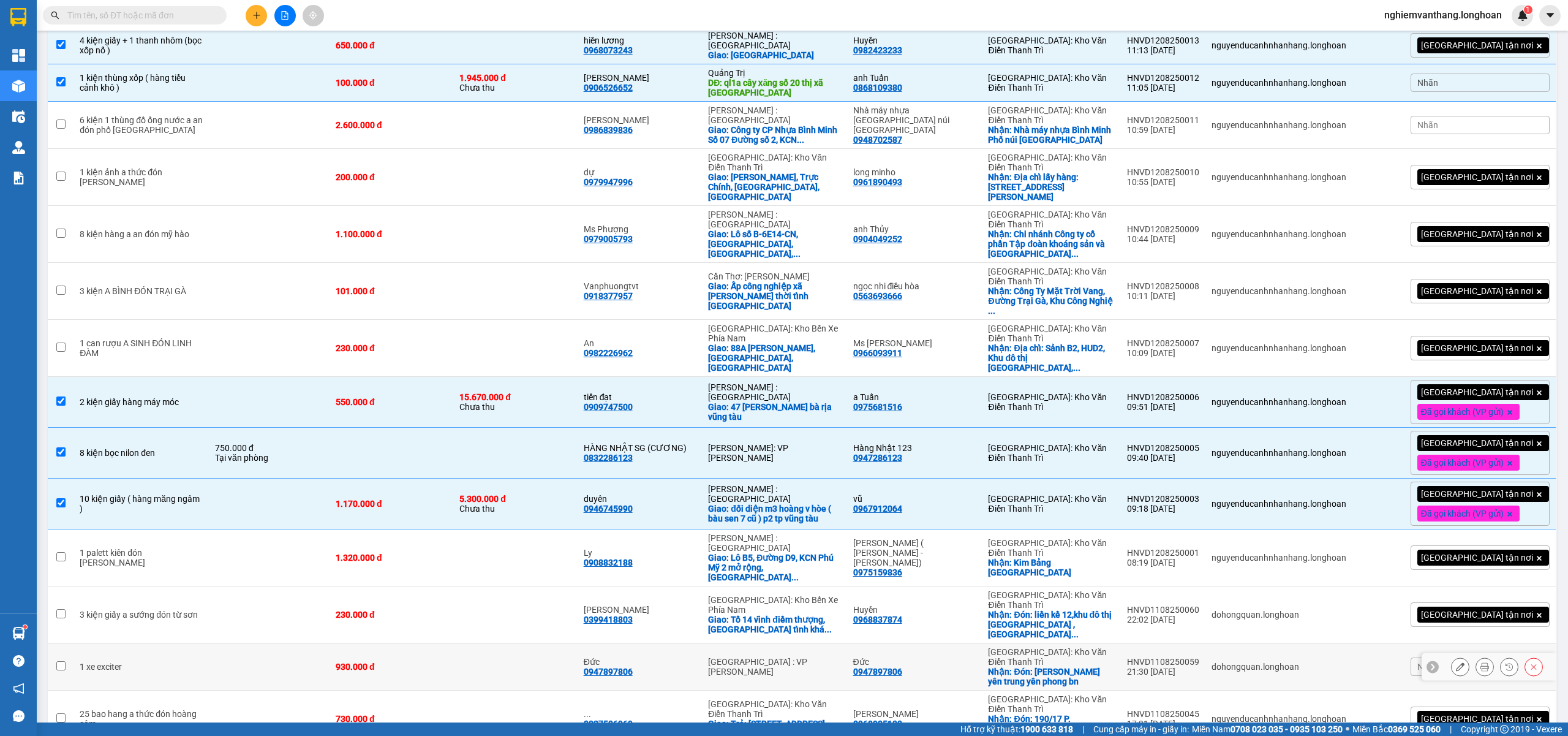
scroll to position [1030, 0]
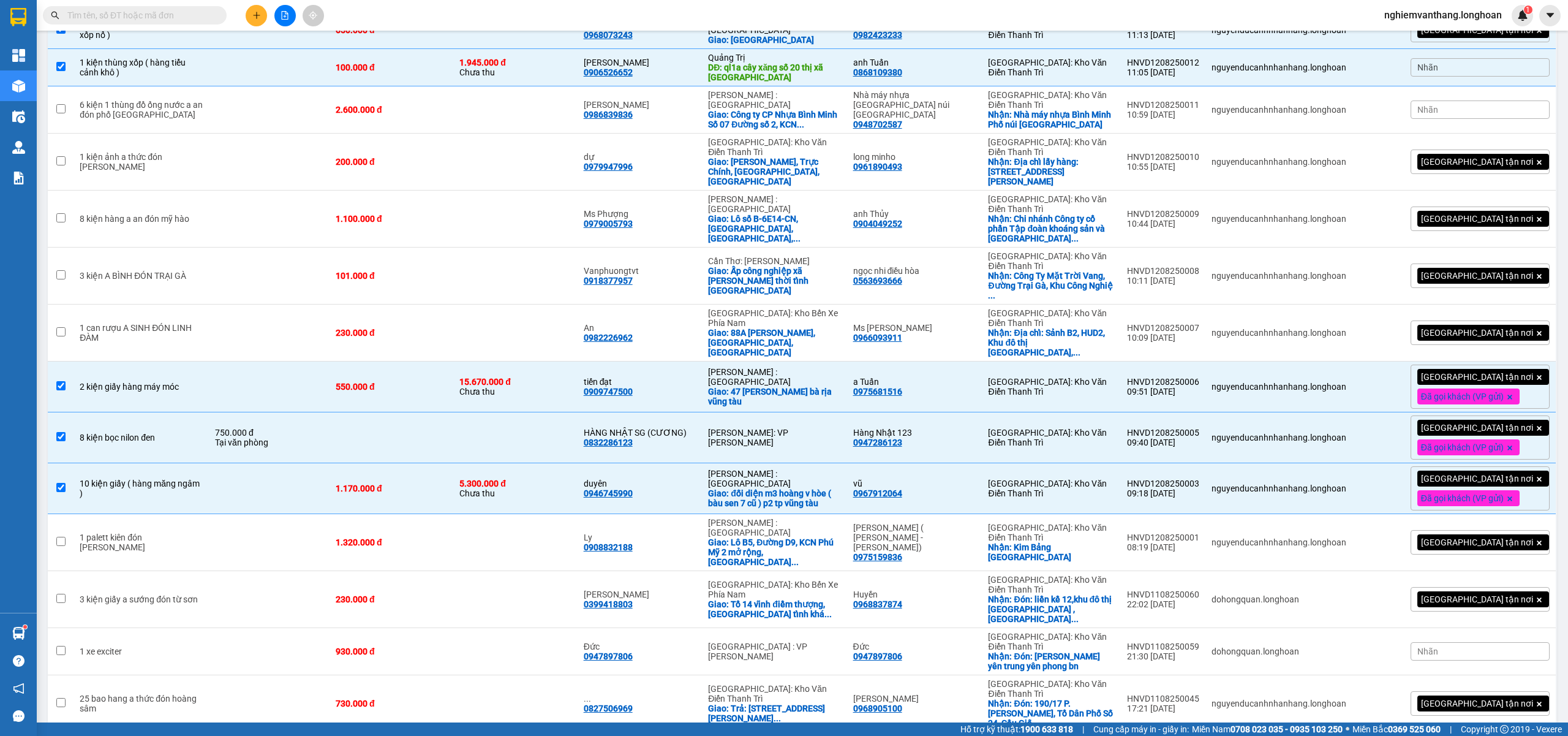
checkbox input "true"
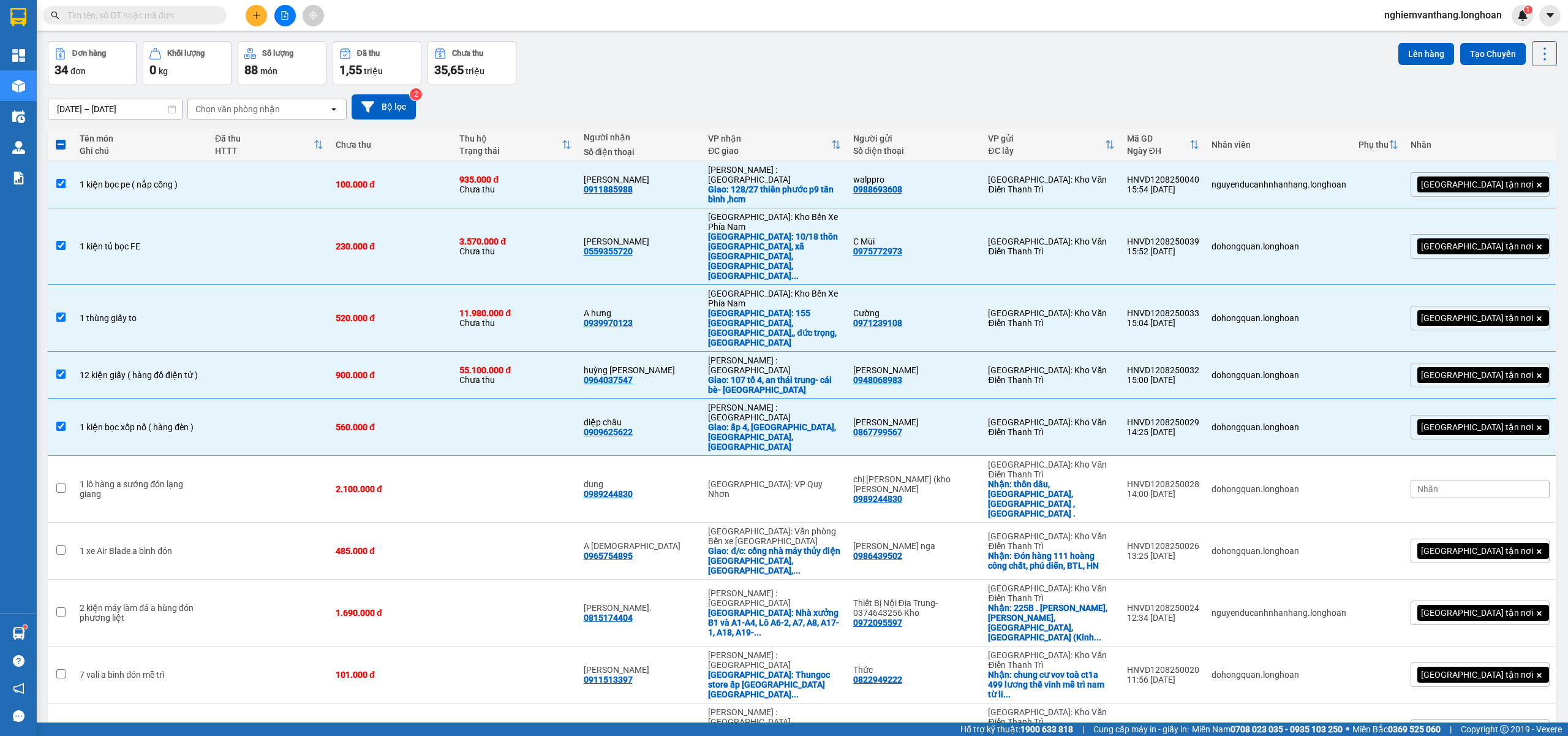
scroll to position [0, 0]
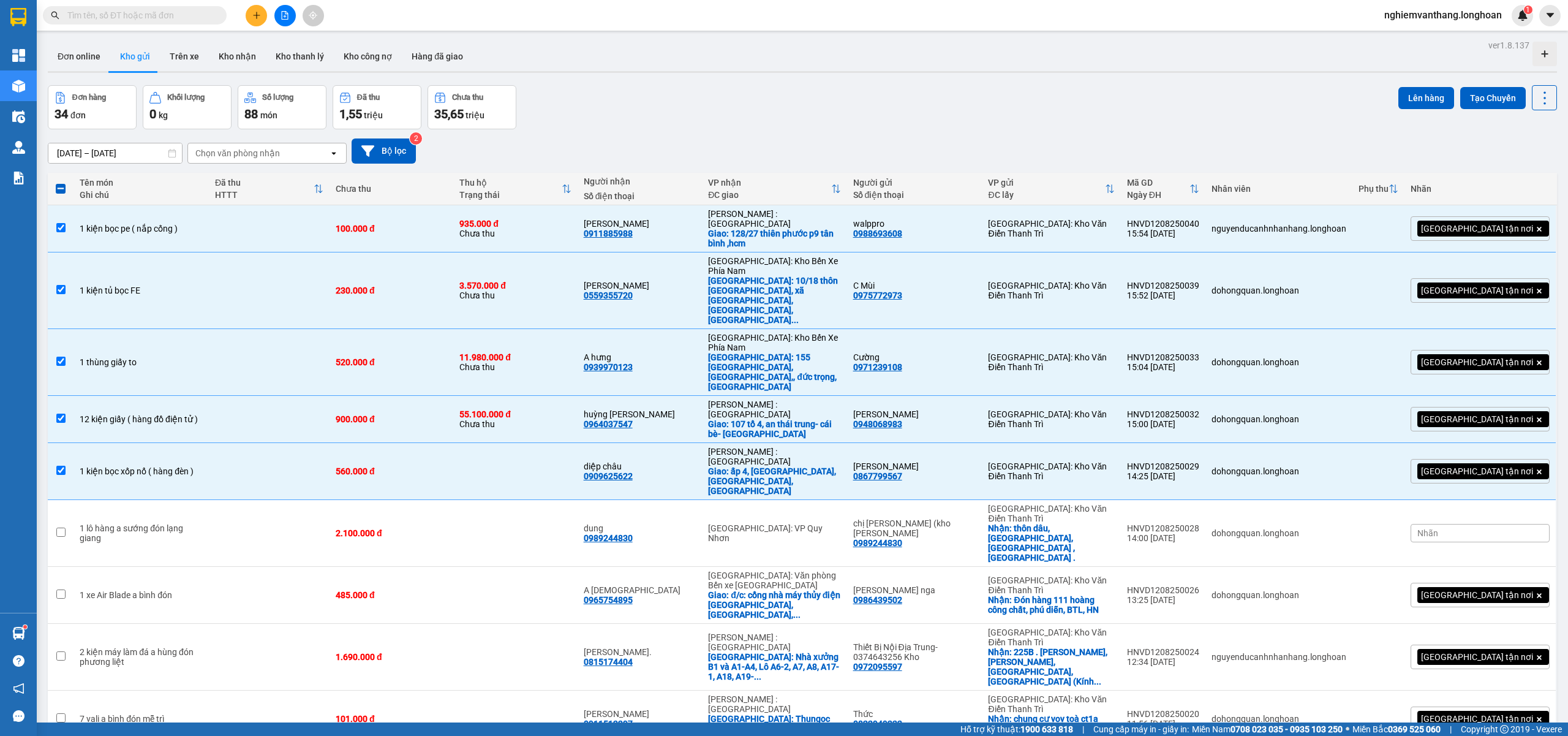
click at [1417, 88] on button "Lên hàng" at bounding box center [1427, 98] width 56 height 22
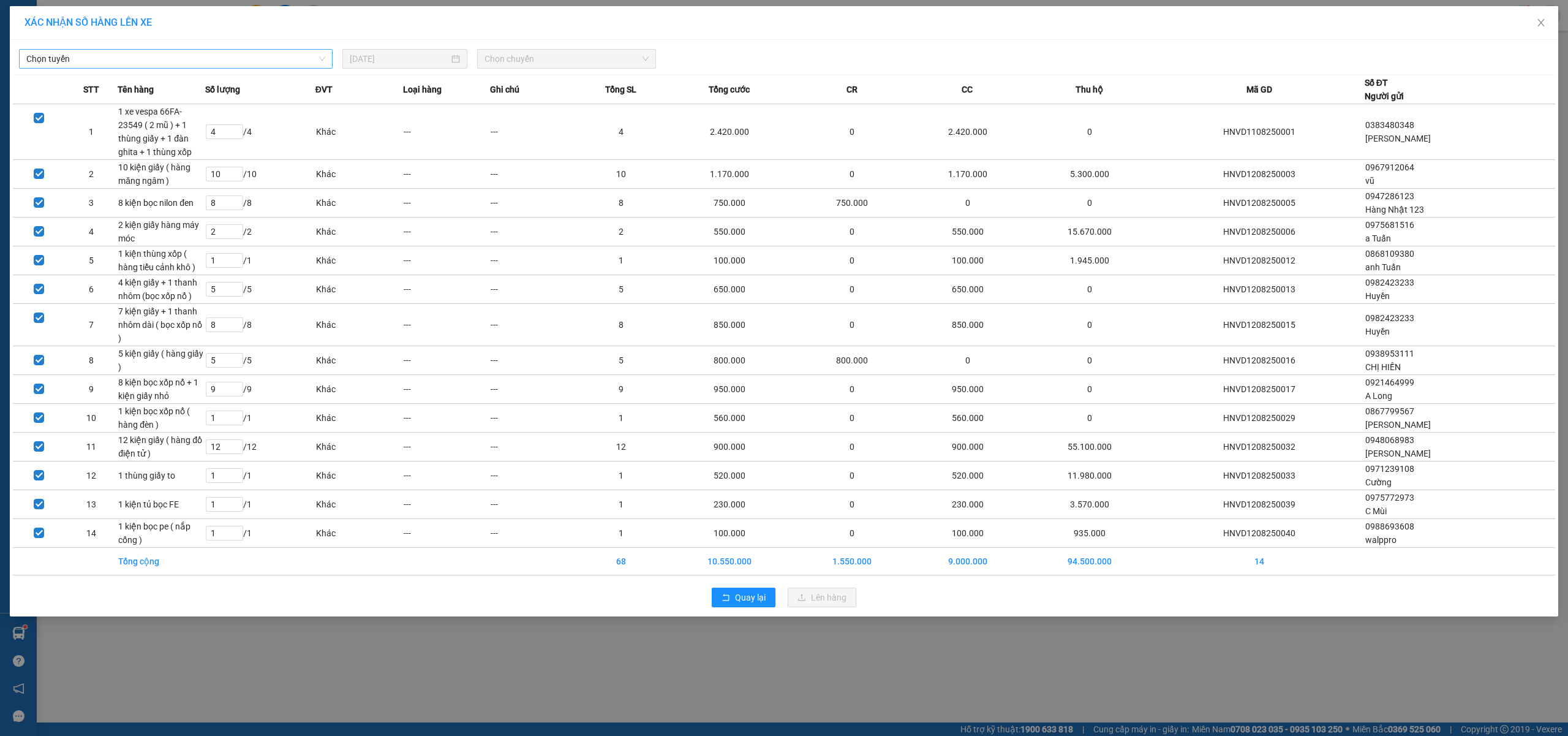
click at [127, 57] on span "Chọn tuyến" at bounding box center [175, 59] width 299 height 19
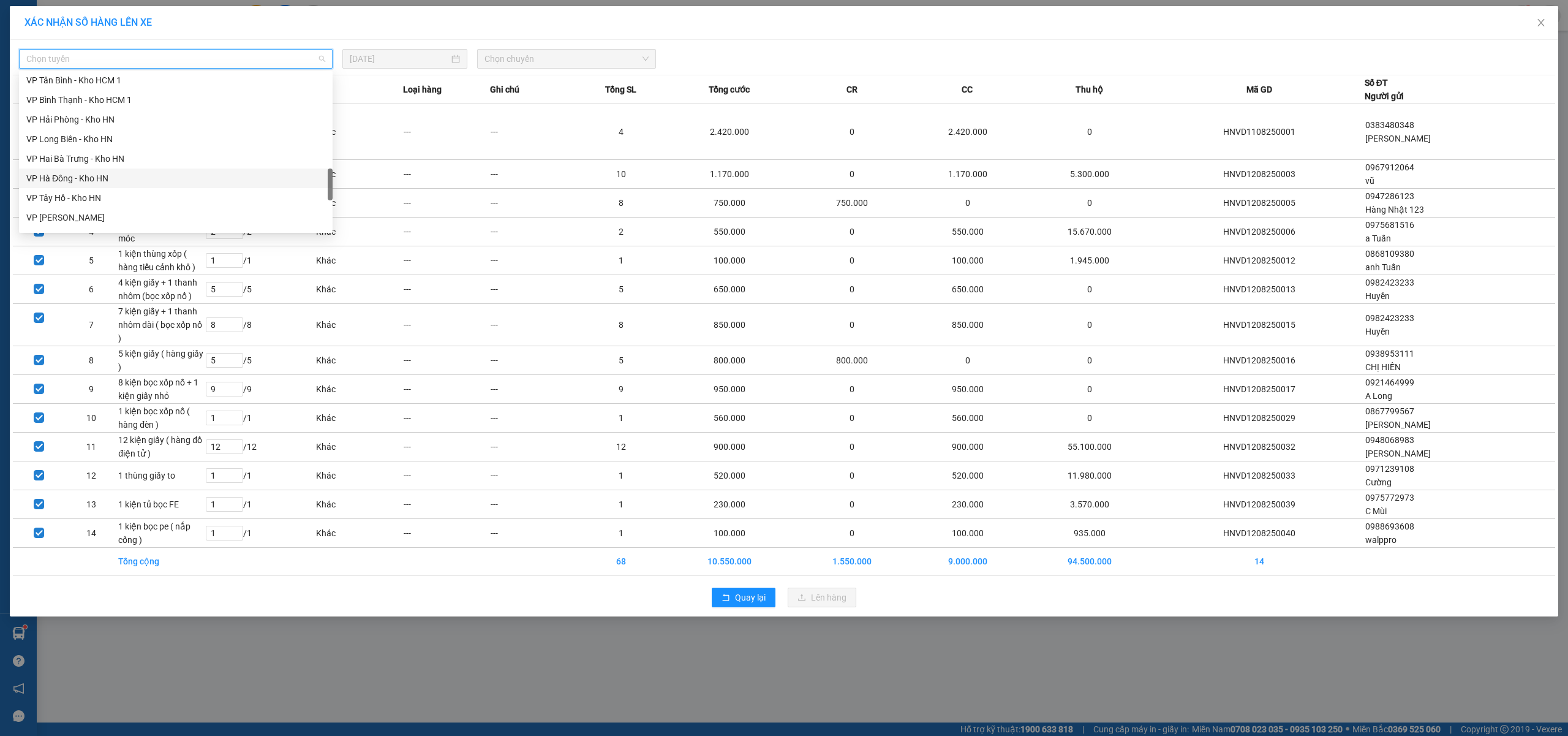
scroll to position [804, 0]
click at [110, 141] on div "Bắc [GEOGRAPHIC_DATA] QL1A" at bounding box center [175, 142] width 299 height 14
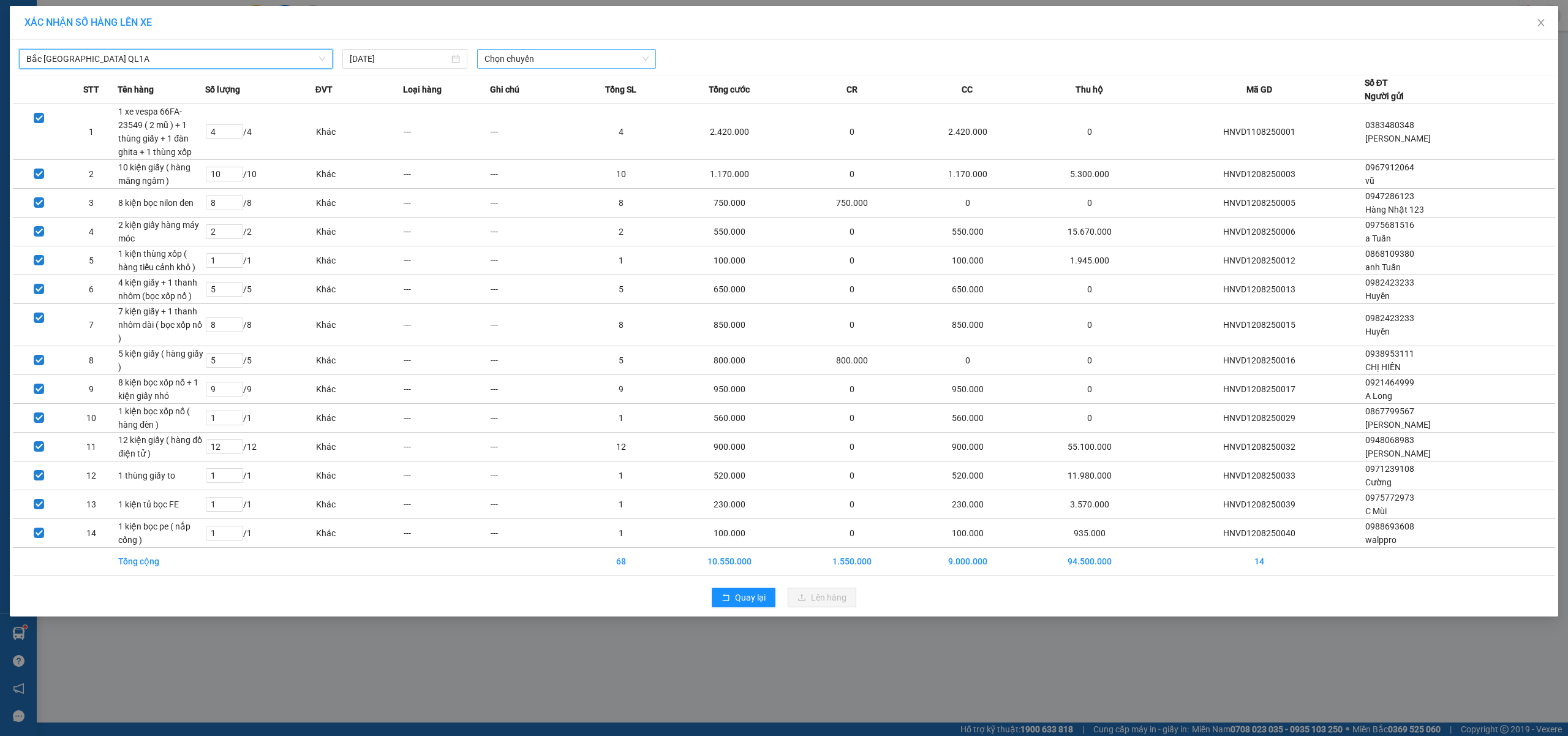
click at [570, 59] on span "Chọn chuyến" at bounding box center [567, 59] width 164 height 19
drag, startPoint x: 525, startPoint y: 110, endPoint x: 557, endPoint y: 109, distance: 32.0
click at [527, 108] on div "18:00 (TC)" at bounding box center [532, 102] width 110 height 19
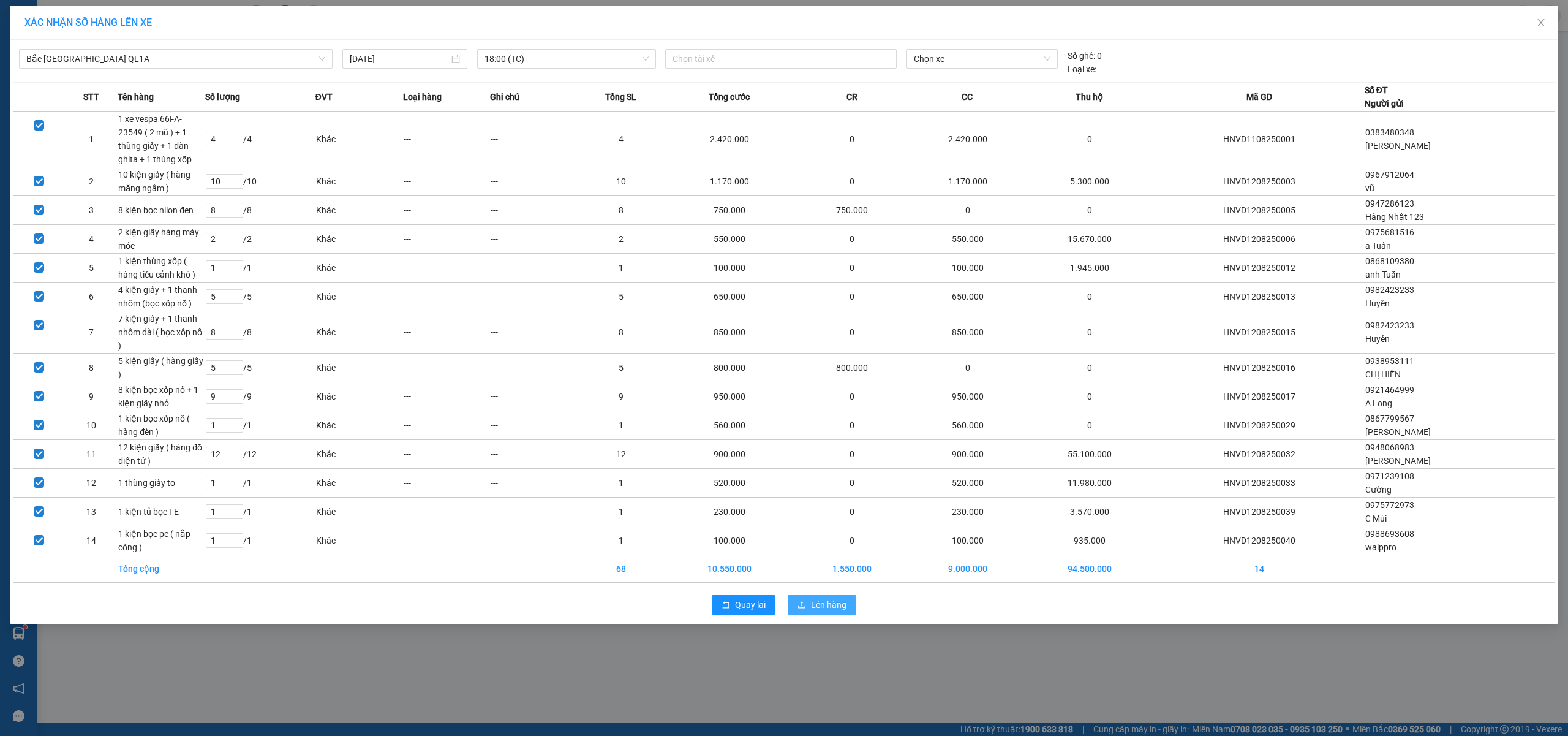
click at [817, 598] on span "Lên hàng" at bounding box center [829, 605] width 36 height 14
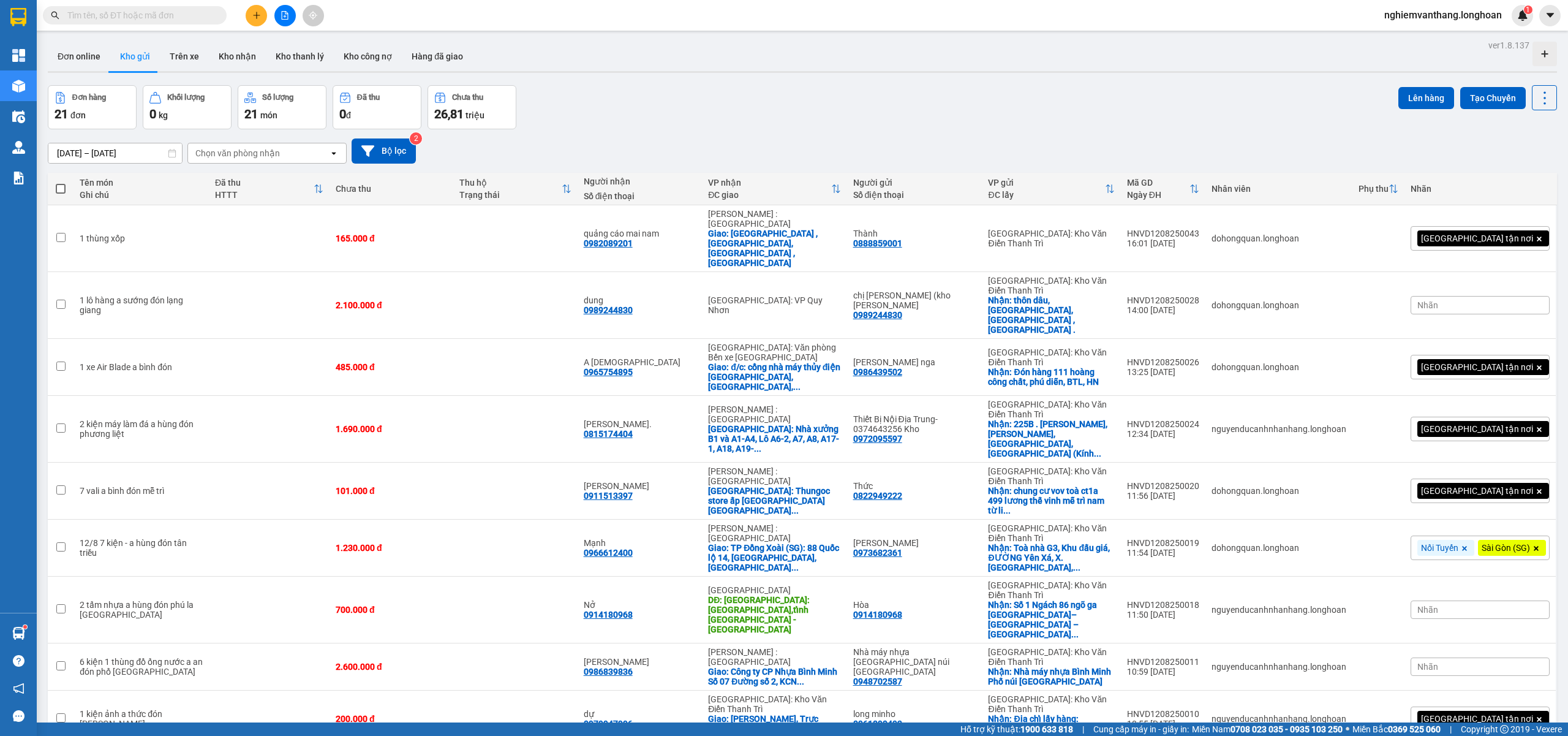
click at [288, 19] on icon "file-add" at bounding box center [285, 15] width 8 height 8
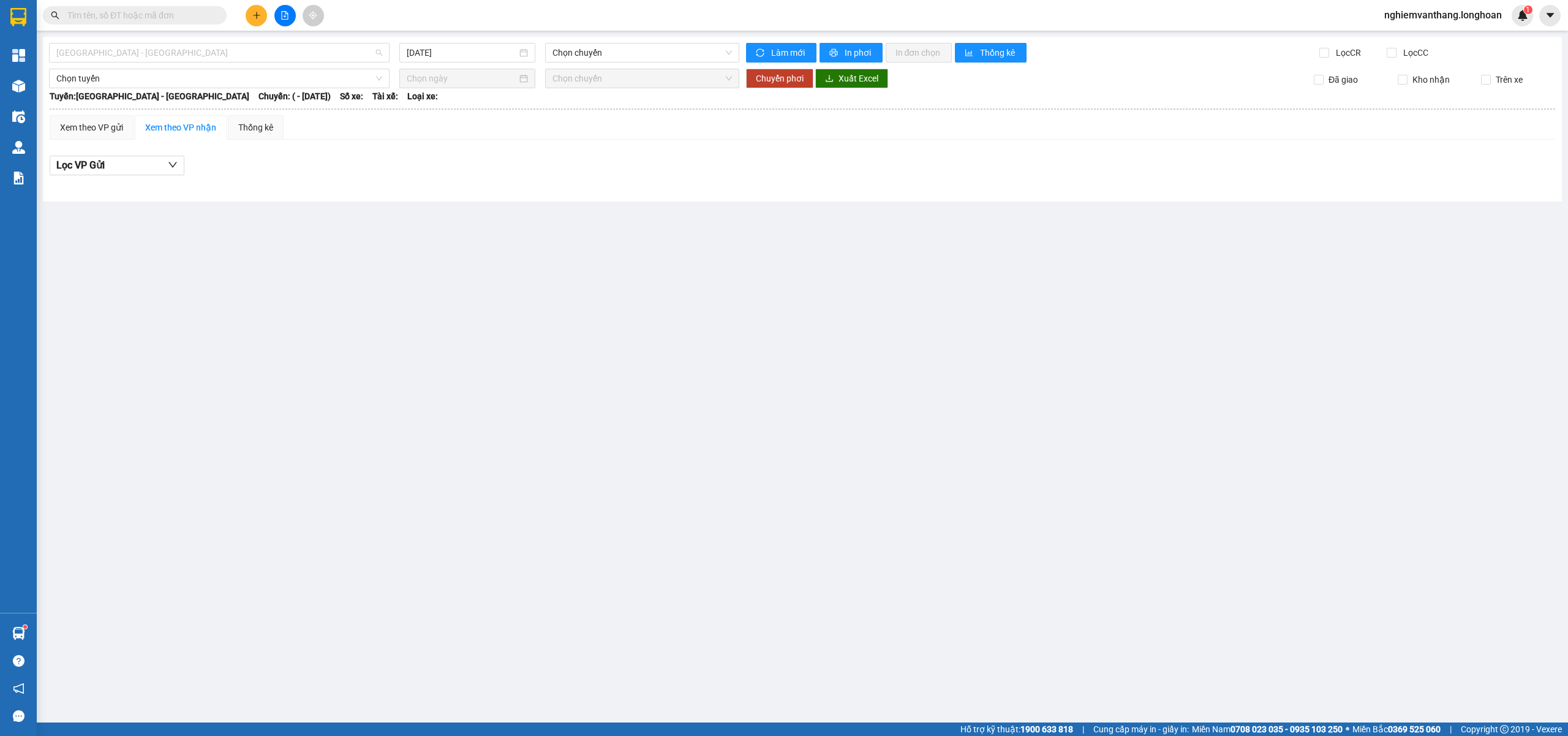
click at [185, 58] on span "[GEOGRAPHIC_DATA] - [GEOGRAPHIC_DATA]" at bounding box center [219, 53] width 326 height 19
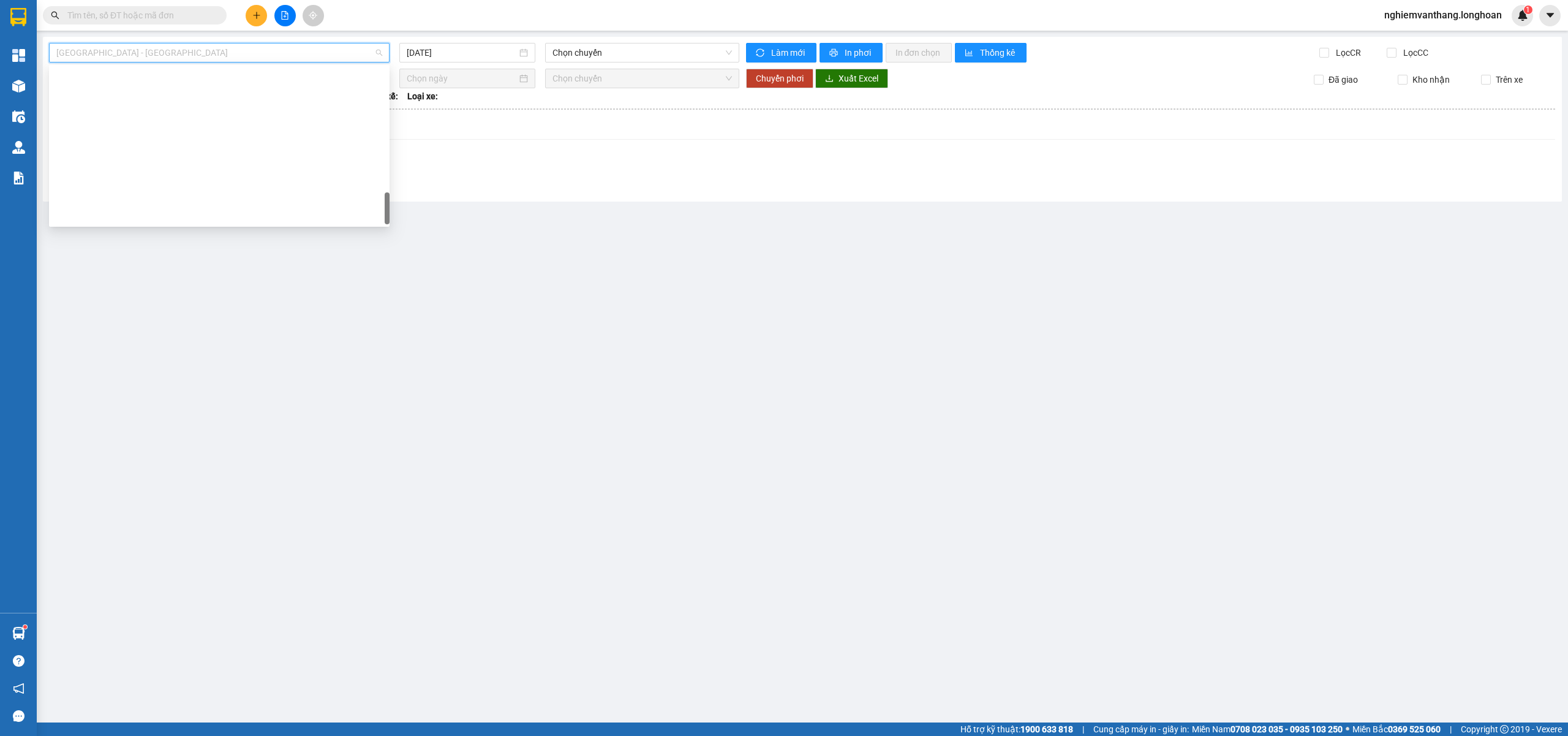
scroll to position [804, 0]
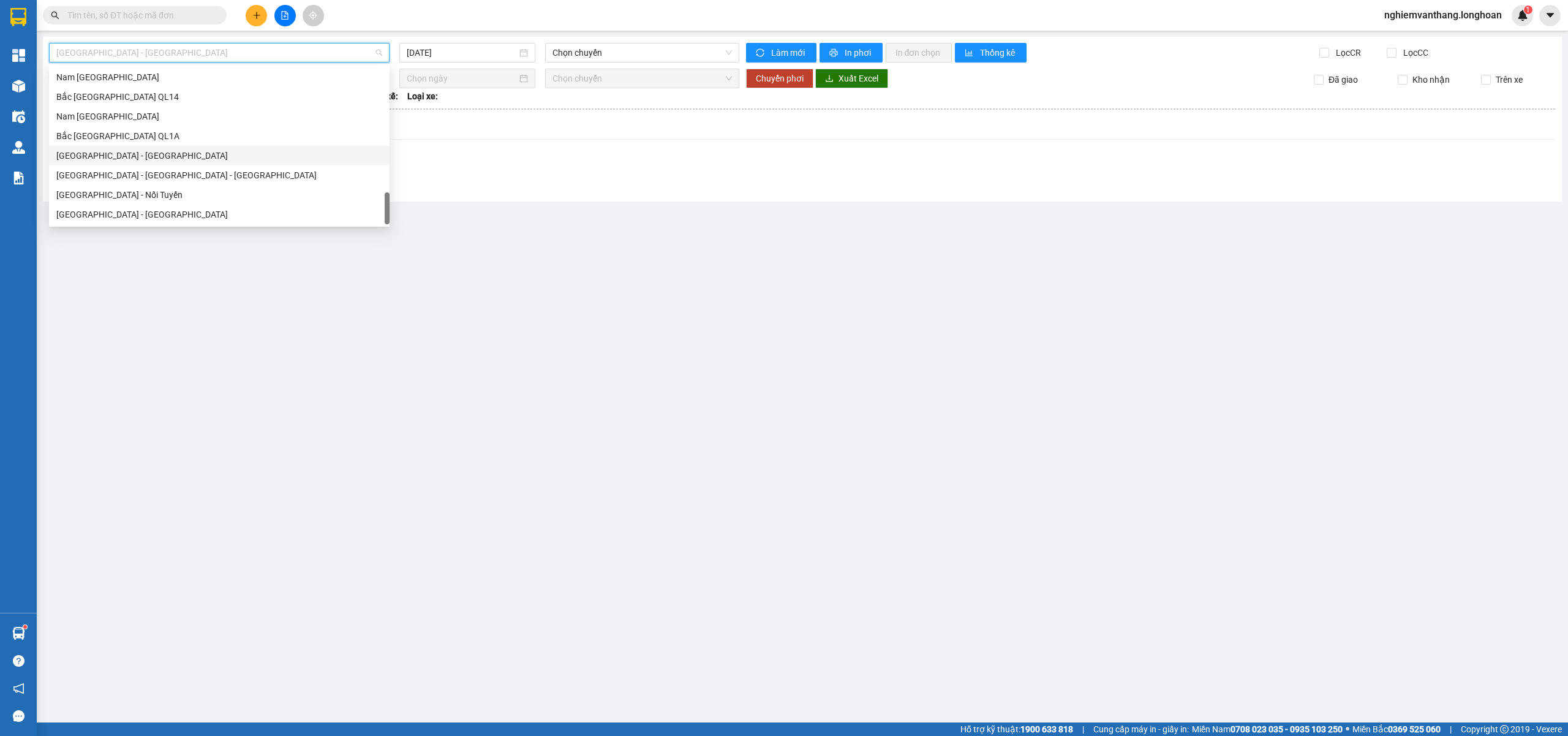
click at [141, 123] on div "Nam [GEOGRAPHIC_DATA]" at bounding box center [219, 116] width 341 height 19
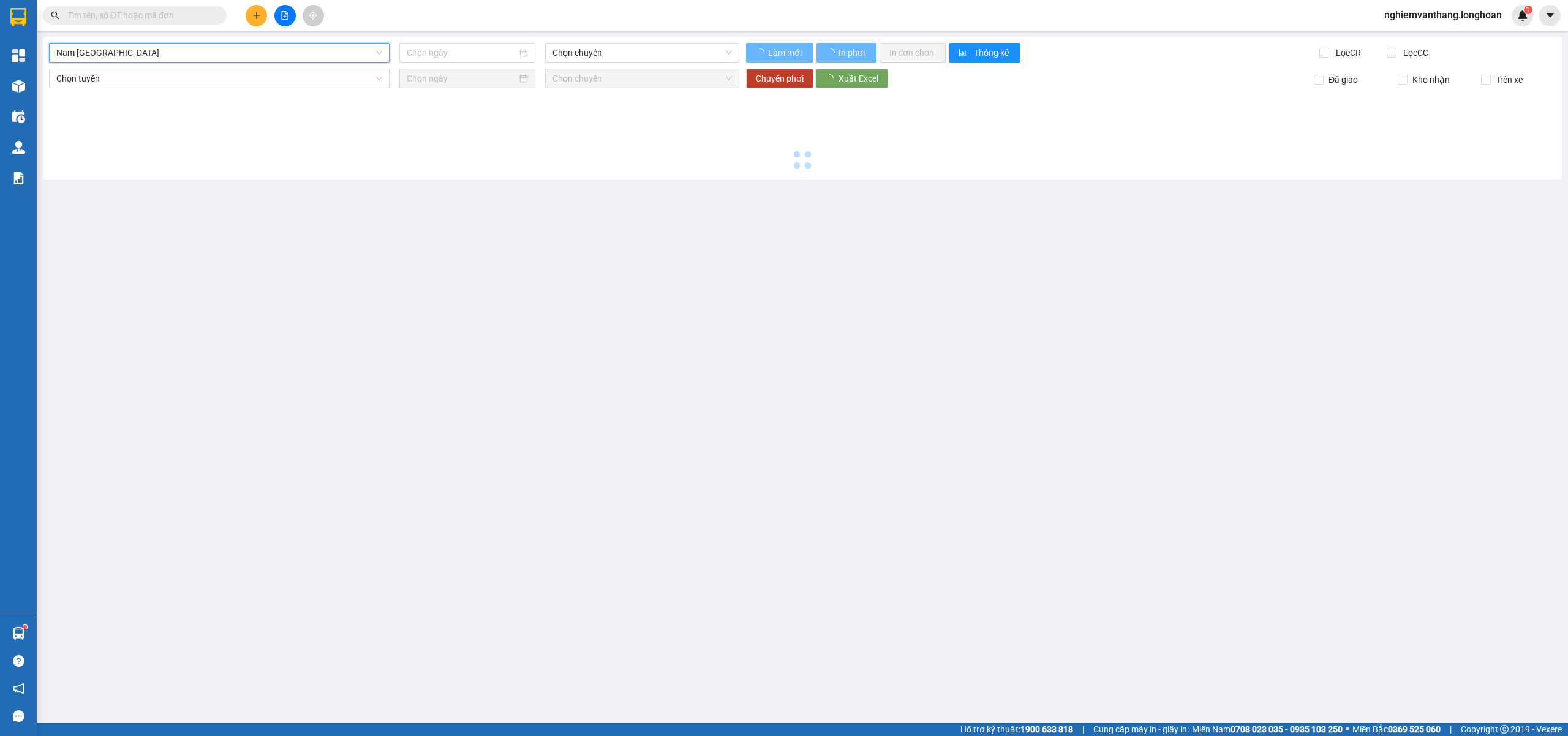
type input "[DATE]"
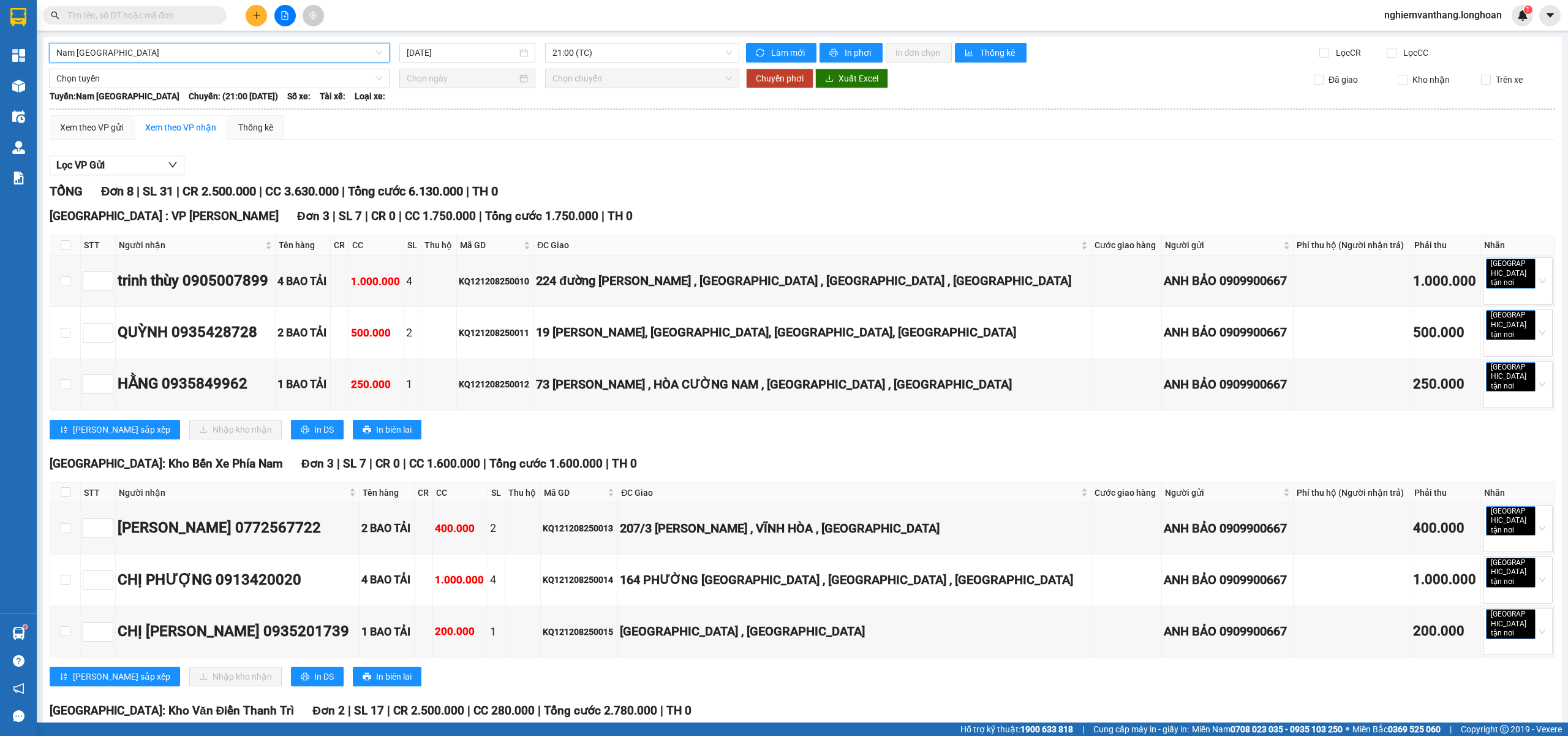
click at [126, 50] on span "Nam [GEOGRAPHIC_DATA]" at bounding box center [219, 53] width 326 height 19
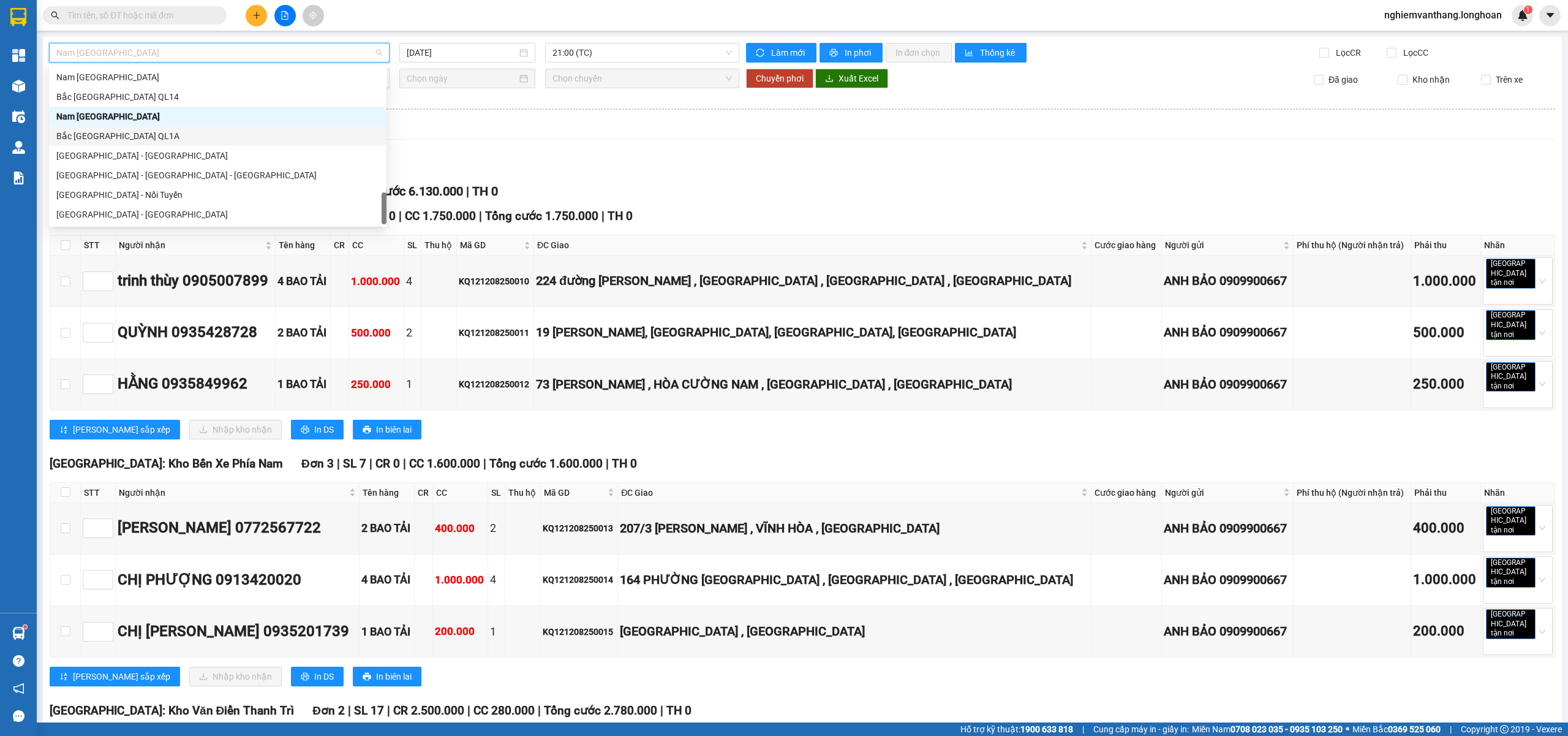
click at [108, 137] on div "Bắc [GEOGRAPHIC_DATA] QL1A" at bounding box center [218, 136] width 323 height 14
type input "[DATE]"
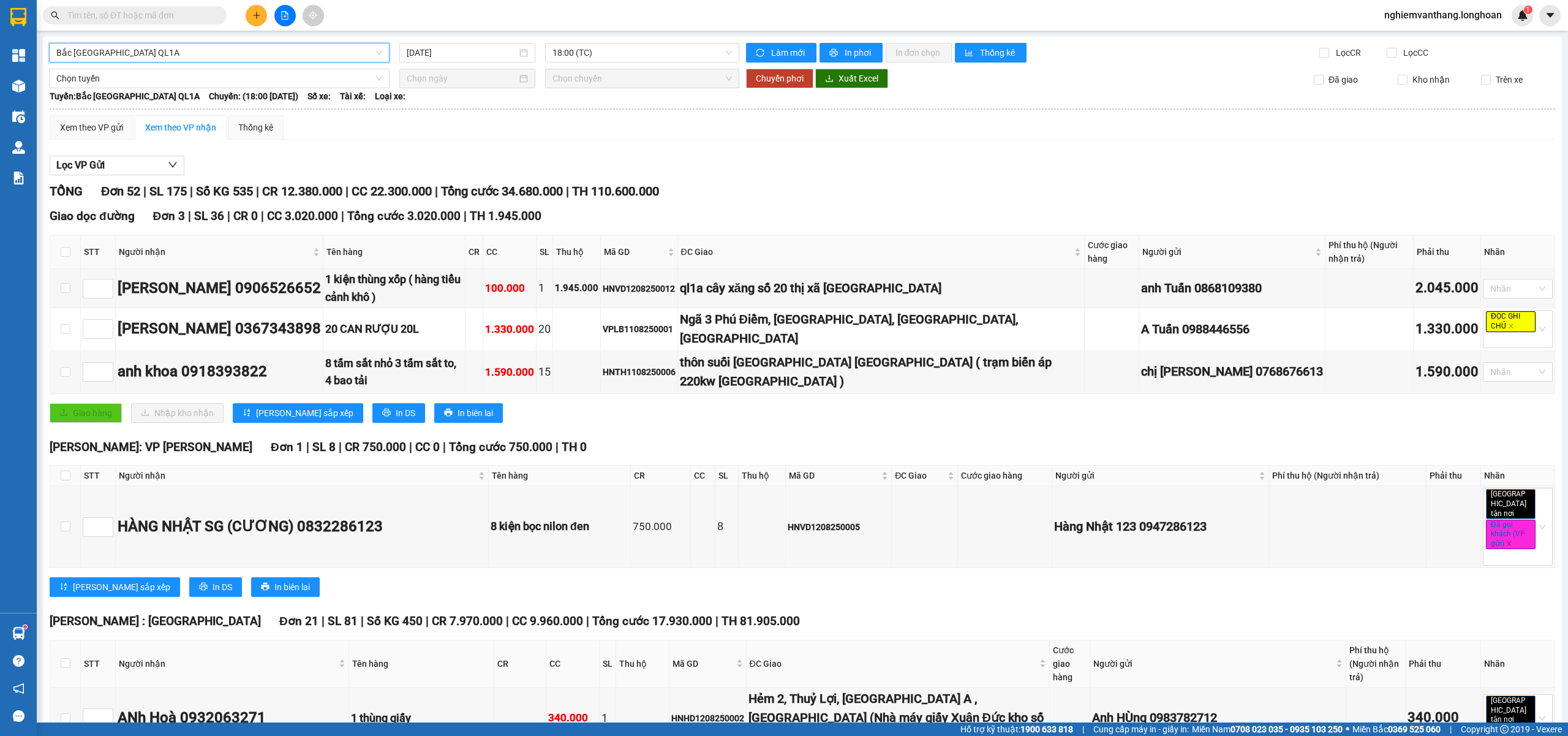
drag, startPoint x: 357, startPoint y: 141, endPoint x: 351, endPoint y: 147, distance: 8.5
drag, startPoint x: 510, startPoint y: 196, endPoint x: 645, endPoint y: 182, distance: 135.7
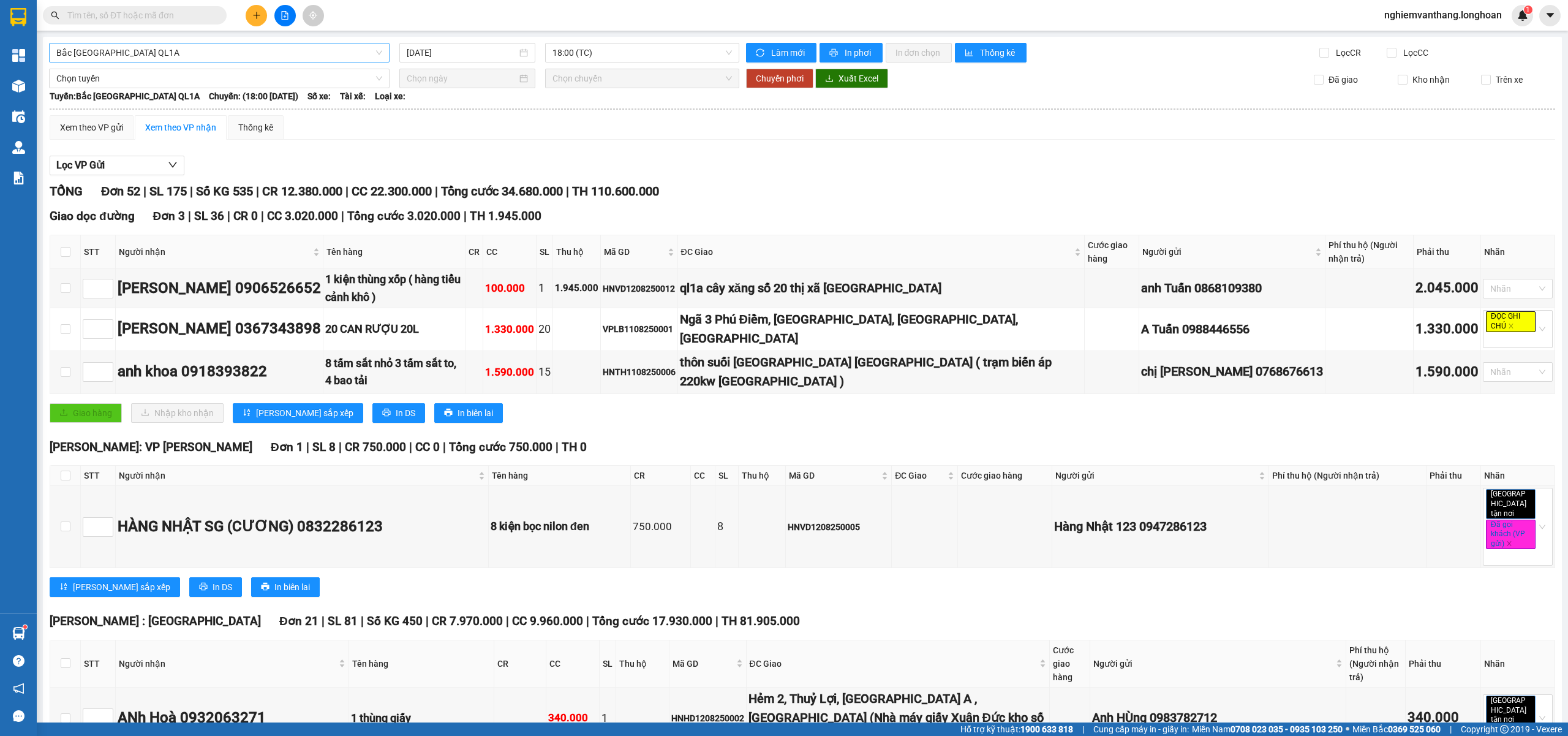
click at [103, 52] on span "Bắc [GEOGRAPHIC_DATA] QL1A" at bounding box center [219, 53] width 326 height 19
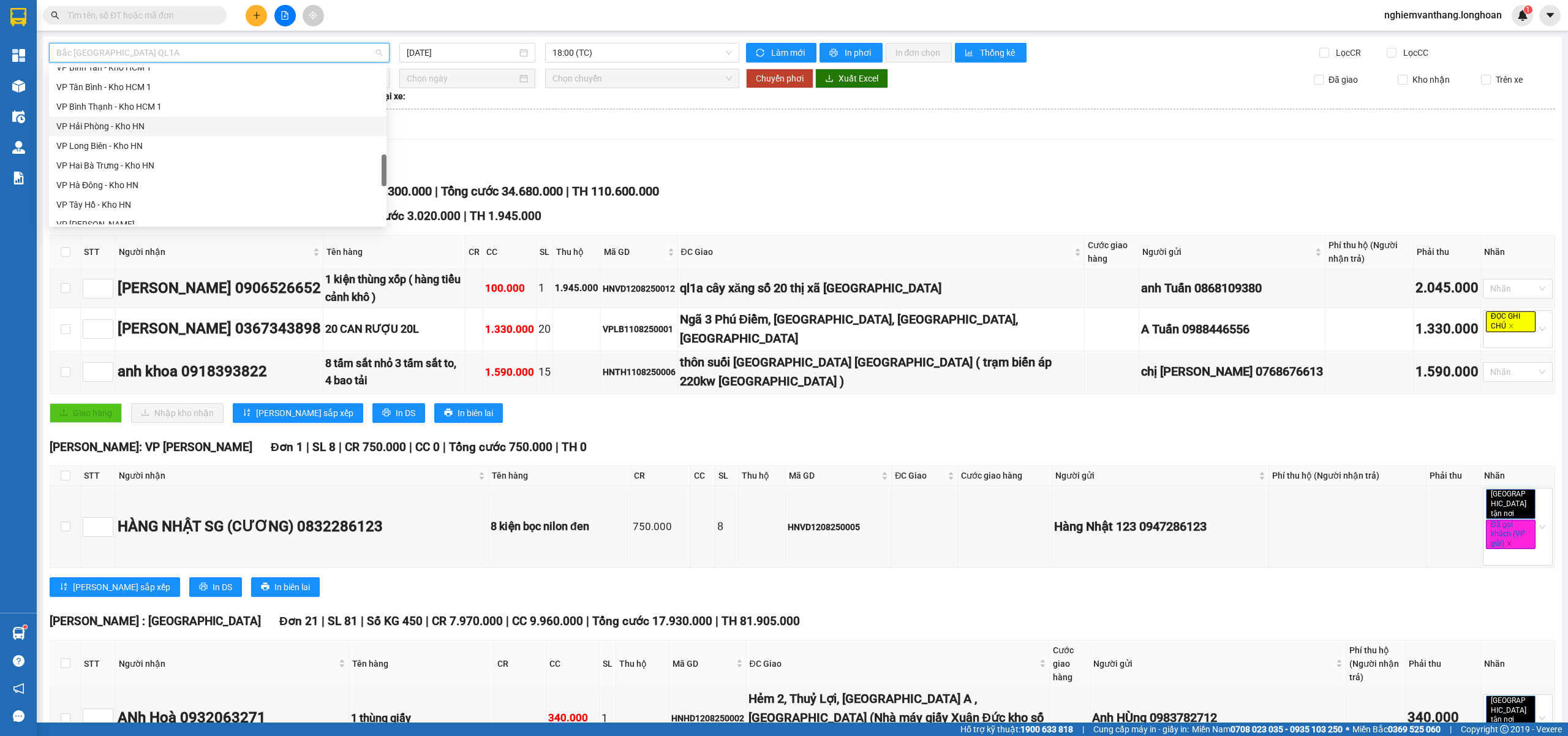
scroll to position [722, 0]
click at [160, 86] on div "VP Nam Từ Liêm - Kho HN" at bounding box center [218, 81] width 323 height 14
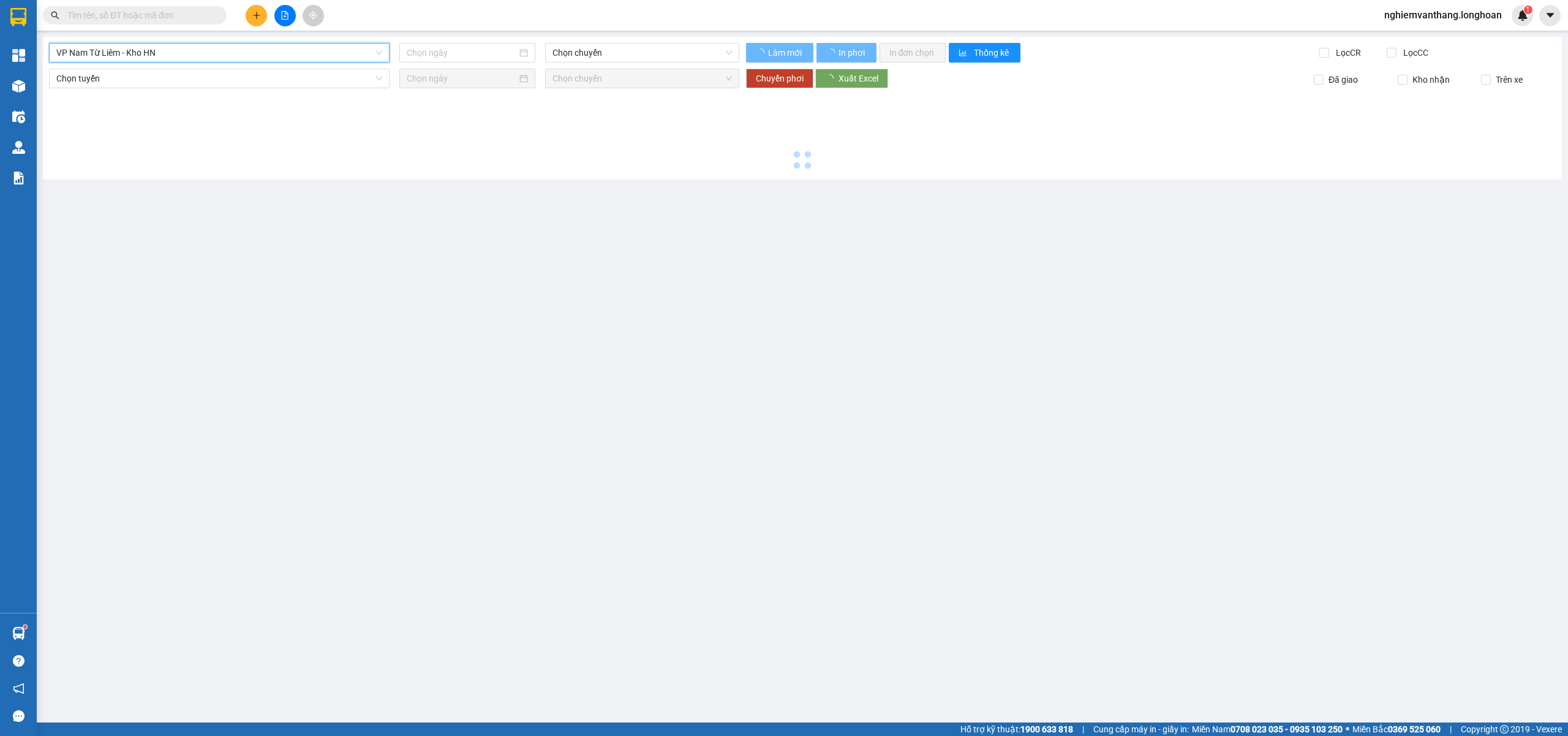
type input "[DATE]"
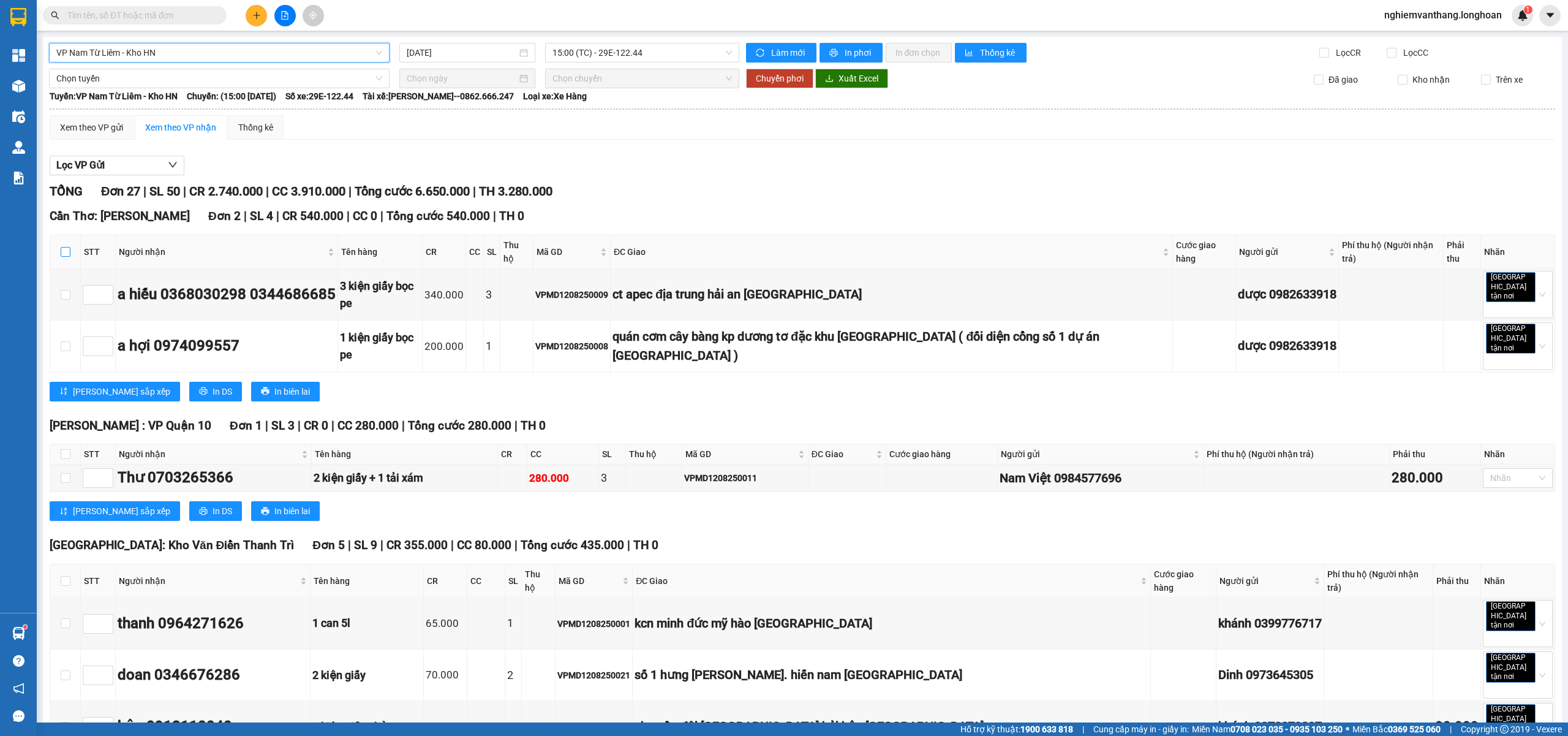
click at [62, 246] on input "checkbox" at bounding box center [66, 252] width 10 height 10
checkbox input "true"
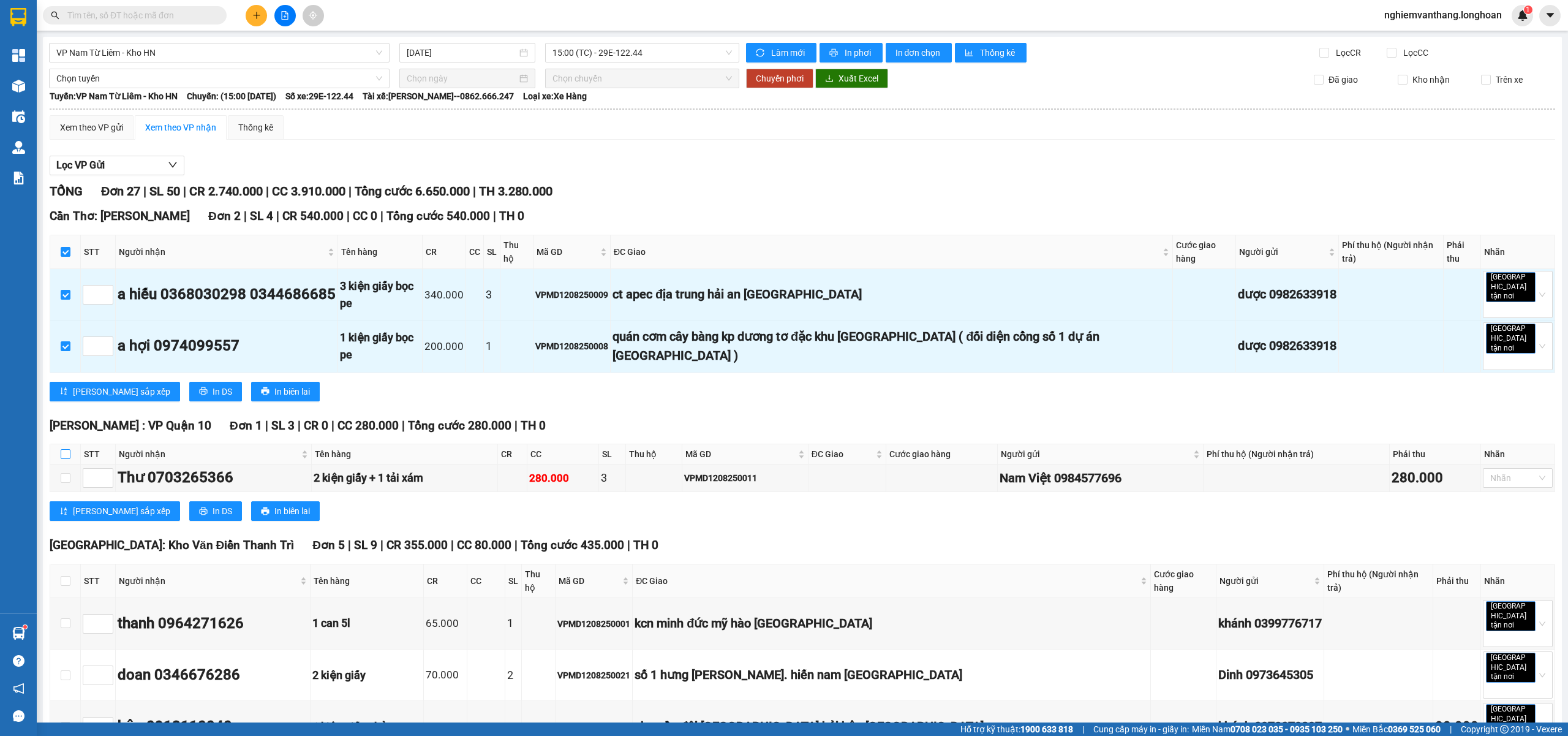
drag, startPoint x: 68, startPoint y: 422, endPoint x: 146, endPoint y: 412, distance: 78.6
click at [67, 449] on input "checkbox" at bounding box center [66, 454] width 10 height 10
checkbox input "true"
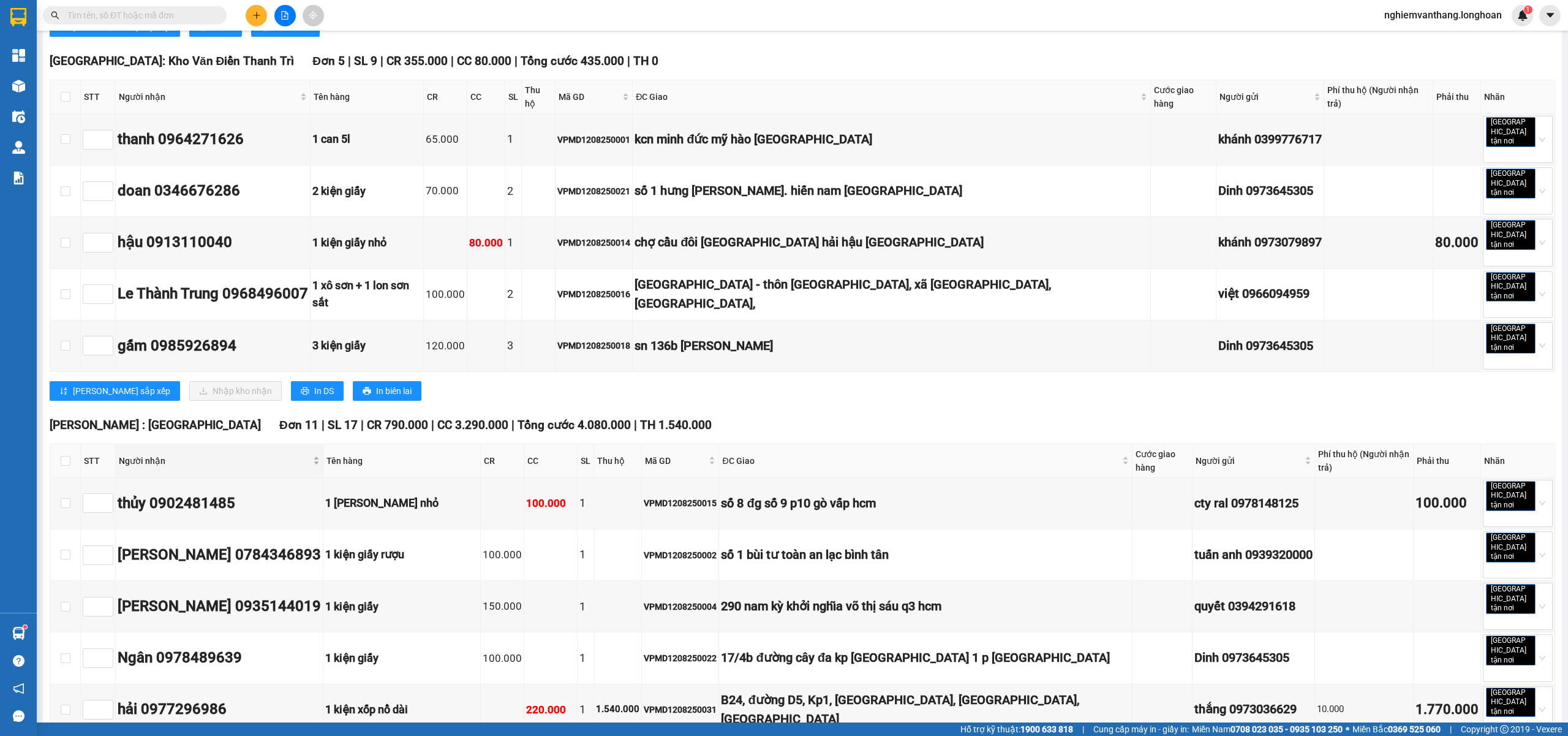
scroll to position [490, 0]
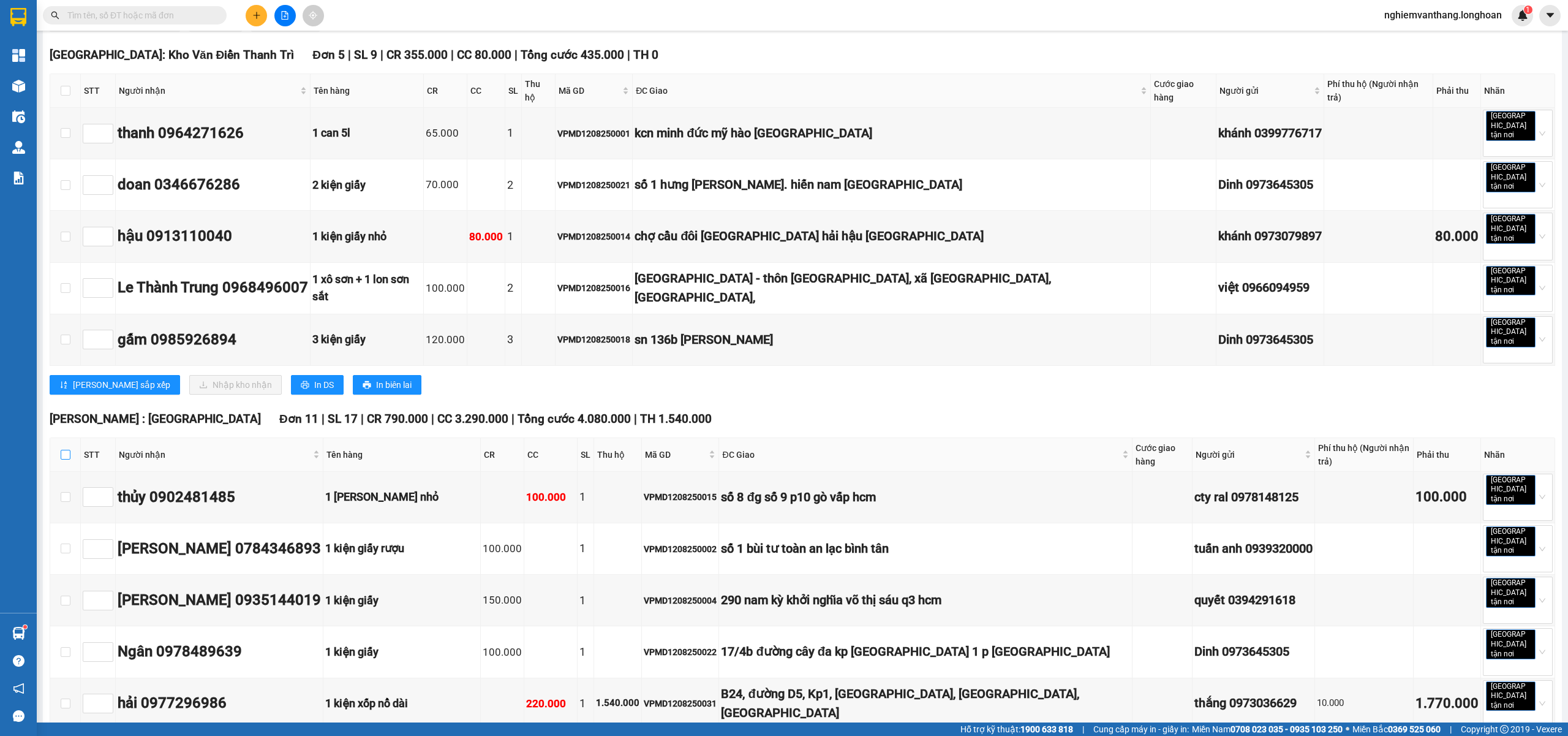
drag, startPoint x: 60, startPoint y: 368, endPoint x: 114, endPoint y: 365, distance: 54.1
click at [64, 450] on input "checkbox" at bounding box center [66, 455] width 10 height 10
checkbox input "true"
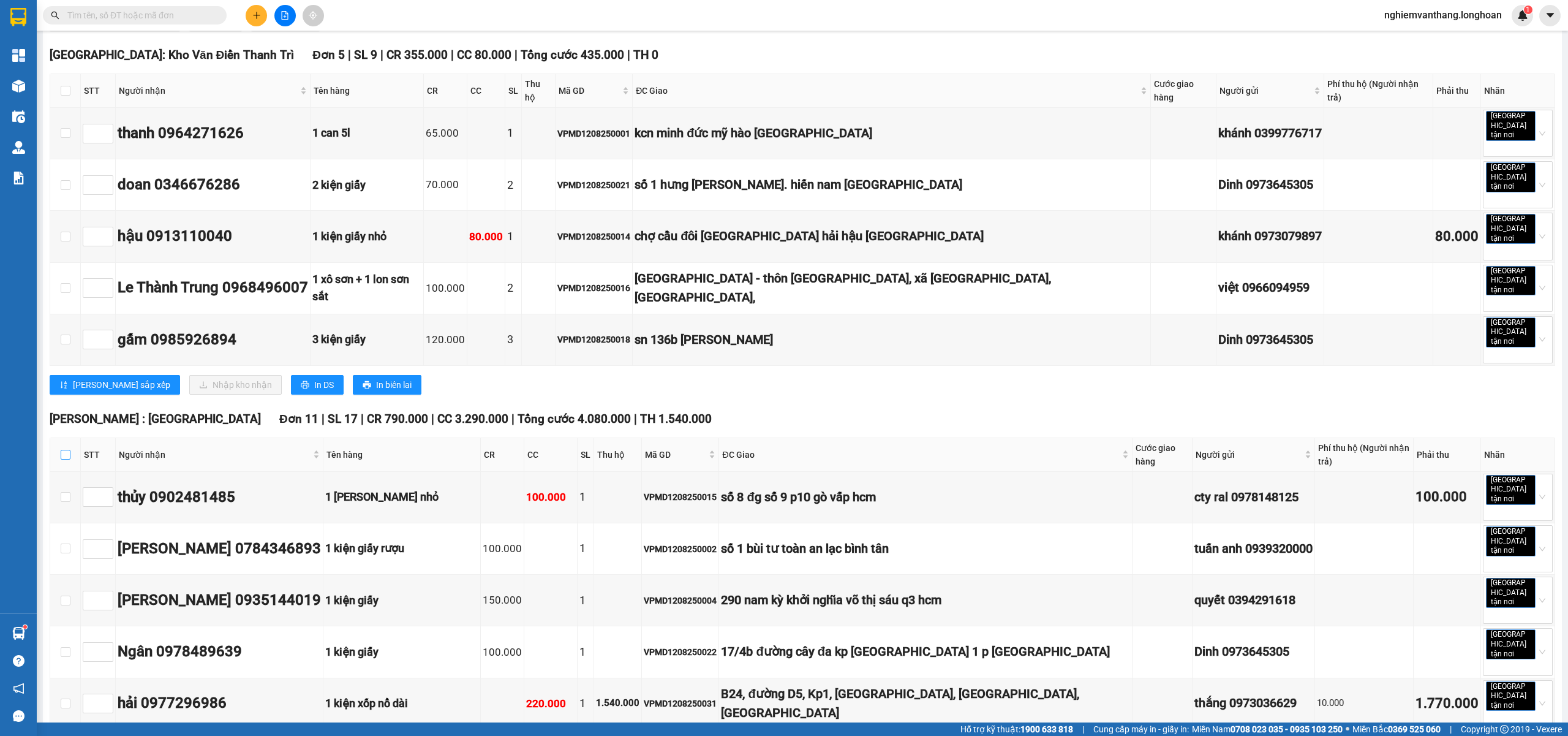
checkbox input "true"
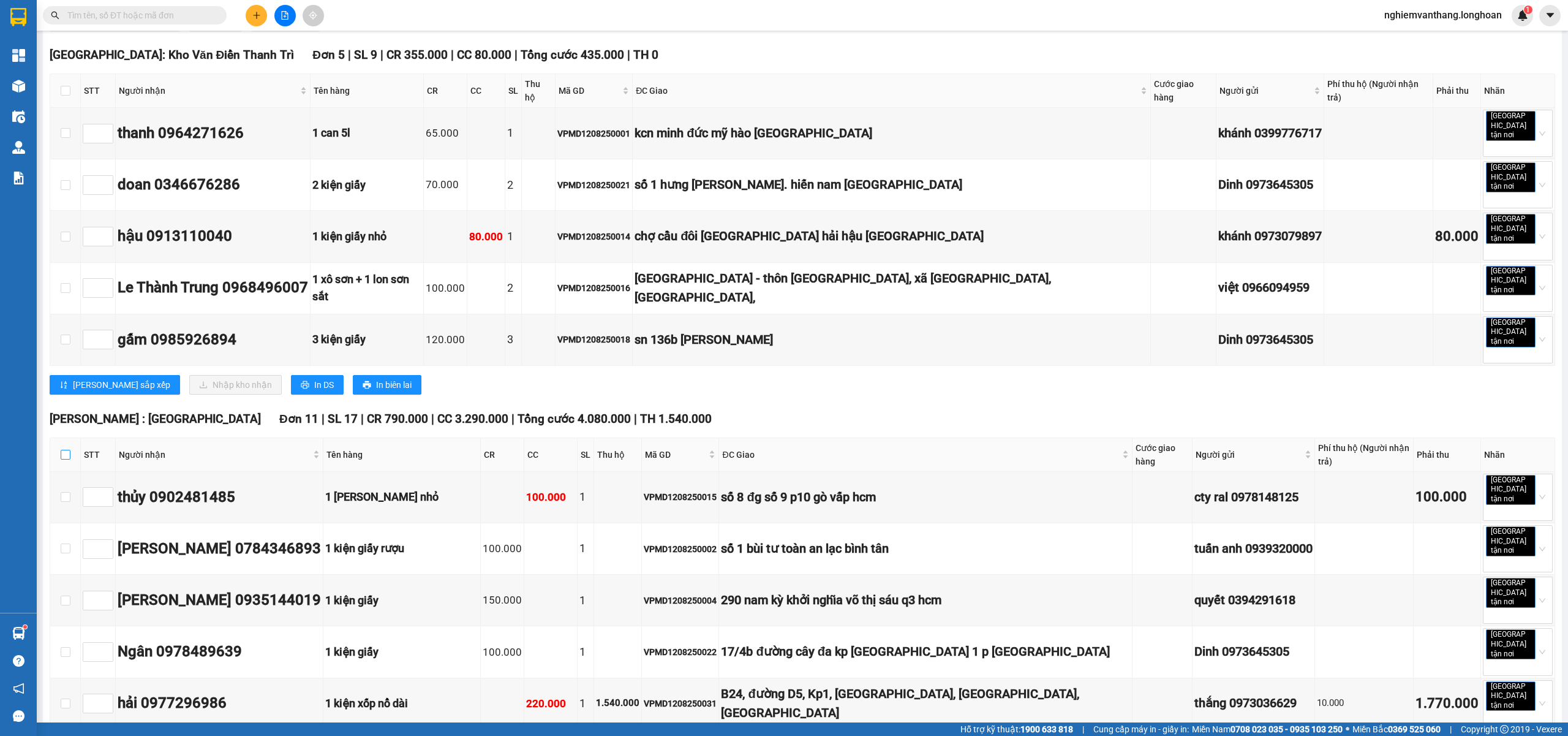
checkbox input "true"
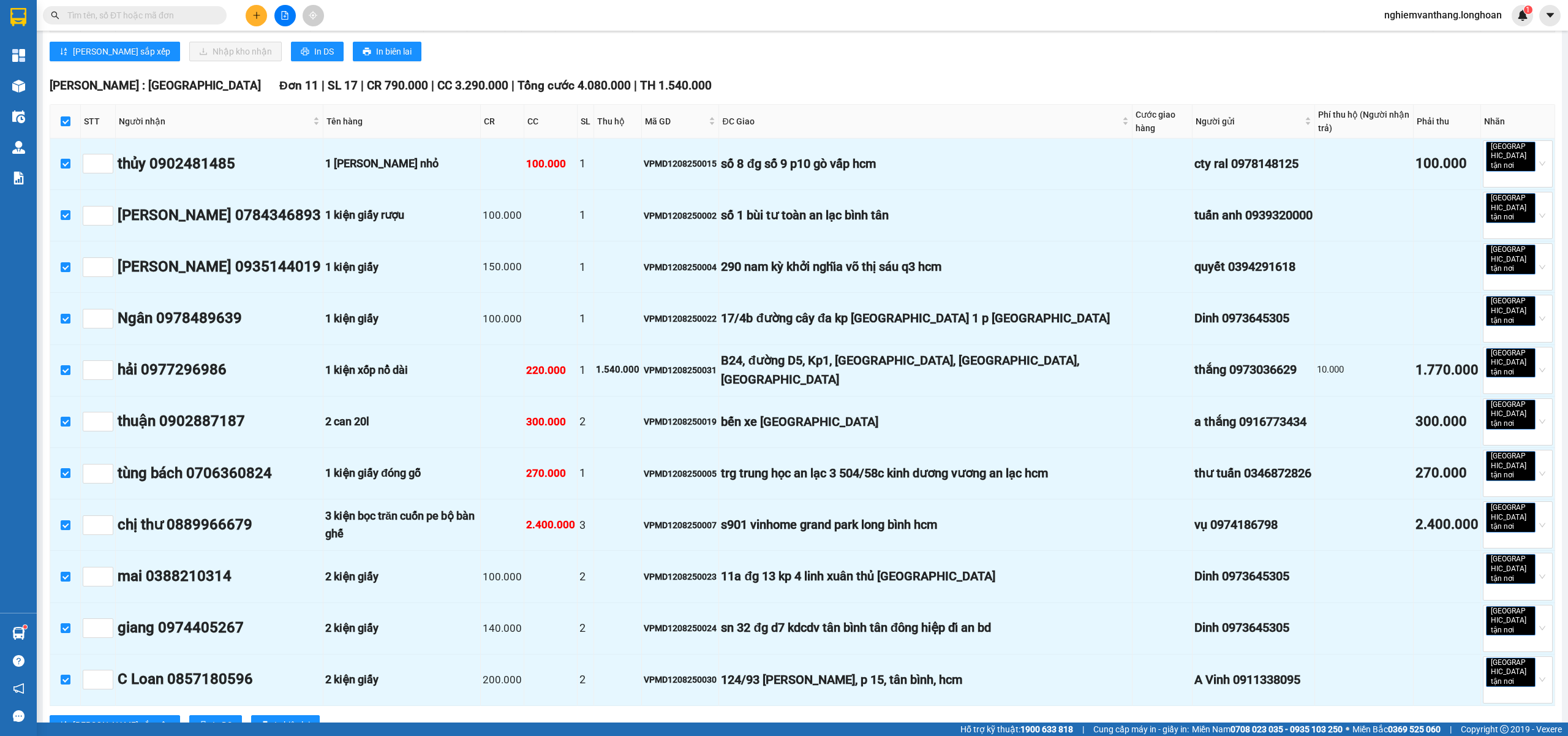
scroll to position [980, 0]
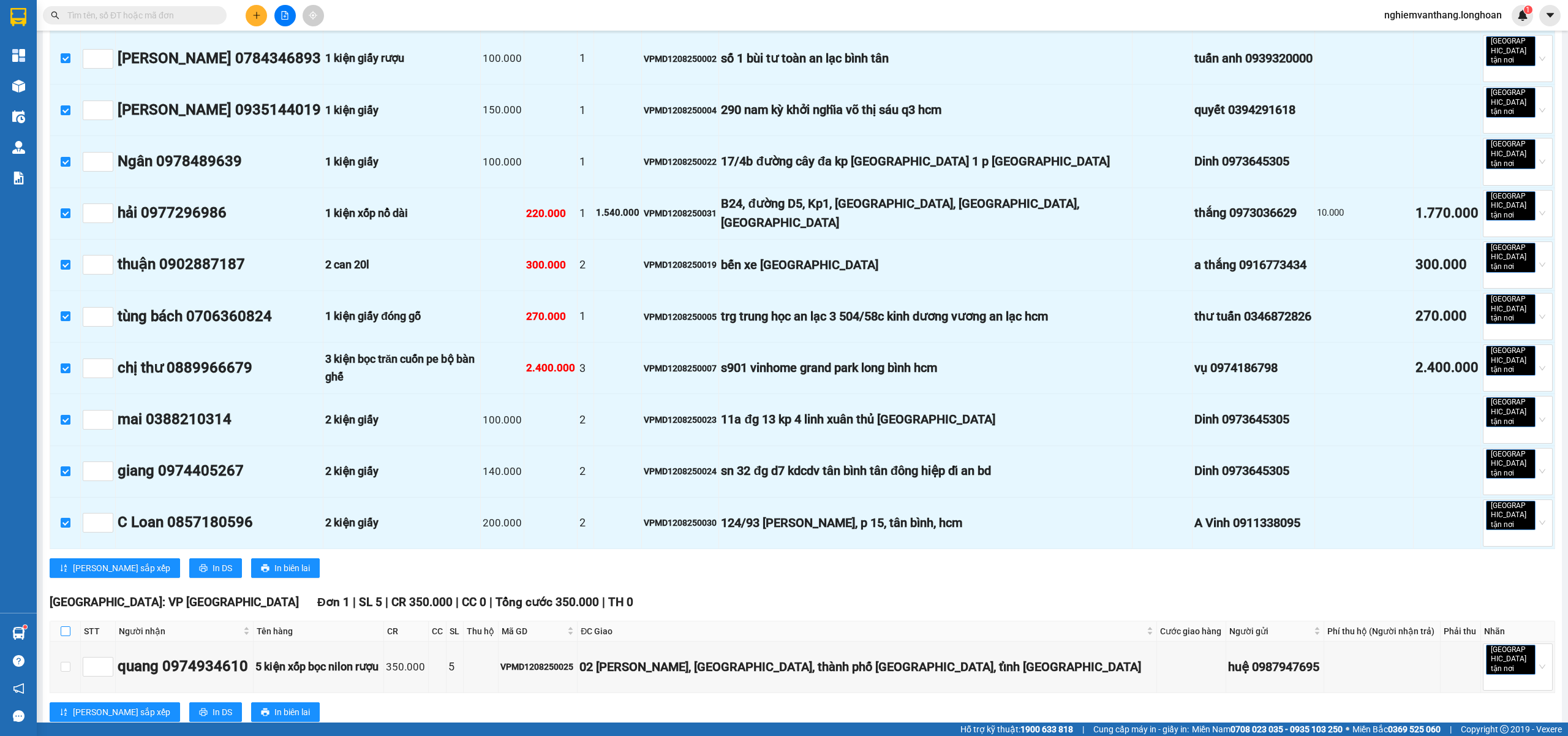
click at [68, 624] on label at bounding box center [66, 631] width 10 height 14
click at [68, 626] on input "checkbox" at bounding box center [66, 631] width 10 height 10
checkbox input "true"
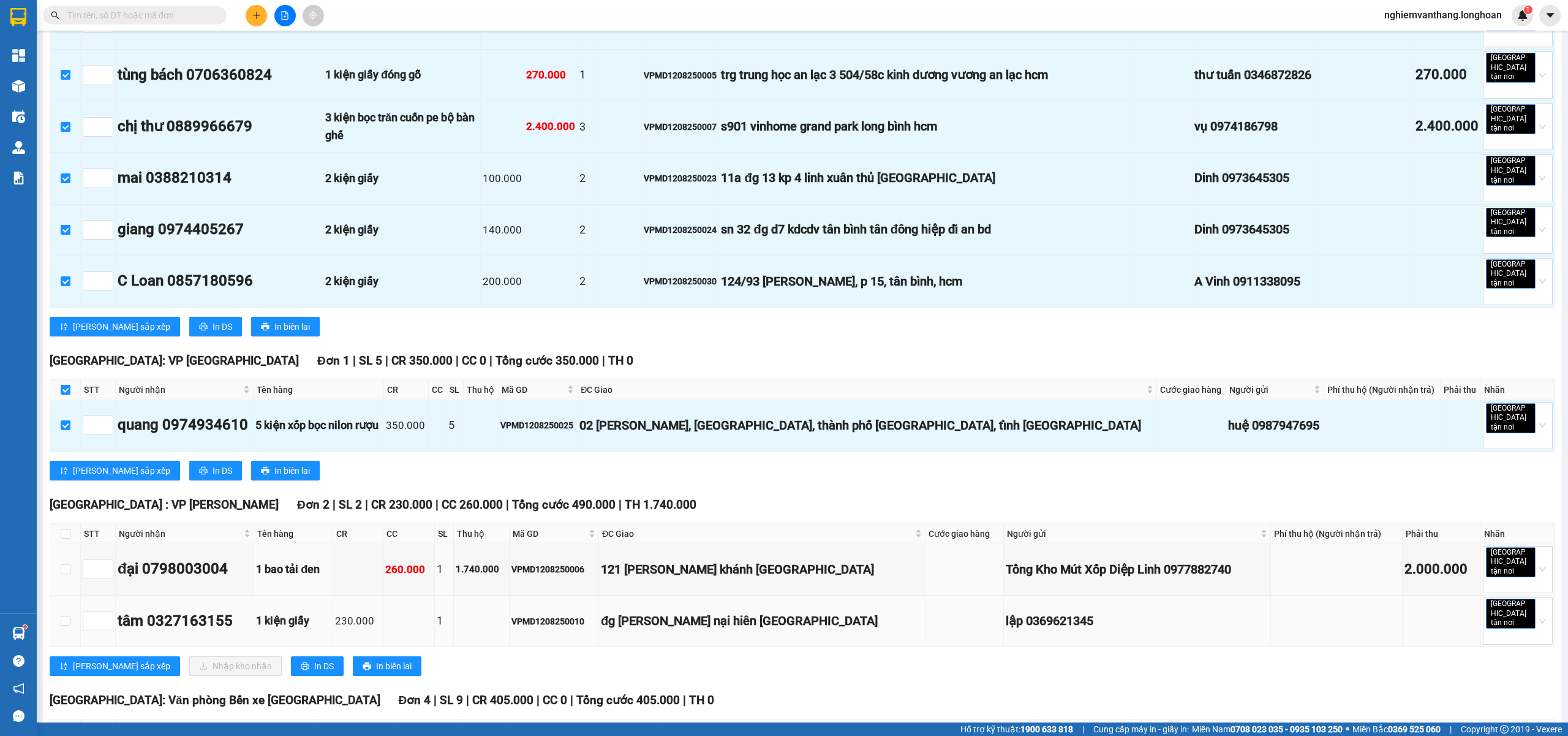
scroll to position [1225, 0]
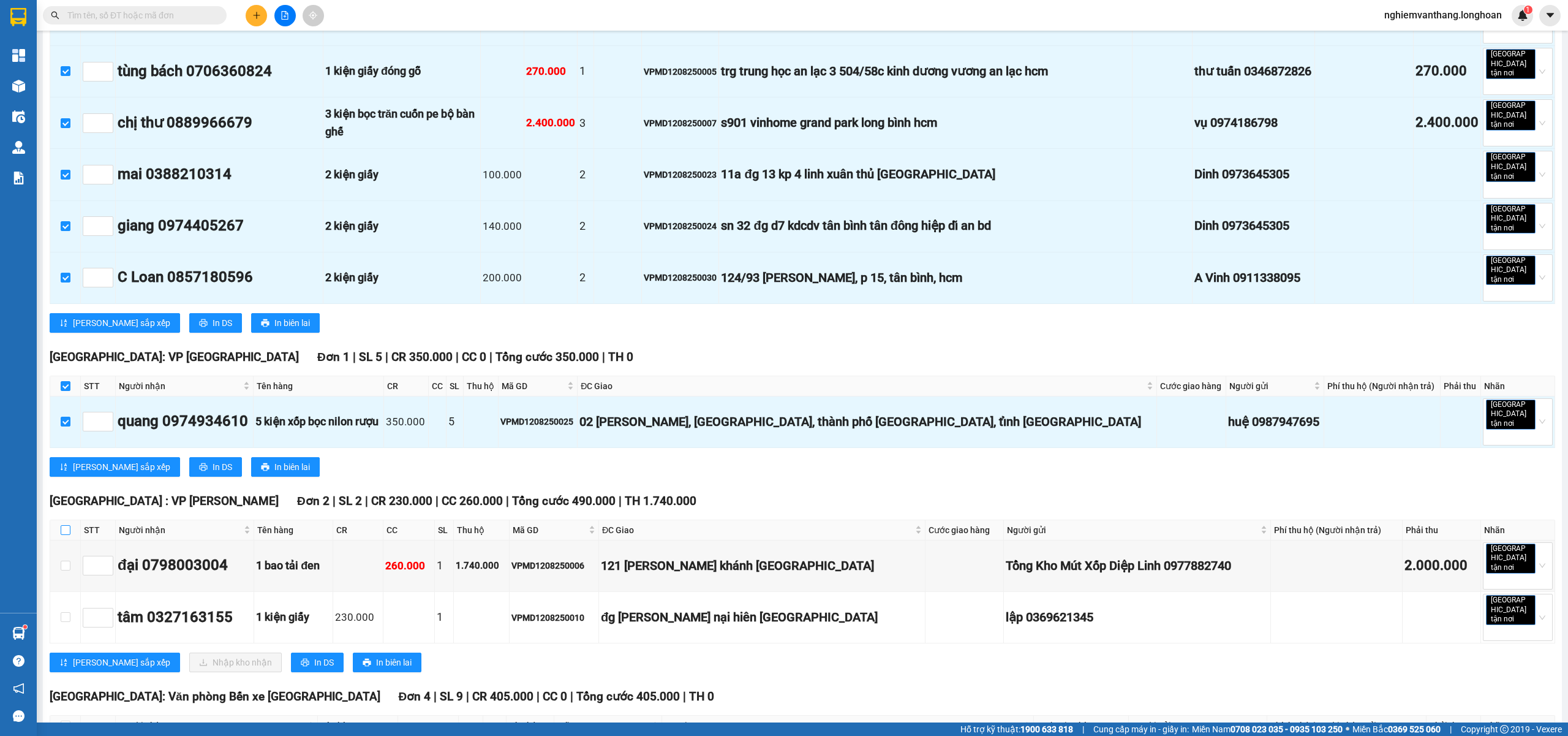
click at [62, 525] on input "checkbox" at bounding box center [66, 530] width 10 height 10
checkbox input "true"
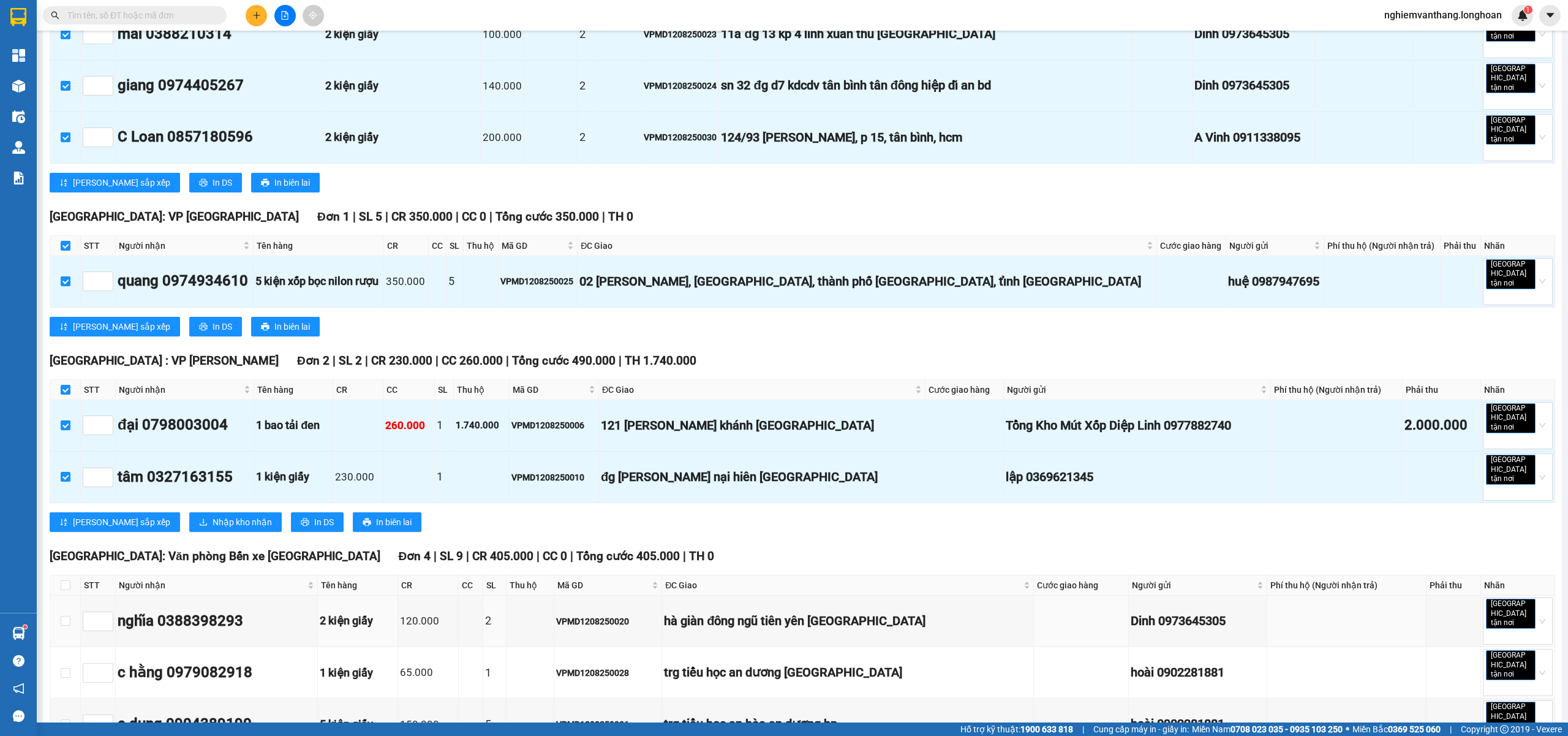
scroll to position [1388, 0]
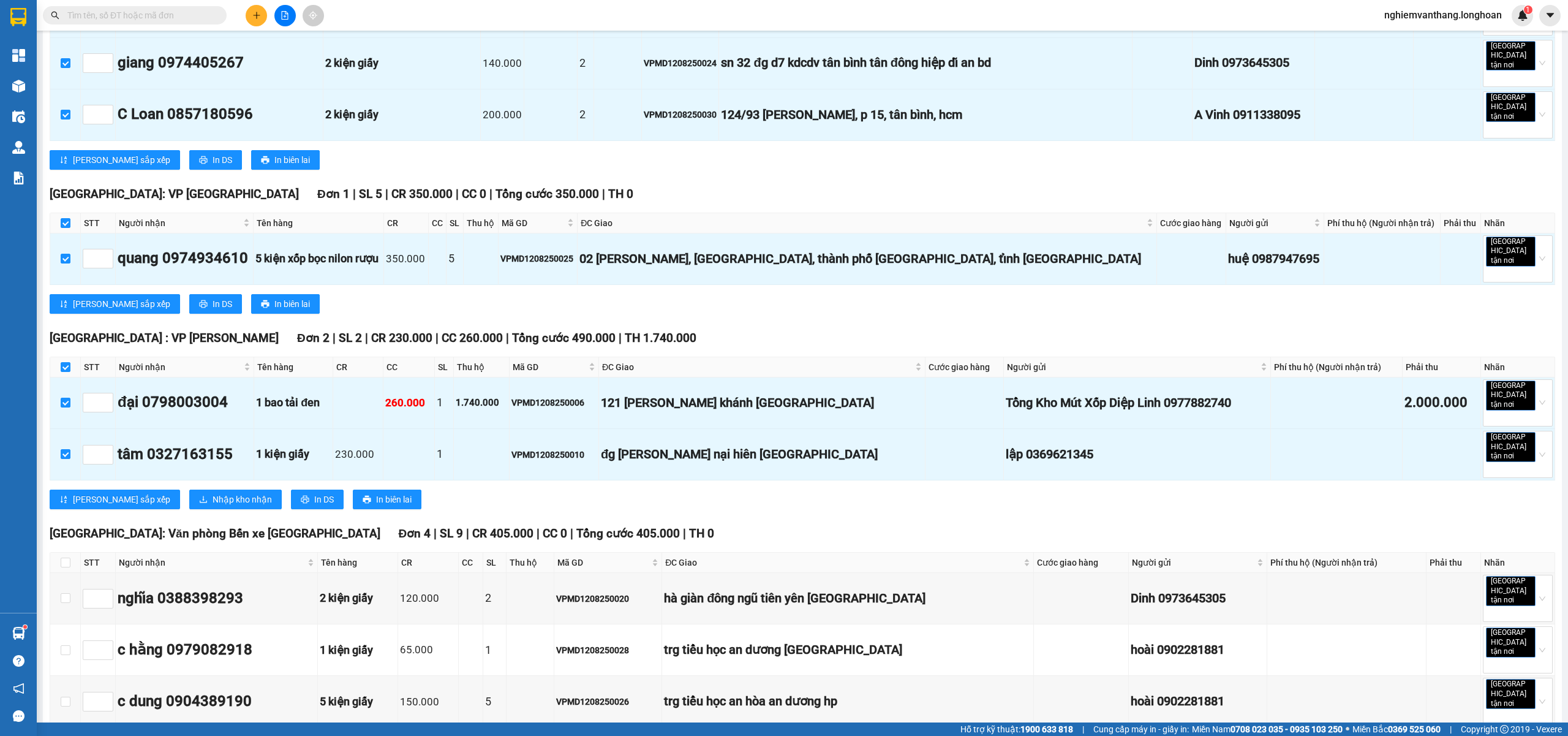
checkbox input "true"
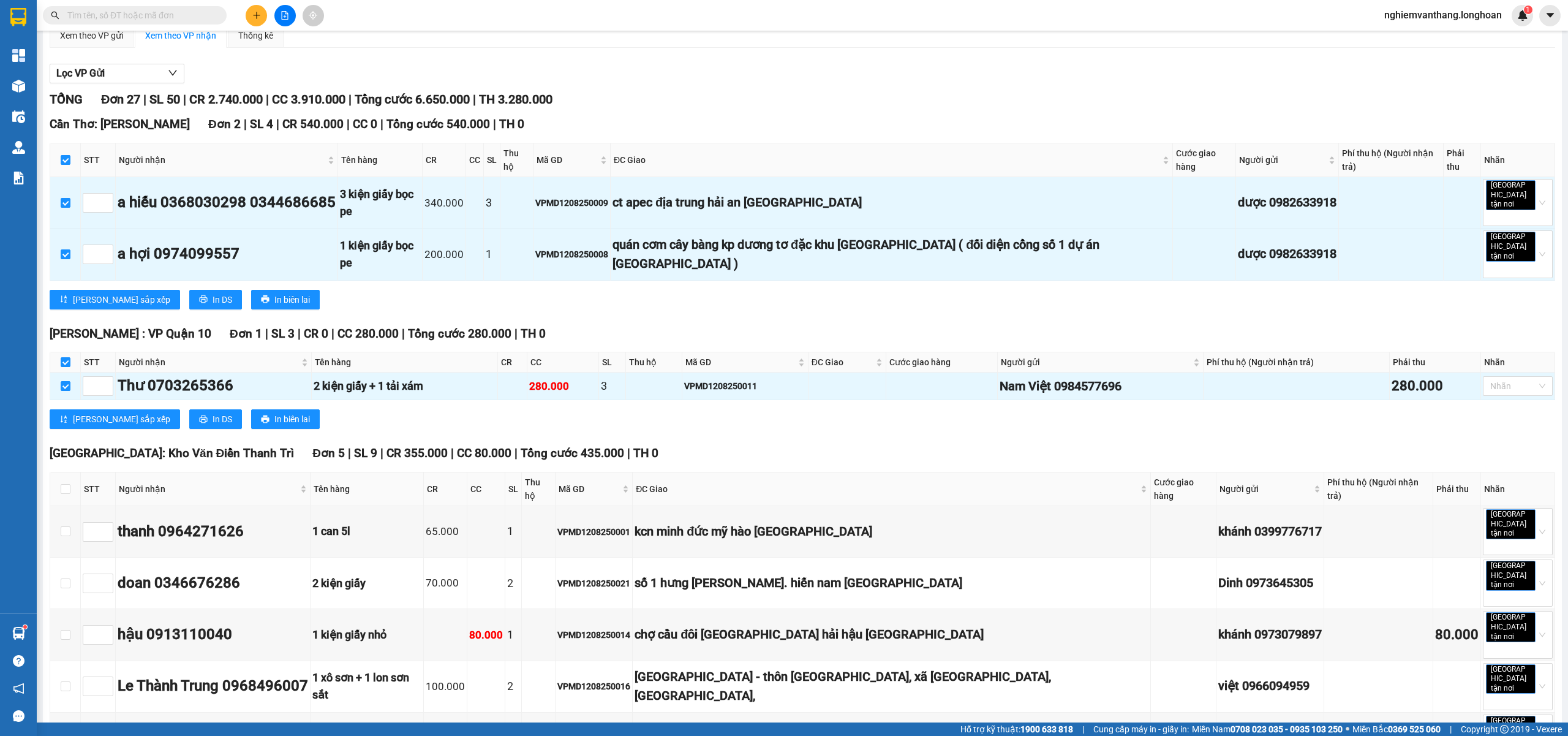
scroll to position [0, 0]
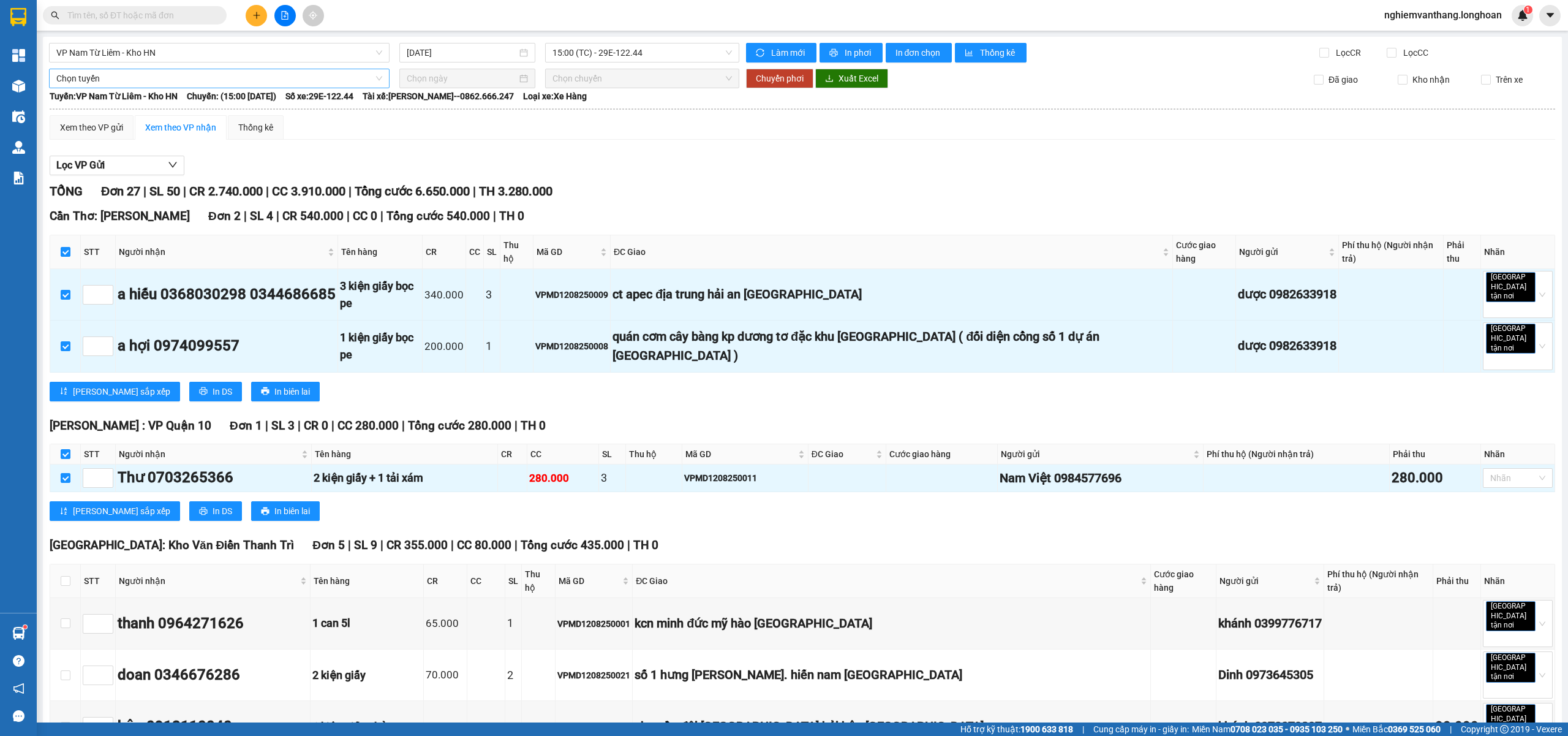
click at [84, 79] on span "Chọn tuyến" at bounding box center [219, 79] width 326 height 19
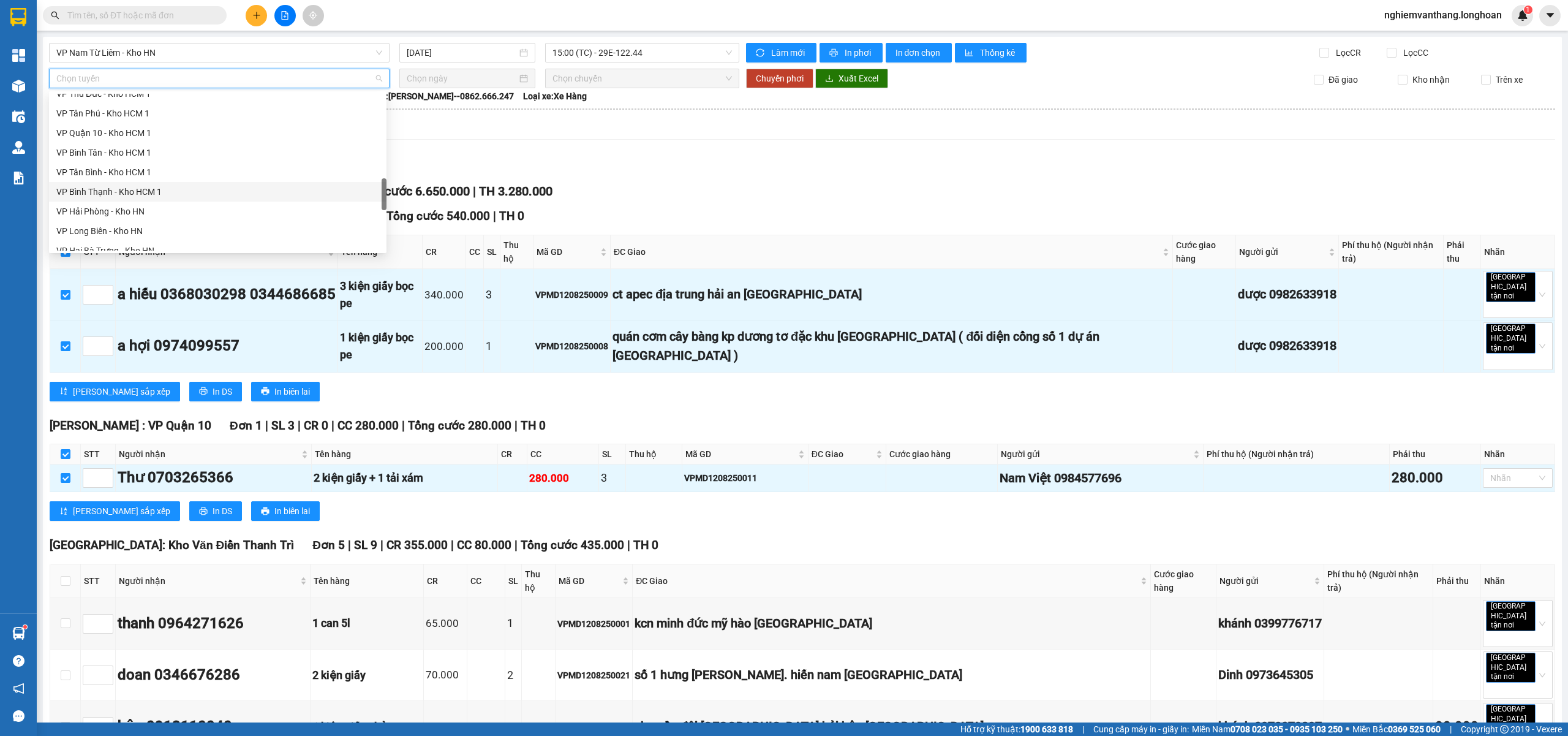
scroll to position [794, 0]
click at [133, 167] on div "Bắc [GEOGRAPHIC_DATA] QL1A" at bounding box center [218, 163] width 323 height 14
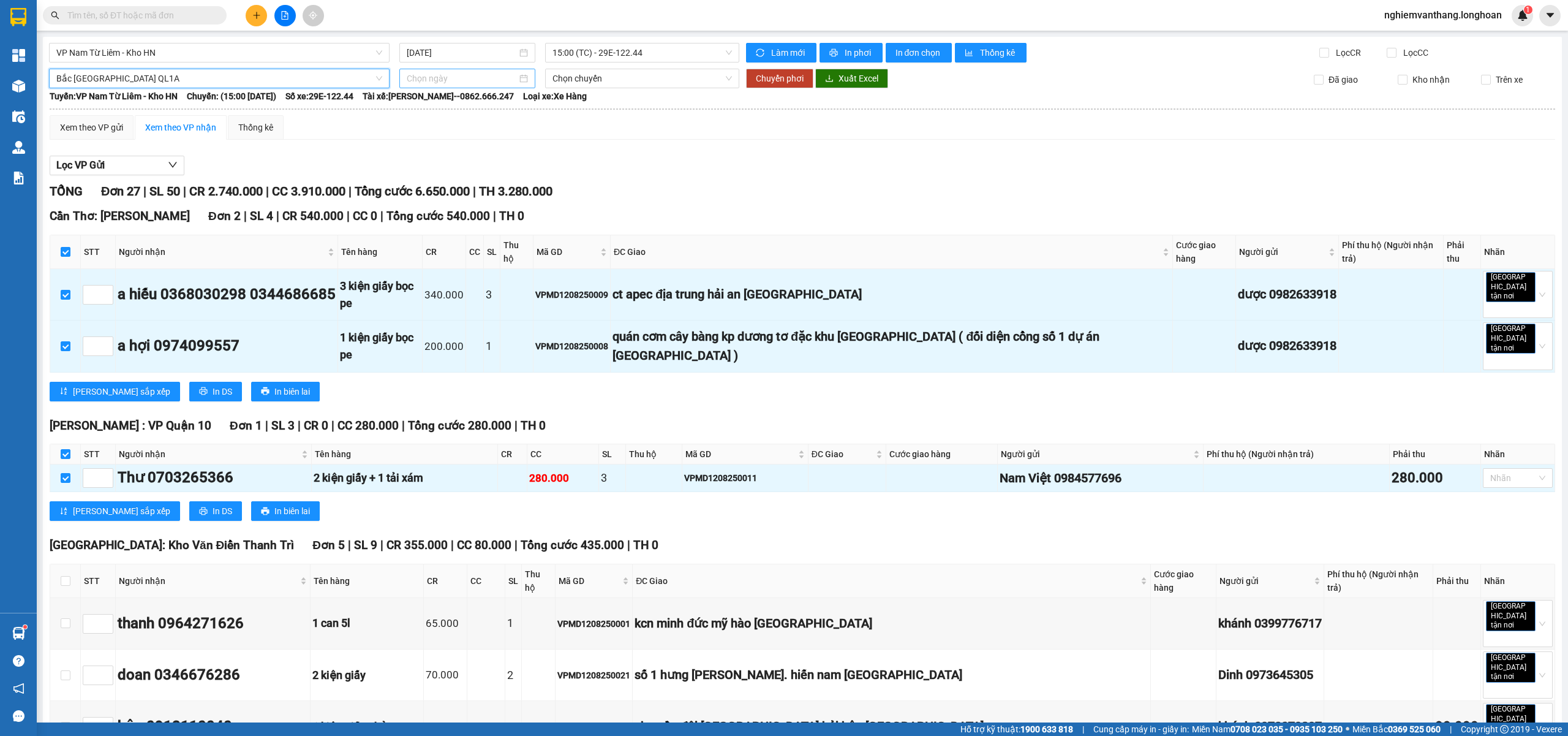
click at [462, 82] on input at bounding box center [462, 79] width 110 height 14
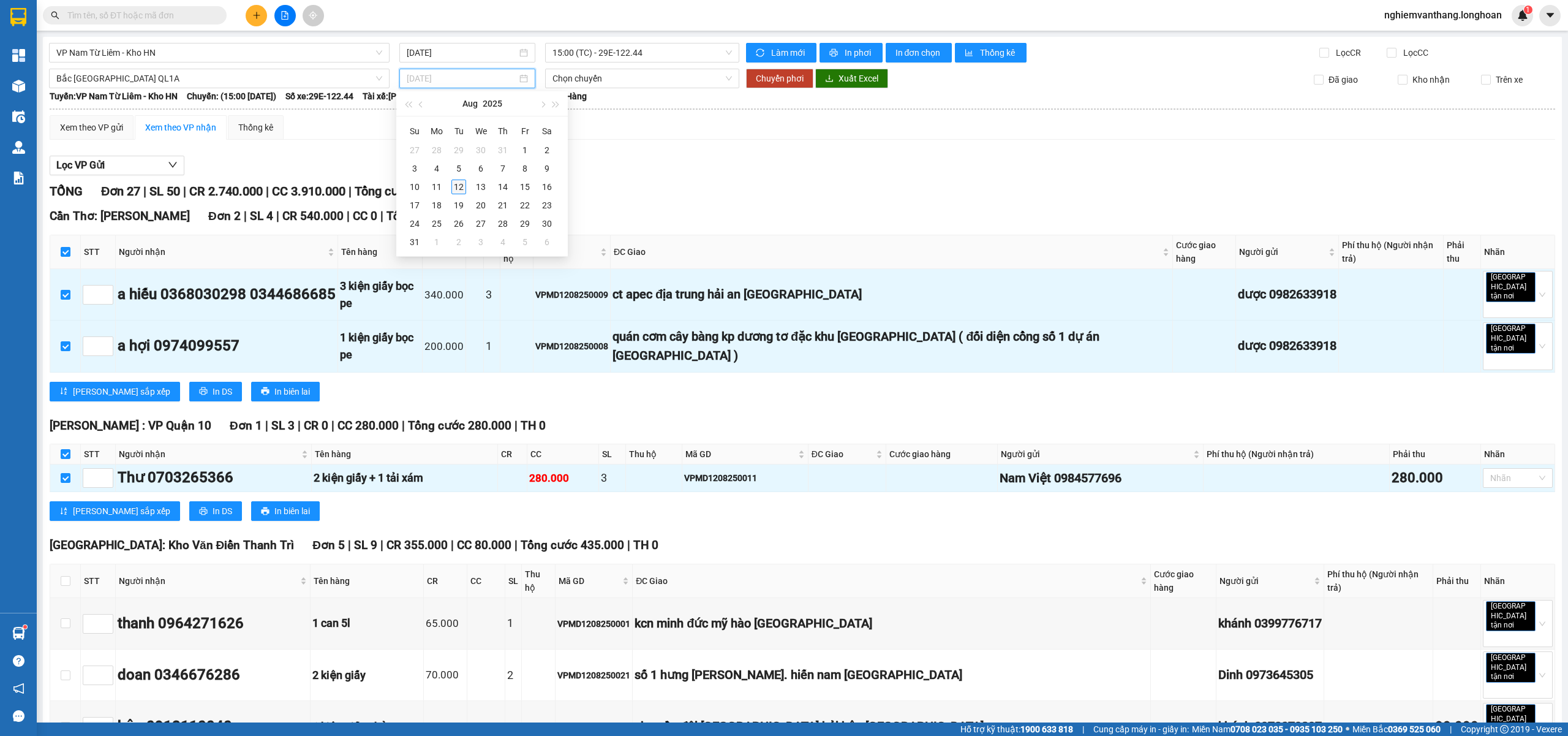
type input "[DATE]"
click at [457, 187] on div "12" at bounding box center [458, 186] width 14 height 14
type input "[DATE]"
click at [771, 83] on span "Chuyển phơi" at bounding box center [779, 79] width 47 height 14
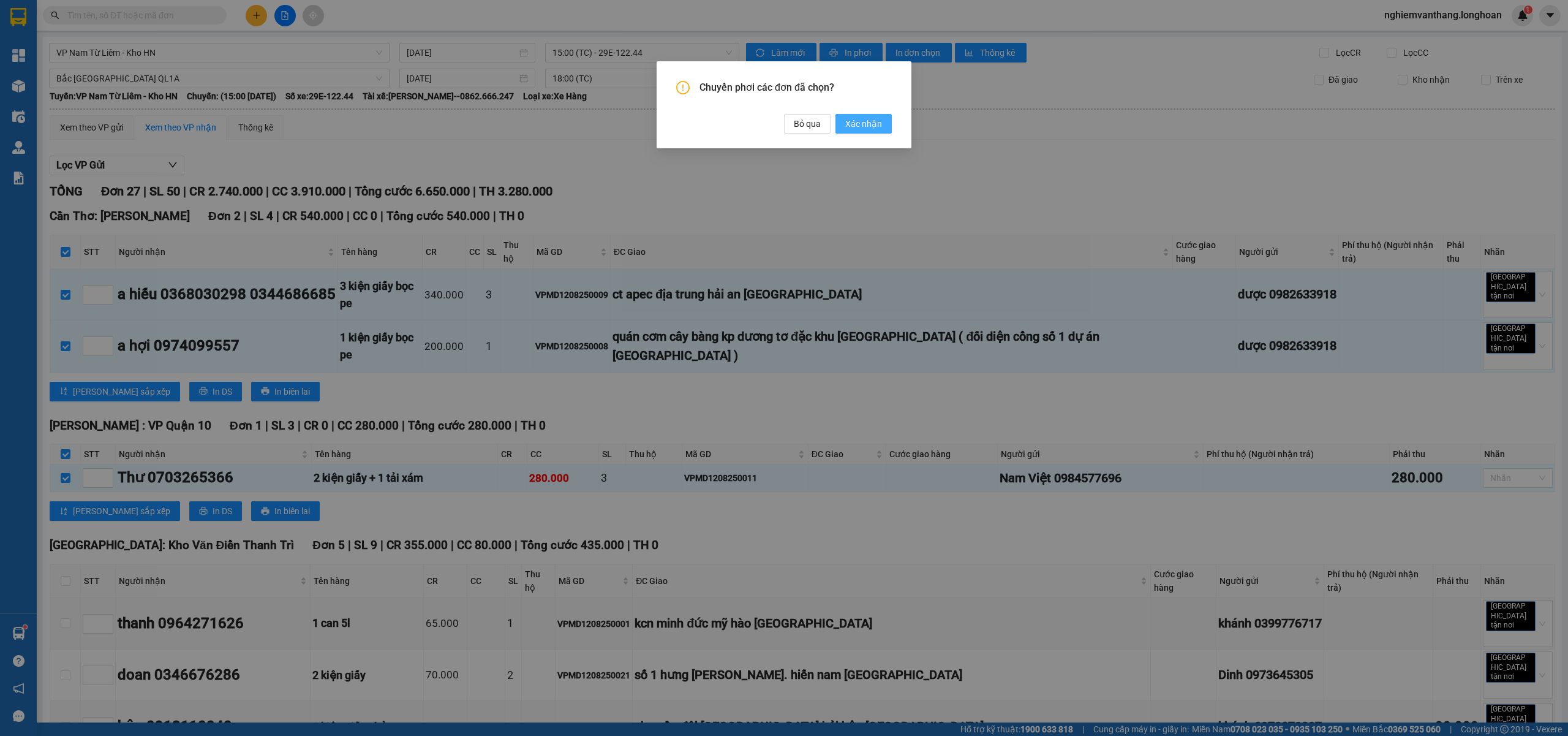
click at [856, 124] on span "Xác nhận" at bounding box center [863, 124] width 36 height 14
